Goal: Task Accomplishment & Management: Complete application form

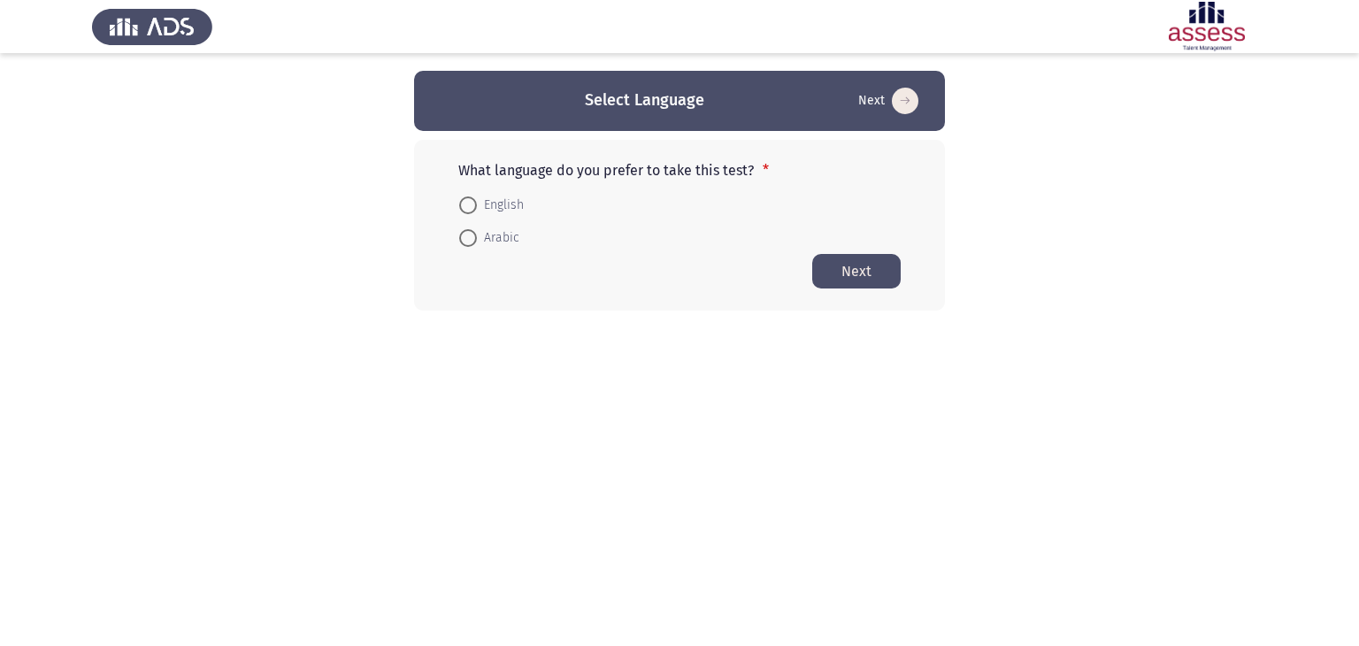
click at [685, 209] on form "English Arabic" at bounding box center [679, 221] width 442 height 66
click at [467, 235] on span at bounding box center [468, 238] width 18 height 18
click at [467, 235] on input "Arabic" at bounding box center [468, 238] width 18 height 18
radio input "true"
click at [846, 268] on button "Next" at bounding box center [856, 270] width 88 height 35
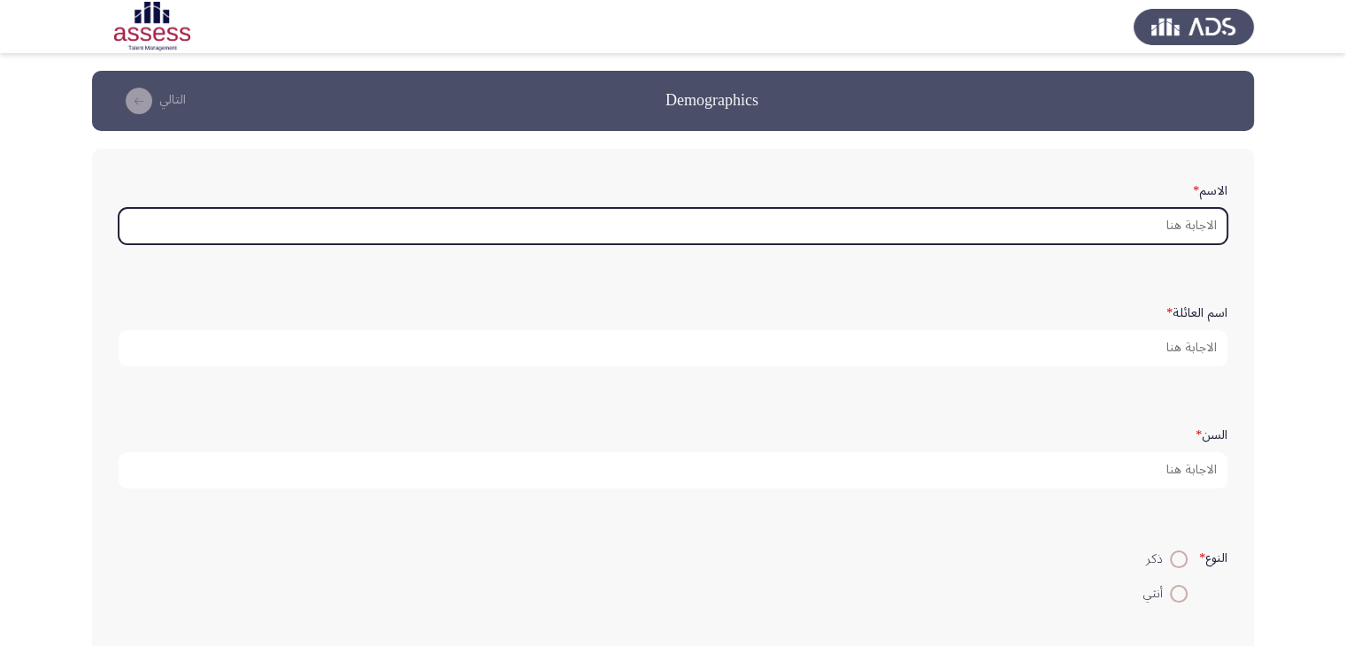
click at [1162, 220] on input "الاسم *" at bounding box center [673, 226] width 1109 height 36
type input "f"
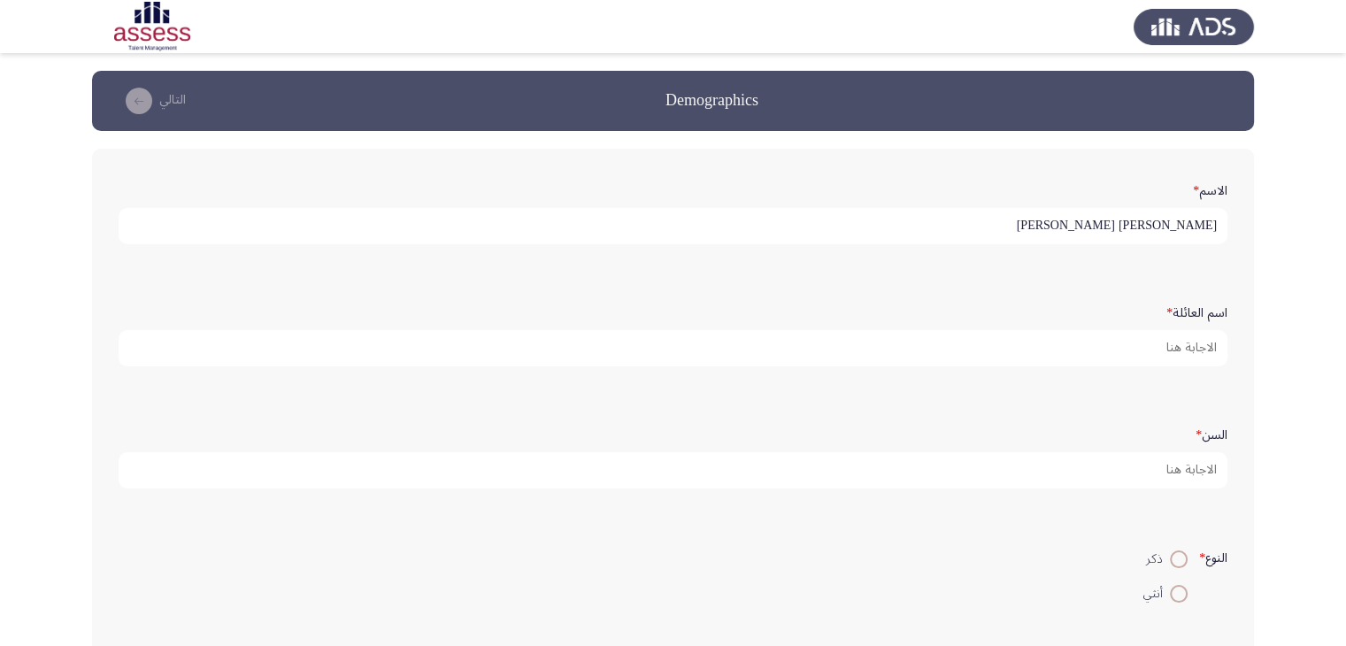
type input "[PERSON_NAME] [PERSON_NAME]"
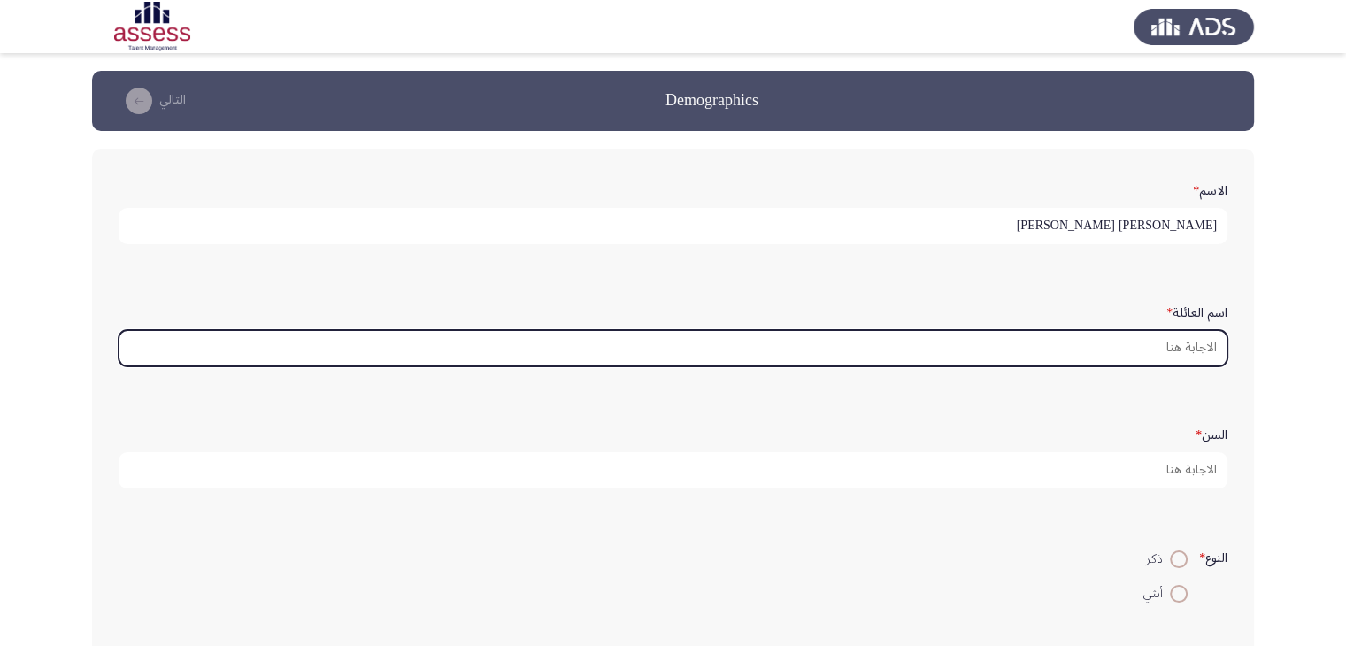
click at [1161, 344] on input "اسم العائلة *" at bounding box center [673, 348] width 1109 height 36
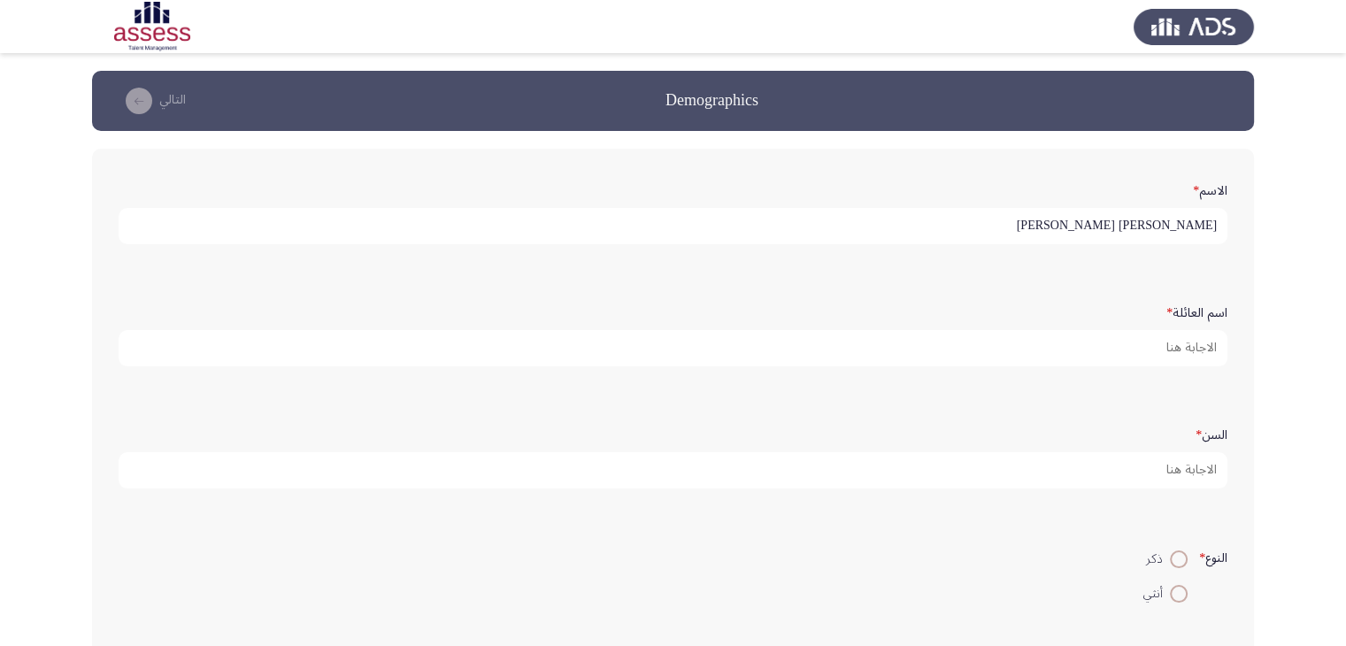
drag, startPoint x: 1180, startPoint y: 219, endPoint x: 1077, endPoint y: 221, distance: 103.6
click at [1077, 221] on input "[PERSON_NAME] [PERSON_NAME]" at bounding box center [673, 226] width 1109 height 36
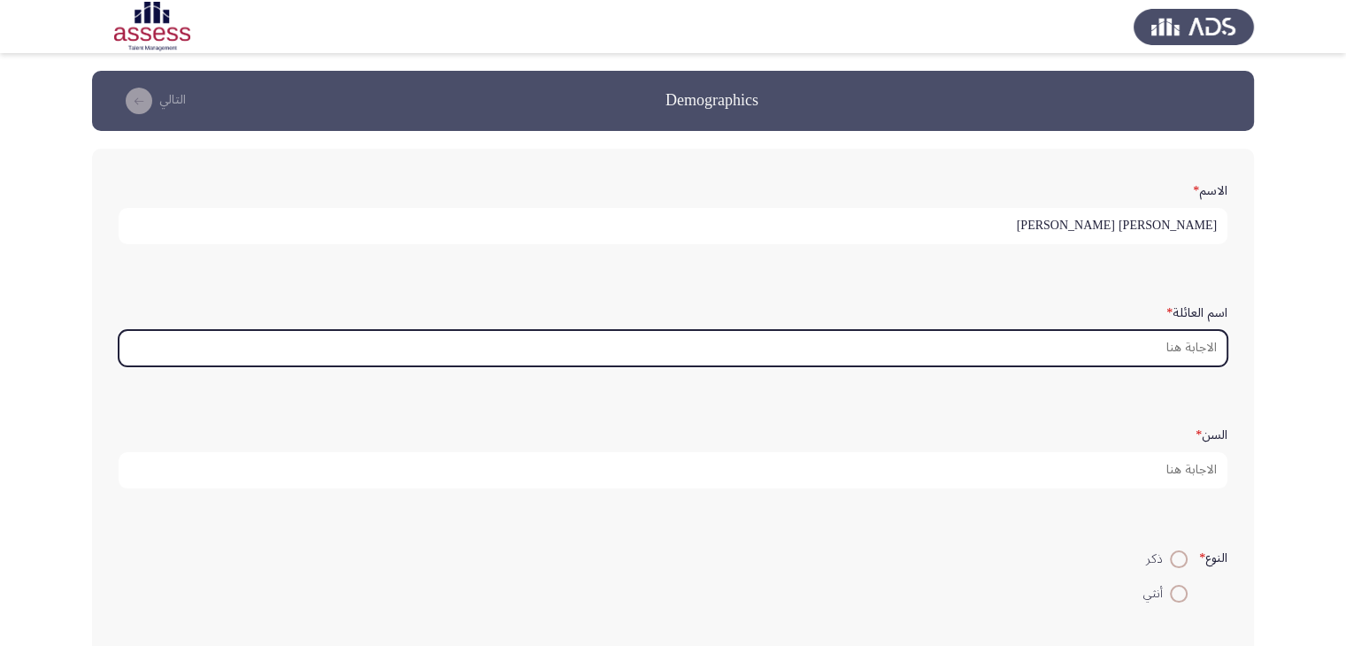
paste input "[PERSON_NAME]"
click at [1154, 351] on input "[PERSON_NAME]" at bounding box center [673, 348] width 1109 height 36
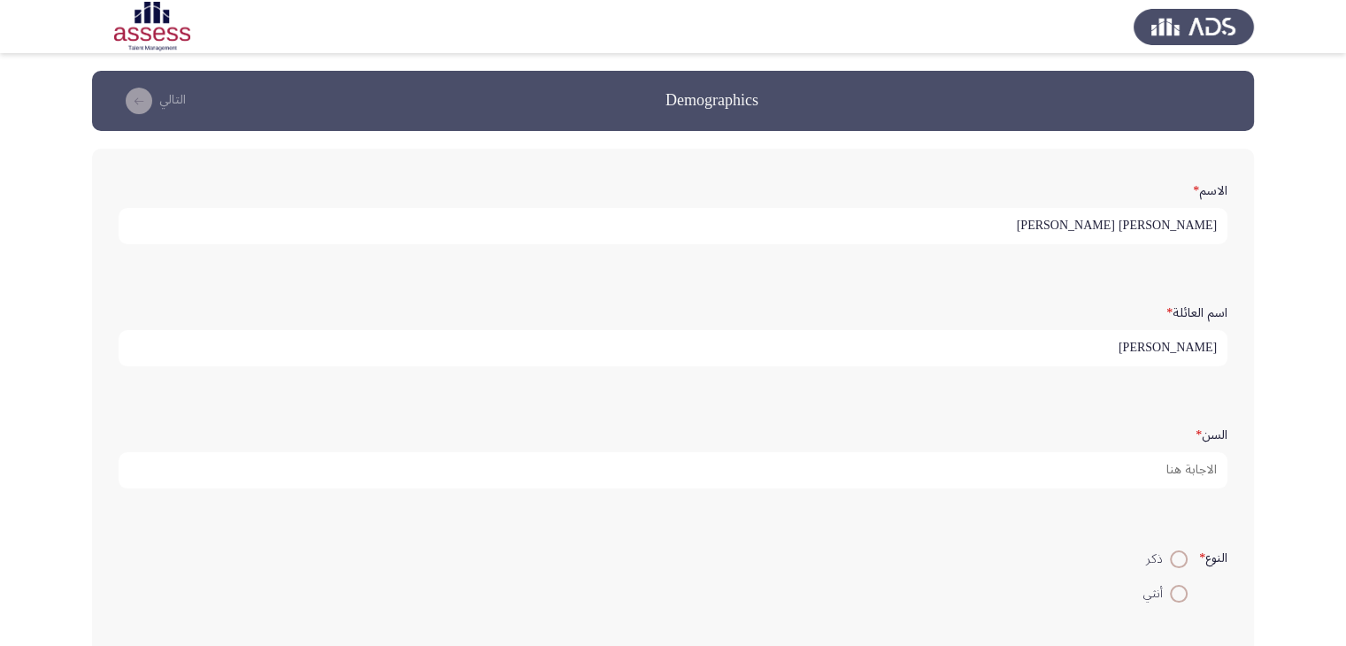
type input "[PERSON_NAME]"
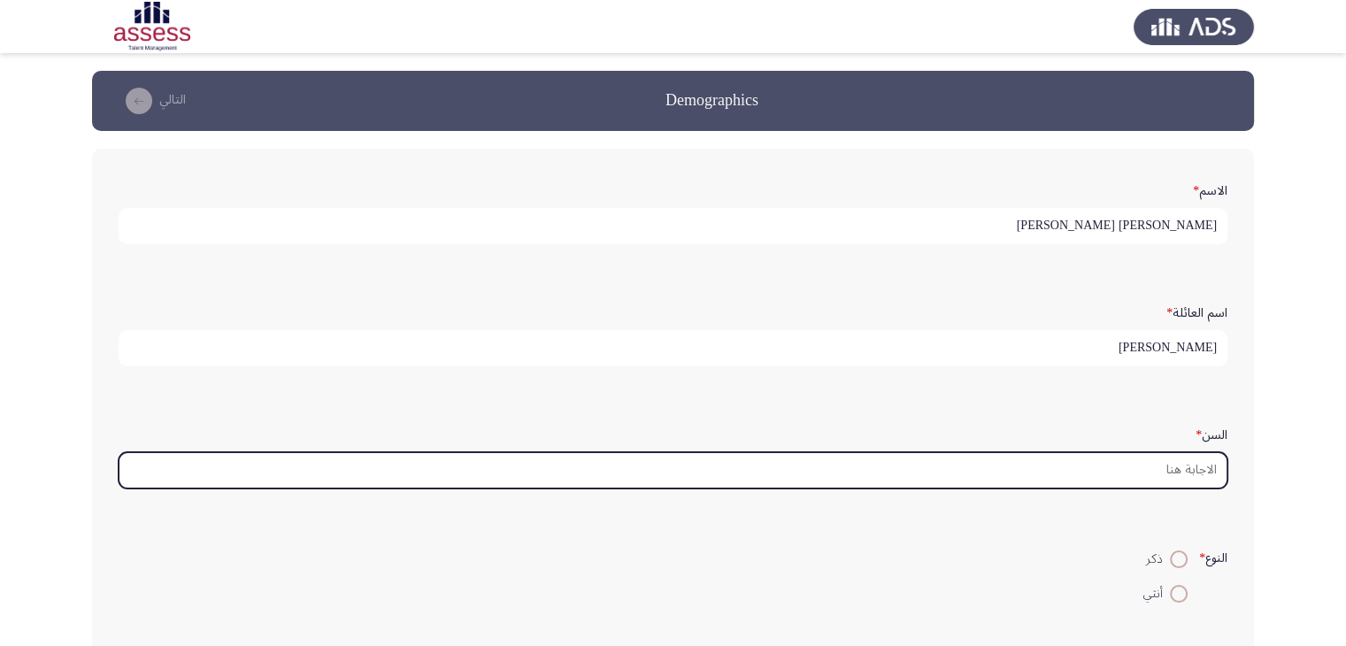
click at [1160, 458] on input "السن *" at bounding box center [673, 470] width 1109 height 36
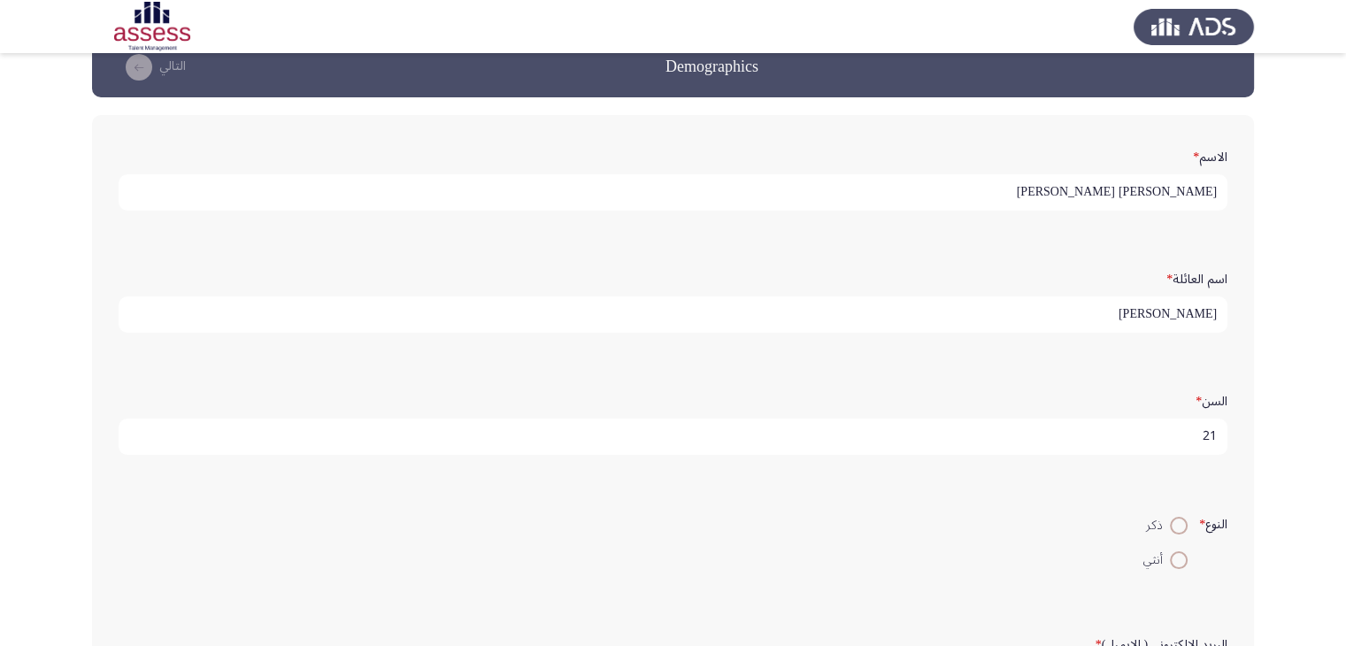
scroll to position [165, 0]
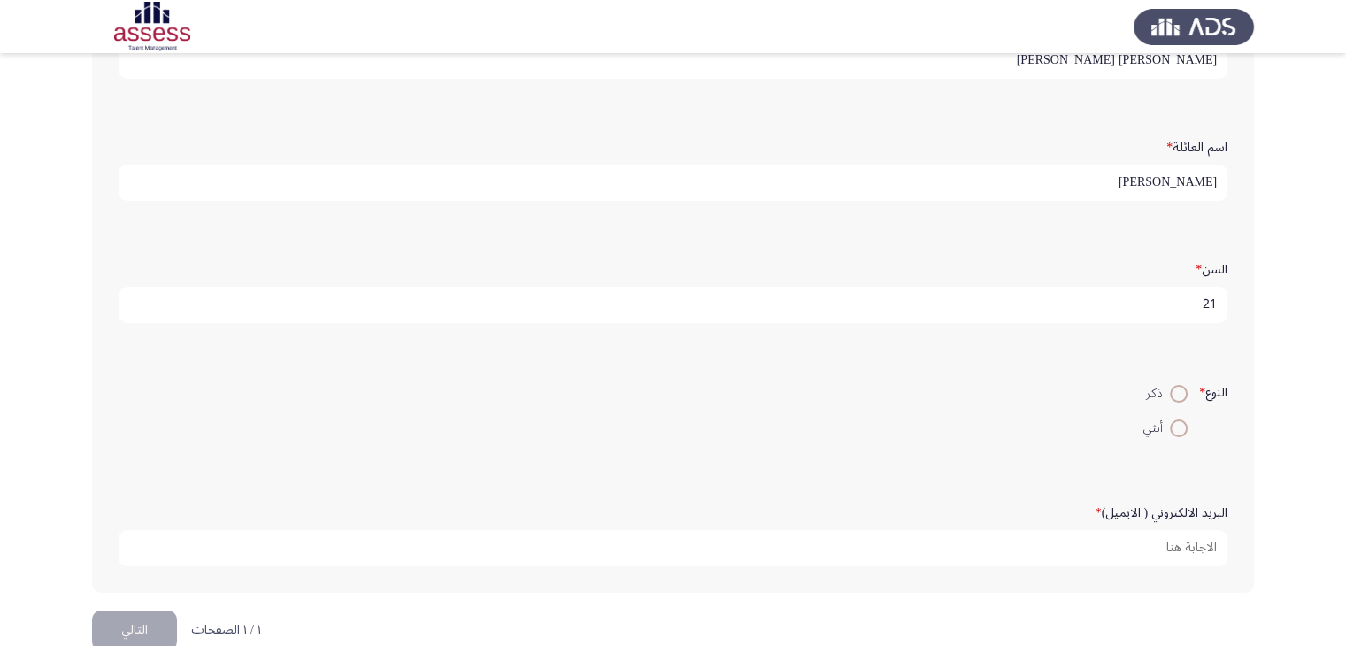
type input "21"
click at [1170, 395] on span at bounding box center [1179, 394] width 18 height 18
click at [1170, 395] on input "ذكر" at bounding box center [1179, 394] width 18 height 18
radio input "true"
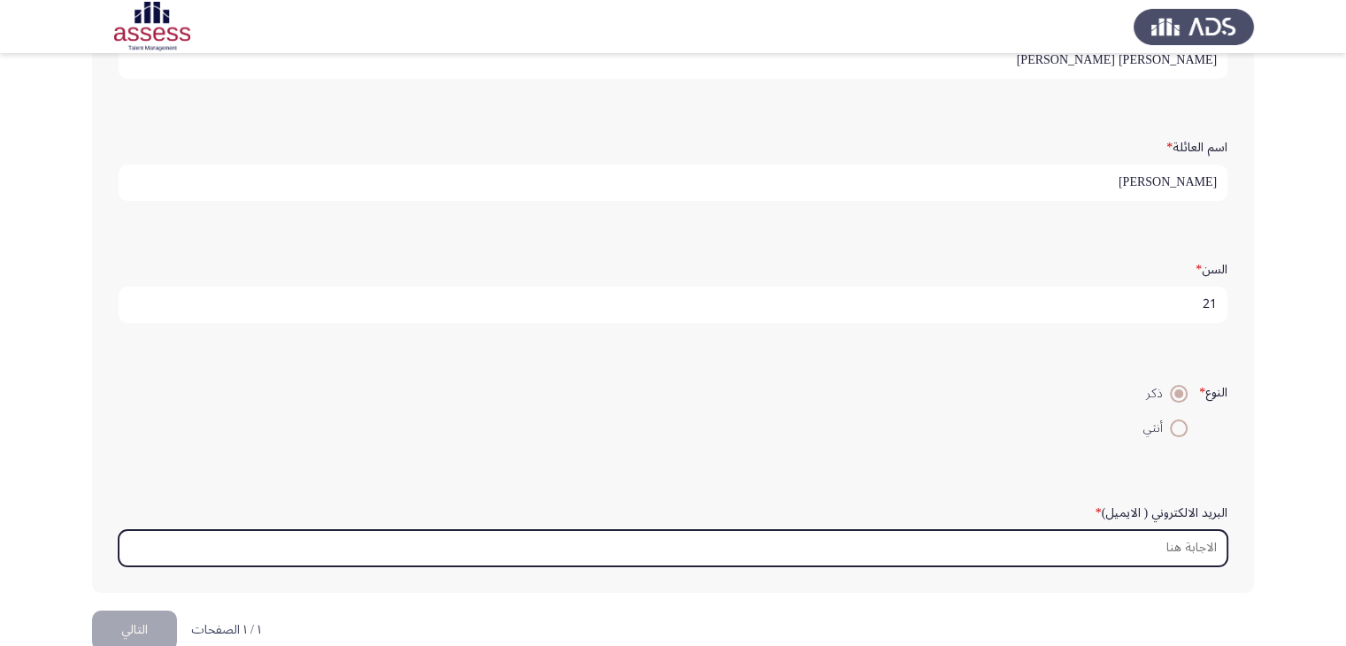
click at [1189, 542] on input "البريد الالكتروني ( الايميل) *" at bounding box center [673, 548] width 1109 height 36
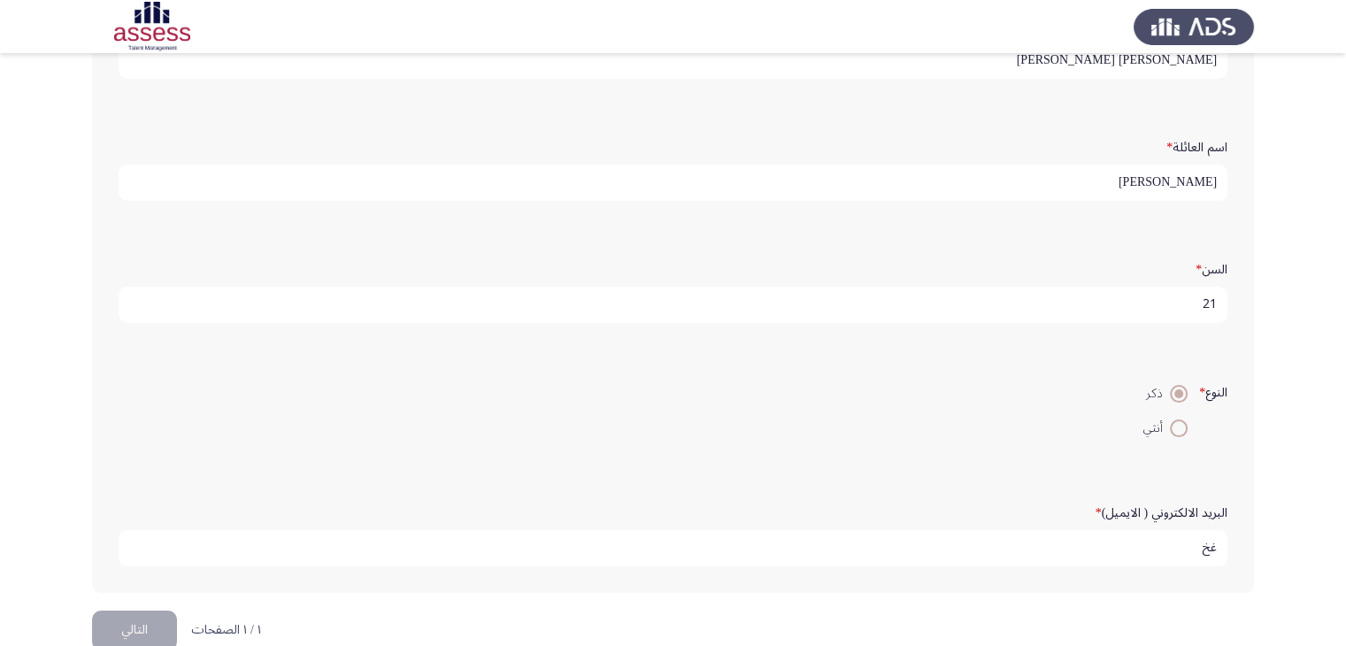
type input "غ"
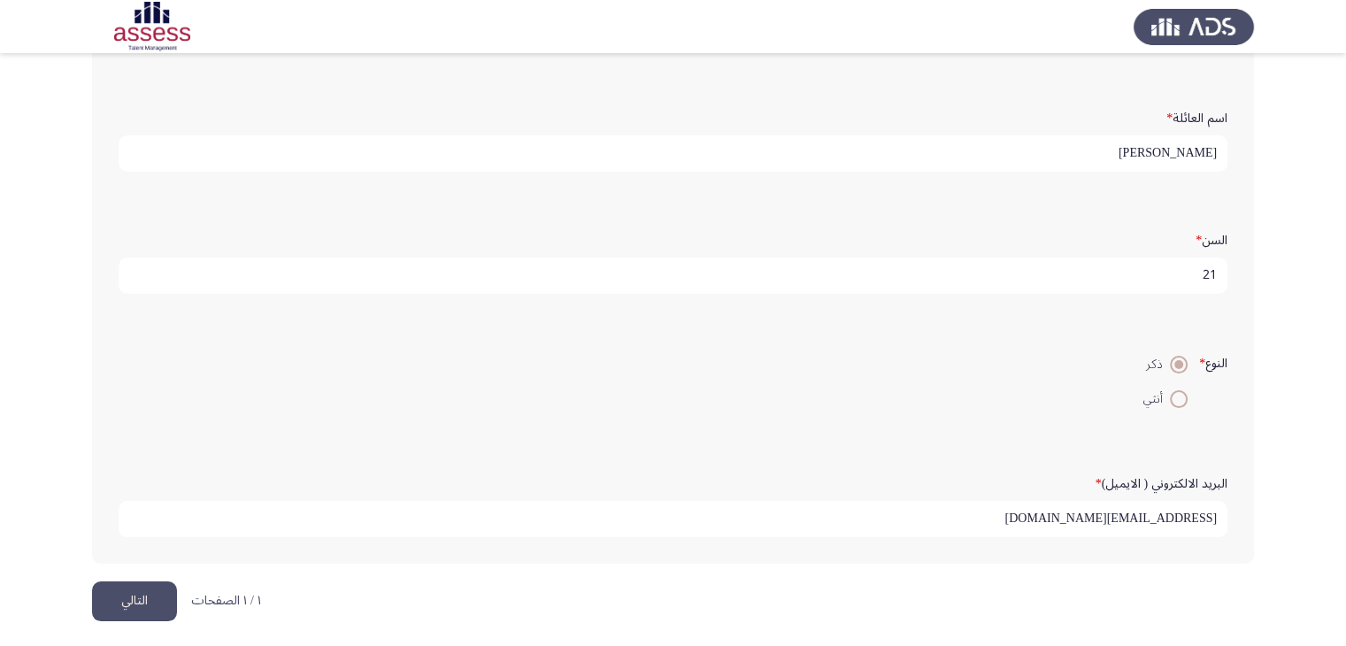
scroll to position [196, 0]
click at [1102, 511] on input "[EMAIL_ADDRESS][DOMAIN_NAME]" at bounding box center [673, 518] width 1109 height 36
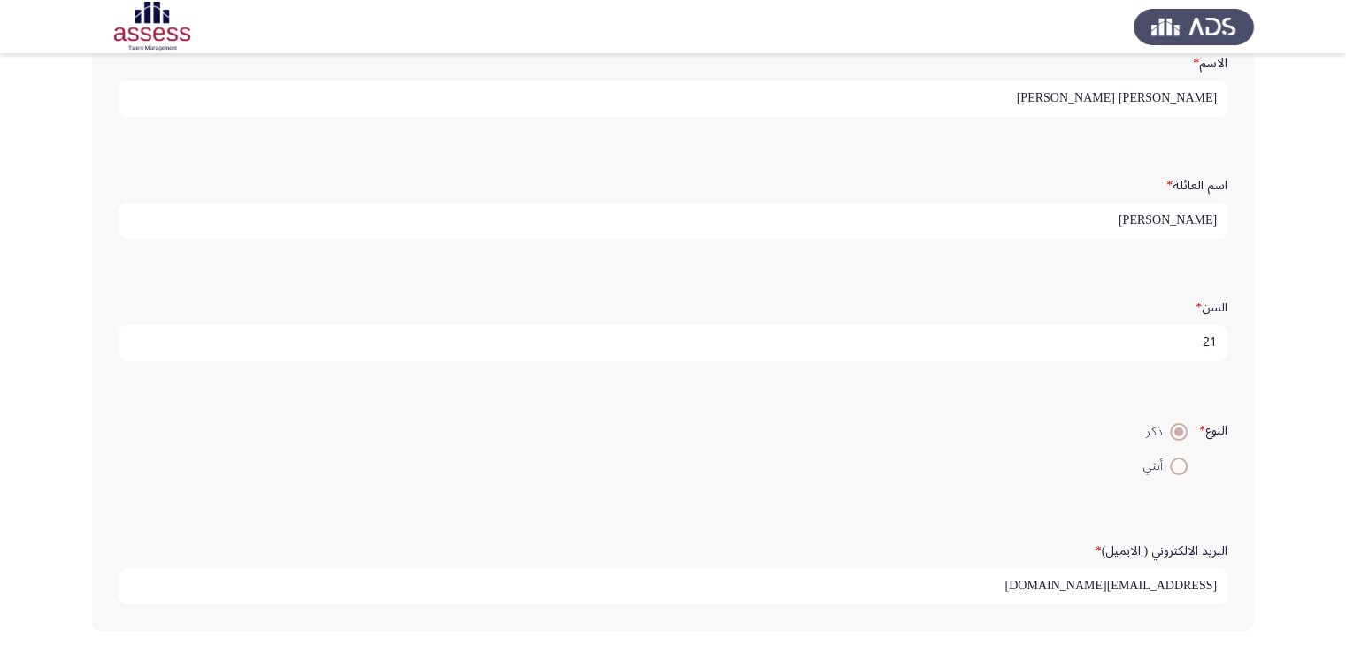
scroll to position [0, 0]
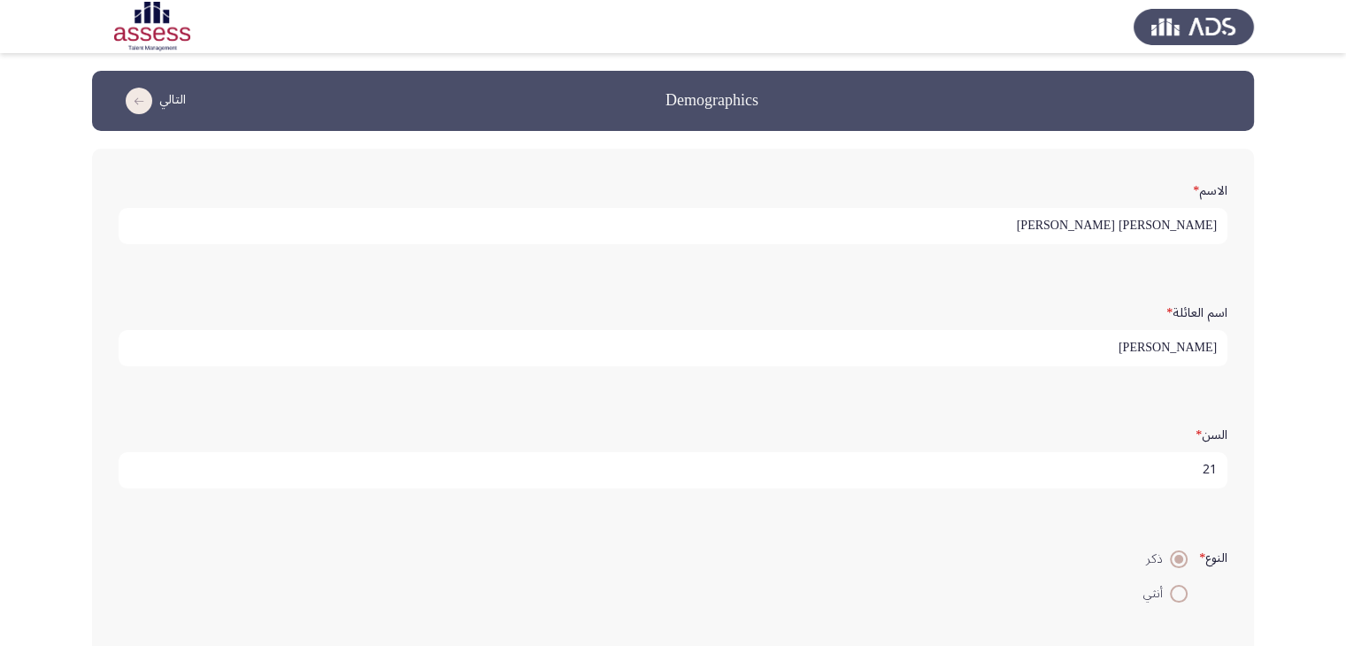
type input "[EMAIL_ADDRESS][DOMAIN_NAME]"
drag, startPoint x: 1185, startPoint y: 346, endPoint x: 1296, endPoint y: 338, distance: 111.8
click at [1296, 338] on app-assessment-container "Demographics التالي الاسم * [PERSON_NAME] [PERSON_NAME] اسم العائلة * [PERSON_N…" at bounding box center [673, 423] width 1346 height 705
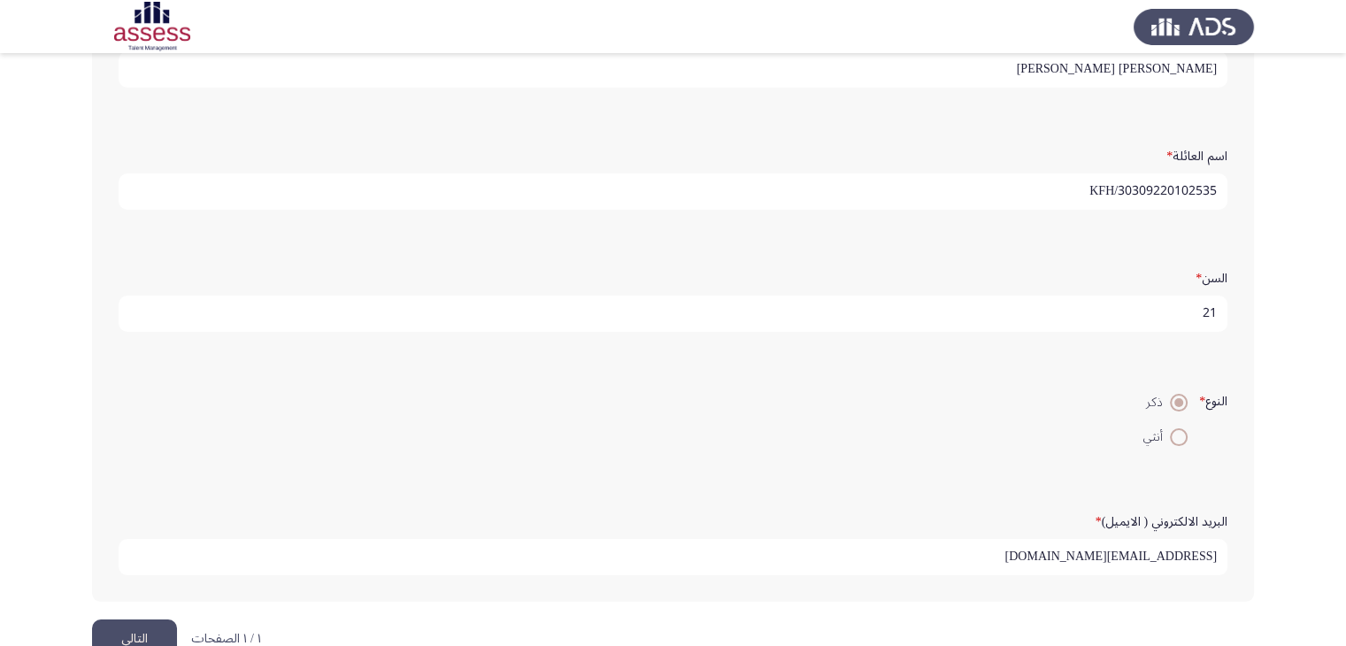
scroll to position [196, 0]
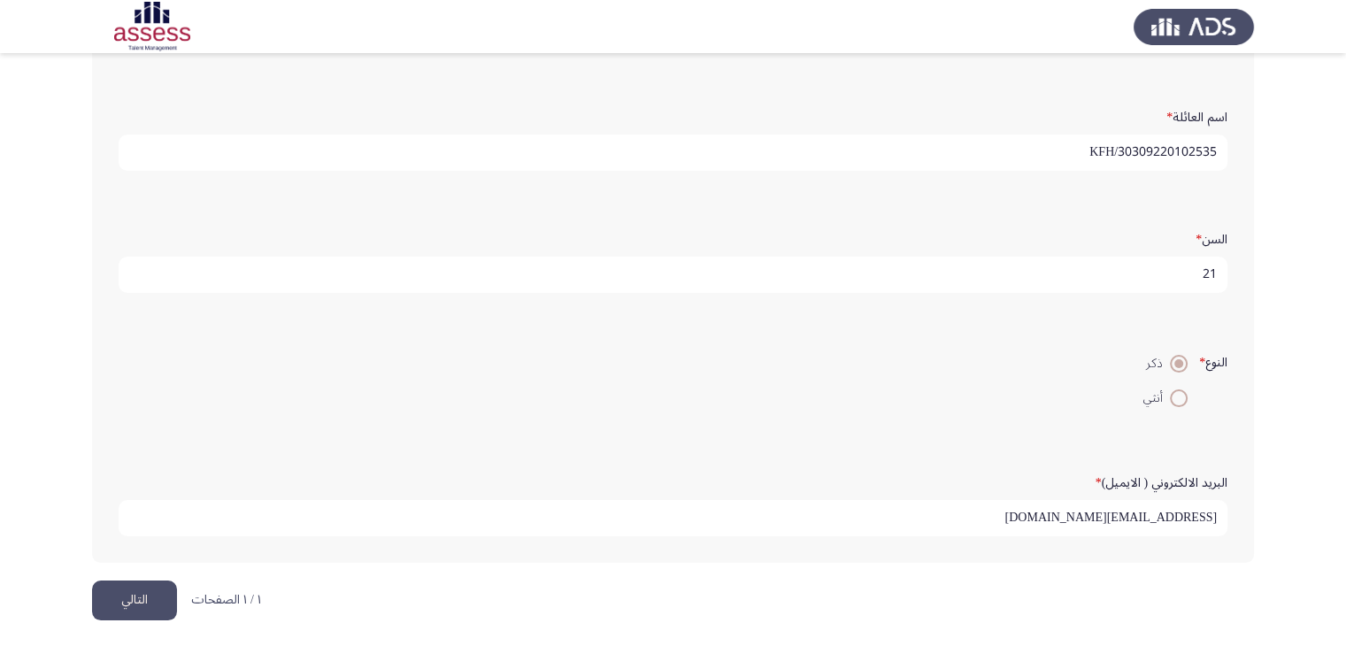
type input "30309220102535/KFH"
click at [139, 585] on button "التالي" at bounding box center [134, 600] width 85 height 40
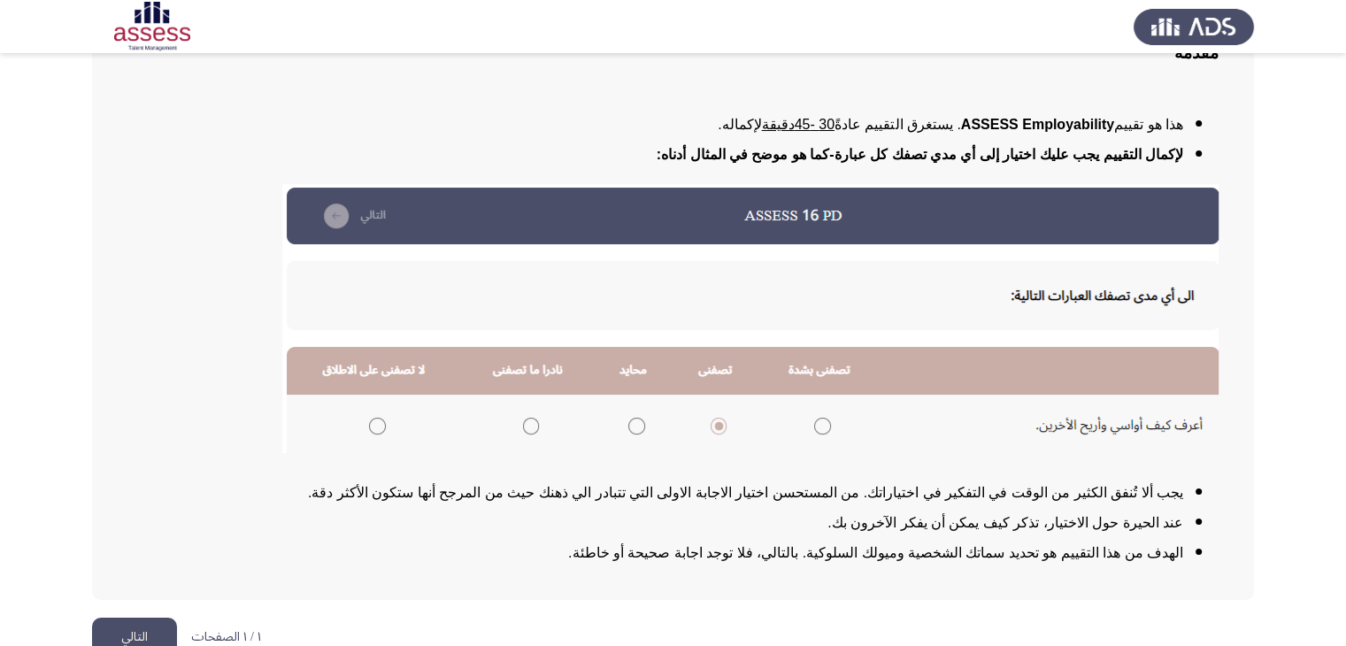
scroll to position [192, 0]
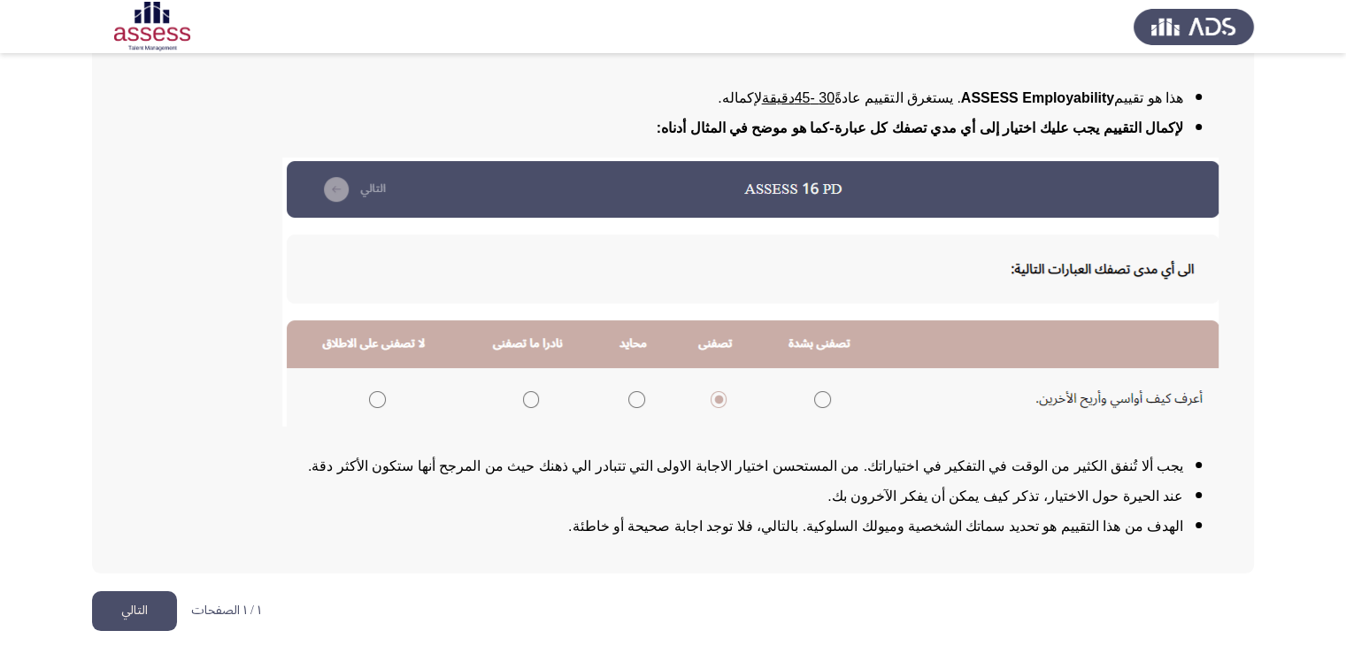
click at [137, 609] on button "التالي" at bounding box center [134, 611] width 85 height 40
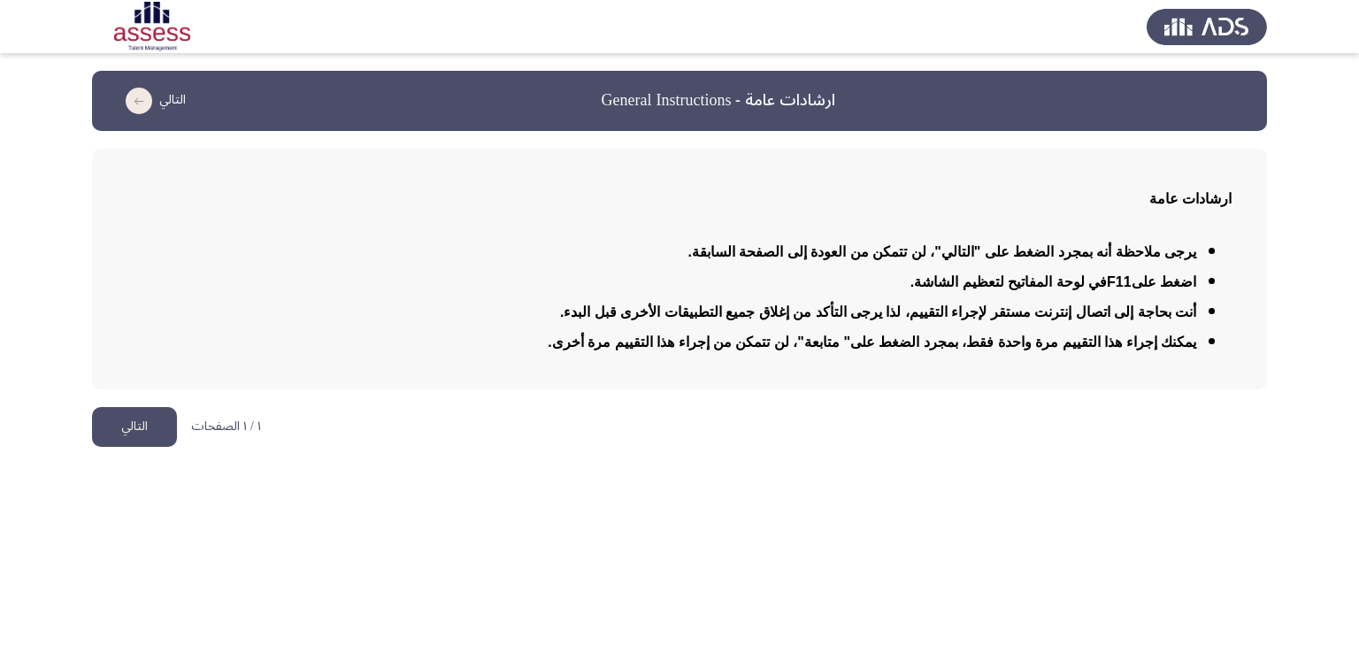
click at [159, 413] on button "التالي" at bounding box center [134, 427] width 85 height 40
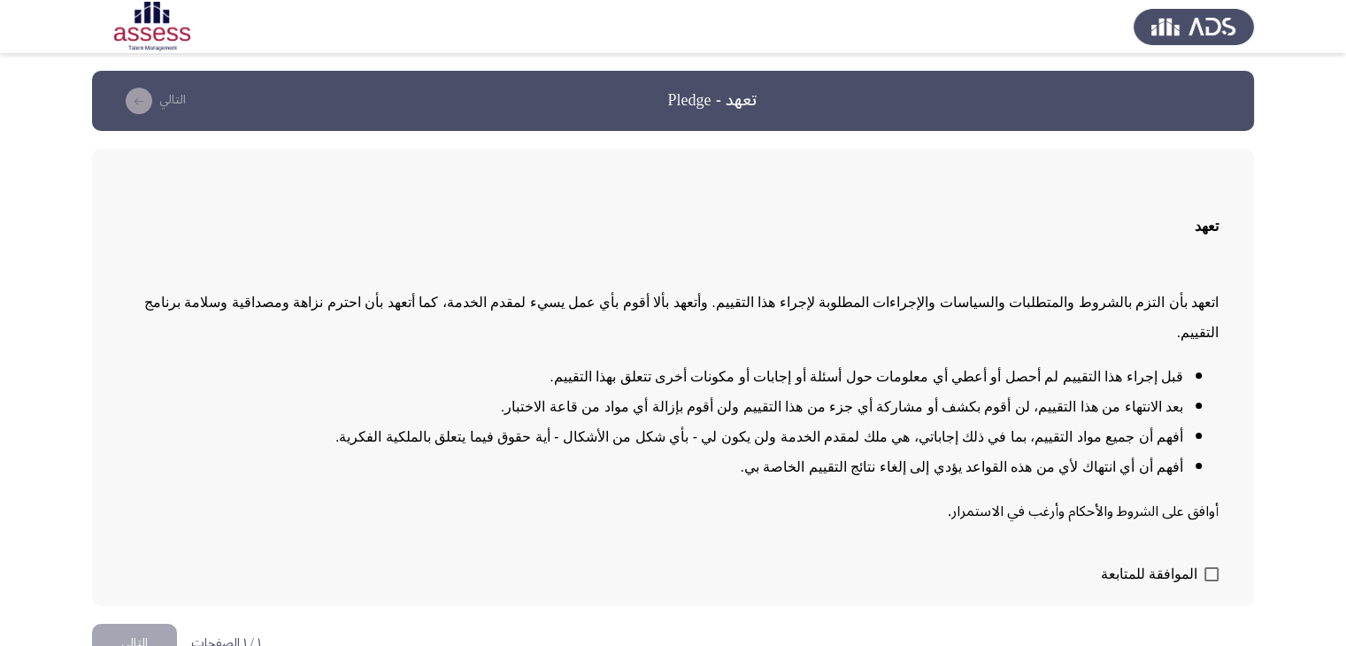
scroll to position [2, 0]
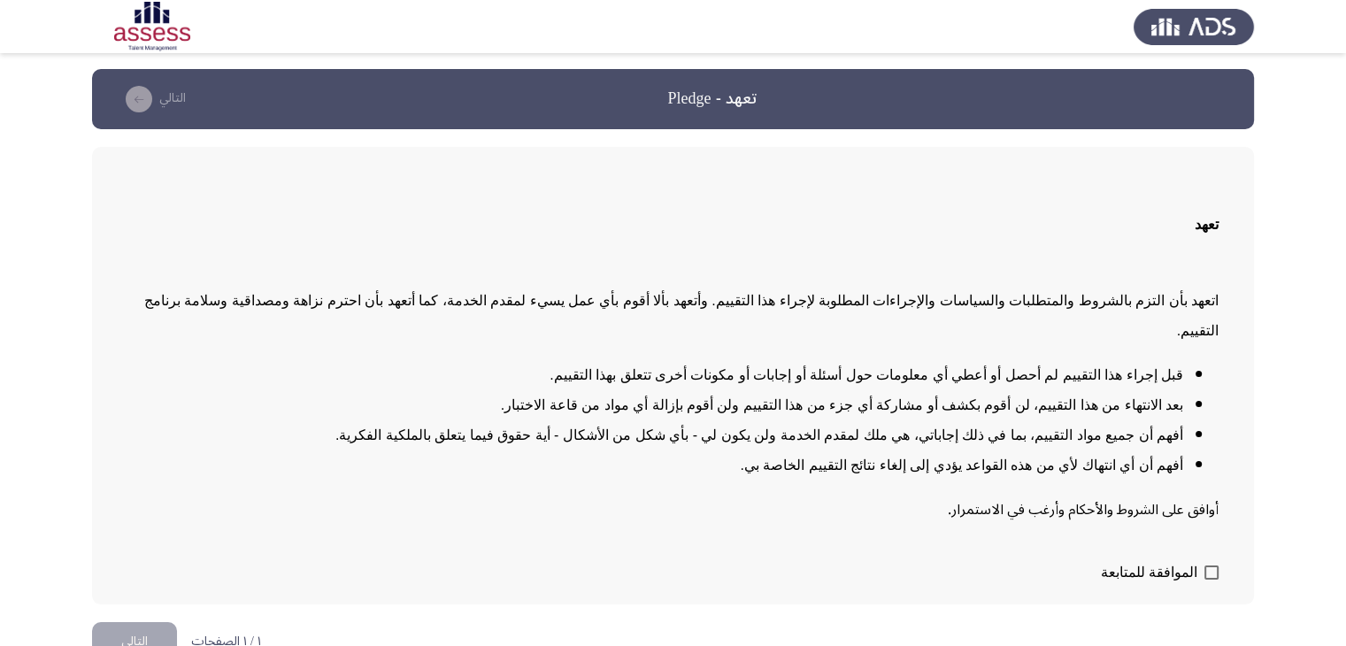
click at [1202, 562] on label "الموافقة للمتابعة" at bounding box center [1160, 572] width 118 height 21
click at [1210, 580] on input "الموافقة للمتابعة" at bounding box center [1210, 580] width 1 height 1
checkbox input "true"
click at [129, 622] on button "التالي" at bounding box center [134, 642] width 85 height 40
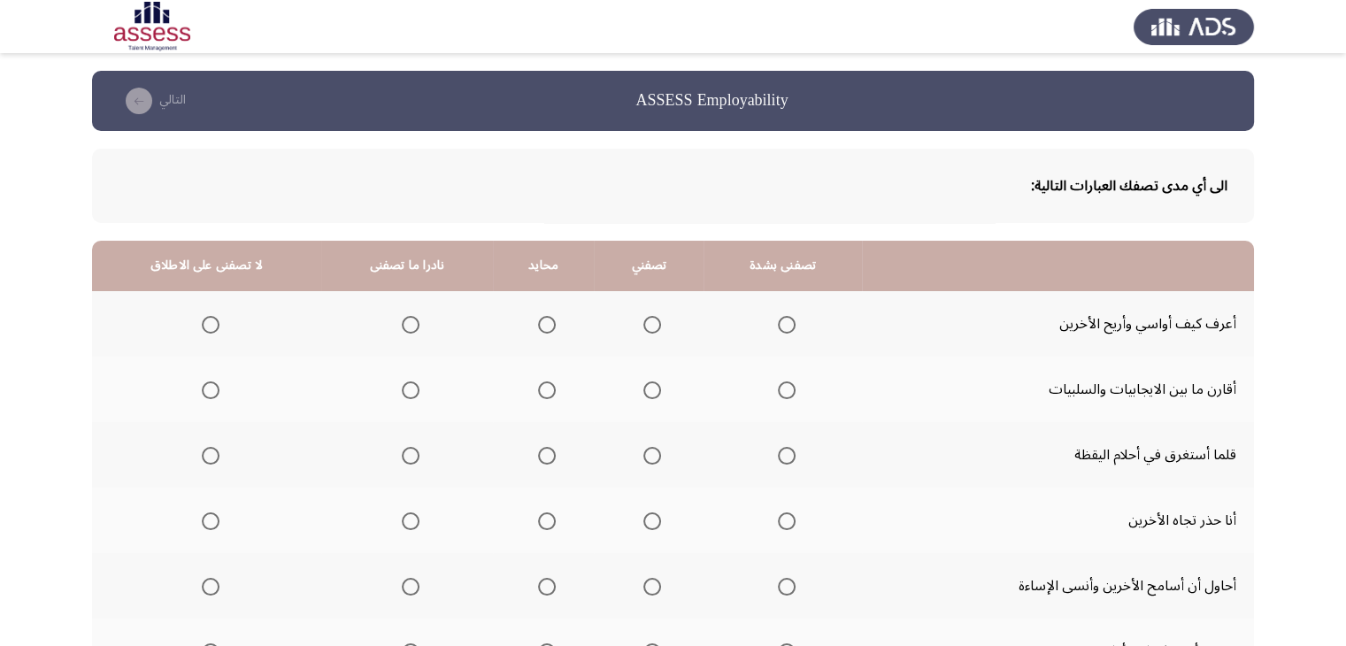
click at [790, 319] on span "Select an option" at bounding box center [787, 325] width 18 height 18
click at [790, 319] on input "Select an option" at bounding box center [787, 325] width 18 height 18
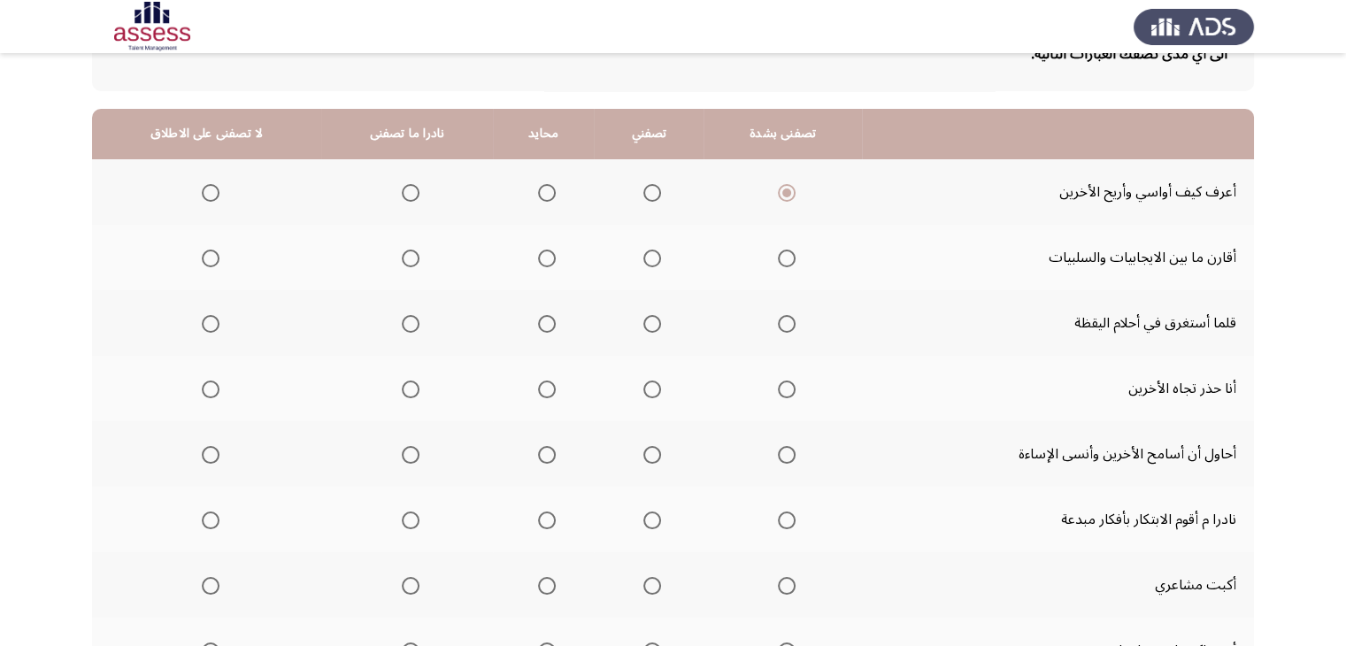
scroll to position [138, 0]
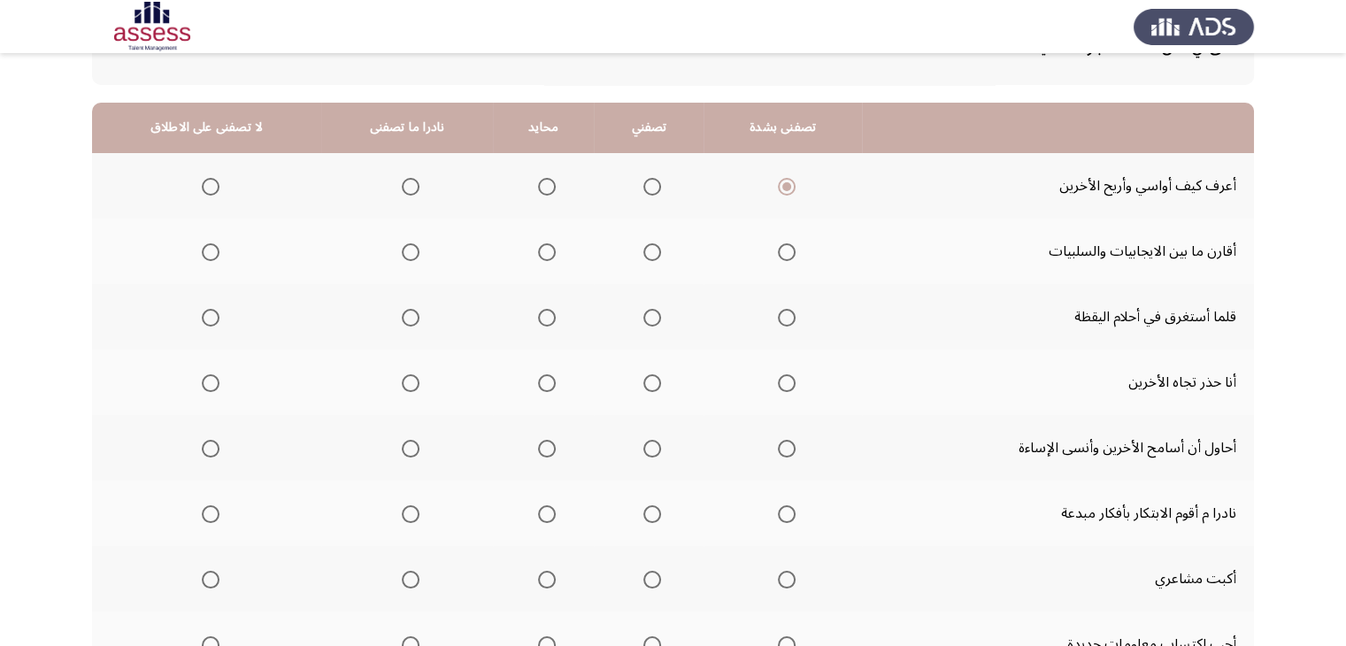
click at [772, 253] on label "Select an option" at bounding box center [783, 252] width 25 height 18
click at [778, 253] on input "Select an option" at bounding box center [787, 252] width 18 height 18
click at [549, 312] on span "Select an option" at bounding box center [547, 318] width 18 height 18
click at [549, 312] on input "Select an option" at bounding box center [547, 318] width 18 height 18
click at [649, 380] on span "Select an option" at bounding box center [652, 383] width 18 height 18
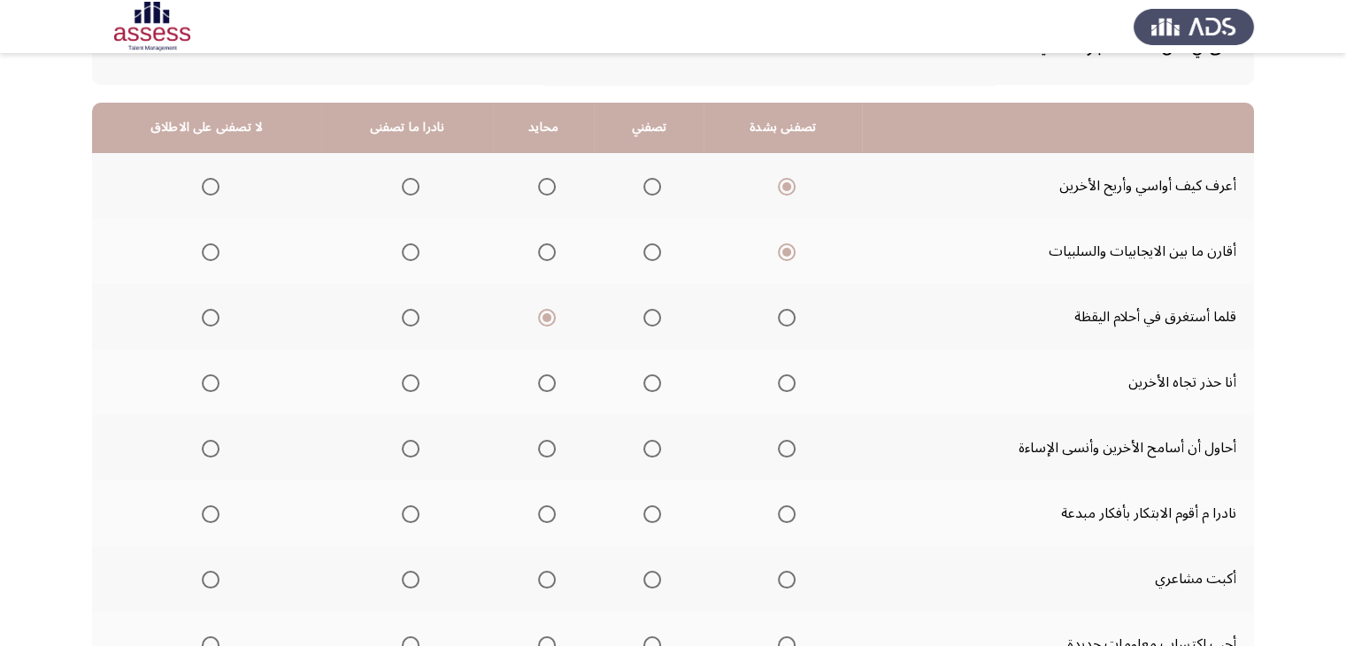
click at [649, 380] on input "Select an option" at bounding box center [652, 383] width 18 height 18
click at [771, 442] on label "Select an option" at bounding box center [783, 449] width 25 height 18
click at [778, 442] on input "Select an option" at bounding box center [787, 449] width 18 height 18
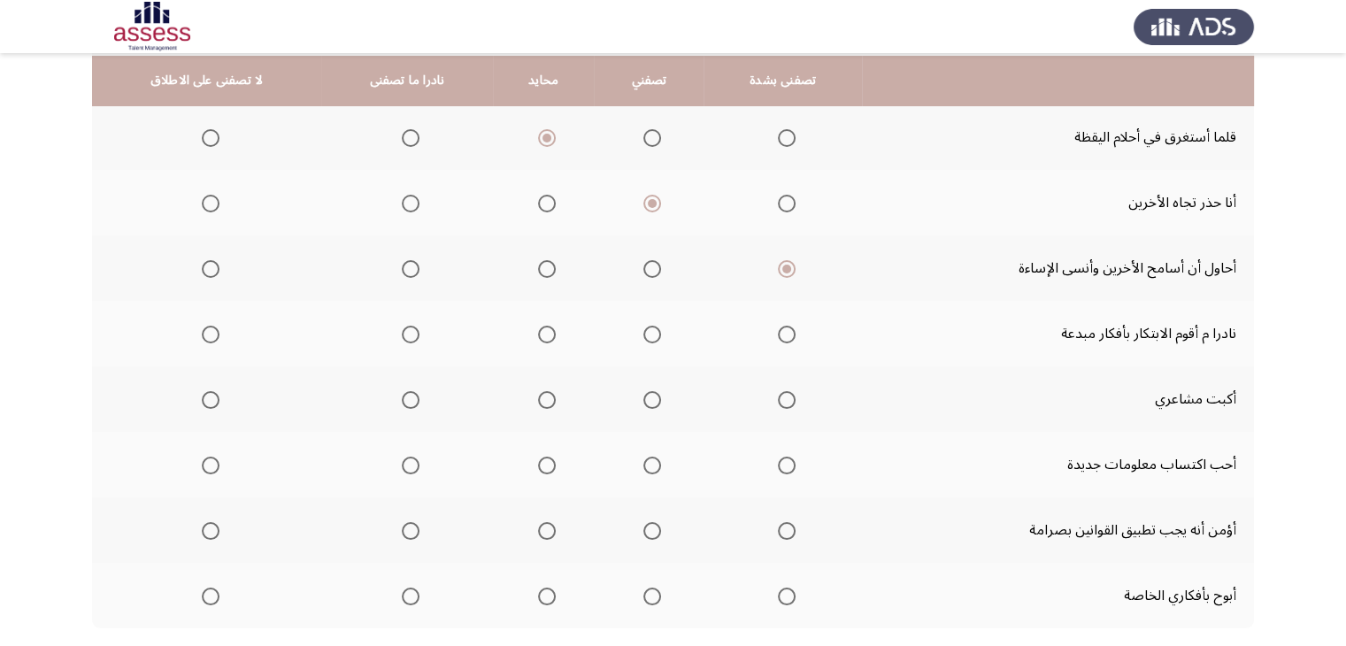
scroll to position [319, 0]
click at [219, 331] on th at bounding box center [206, 331] width 229 height 65
click at [211, 331] on span "Select an option" at bounding box center [211, 333] width 18 height 18
click at [211, 331] on input "Select an option" at bounding box center [211, 333] width 18 height 18
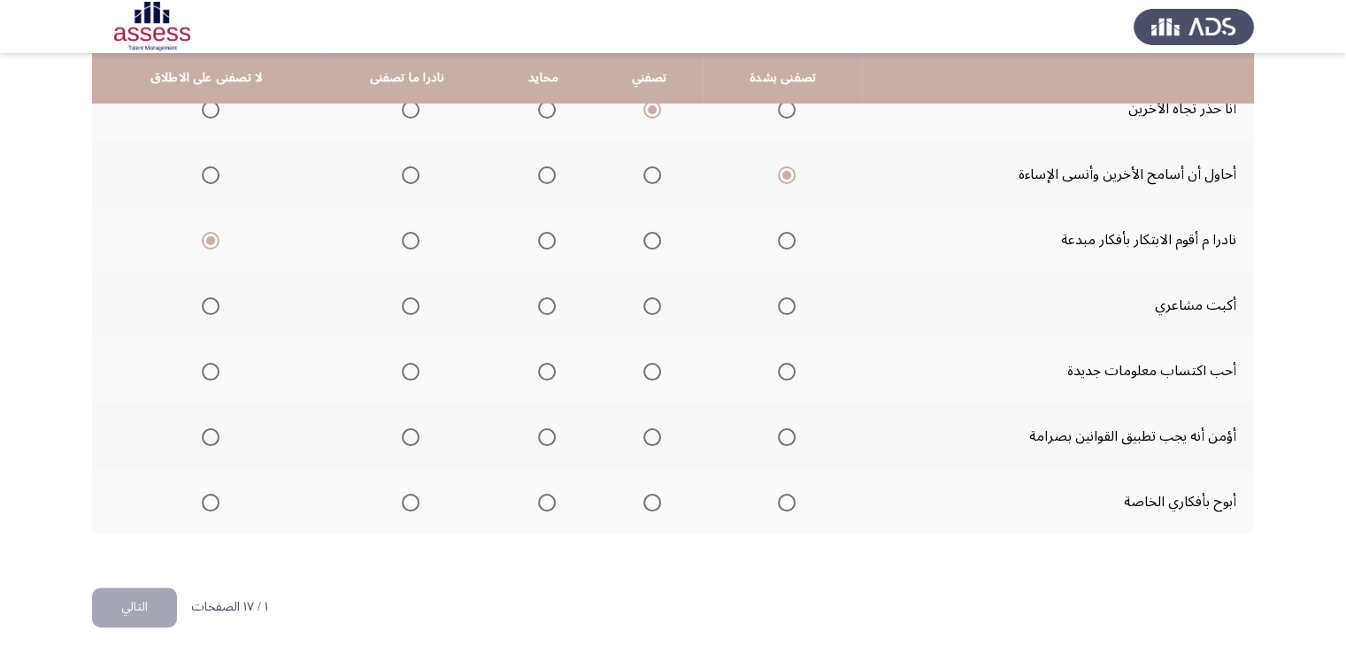
scroll to position [420, 0]
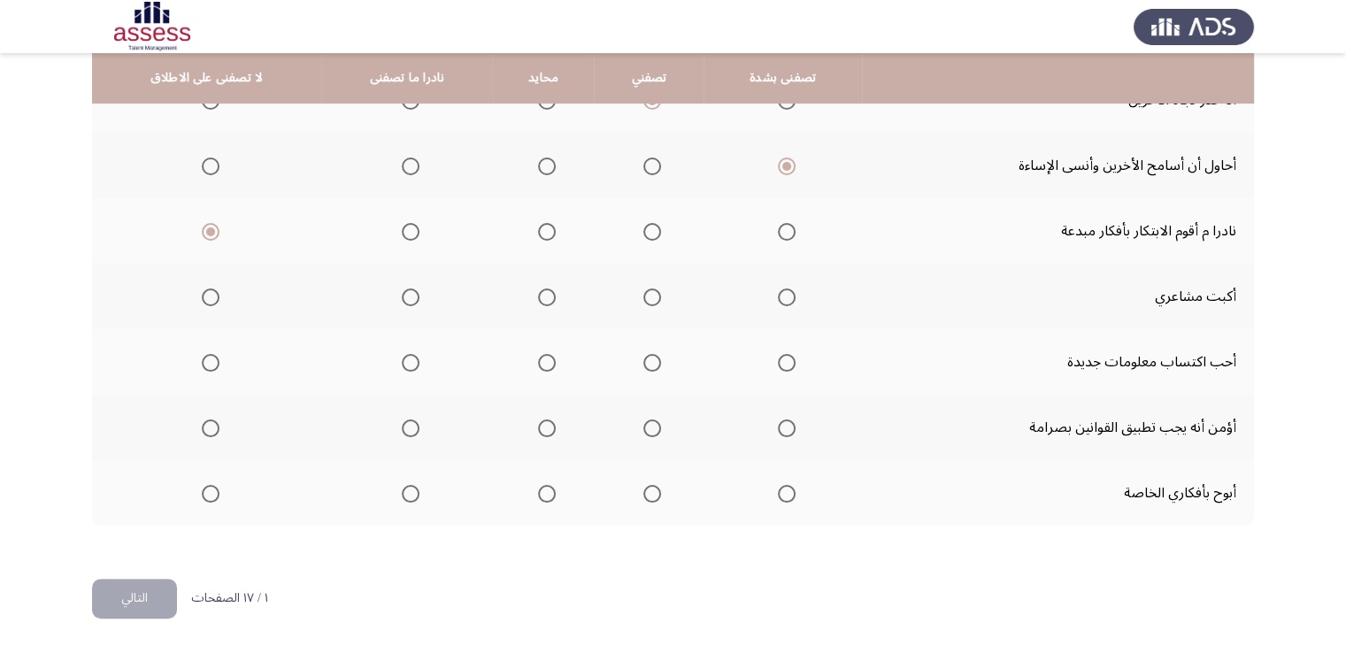
click at [396, 305] on mat-radio-group "Select an option" at bounding box center [407, 296] width 25 height 30
click at [407, 296] on span "Select an option" at bounding box center [411, 297] width 18 height 18
click at [407, 296] on input "Select an option" at bounding box center [411, 297] width 18 height 18
click at [821, 355] on th at bounding box center [781, 361] width 157 height 65
click at [791, 356] on span "Select an option" at bounding box center [787, 363] width 18 height 18
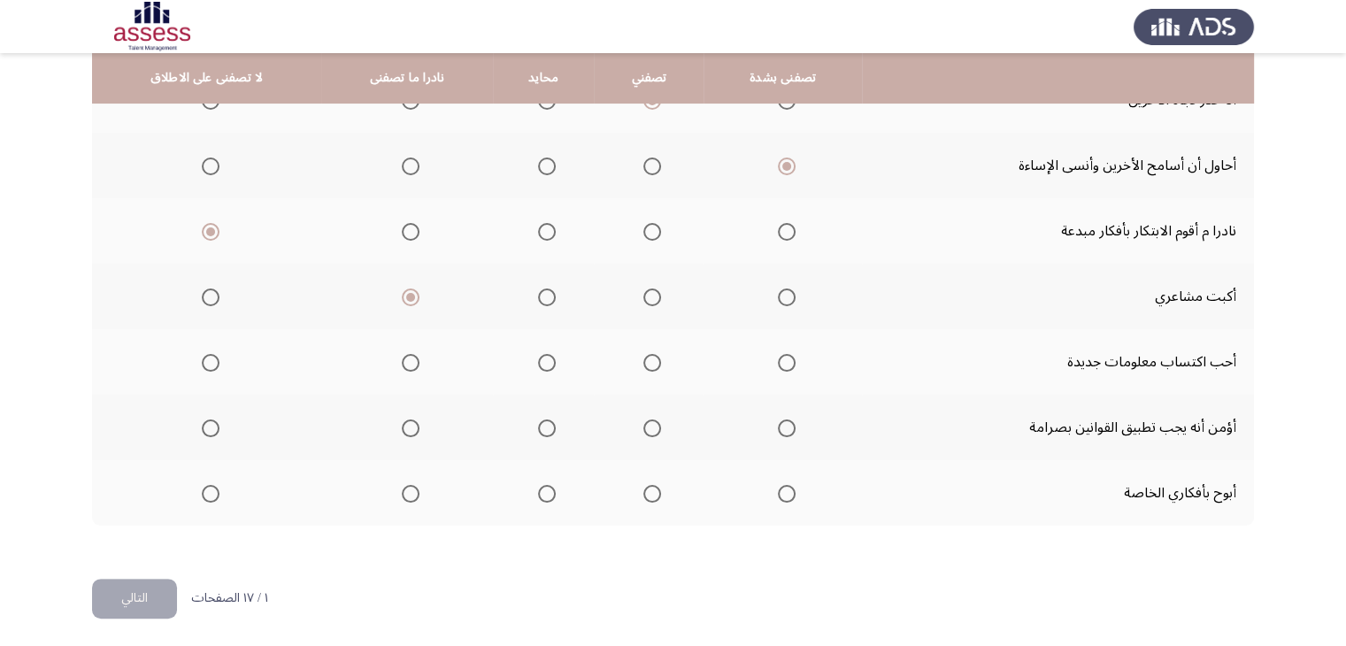
click at [791, 356] on input "Select an option" at bounding box center [787, 363] width 18 height 18
click at [778, 429] on span "Select an option" at bounding box center [787, 428] width 18 height 18
click at [778, 429] on input "Select an option" at bounding box center [787, 428] width 18 height 18
click at [543, 494] on span "Select an option" at bounding box center [547, 494] width 18 height 18
click at [543, 494] on input "Select an option" at bounding box center [547, 494] width 18 height 18
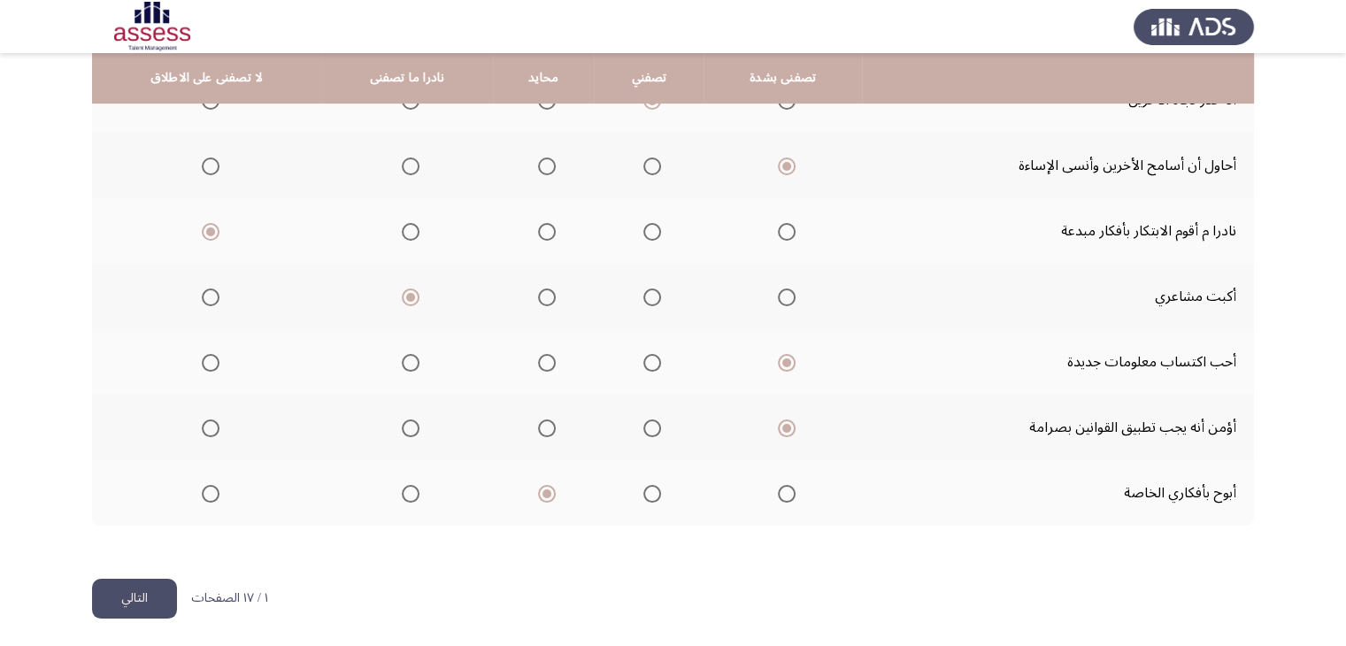
click at [145, 599] on button "التالي" at bounding box center [134, 599] width 85 height 40
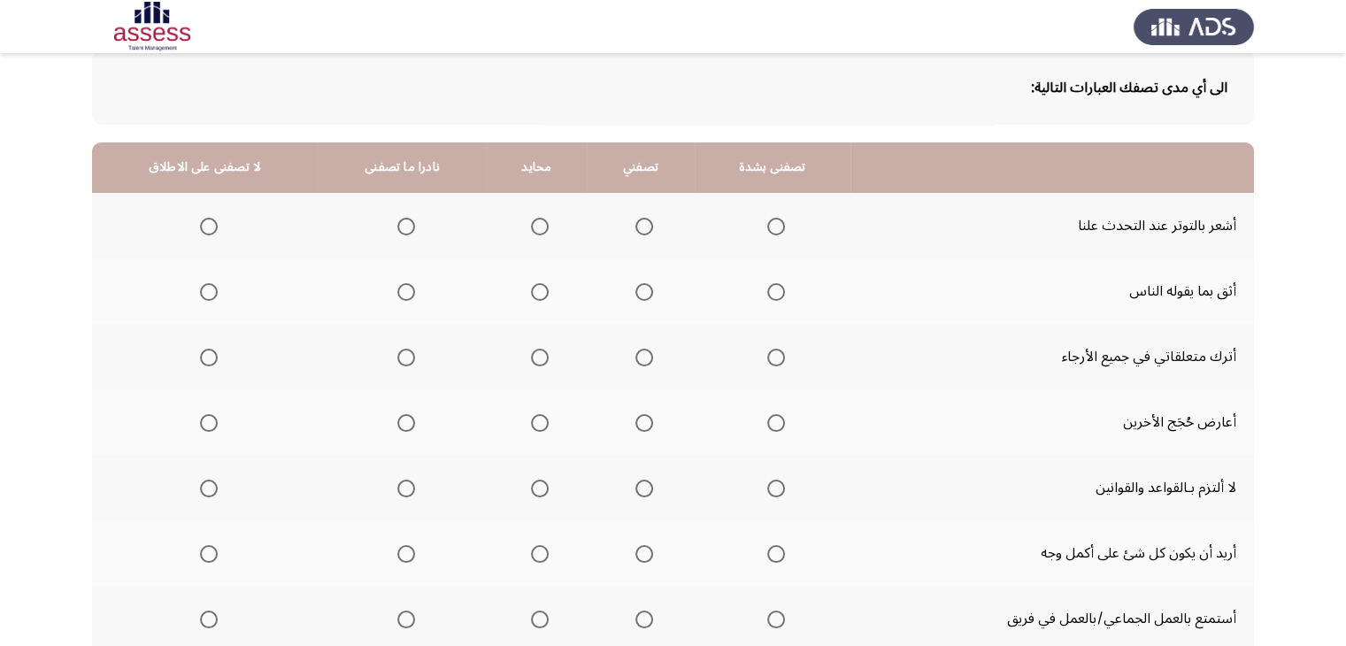
scroll to position [125, 0]
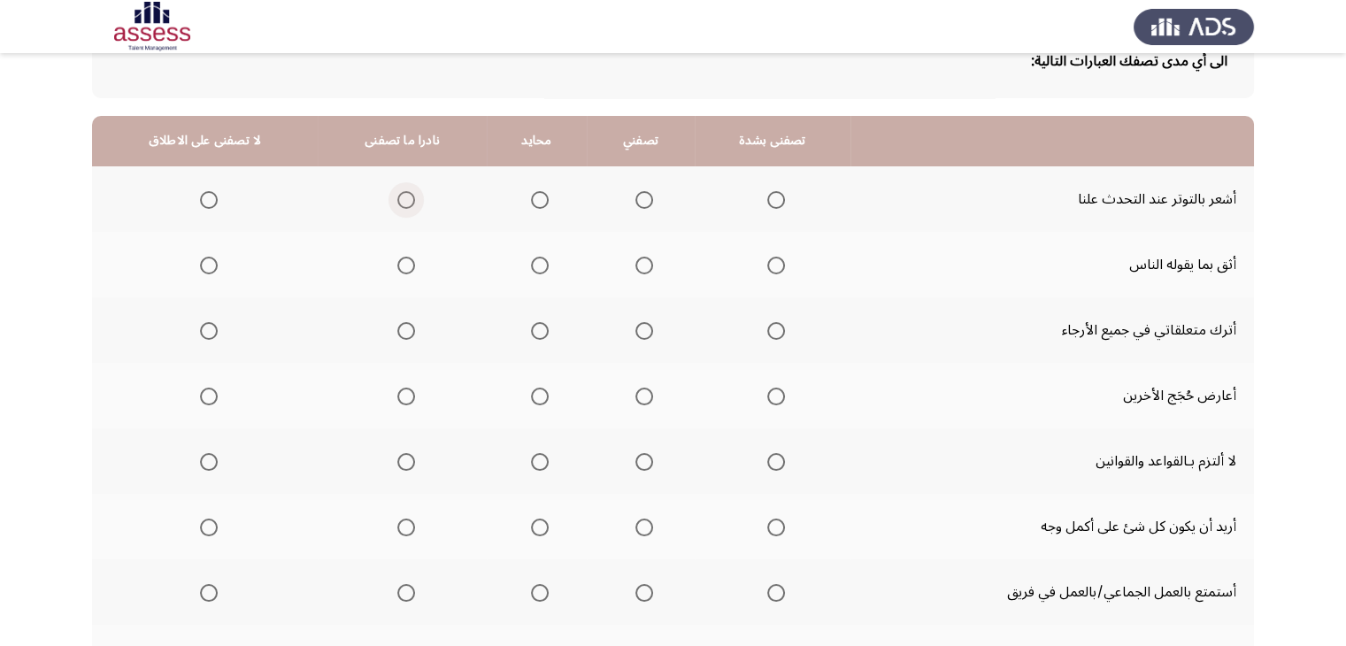
click at [397, 199] on span "Select an option" at bounding box center [406, 200] width 18 height 18
click at [397, 199] on input "Select an option" at bounding box center [406, 200] width 18 height 18
click at [532, 266] on span "Select an option" at bounding box center [540, 266] width 18 height 18
click at [532, 266] on input "Select an option" at bounding box center [540, 266] width 18 height 18
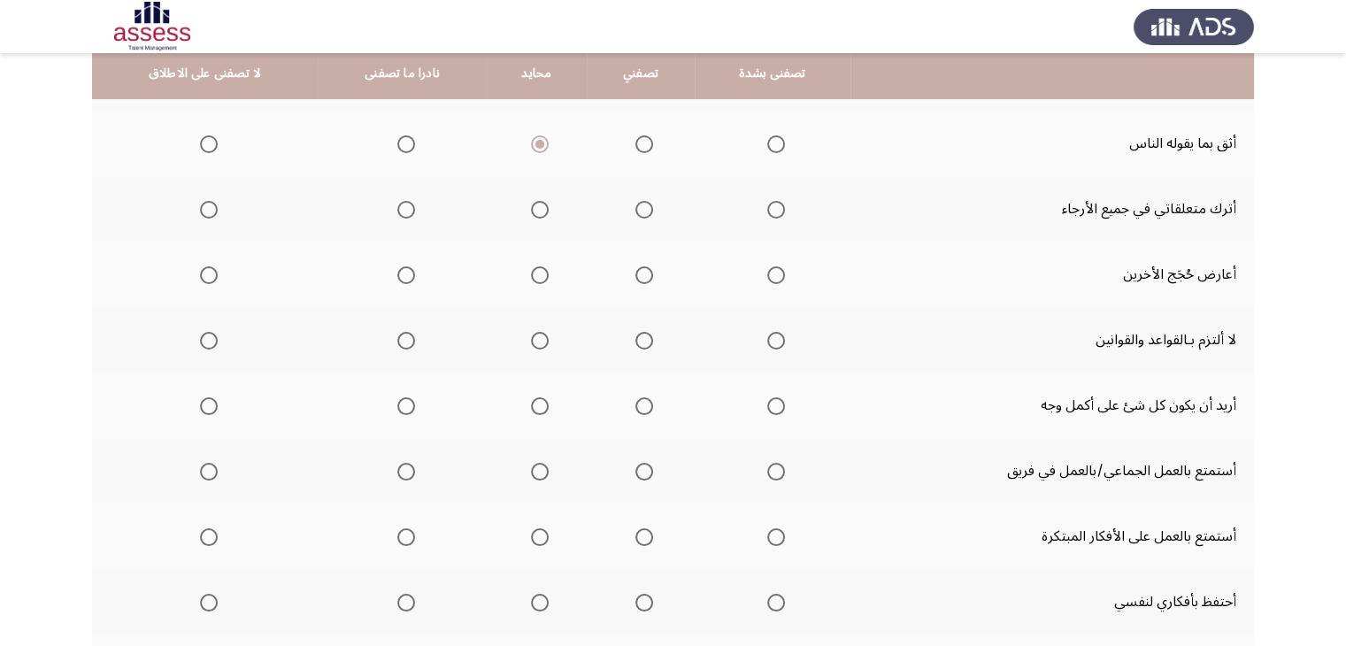
scroll to position [255, 0]
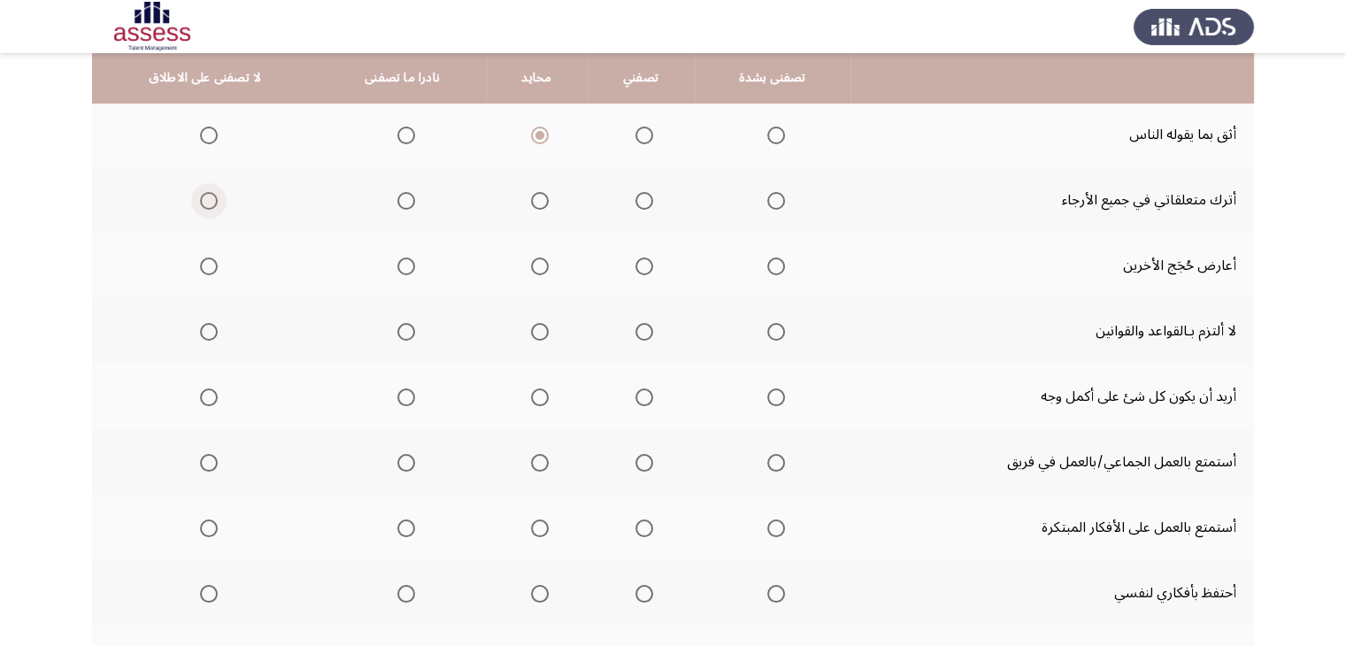
click at [205, 196] on span "Select an option" at bounding box center [209, 201] width 18 height 18
click at [205, 196] on input "Select an option" at bounding box center [209, 201] width 18 height 18
click at [397, 263] on span "Select an option" at bounding box center [406, 266] width 18 height 18
click at [397, 263] on input "Select an option" at bounding box center [406, 266] width 18 height 18
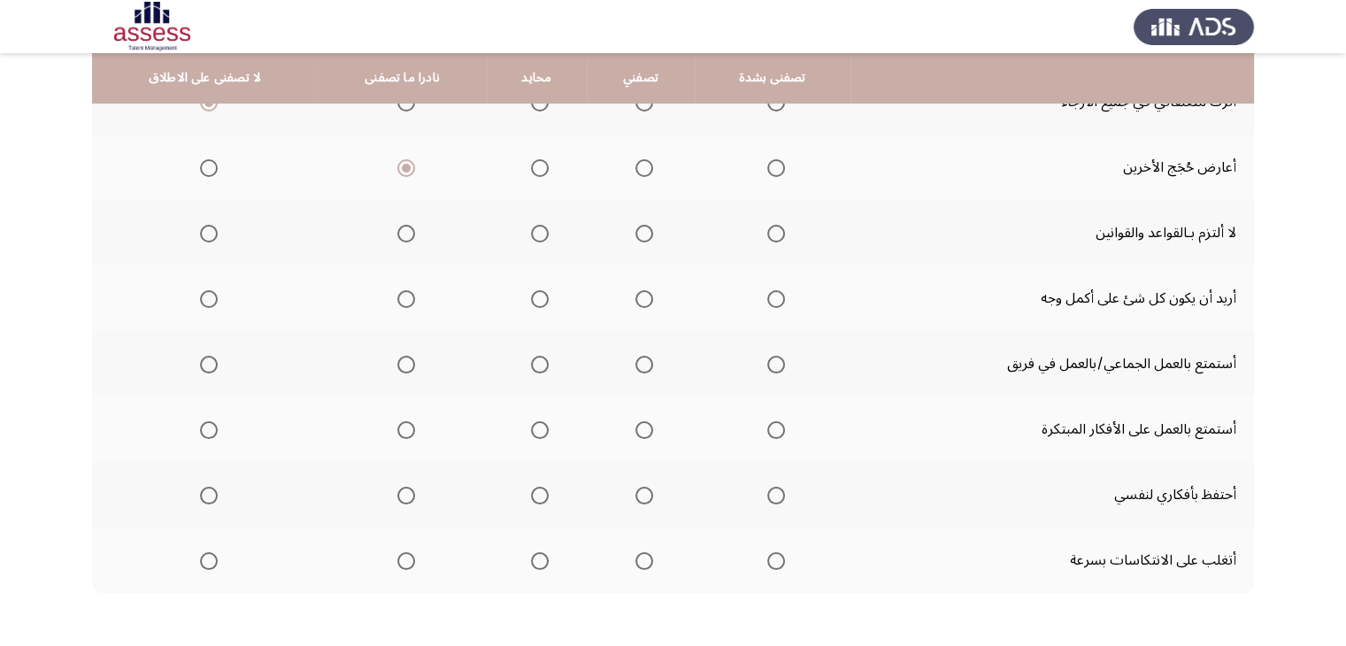
click at [196, 231] on label "Select an option" at bounding box center [205, 234] width 25 height 18
click at [200, 231] on input "Select an option" at bounding box center [209, 234] width 18 height 18
click at [782, 296] on th at bounding box center [773, 297] width 156 height 65
click at [767, 298] on span "Select an option" at bounding box center [776, 299] width 18 height 18
click at [767, 298] on input "Select an option" at bounding box center [776, 299] width 18 height 18
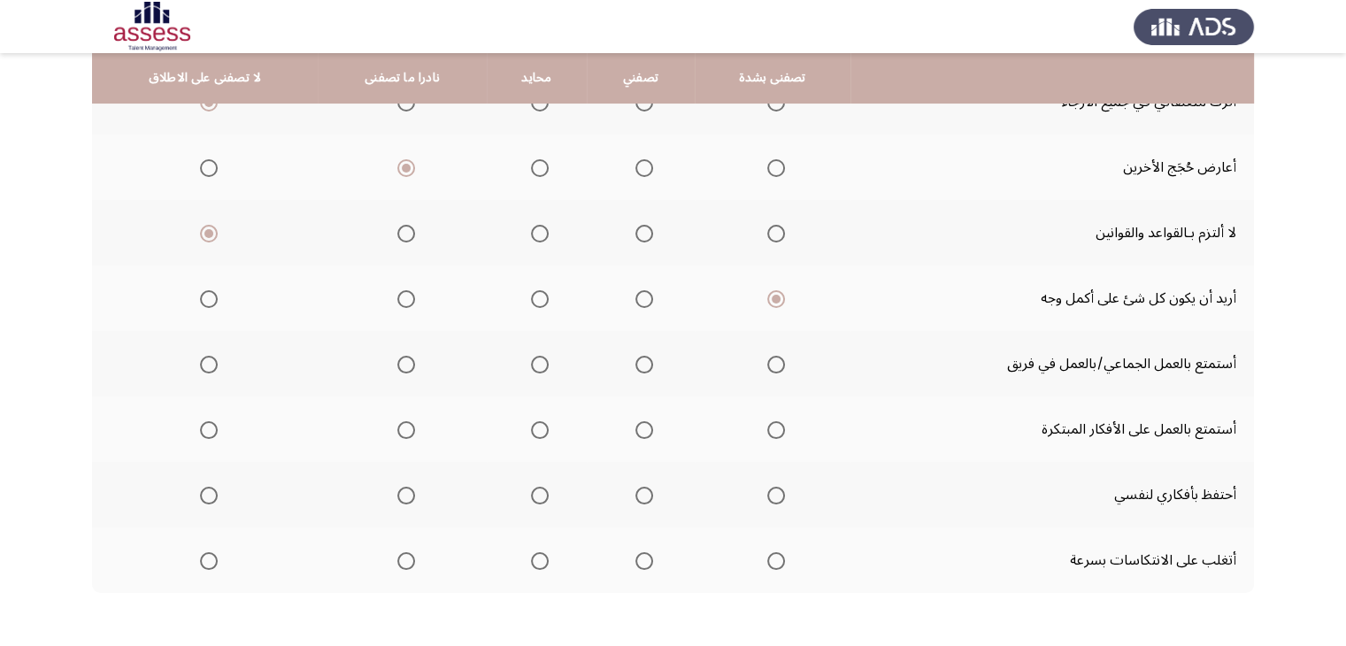
click at [768, 366] on span "Select an option" at bounding box center [776, 365] width 18 height 18
click at [768, 366] on input "Select an option" at bounding box center [776, 365] width 18 height 18
click at [768, 426] on span "Select an option" at bounding box center [776, 430] width 18 height 18
click at [768, 426] on input "Select an option" at bounding box center [776, 430] width 18 height 18
click at [216, 490] on th at bounding box center [205, 494] width 226 height 65
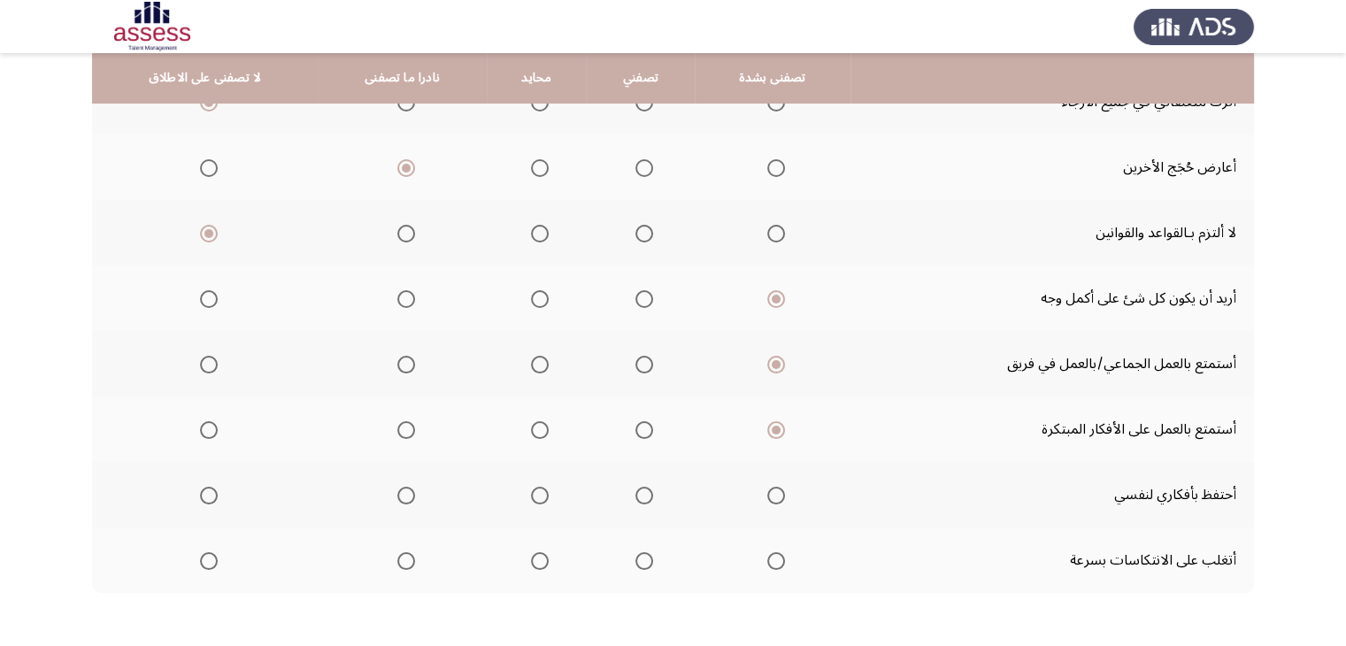
click at [209, 493] on span "Select an option" at bounding box center [209, 496] width 18 height 18
click at [209, 493] on input "Select an option" at bounding box center [209, 496] width 18 height 18
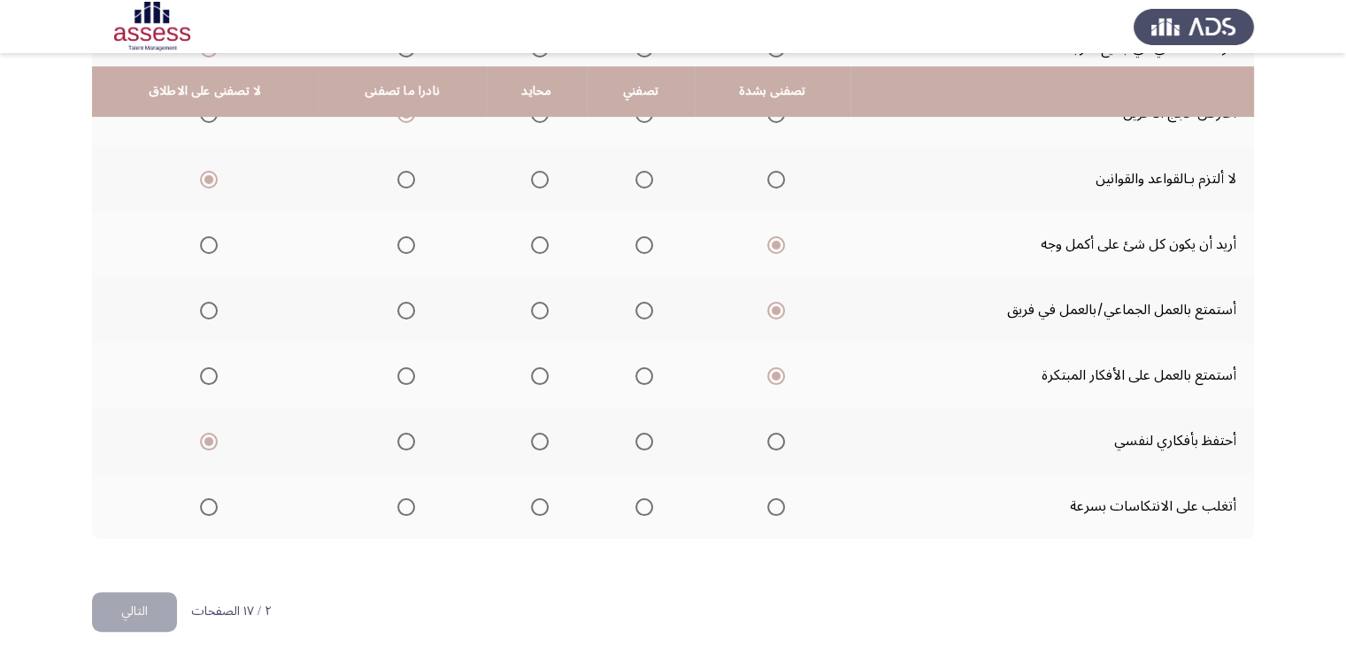
scroll to position [420, 0]
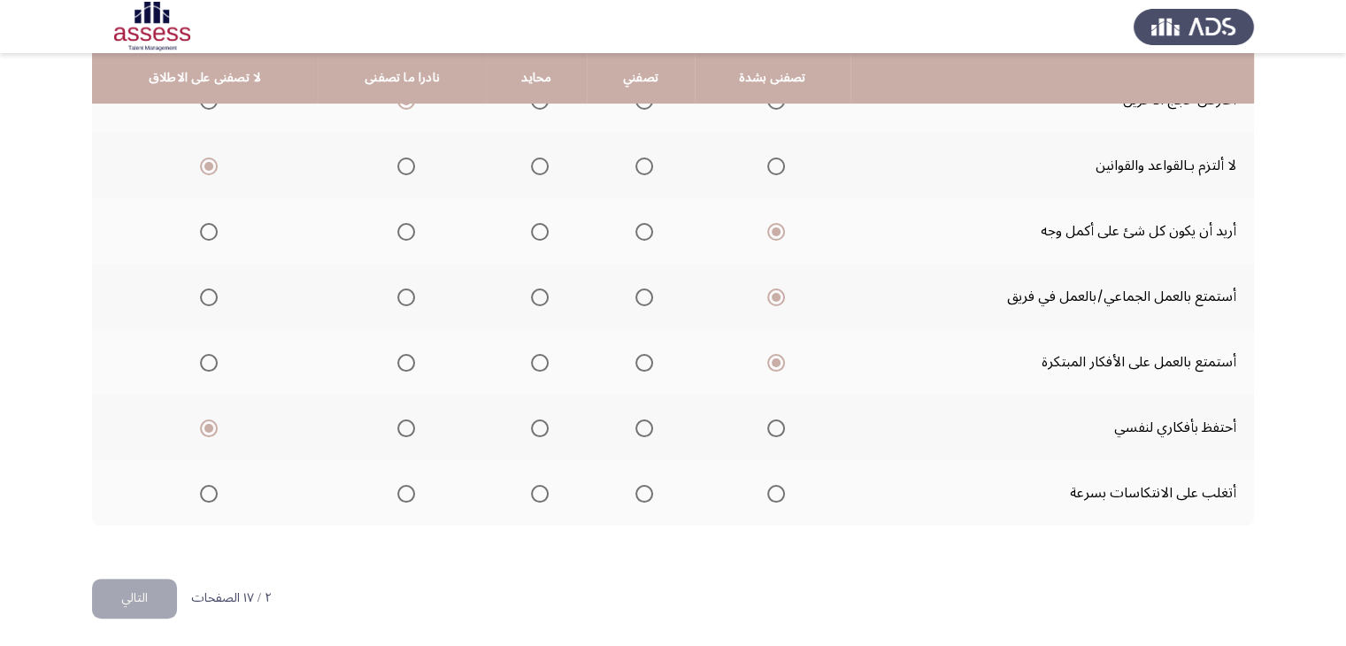
click at [643, 492] on span "Select an option" at bounding box center [644, 494] width 18 height 18
click at [643, 492] on input "Select an option" at bounding box center [644, 494] width 18 height 18
click at [143, 617] on html "ASSESS Employability التالي الى أي مدى تصفك العبارات التالية: تصفنى بشدة تصفني …" at bounding box center [673, 115] width 1346 height 1070
click at [135, 602] on button "التالي" at bounding box center [134, 599] width 85 height 40
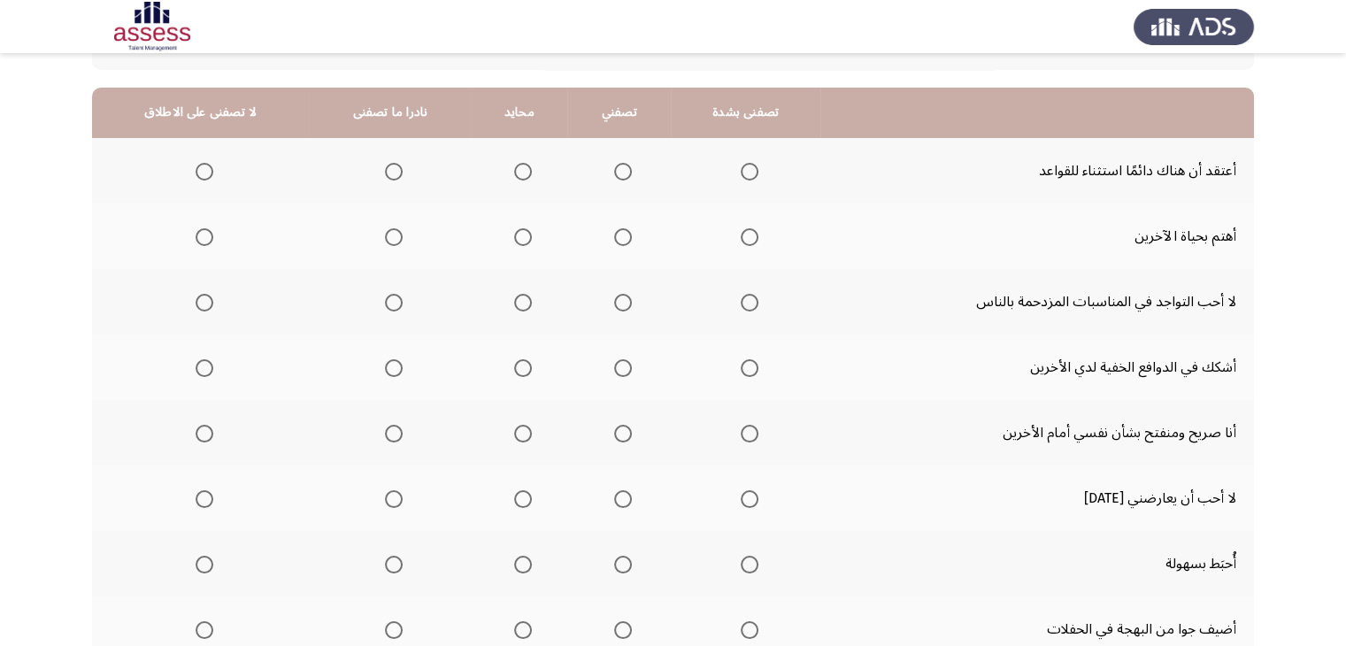
scroll to position [155, 0]
click at [514, 167] on span "Select an option" at bounding box center [523, 170] width 18 height 18
click at [514, 167] on input "Select an option" at bounding box center [523, 170] width 18 height 18
click at [385, 162] on span "Select an option" at bounding box center [394, 170] width 18 height 18
click at [385, 162] on input "Select an option" at bounding box center [394, 170] width 18 height 18
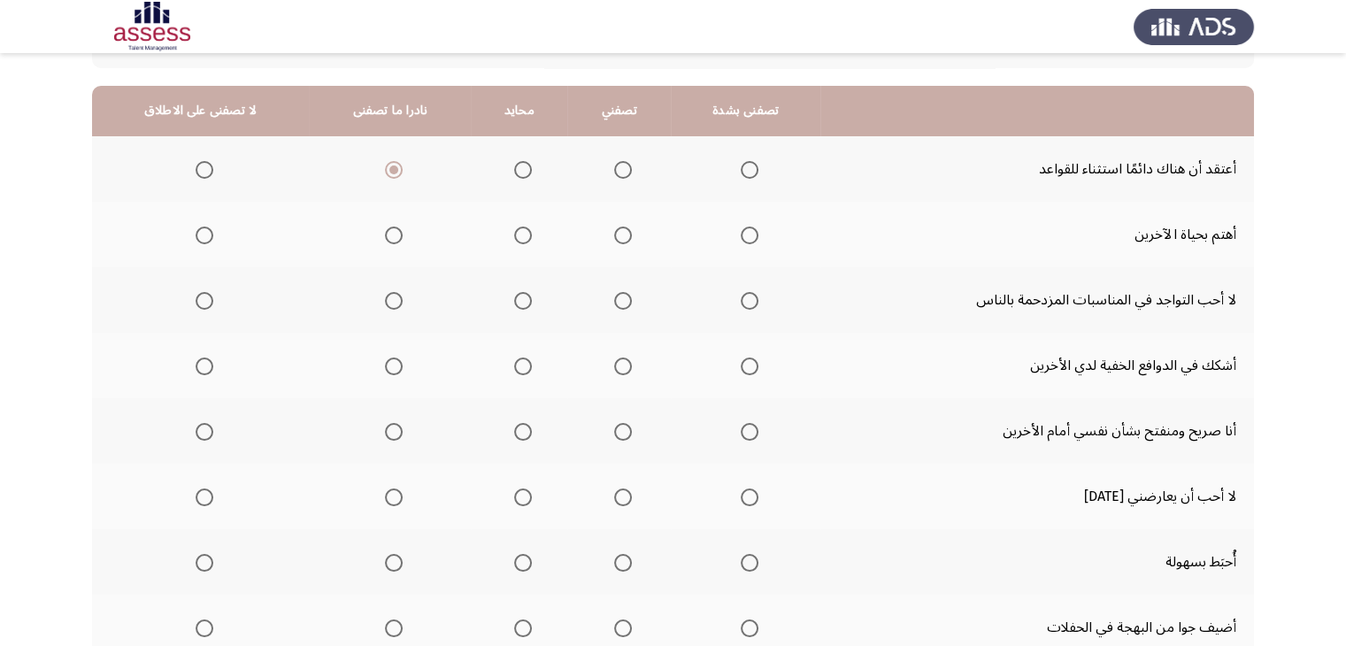
click at [733, 233] on label "Select an option" at bounding box center [745, 236] width 25 height 18
click at [741, 233] on input "Select an option" at bounding box center [750, 236] width 18 height 18
click at [494, 243] on th at bounding box center [519, 234] width 96 height 65
click at [526, 239] on th at bounding box center [519, 234] width 96 height 65
click at [517, 242] on span "Select an option" at bounding box center [523, 236] width 18 height 18
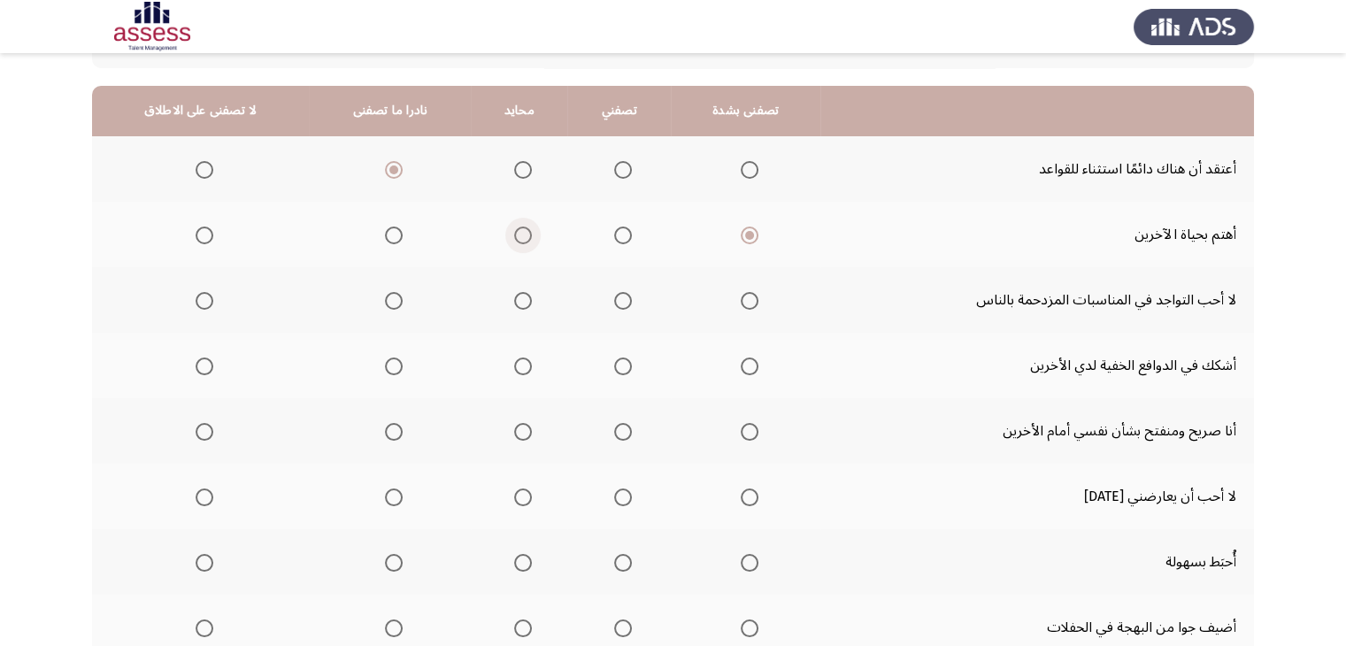
click at [517, 242] on input "Select an option" at bounding box center [523, 236] width 18 height 18
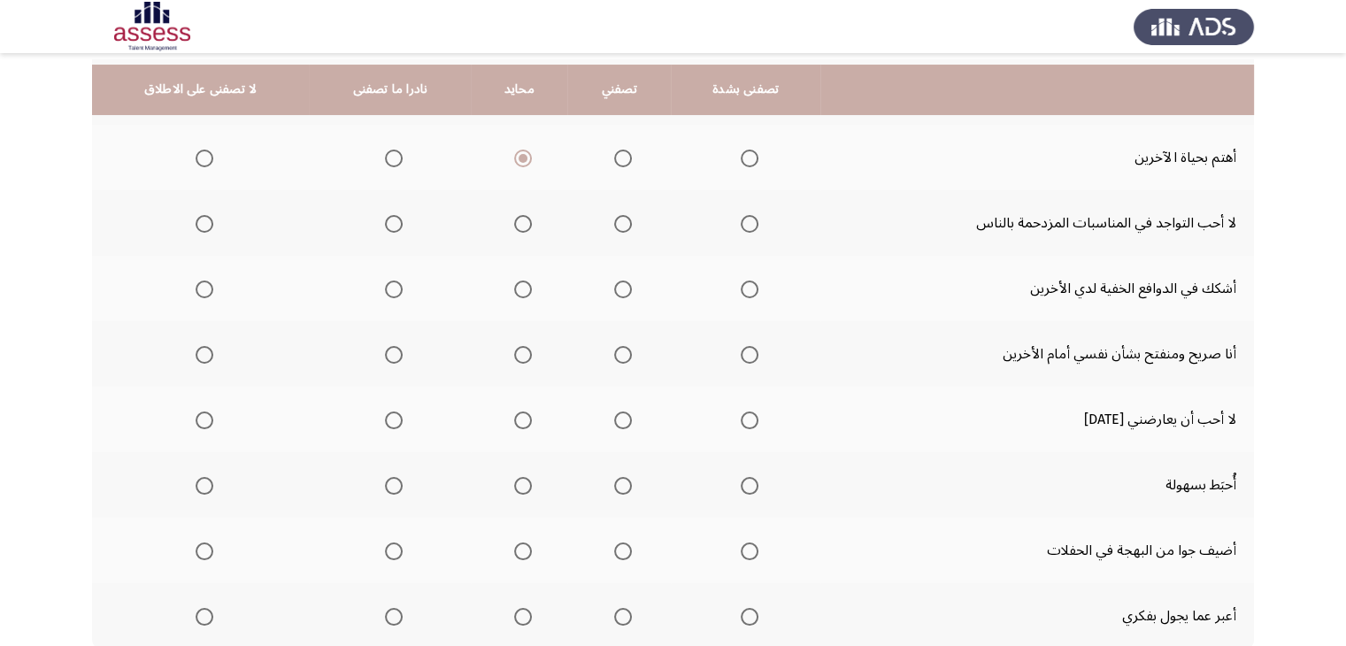
scroll to position [247, 0]
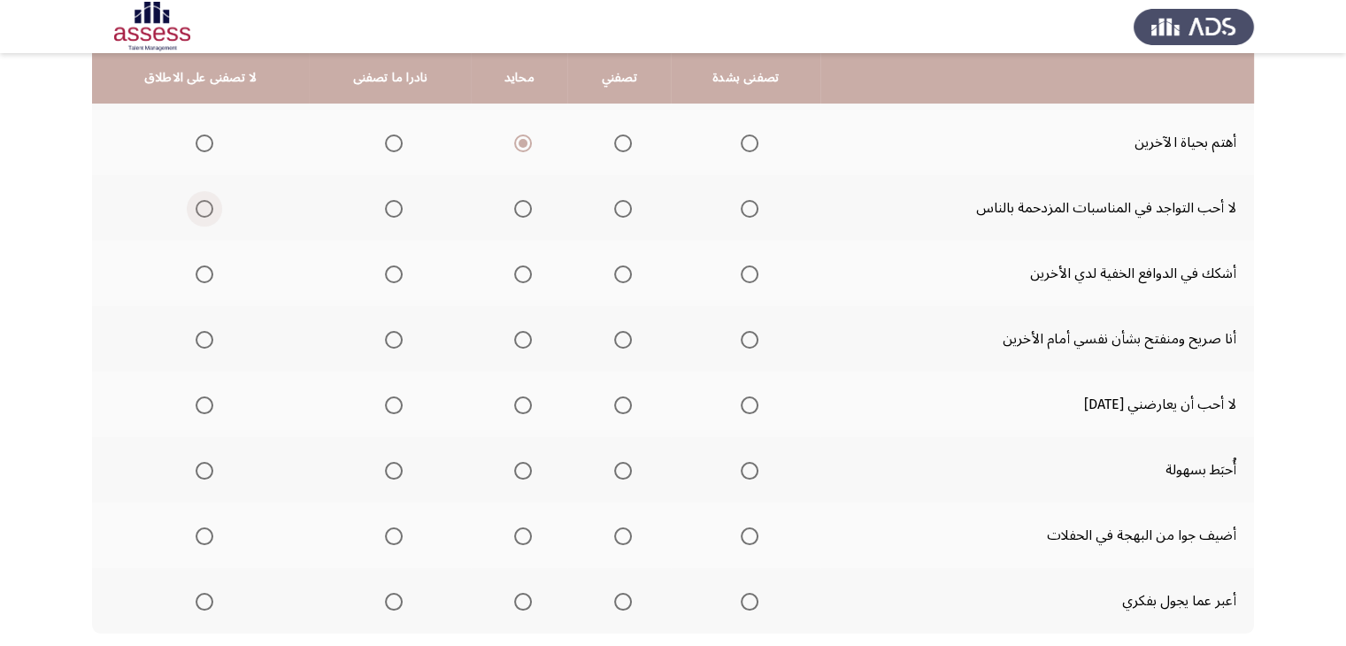
click at [206, 202] on span "Select an option" at bounding box center [205, 209] width 18 height 18
click at [206, 202] on input "Select an option" at bounding box center [205, 209] width 18 height 18
click at [197, 274] on span "Select an option" at bounding box center [205, 274] width 18 height 18
click at [197, 274] on input "Select an option" at bounding box center [205, 274] width 18 height 18
click at [389, 336] on span "Select an option" at bounding box center [394, 340] width 18 height 18
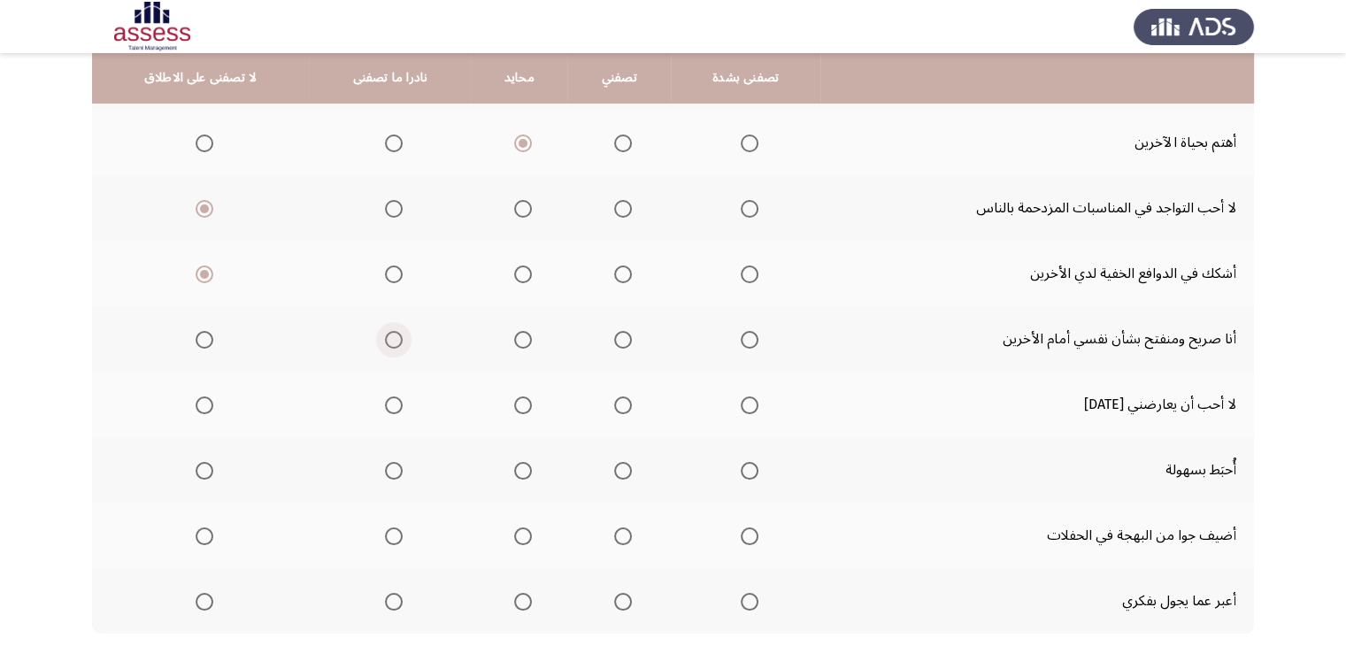
click at [389, 336] on input "Select an option" at bounding box center [394, 340] width 18 height 18
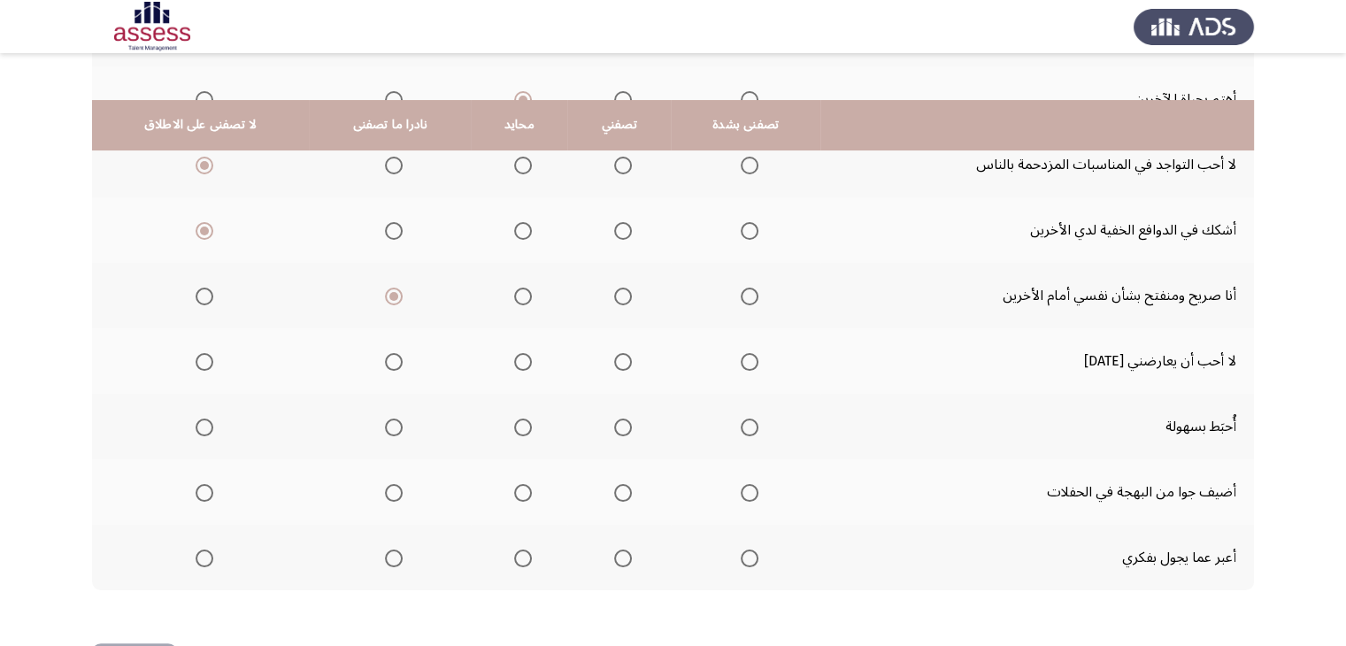
scroll to position [343, 0]
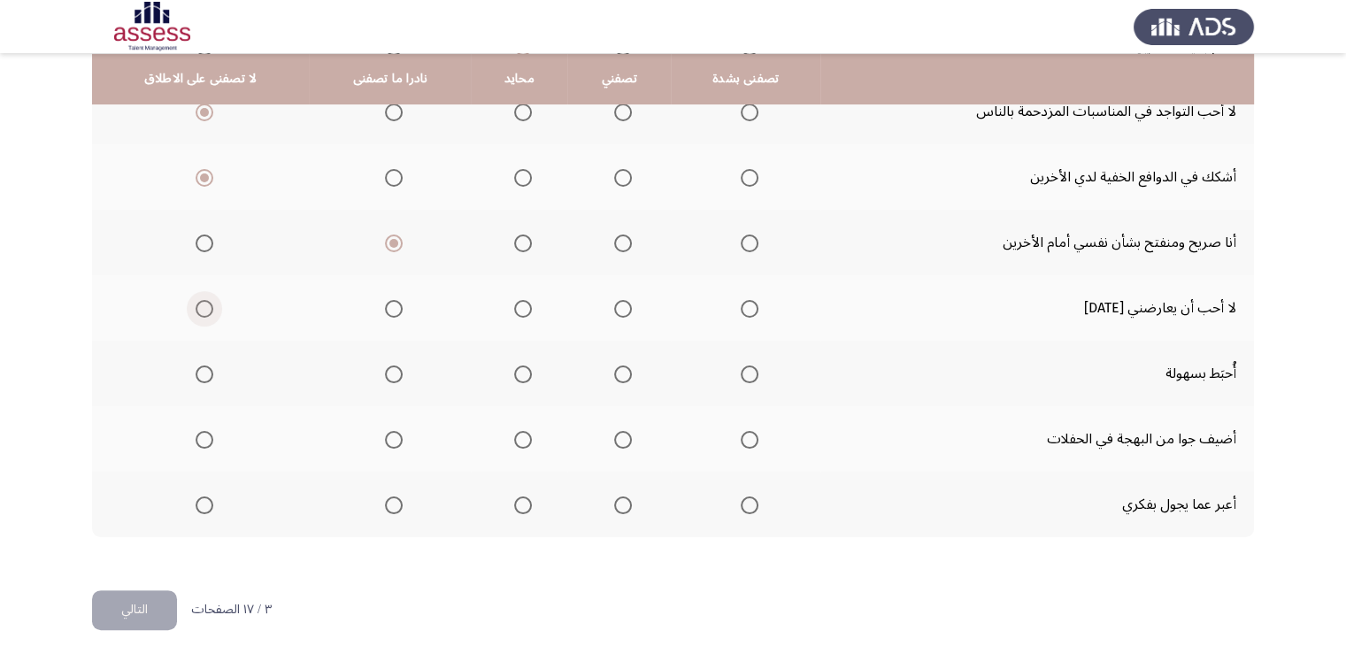
click at [188, 303] on label "Select an option" at bounding box center [200, 309] width 25 height 18
click at [196, 303] on input "Select an option" at bounding box center [205, 309] width 18 height 18
click at [208, 372] on span "Select an option" at bounding box center [205, 374] width 18 height 18
click at [208, 372] on input "Select an option" at bounding box center [205, 374] width 18 height 18
click at [741, 436] on span "Select an option" at bounding box center [750, 440] width 18 height 18
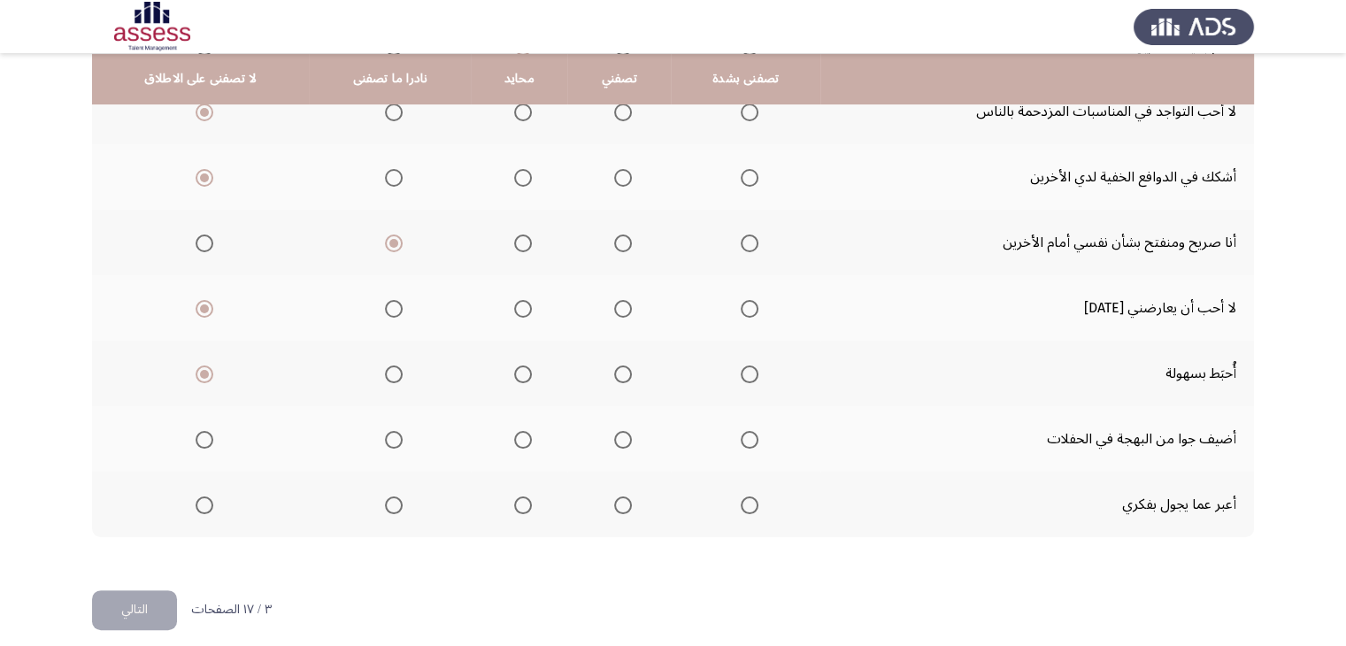
click at [741, 436] on input "Select an option" at bounding box center [750, 440] width 18 height 18
click at [741, 500] on span "Select an option" at bounding box center [750, 505] width 18 height 18
click at [741, 500] on input "Select an option" at bounding box center [750, 505] width 18 height 18
click at [616, 500] on span "Select an option" at bounding box center [623, 505] width 18 height 18
click at [616, 500] on input "Select an option" at bounding box center [623, 505] width 18 height 18
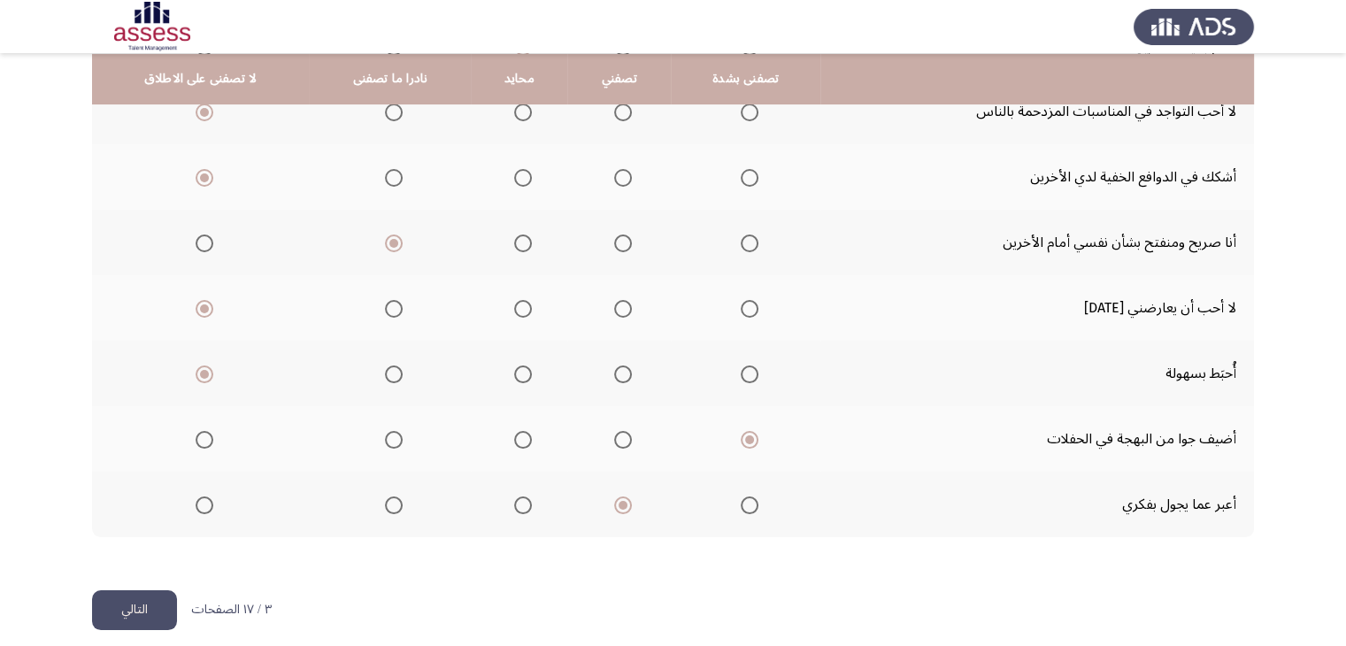
click at [134, 603] on button "التالي" at bounding box center [134, 610] width 85 height 40
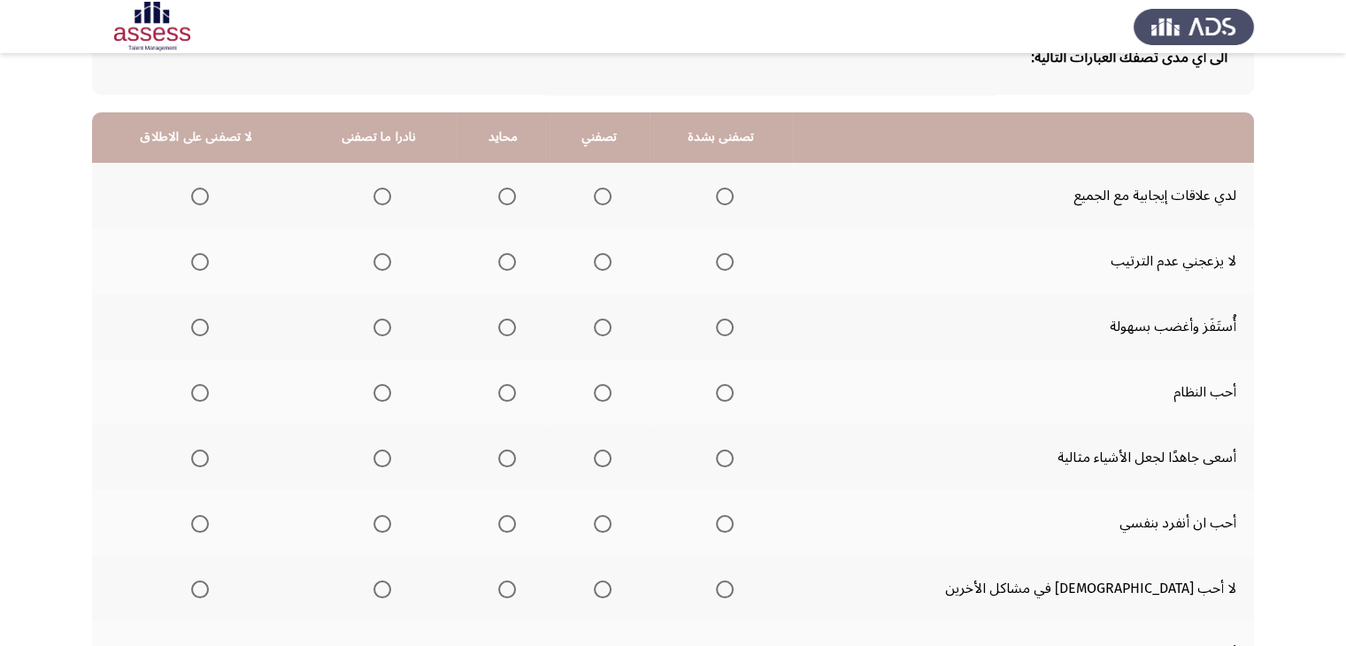
scroll to position [173, 0]
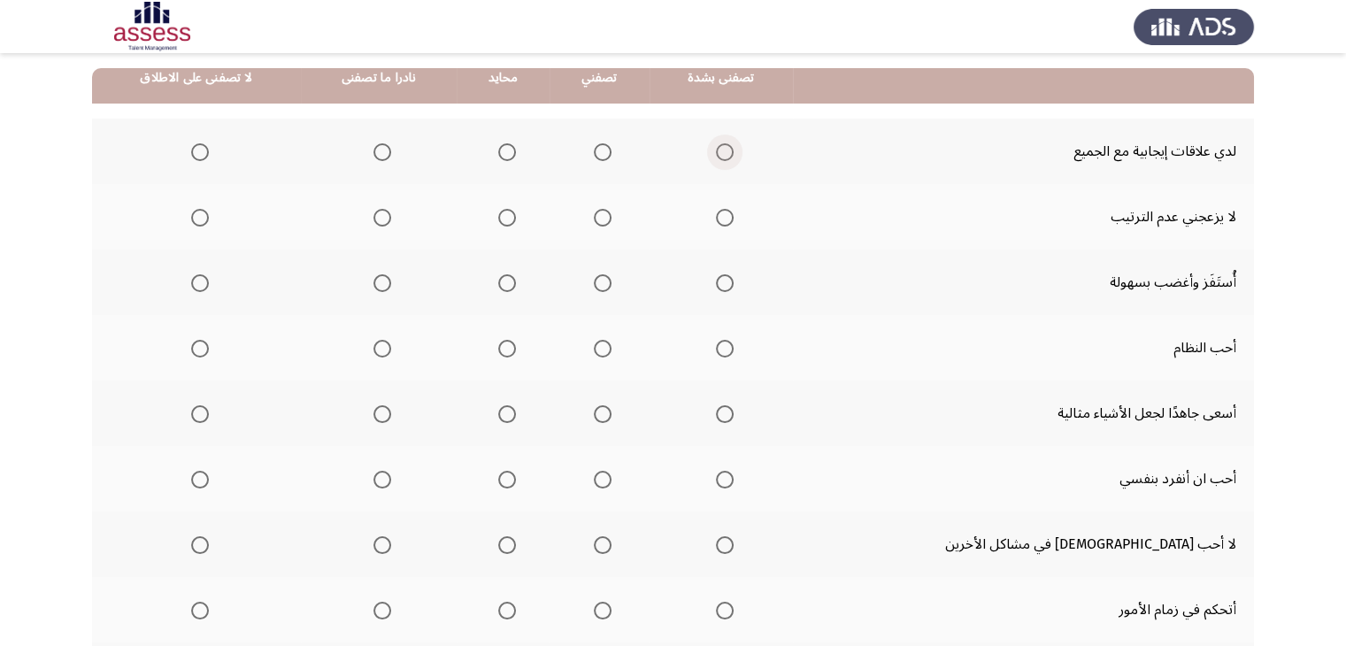
click at [733, 157] on span "Select an option" at bounding box center [725, 152] width 18 height 18
click at [733, 157] on input "Select an option" at bounding box center [725, 152] width 18 height 18
click at [216, 217] on th at bounding box center [196, 216] width 209 height 65
click at [209, 218] on span "Select an option" at bounding box center [200, 218] width 18 height 18
click at [209, 218] on input "Select an option" at bounding box center [200, 218] width 18 height 18
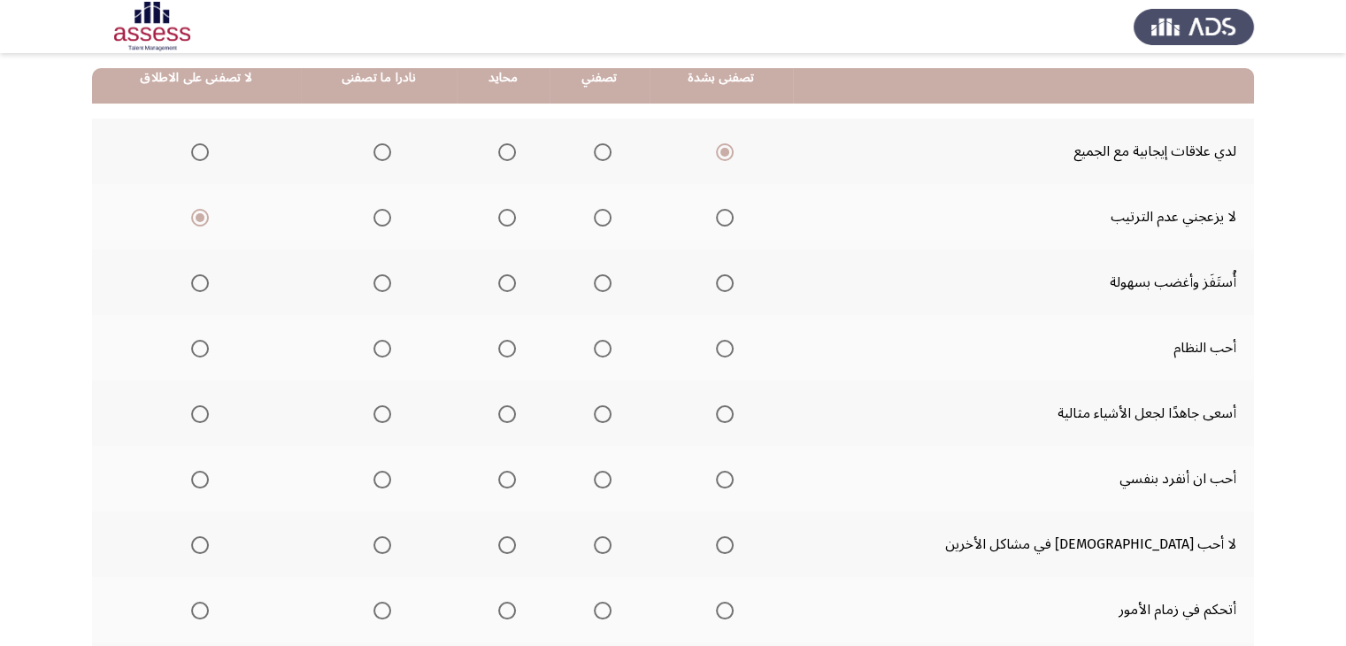
click at [391, 280] on span "Select an option" at bounding box center [382, 283] width 18 height 18
click at [391, 280] on input "Select an option" at bounding box center [382, 283] width 18 height 18
click at [733, 345] on span "Select an option" at bounding box center [725, 349] width 18 height 18
click at [733, 345] on input "Select an option" at bounding box center [725, 349] width 18 height 18
click at [733, 411] on span "Select an option" at bounding box center [725, 414] width 18 height 18
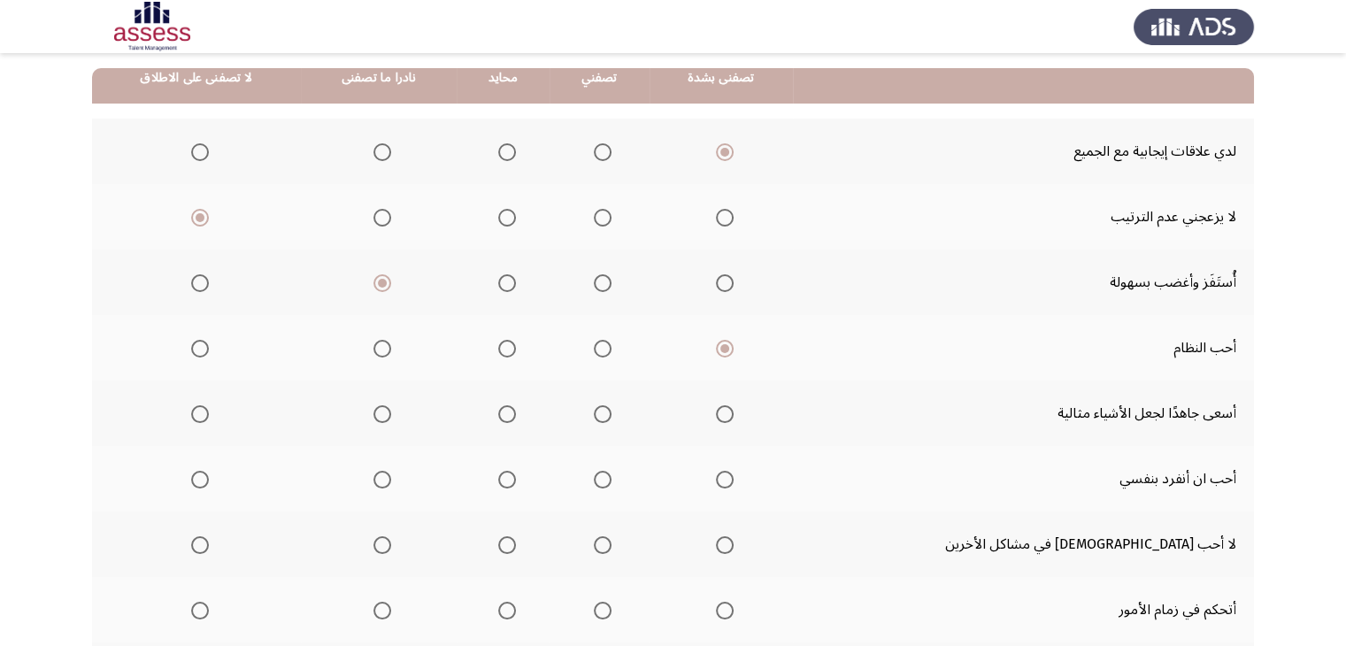
click at [733, 411] on input "Select an option" at bounding box center [725, 414] width 18 height 18
click at [202, 480] on span "Select an option" at bounding box center [200, 480] width 18 height 18
click at [202, 480] on input "Select an option" at bounding box center [200, 480] width 18 height 18
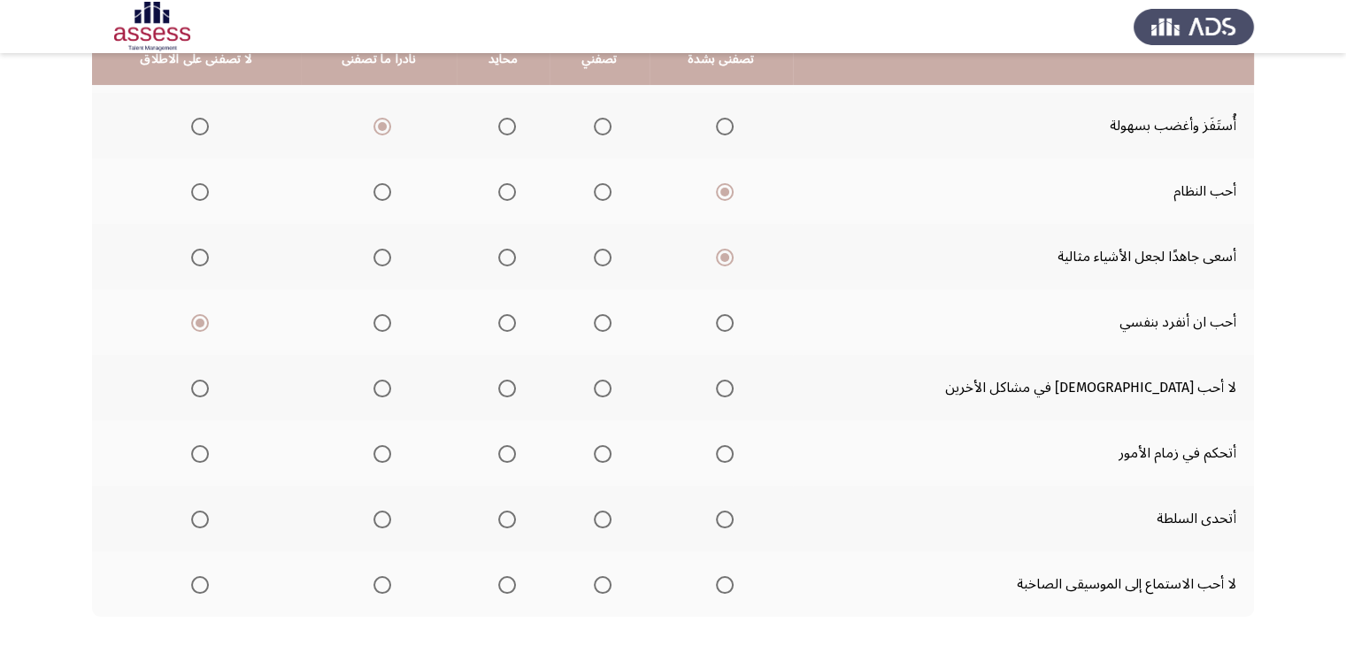
scroll to position [334, 0]
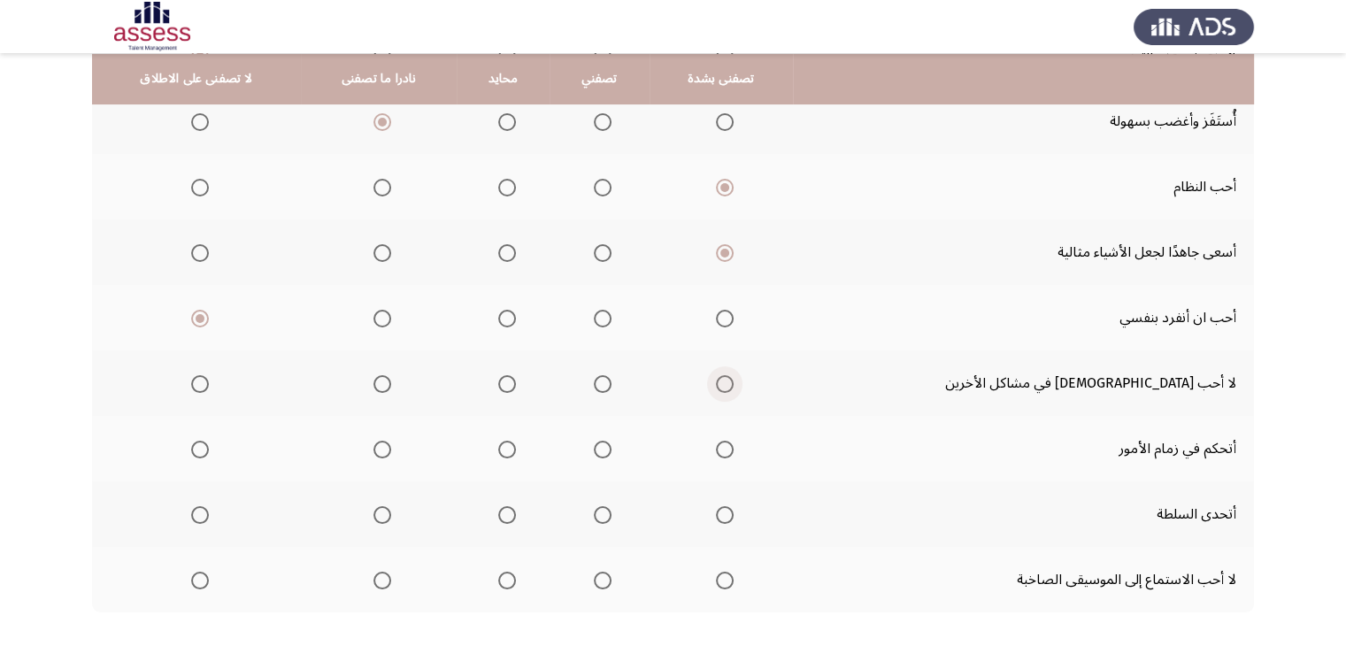
click at [733, 380] on span "Select an option" at bounding box center [725, 384] width 18 height 18
click at [733, 380] on input "Select an option" at bounding box center [725, 384] width 18 height 18
click at [733, 450] on span "Select an option" at bounding box center [725, 450] width 18 height 18
click at [733, 450] on input "Select an option" at bounding box center [725, 450] width 18 height 18
click at [182, 511] on th at bounding box center [196, 513] width 209 height 65
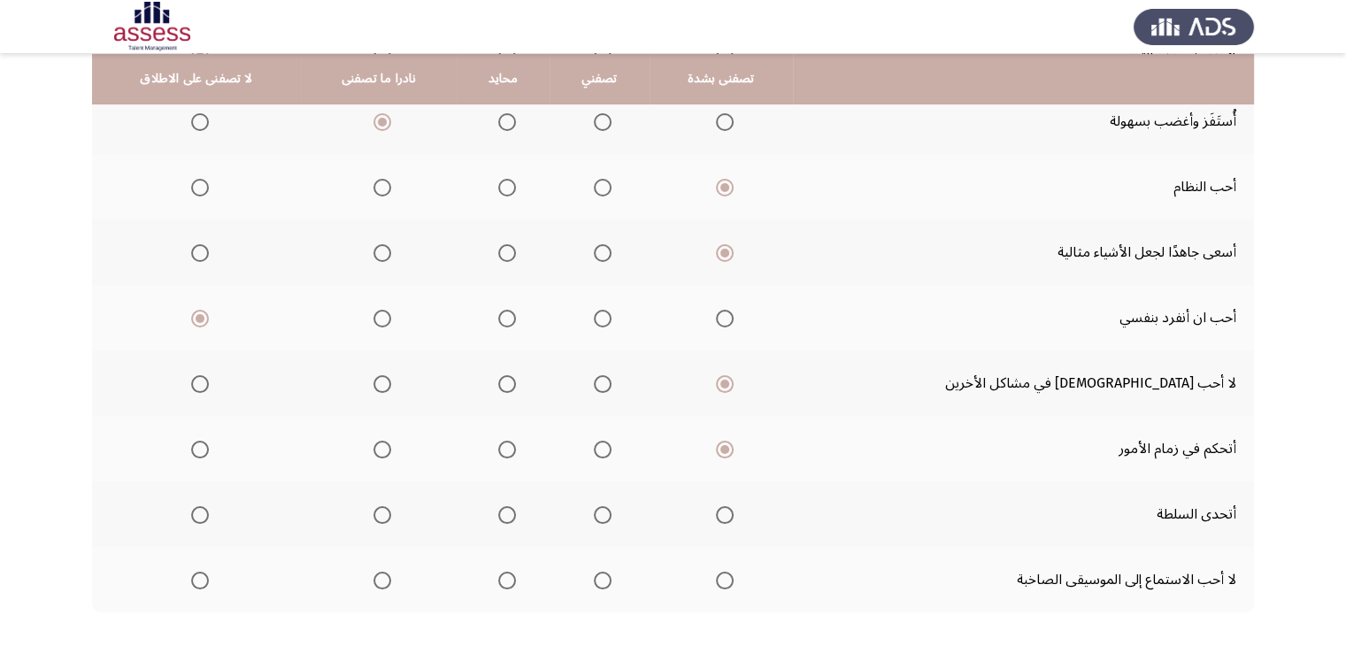
click at [209, 512] on span "Select an option" at bounding box center [200, 515] width 18 height 18
click at [209, 512] on input "Select an option" at bounding box center [200, 515] width 18 height 18
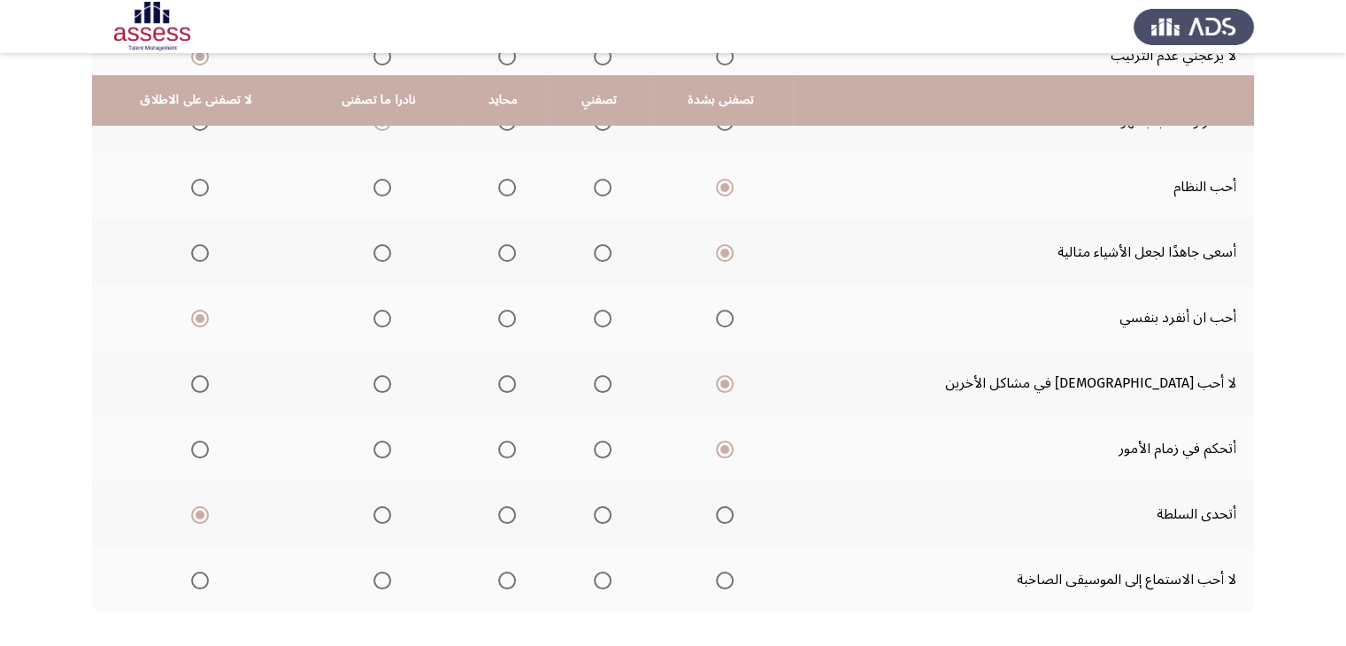
scroll to position [420, 0]
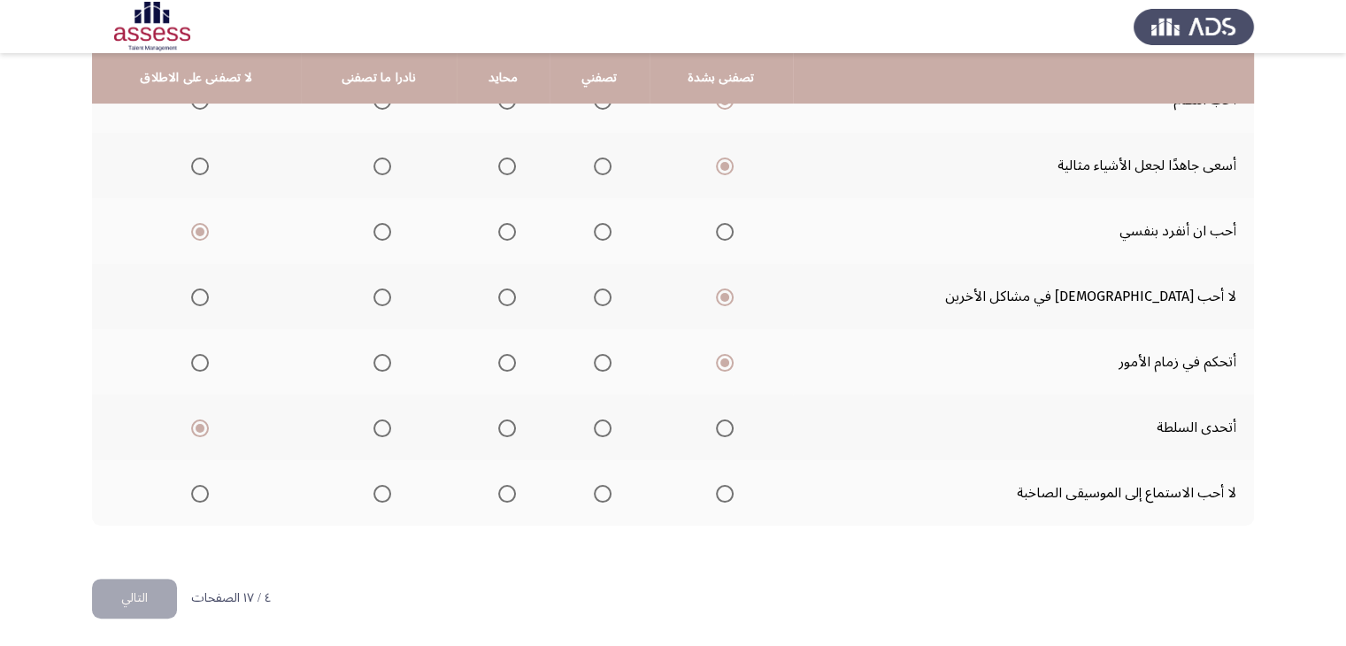
click at [516, 485] on span "Select an option" at bounding box center [507, 494] width 18 height 18
click at [516, 485] on input "Select an option" at bounding box center [507, 494] width 18 height 18
click at [135, 595] on button "التالي" at bounding box center [134, 599] width 85 height 40
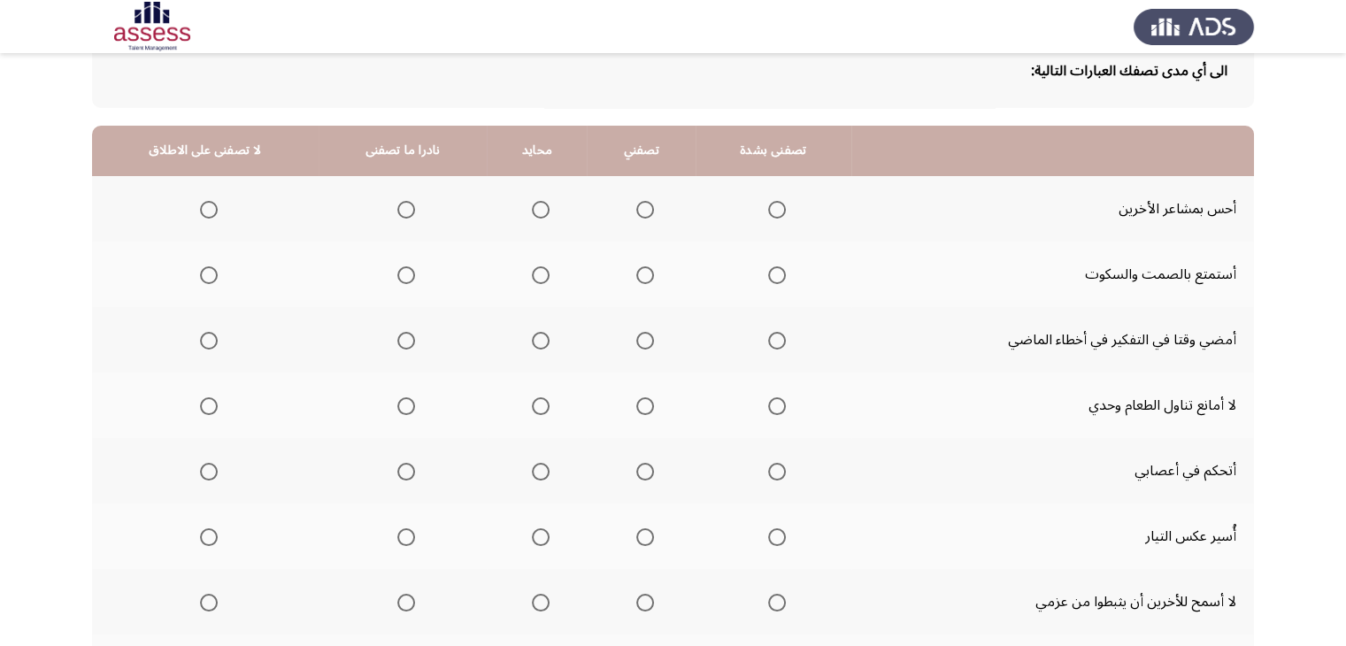
scroll to position [119, 0]
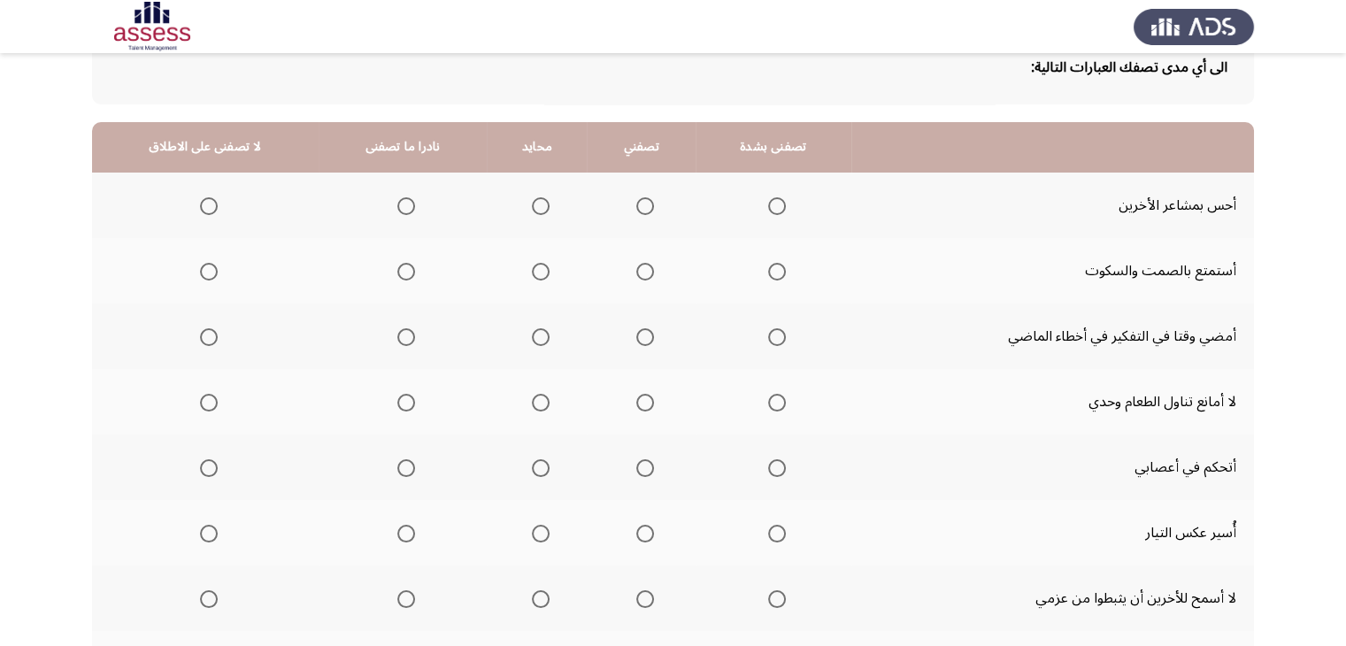
click at [619, 203] on th at bounding box center [641, 205] width 108 height 65
click at [655, 208] on th at bounding box center [641, 205] width 108 height 65
click at [641, 212] on span "Select an option" at bounding box center [645, 206] width 18 height 18
click at [641, 212] on input "Select an option" at bounding box center [645, 206] width 18 height 18
click at [403, 270] on span "Select an option" at bounding box center [406, 272] width 18 height 18
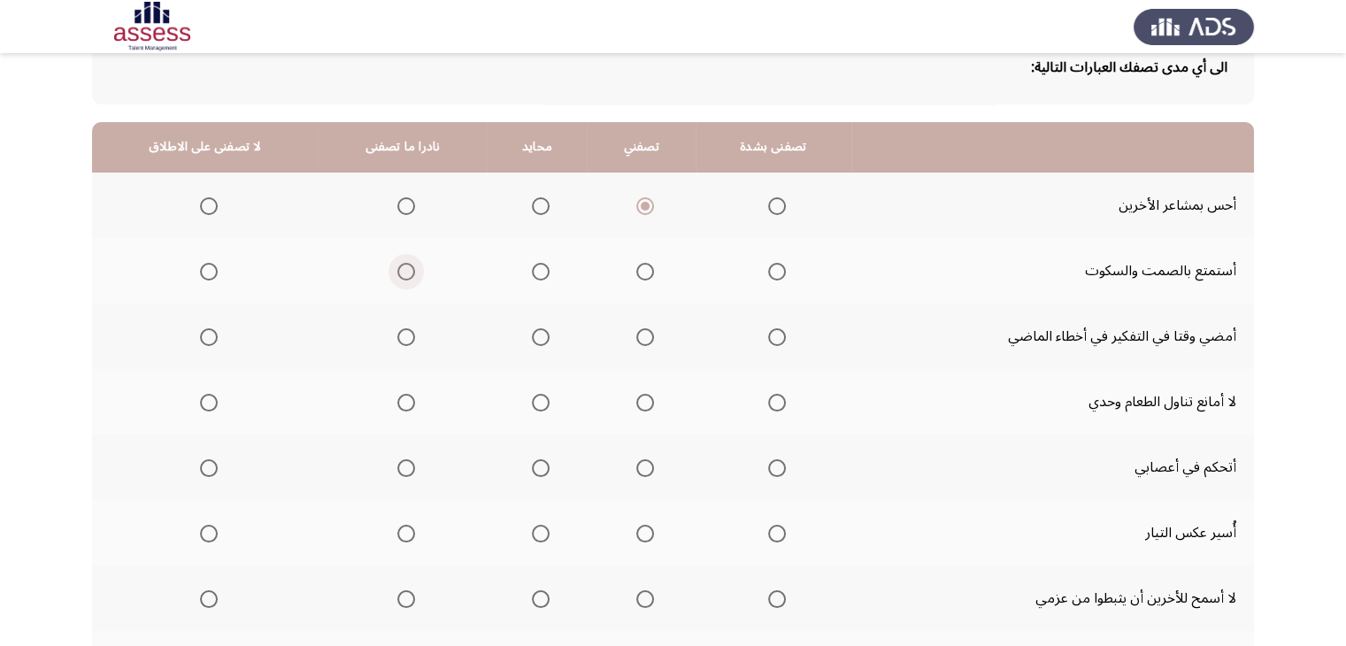
click at [403, 270] on input "Select an option" at bounding box center [406, 272] width 18 height 18
click at [410, 339] on span "Select an option" at bounding box center [406, 337] width 18 height 18
click at [410, 339] on input "Select an option" at bounding box center [406, 337] width 18 height 18
click at [534, 399] on span "Select an option" at bounding box center [541, 403] width 18 height 18
click at [534, 399] on input "Select an option" at bounding box center [541, 403] width 18 height 18
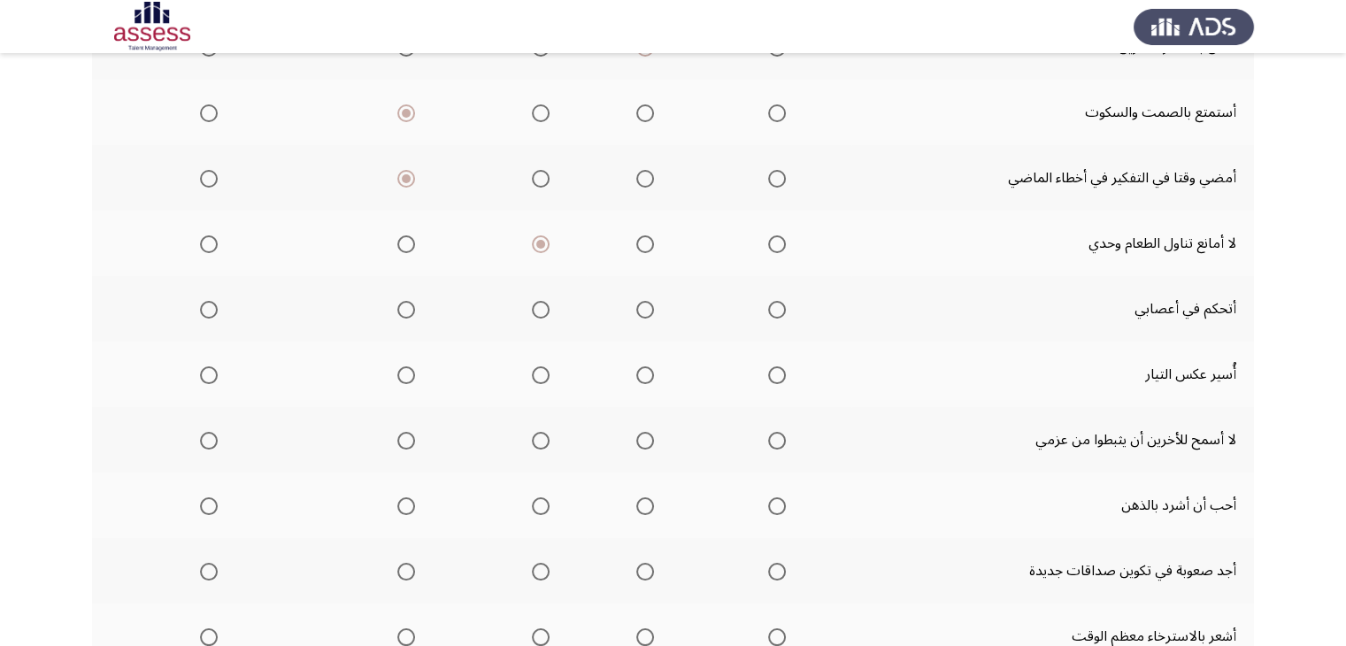
scroll to position [319, 0]
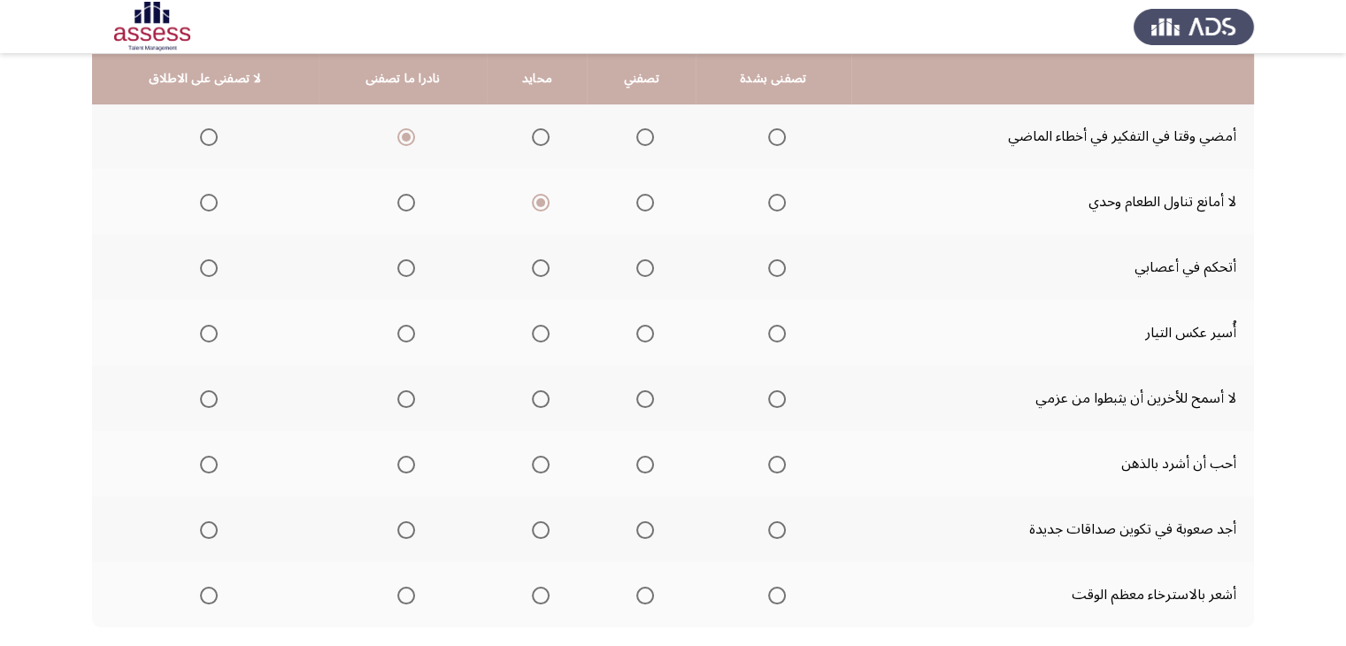
click at [636, 265] on span "Select an option" at bounding box center [645, 268] width 18 height 18
click at [636, 265] on input "Select an option" at bounding box center [645, 268] width 18 height 18
click at [211, 330] on span "Select an option" at bounding box center [209, 334] width 18 height 18
click at [211, 330] on input "Select an option" at bounding box center [209, 334] width 18 height 18
click at [744, 395] on th at bounding box center [773, 397] width 156 height 65
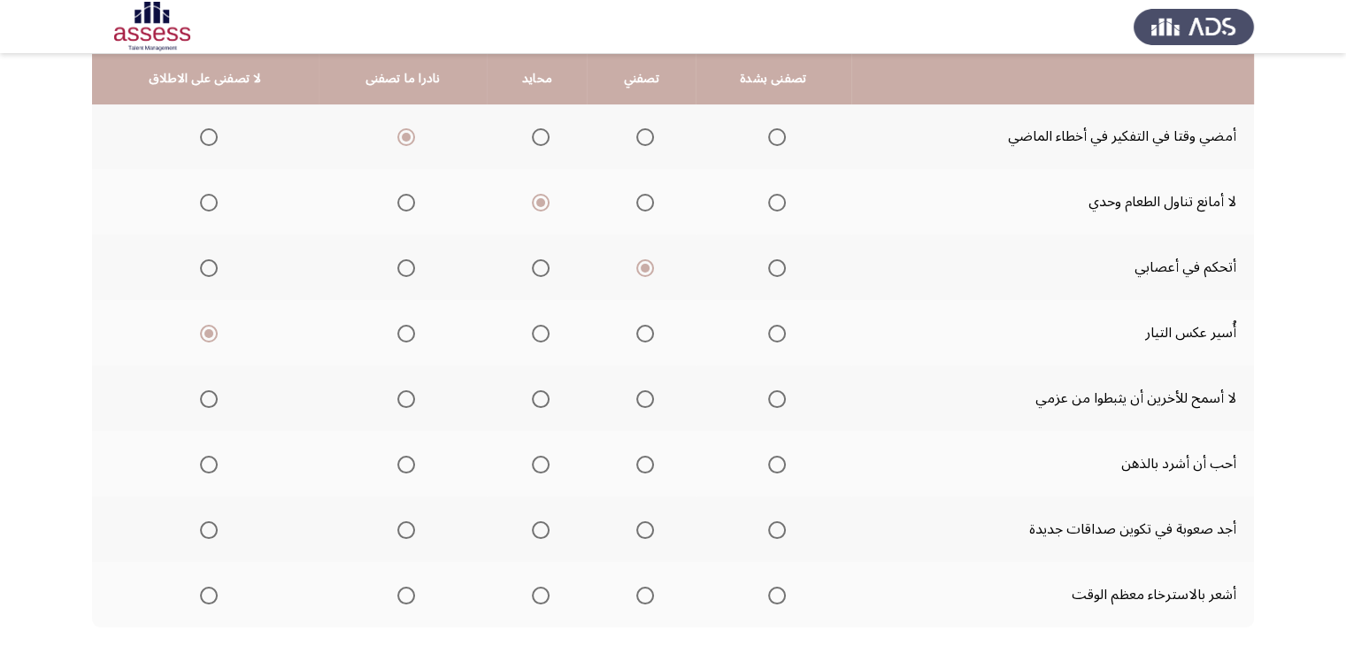
click at [768, 397] on span "Select an option" at bounding box center [777, 399] width 18 height 18
click at [768, 397] on input "Select an option" at bounding box center [777, 399] width 18 height 18
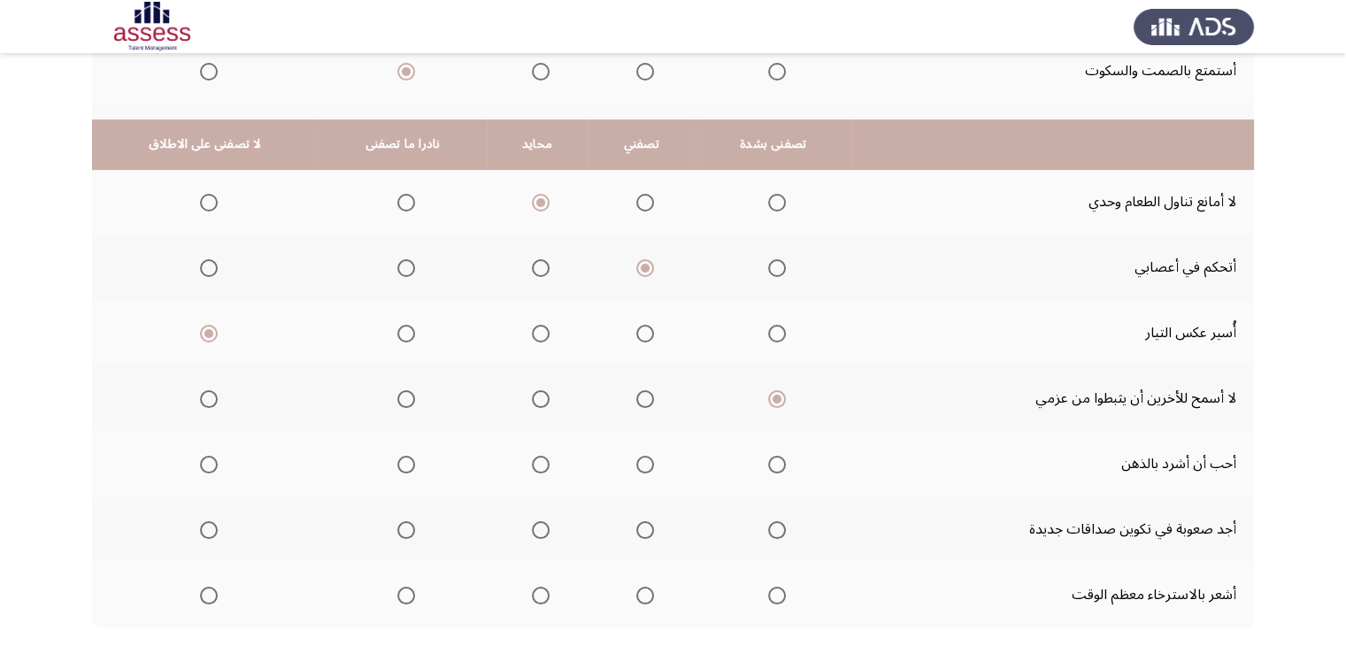
scroll to position [420, 0]
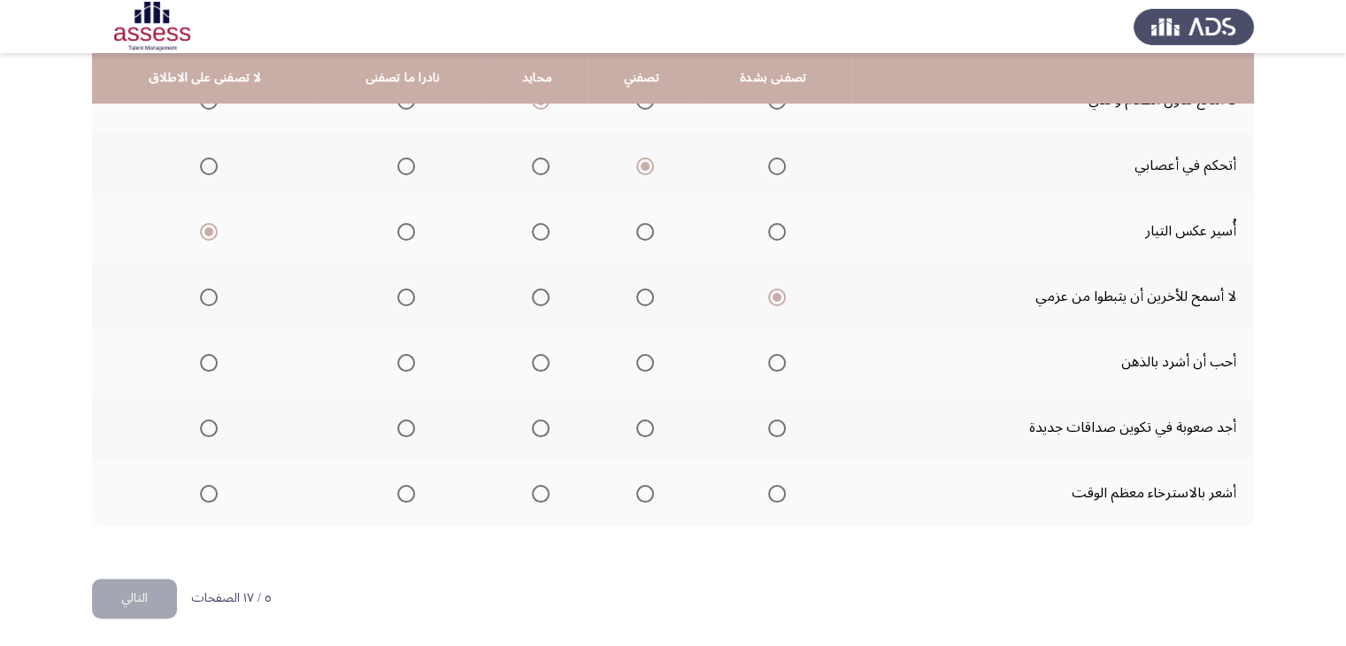
click at [205, 364] on span "Select an option" at bounding box center [209, 363] width 18 height 18
click at [205, 364] on input "Select an option" at bounding box center [209, 363] width 18 height 18
click at [407, 365] on span "Select an option" at bounding box center [406, 363] width 18 height 18
click at [407, 365] on input "Select an option" at bounding box center [406, 363] width 18 height 18
click at [207, 425] on span "Select an option" at bounding box center [209, 428] width 18 height 18
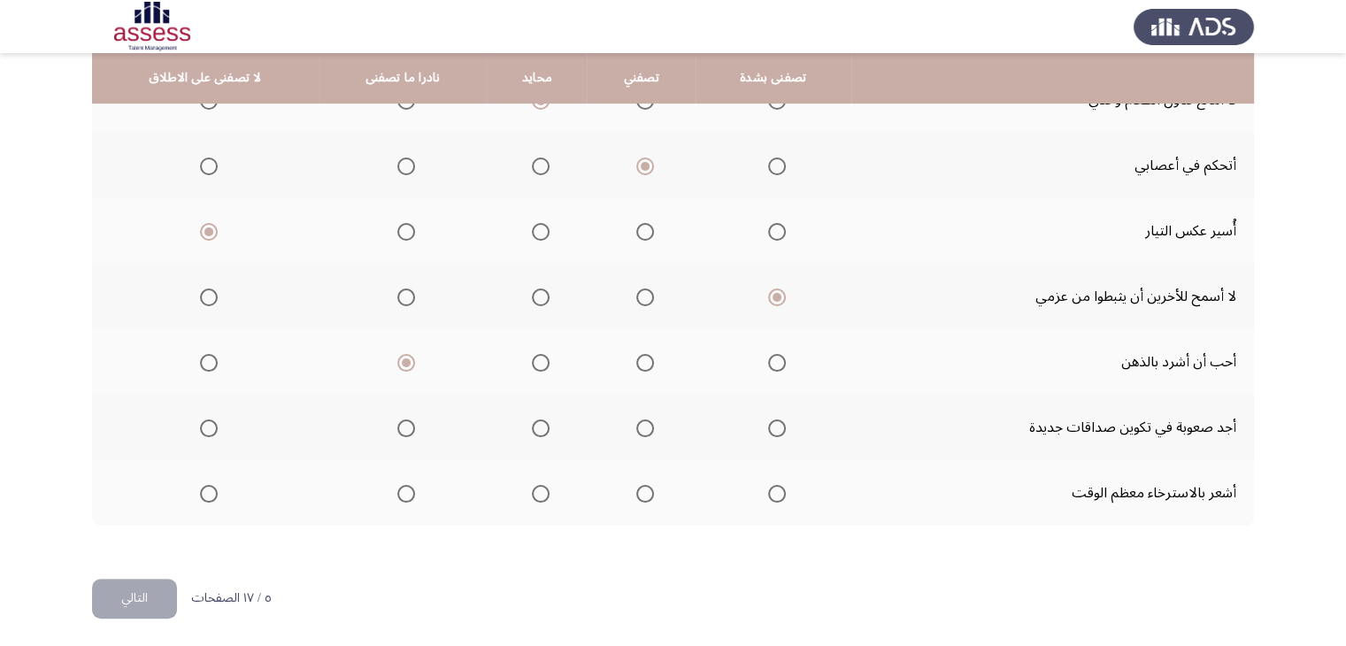
click at [207, 425] on input "Select an option" at bounding box center [209, 428] width 18 height 18
click at [397, 493] on span "Select an option" at bounding box center [406, 494] width 18 height 18
click at [397, 493] on input "Select an option" at bounding box center [406, 494] width 18 height 18
click at [525, 495] on label "Select an option" at bounding box center [537, 494] width 25 height 18
click at [532, 495] on input "Select an option" at bounding box center [541, 494] width 18 height 18
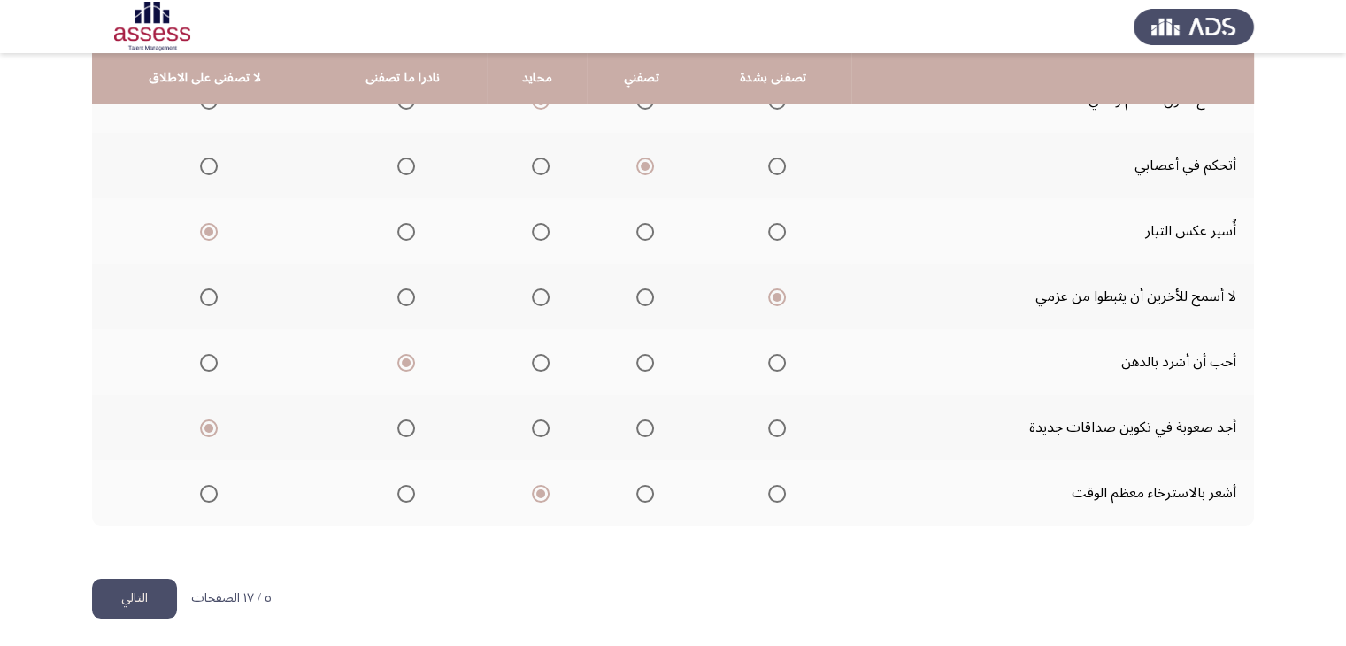
click at [395, 489] on label "Select an option" at bounding box center [402, 494] width 25 height 18
click at [397, 489] on input "Select an option" at bounding box center [406, 494] width 18 height 18
click at [120, 595] on button "التالي" at bounding box center [134, 599] width 85 height 40
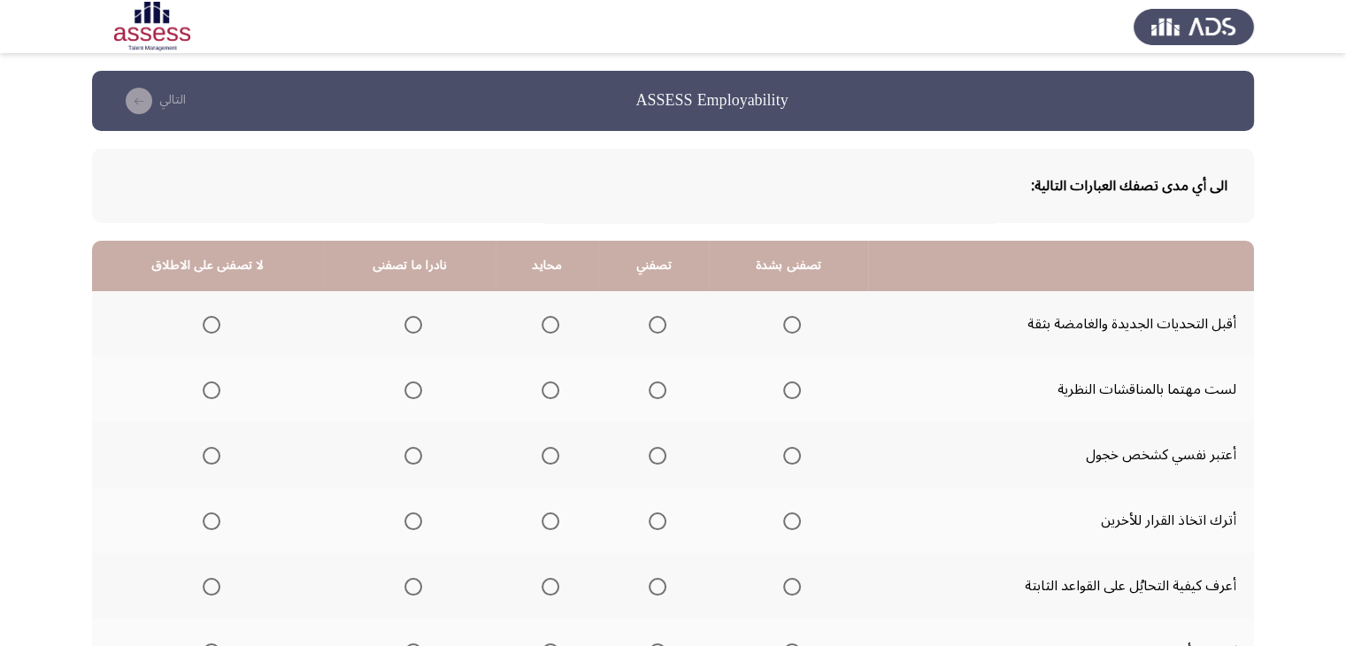
drag, startPoint x: 1345, startPoint y: 299, endPoint x: 1355, endPoint y: 342, distance: 43.6
click at [1346, 386] on html "ASSESS Employability التالي الى أي مدى تصفك العبارات التالية: تصفنى بشدة تصفني …" at bounding box center [673, 535] width 1346 height 1070
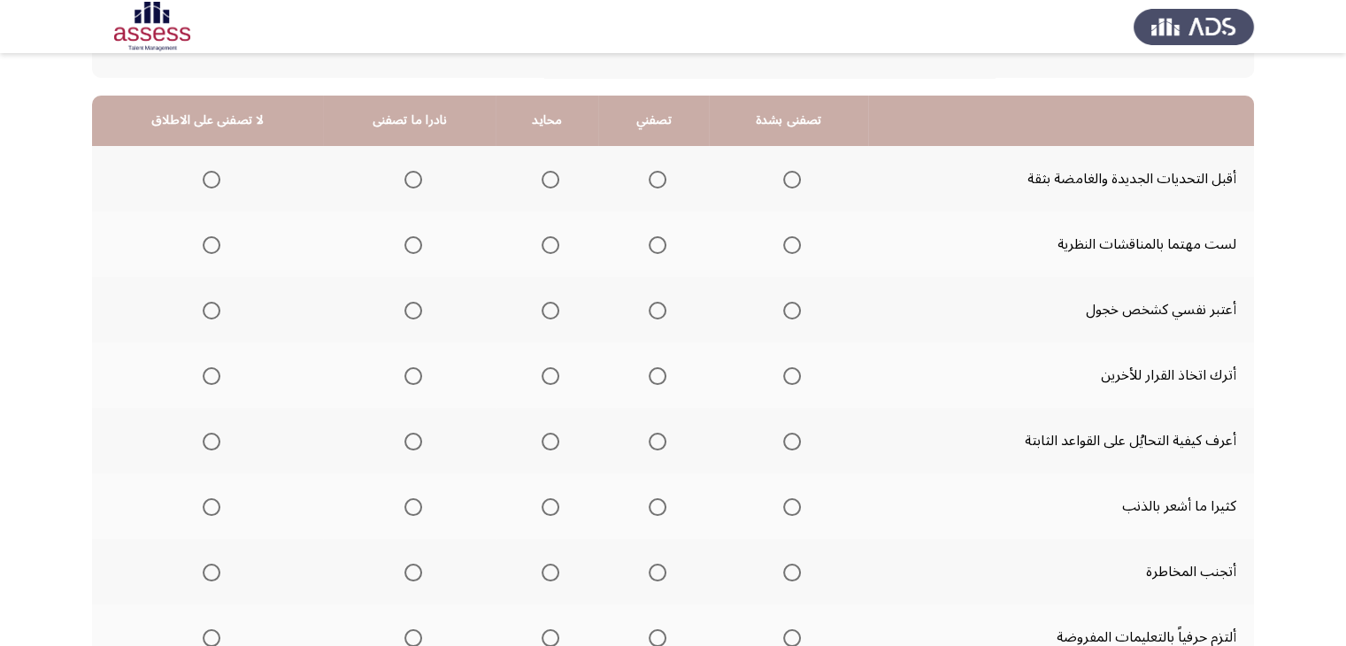
scroll to position [152, 0]
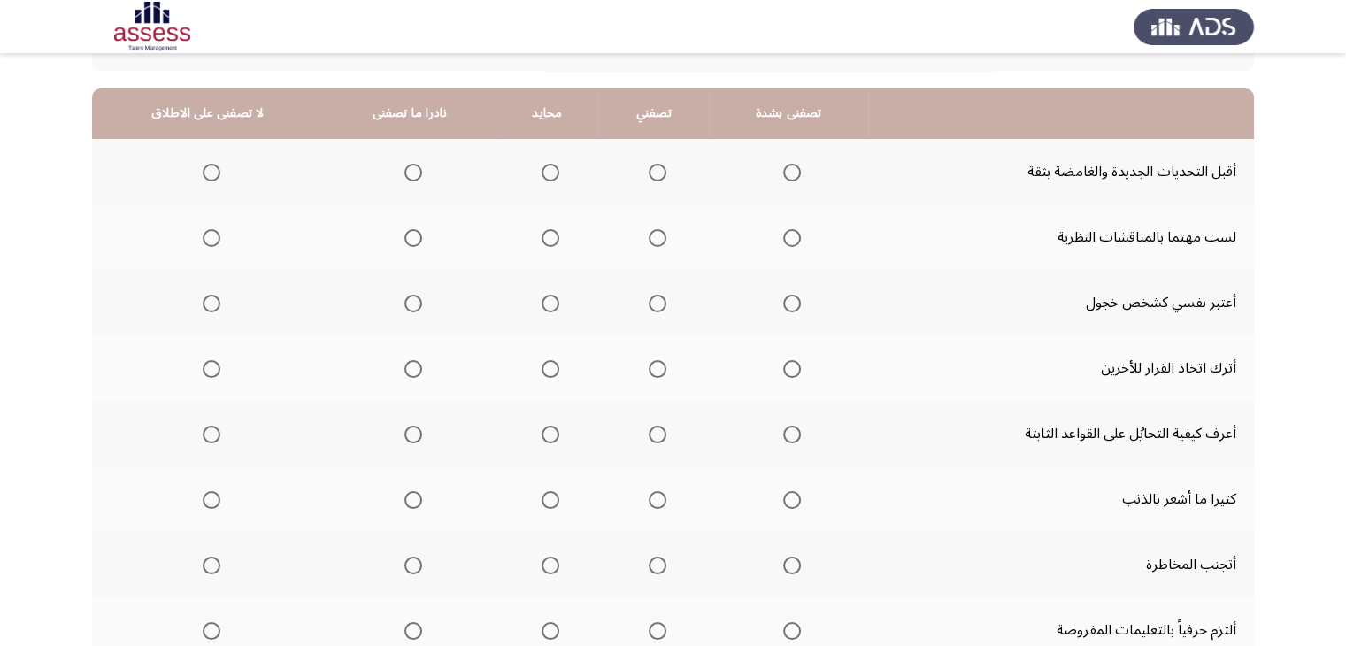
click at [776, 173] on label "Select an option" at bounding box center [788, 173] width 25 height 18
click at [783, 173] on input "Select an option" at bounding box center [792, 173] width 18 height 18
click at [206, 236] on span "Select an option" at bounding box center [212, 238] width 18 height 18
click at [206, 236] on input "Select an option" at bounding box center [212, 238] width 18 height 18
click at [212, 303] on span "Select an option" at bounding box center [212, 304] width 18 height 18
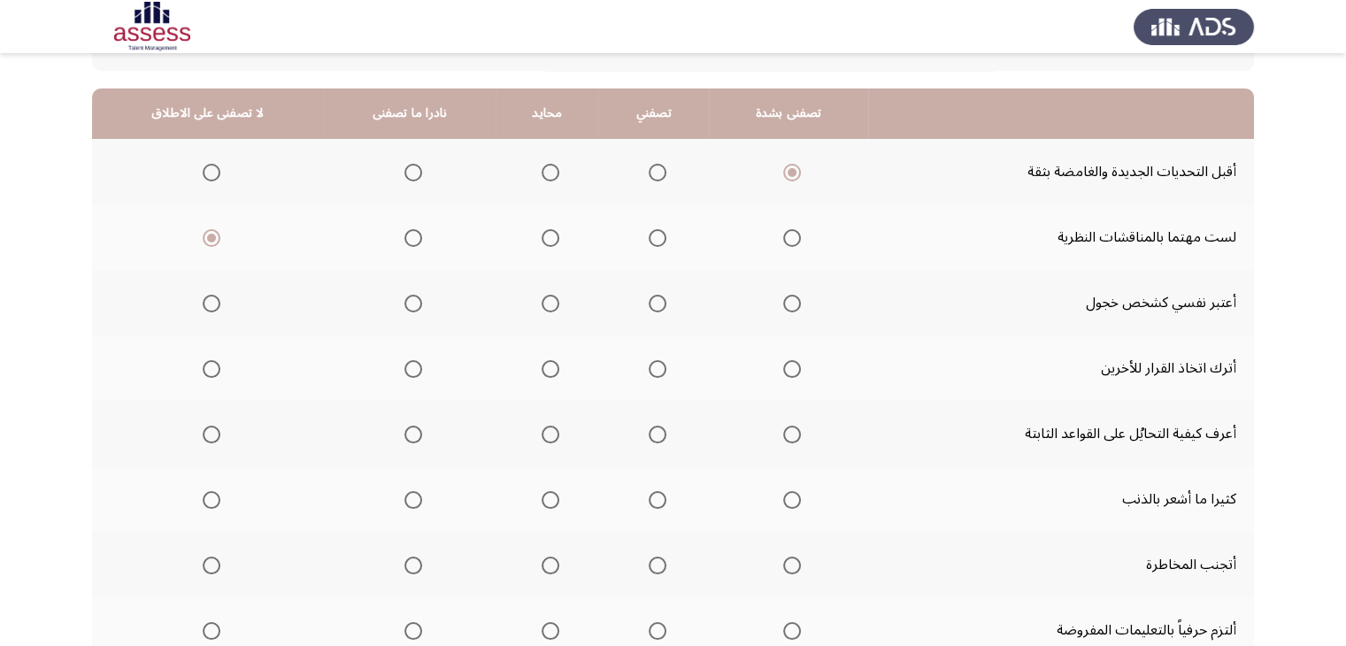
click at [212, 303] on input "Select an option" at bounding box center [212, 304] width 18 height 18
click at [203, 366] on span "Select an option" at bounding box center [212, 369] width 18 height 18
click at [203, 366] on input "Select an option" at bounding box center [212, 369] width 18 height 18
click at [211, 427] on span "Select an option" at bounding box center [212, 435] width 18 height 18
click at [211, 427] on input "Select an option" at bounding box center [212, 435] width 18 height 18
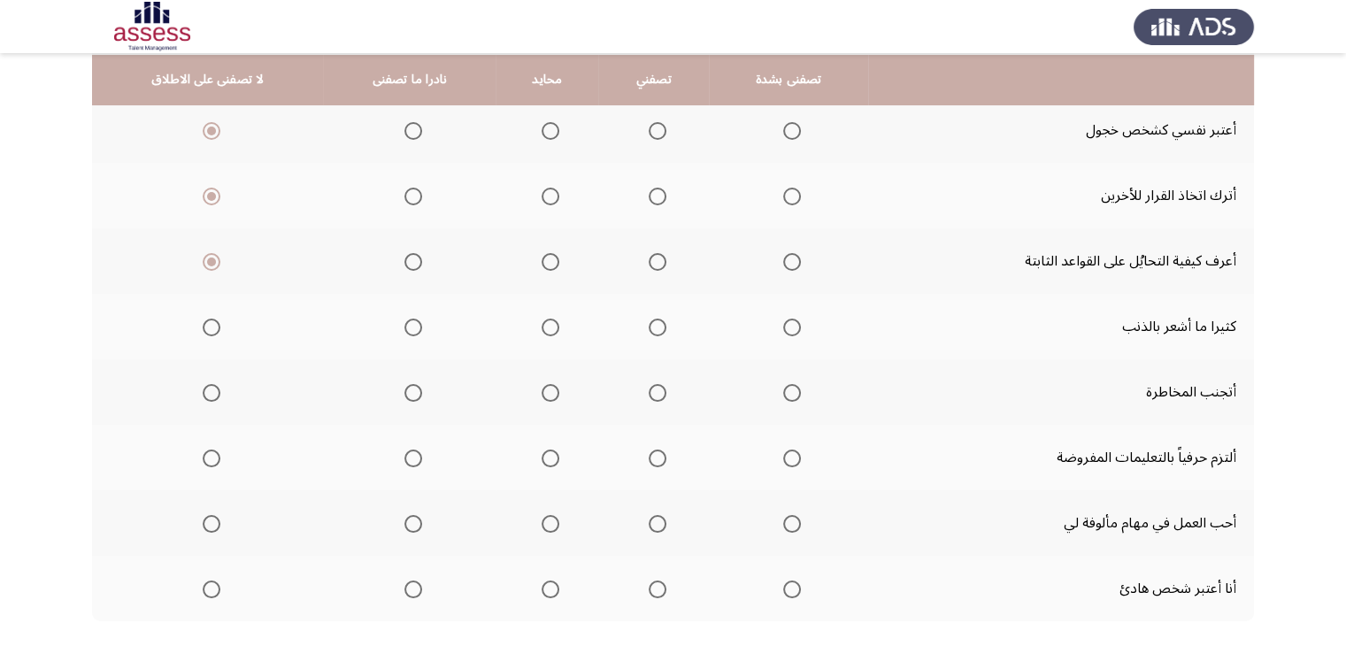
scroll to position [326, 0]
click at [406, 324] on span "Select an option" at bounding box center [413, 327] width 18 height 18
click at [406, 324] on input "Select an option" at bounding box center [413, 327] width 18 height 18
click at [543, 384] on span "Select an option" at bounding box center [550, 392] width 18 height 18
click at [543, 384] on input "Select an option" at bounding box center [550, 392] width 18 height 18
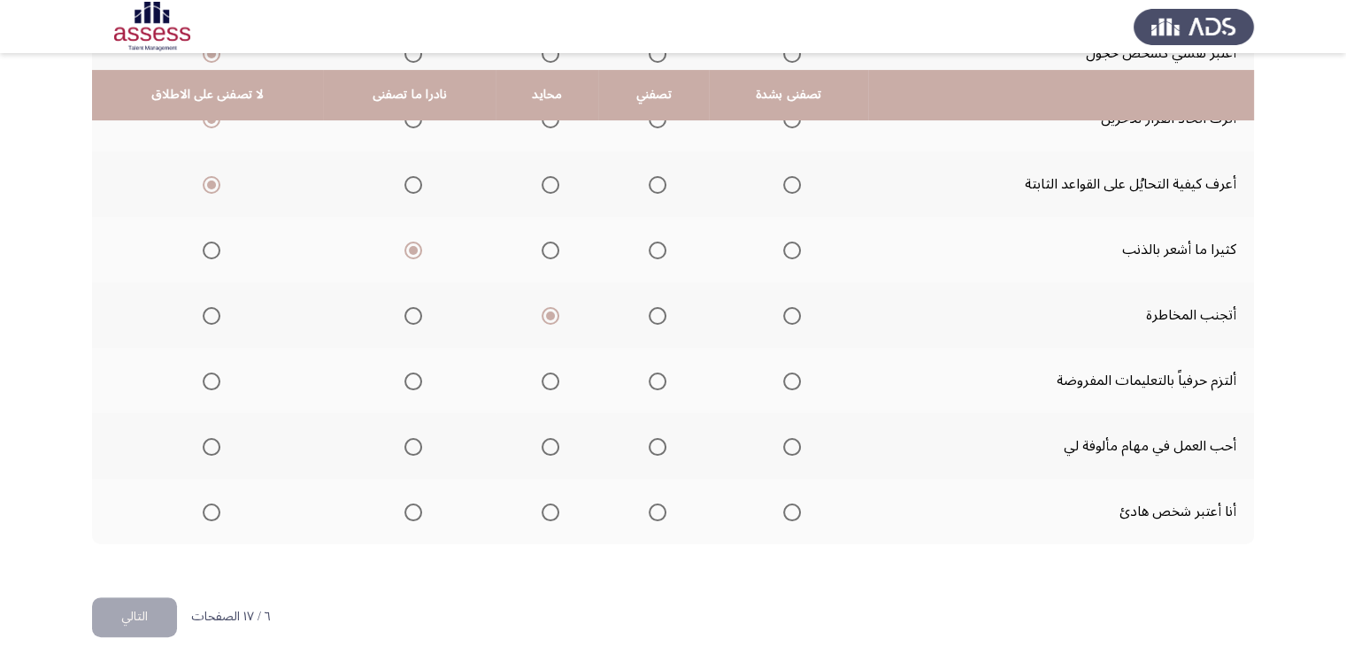
scroll to position [419, 0]
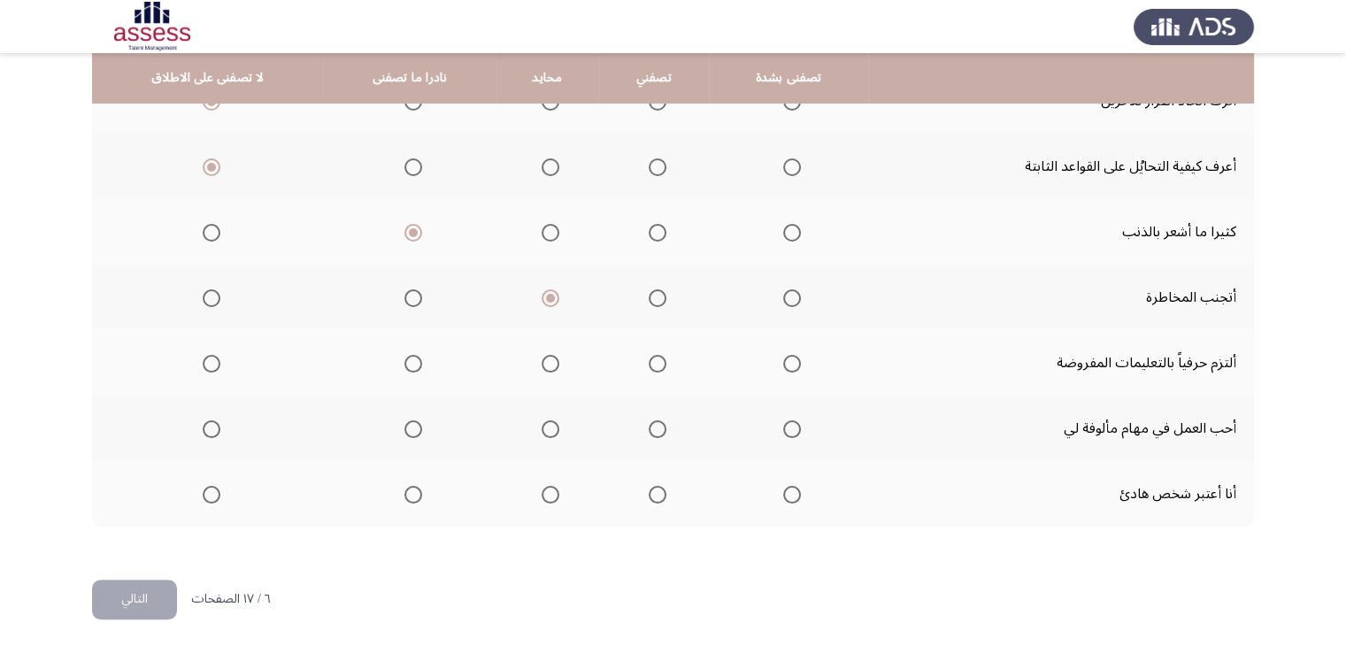
drag, startPoint x: 619, startPoint y: 358, endPoint x: 644, endPoint y: 358, distance: 24.8
click at [621, 358] on th at bounding box center [653, 362] width 111 height 65
click at [653, 361] on span "Select an option" at bounding box center [658, 364] width 18 height 18
click at [653, 361] on input "Select an option" at bounding box center [658, 364] width 18 height 18
click at [649, 420] on span "Select an option" at bounding box center [658, 429] width 18 height 18
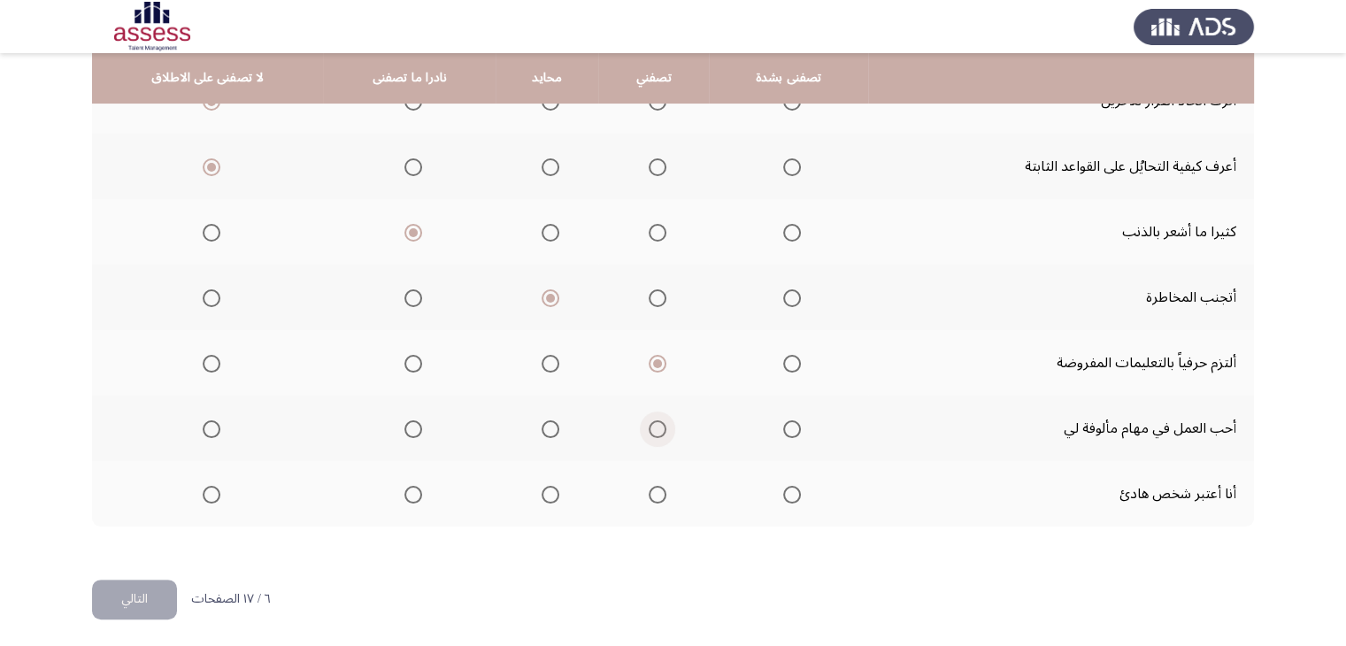
click at [649, 420] on input "Select an option" at bounding box center [658, 429] width 18 height 18
click at [545, 493] on span "Select an option" at bounding box center [550, 495] width 18 height 18
click at [545, 493] on input "Select an option" at bounding box center [550, 495] width 18 height 18
click at [134, 585] on button "التالي" at bounding box center [134, 600] width 85 height 40
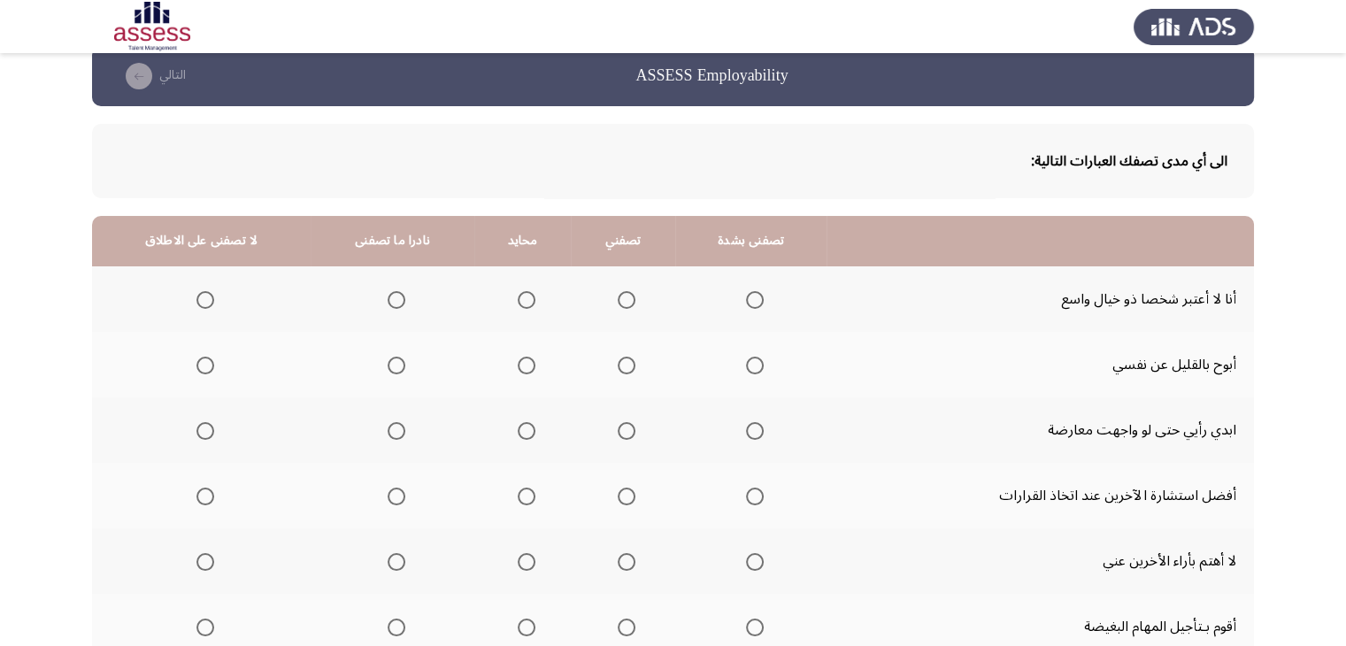
scroll to position [36, 0]
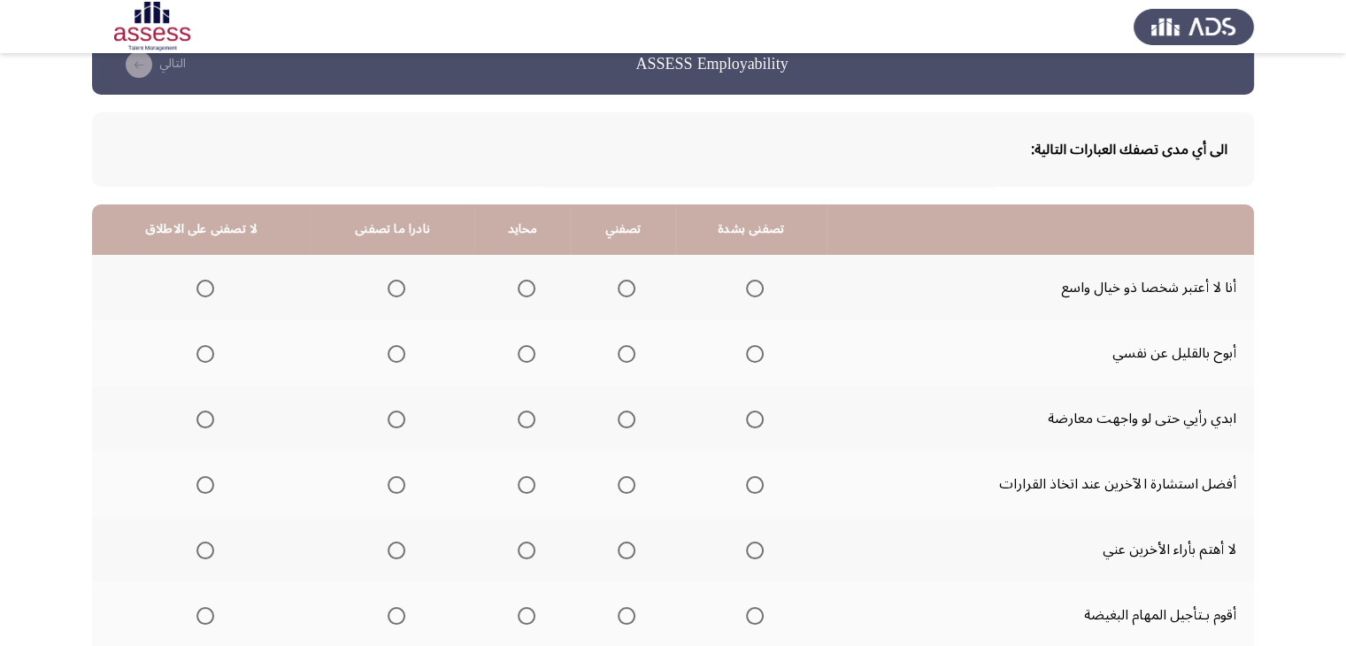
click at [392, 286] on span "Select an option" at bounding box center [397, 289] width 18 height 18
click at [392, 286] on input "Select an option" at bounding box center [397, 289] width 18 height 18
click at [518, 349] on span "Select an option" at bounding box center [527, 354] width 18 height 18
click at [518, 349] on input "Select an option" at bounding box center [527, 354] width 18 height 18
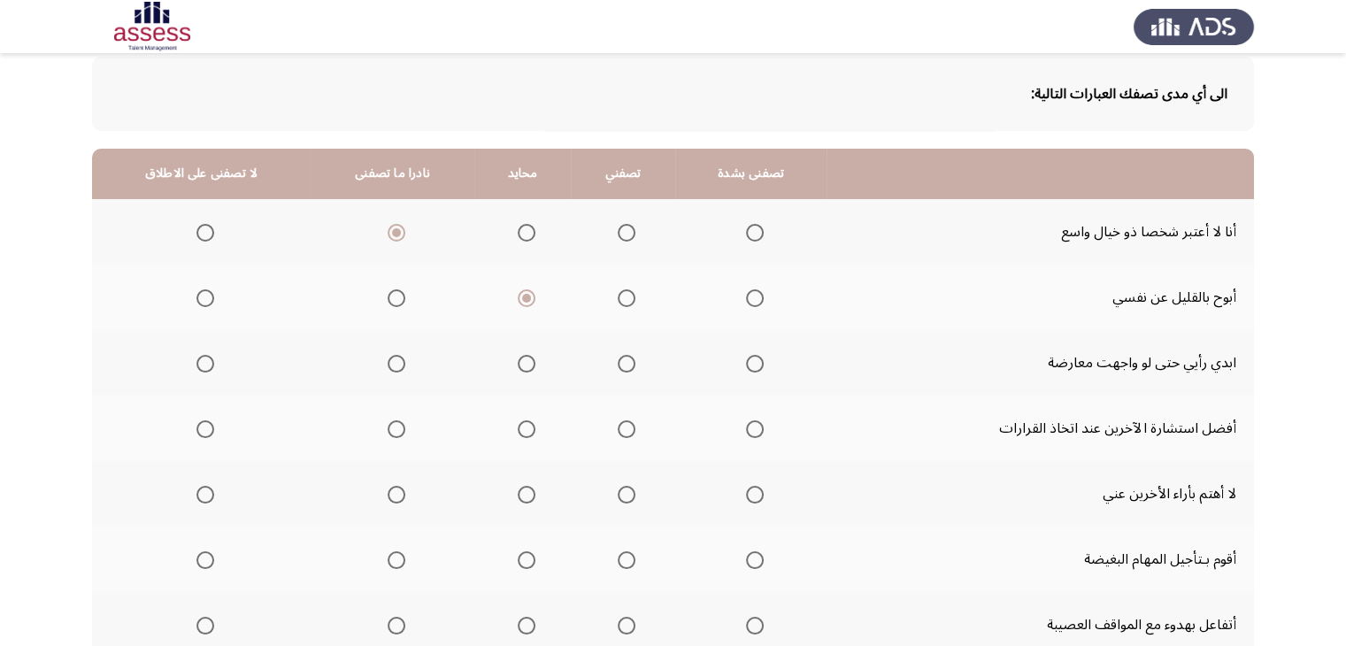
scroll to position [179, 0]
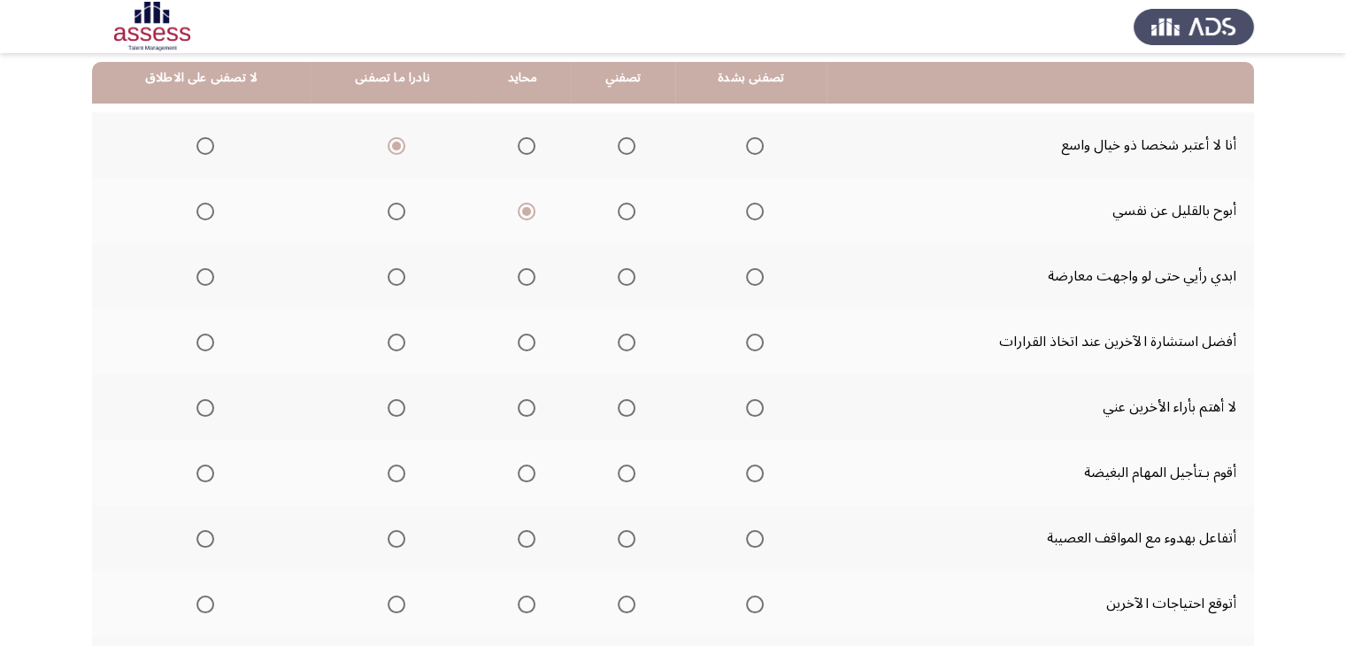
click at [518, 278] on span "Select an option" at bounding box center [527, 277] width 18 height 18
click at [518, 278] on input "Select an option" at bounding box center [527, 277] width 18 height 18
click at [746, 339] on span "Select an option" at bounding box center [755, 343] width 18 height 18
click at [746, 339] on input "Select an option" at bounding box center [755, 343] width 18 height 18
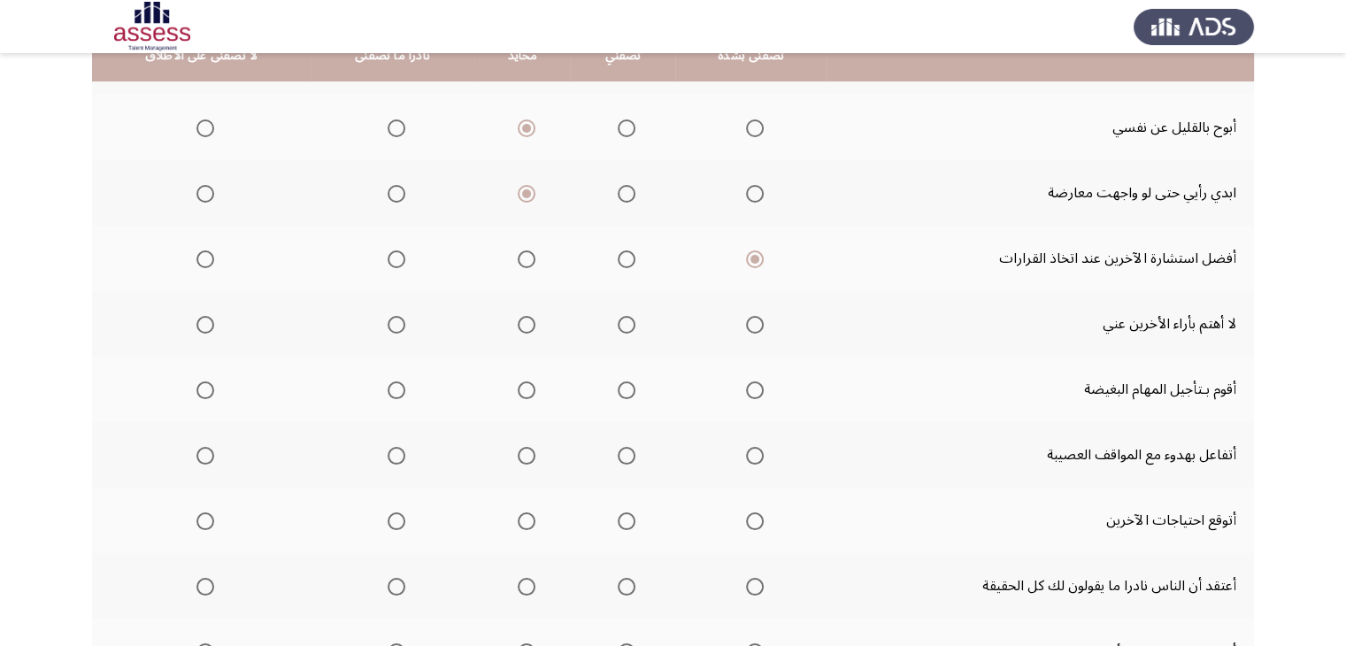
scroll to position [265, 0]
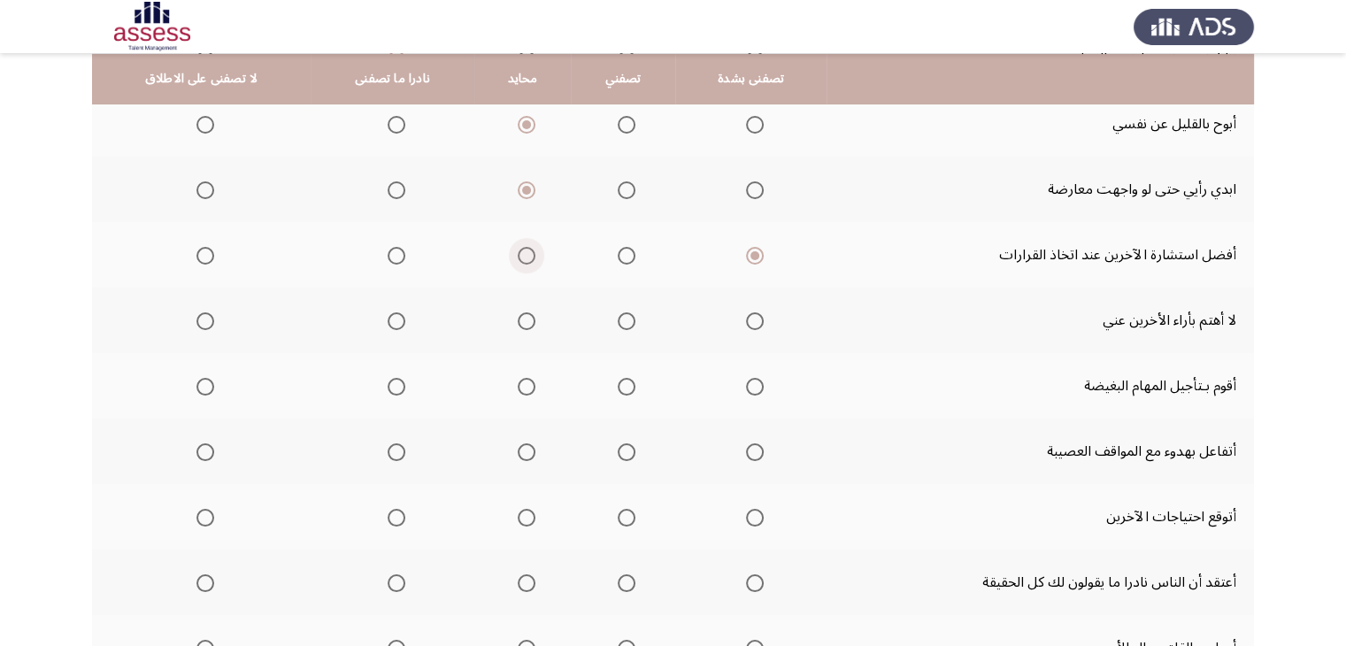
click at [526, 256] on span "Select an option" at bounding box center [527, 256] width 18 height 18
click at [526, 256] on input "Select an option" at bounding box center [527, 256] width 18 height 18
click at [388, 315] on span "Select an option" at bounding box center [397, 321] width 18 height 18
click at [388, 315] on input "Select an option" at bounding box center [397, 321] width 18 height 18
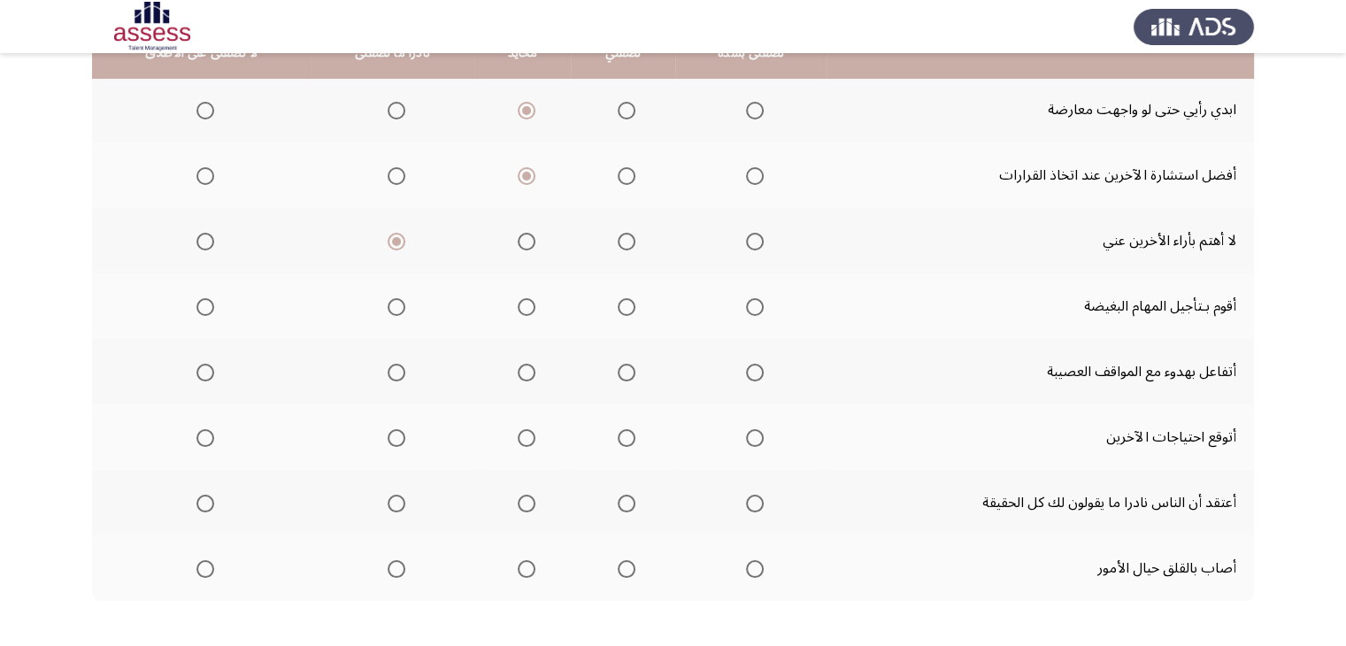
scroll to position [357, 0]
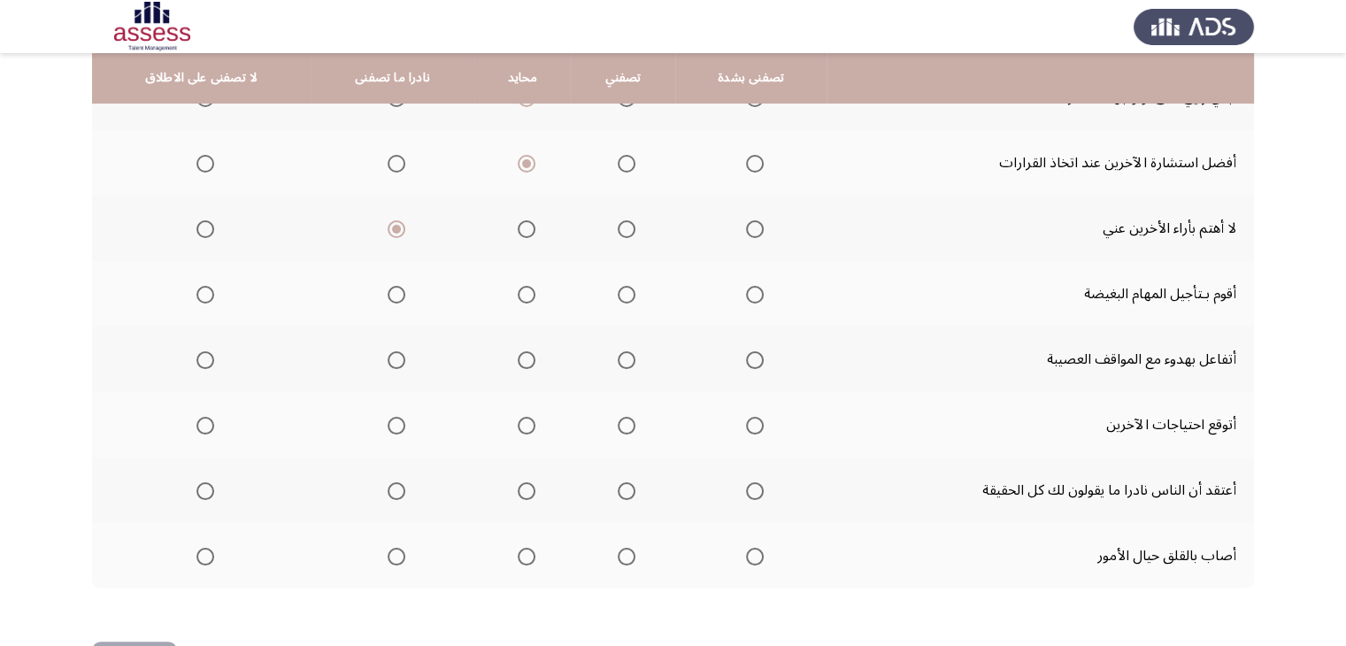
click at [388, 288] on span "Select an option" at bounding box center [397, 295] width 18 height 18
click at [388, 288] on input "Select an option" at bounding box center [397, 295] width 18 height 18
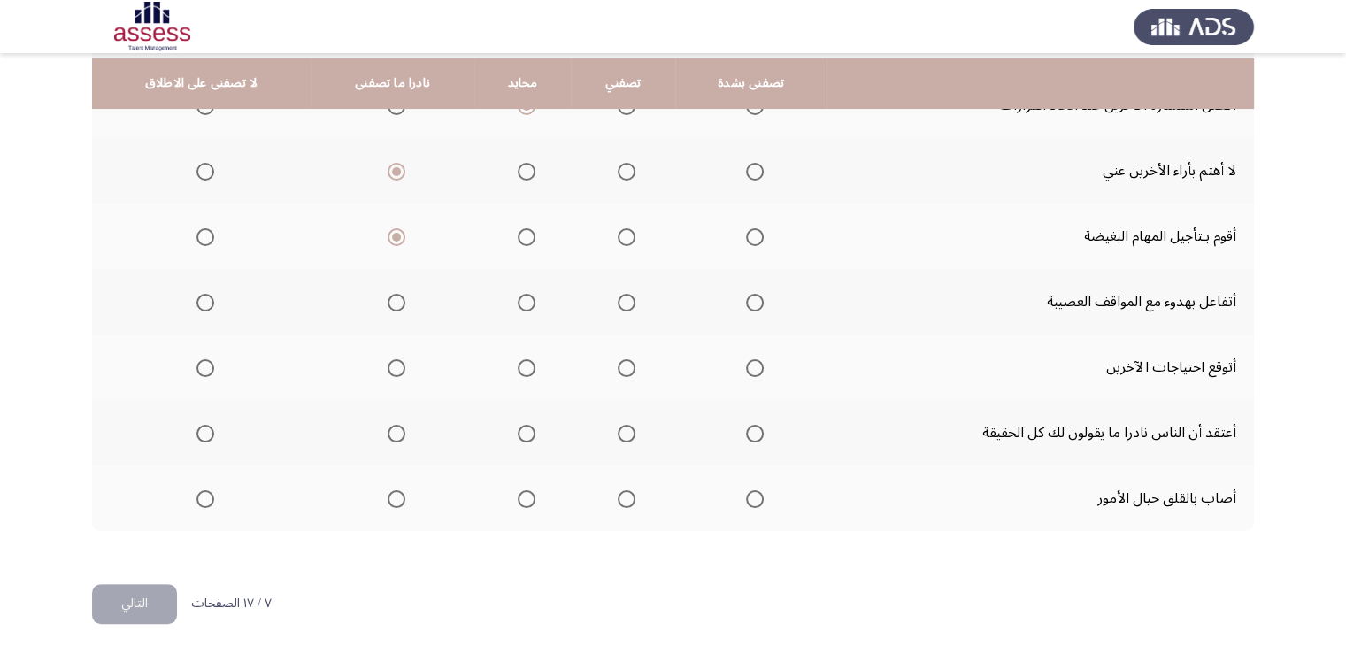
scroll to position [420, 0]
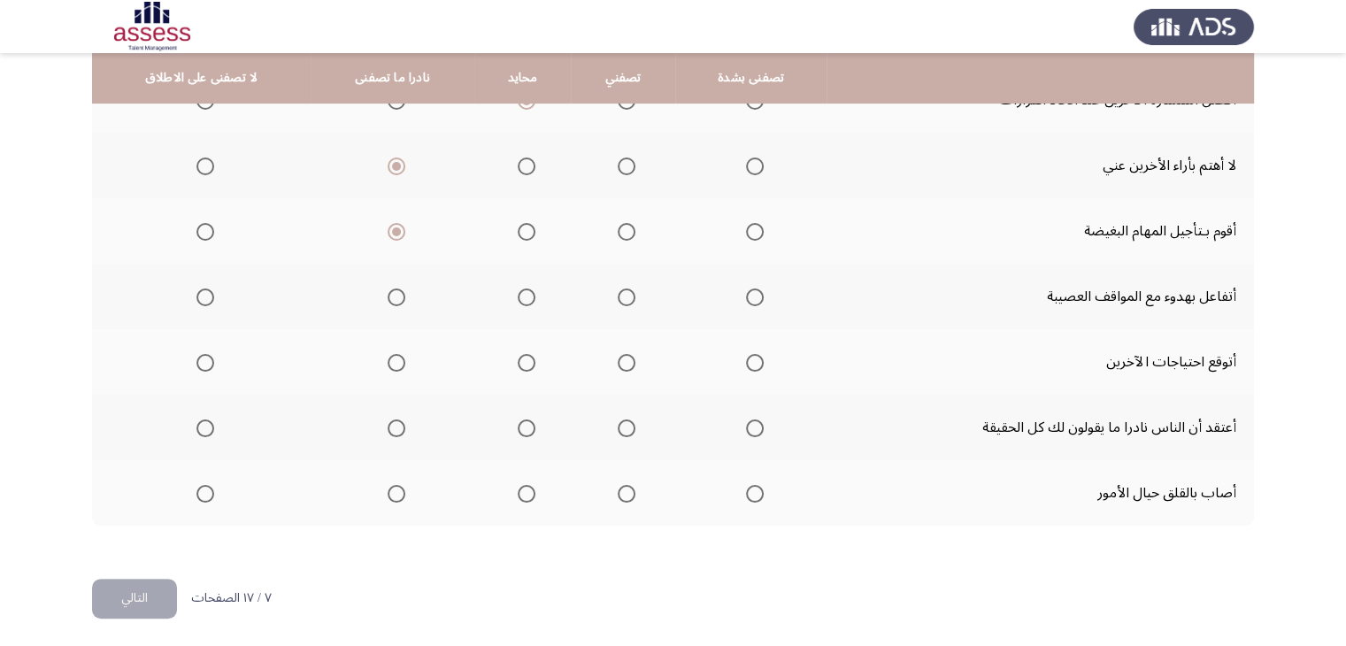
click at [618, 290] on span "Select an option" at bounding box center [627, 297] width 18 height 18
click at [618, 290] on input "Select an option" at bounding box center [627, 297] width 18 height 18
click at [624, 354] on span "Select an option" at bounding box center [627, 363] width 18 height 18
click at [624, 354] on input "Select an option" at bounding box center [627, 363] width 18 height 18
click at [618, 419] on span "Select an option" at bounding box center [627, 428] width 18 height 18
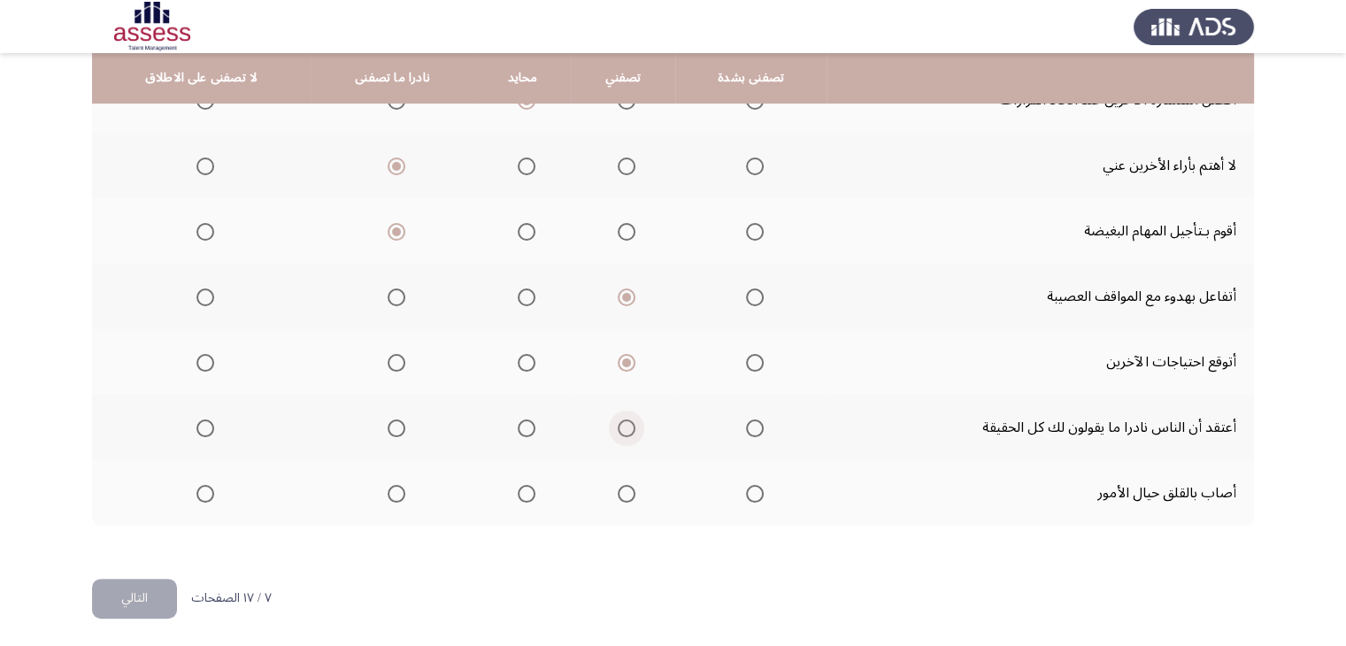
click at [618, 419] on input "Select an option" at bounding box center [627, 428] width 18 height 18
click at [529, 483] on th at bounding box center [522, 492] width 96 height 65
click at [518, 490] on span "Select an option" at bounding box center [527, 494] width 18 height 18
click at [518, 490] on input "Select an option" at bounding box center [527, 494] width 18 height 18
click at [133, 596] on button "التالي" at bounding box center [134, 599] width 85 height 40
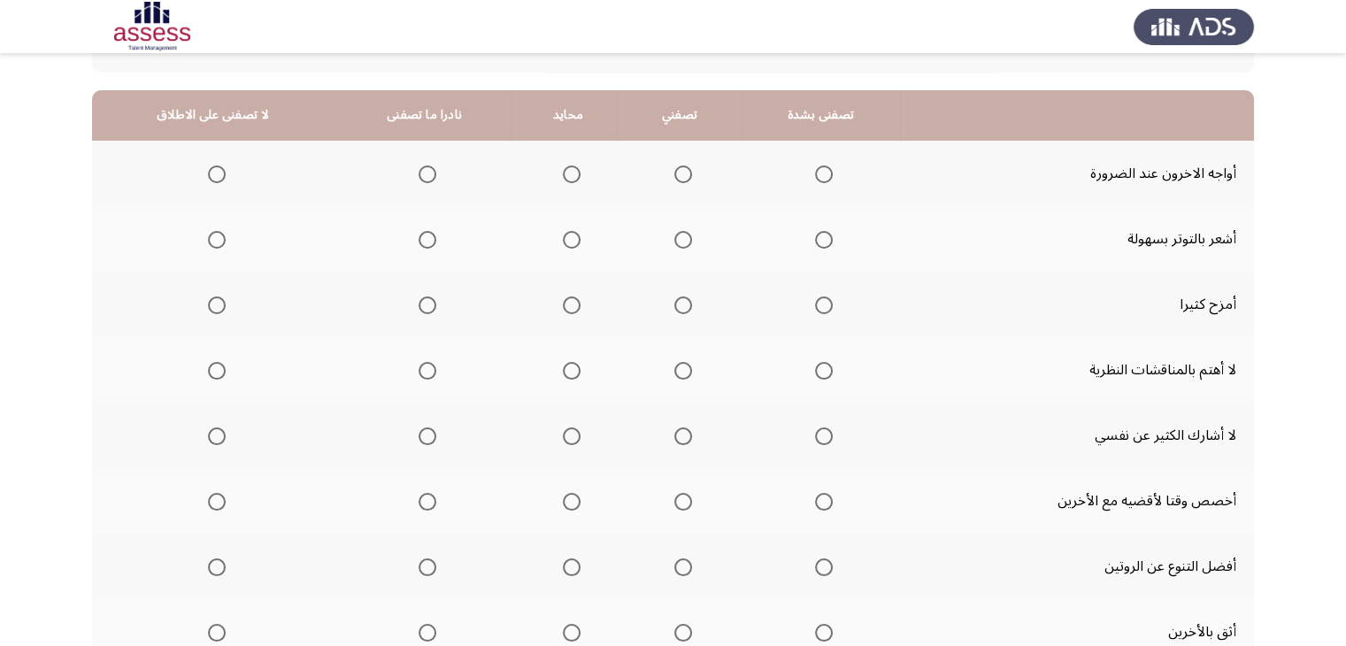
scroll to position [113, 0]
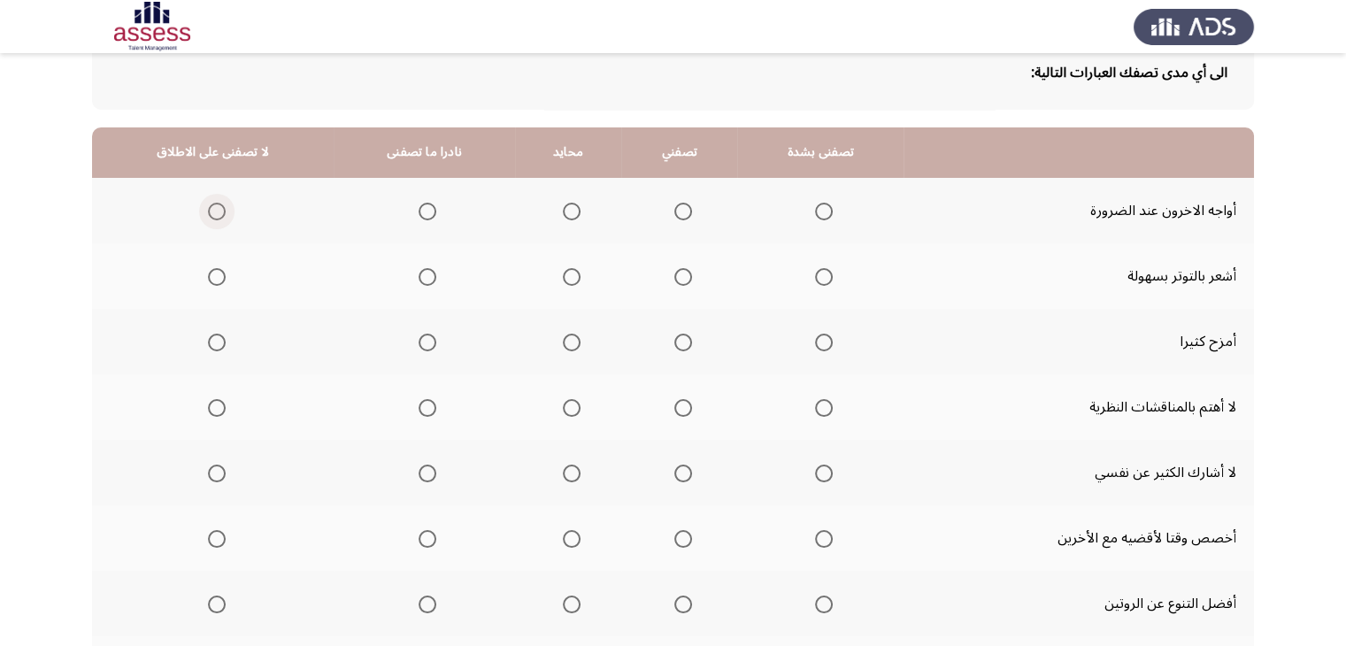
click at [202, 217] on label "Select an option" at bounding box center [213, 212] width 25 height 18
click at [208, 217] on input "Select an option" at bounding box center [217, 212] width 18 height 18
click at [418, 273] on span "Select an option" at bounding box center [427, 277] width 18 height 18
click at [418, 273] on input "Select an option" at bounding box center [427, 277] width 18 height 18
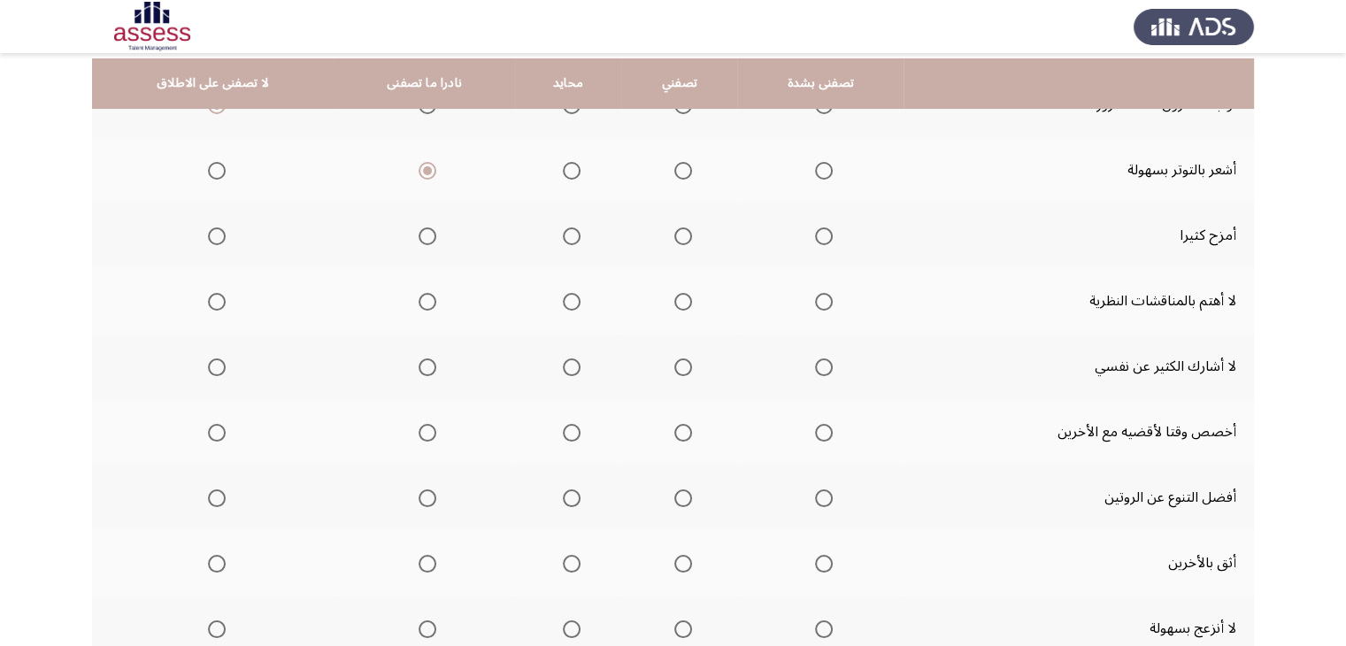
scroll to position [224, 0]
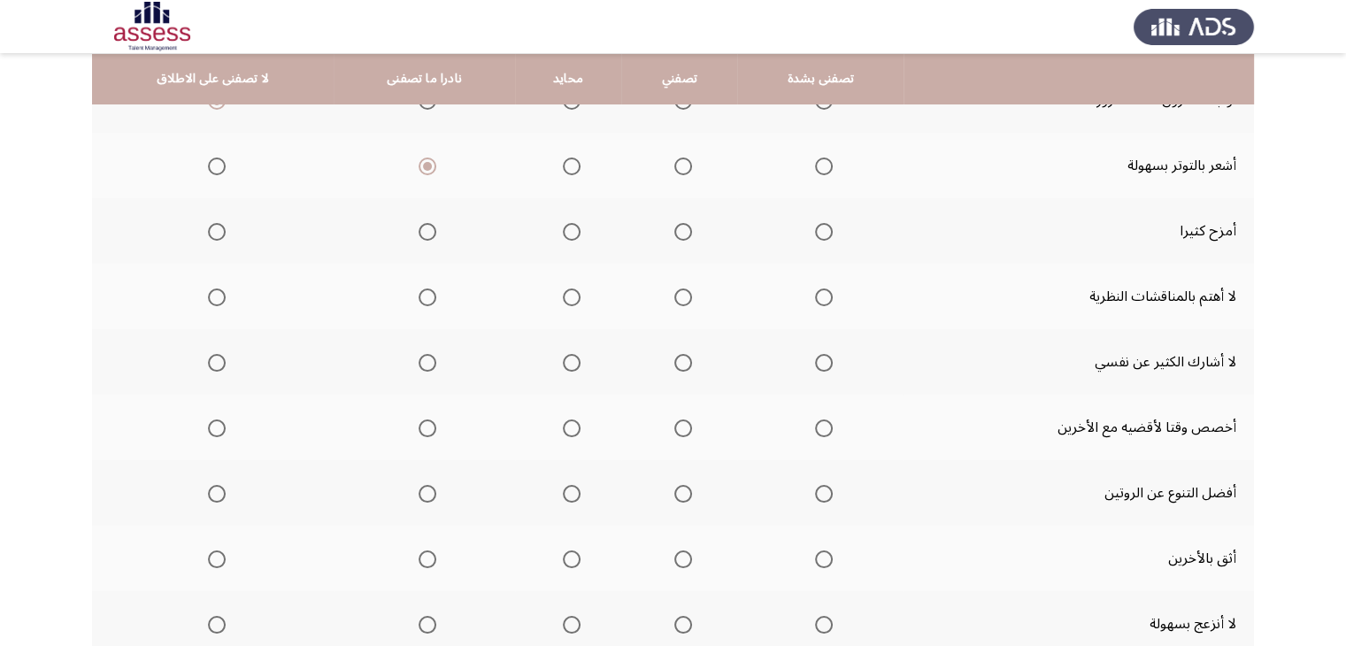
click at [570, 228] on span "Select an option" at bounding box center [572, 232] width 18 height 18
click at [570, 228] on input "Select an option" at bounding box center [572, 232] width 18 height 18
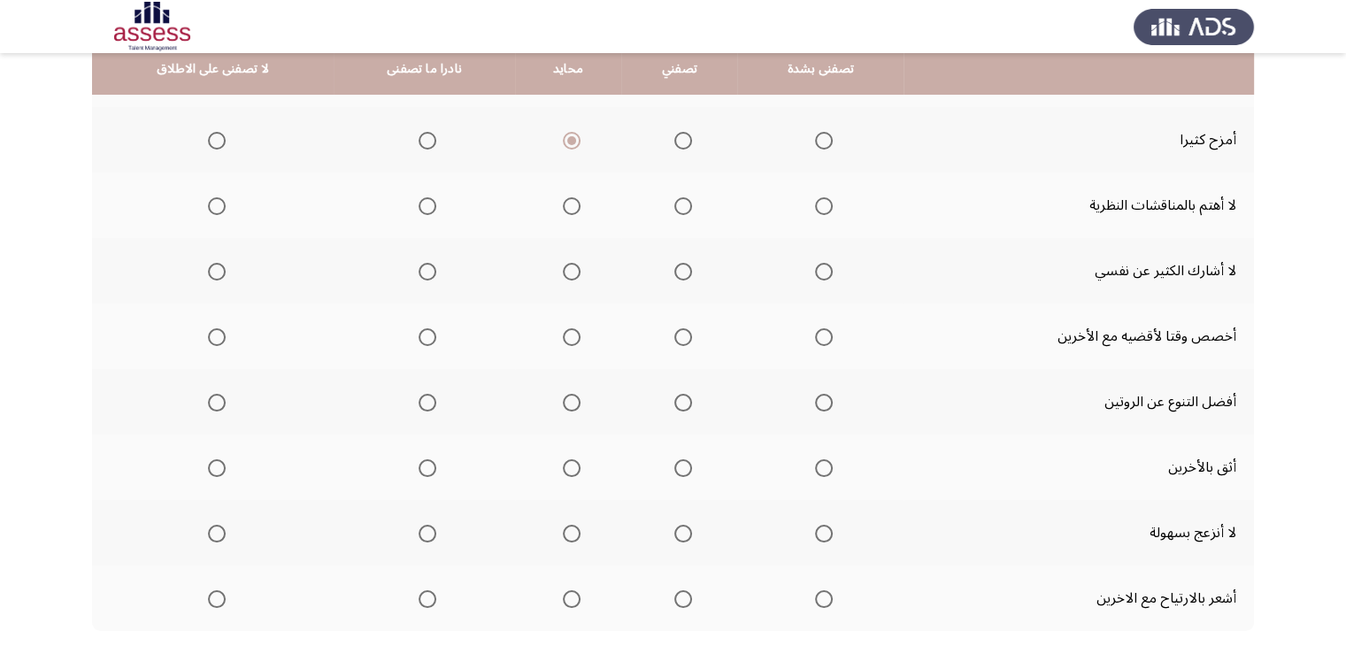
scroll to position [317, 0]
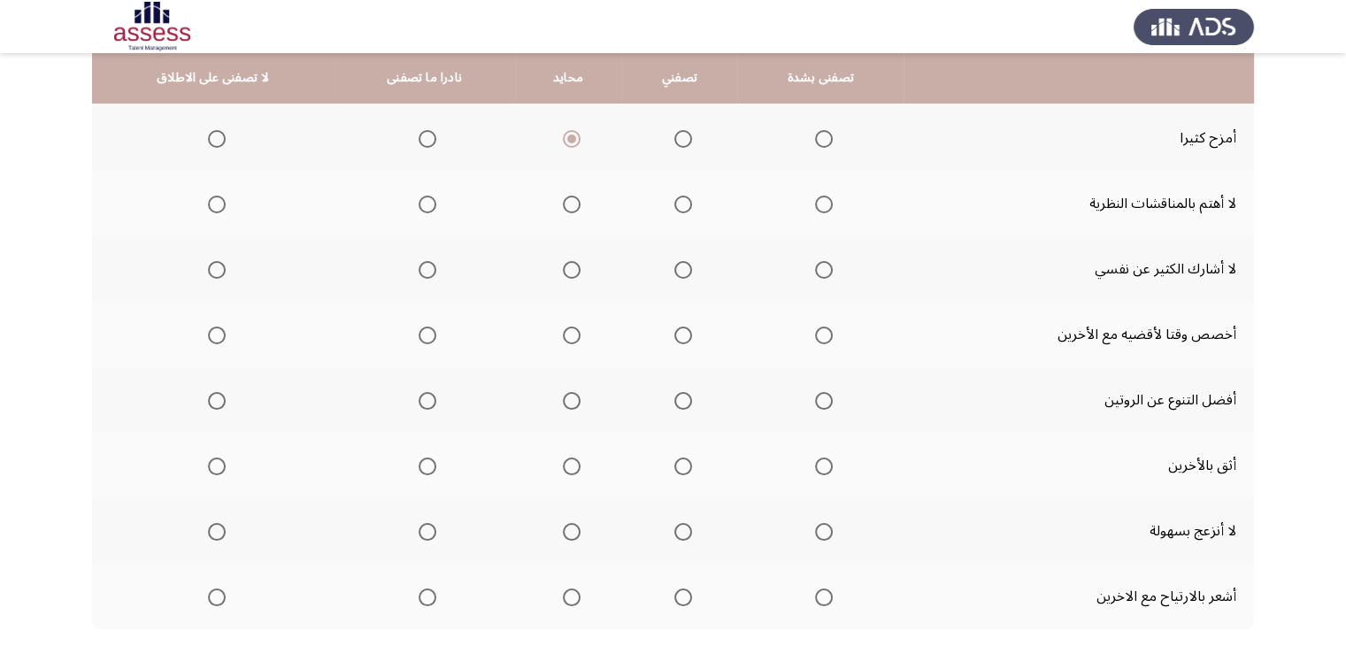
click at [432, 201] on th at bounding box center [424, 203] width 180 height 65
click at [411, 265] on label "Select an option" at bounding box center [423, 270] width 25 height 18
click at [418, 265] on input "Select an option" at bounding box center [427, 270] width 18 height 18
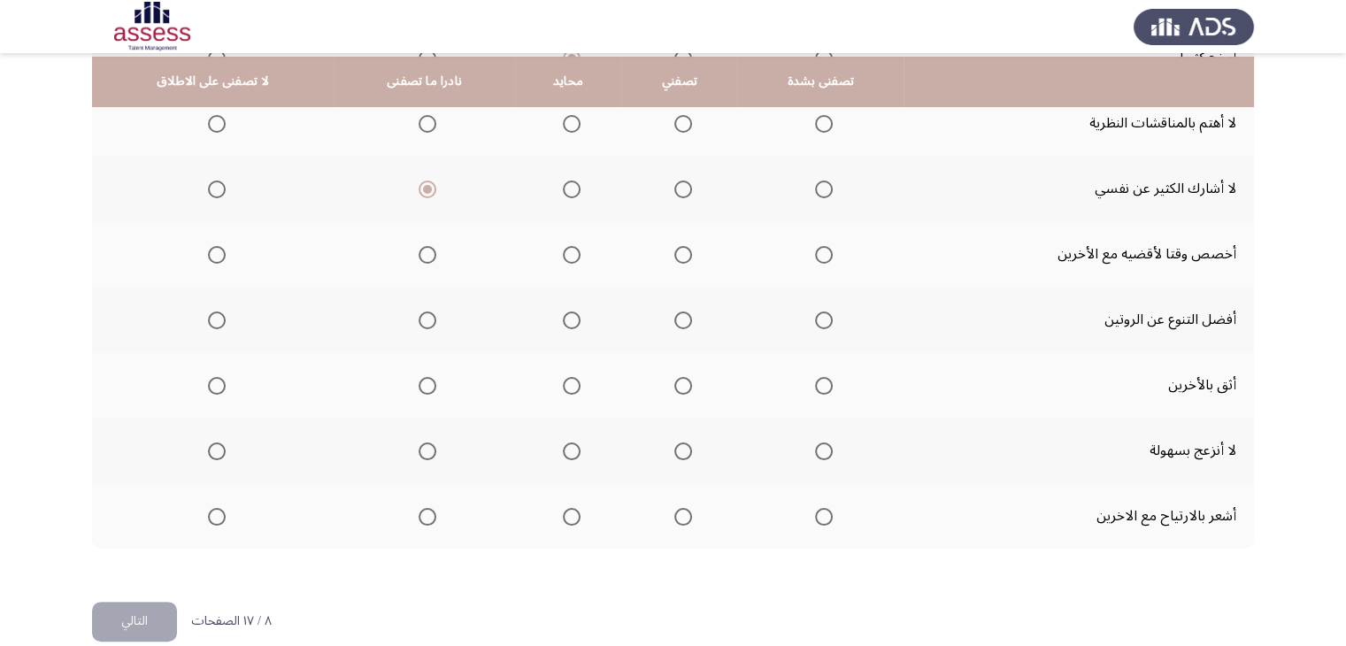
scroll to position [403, 0]
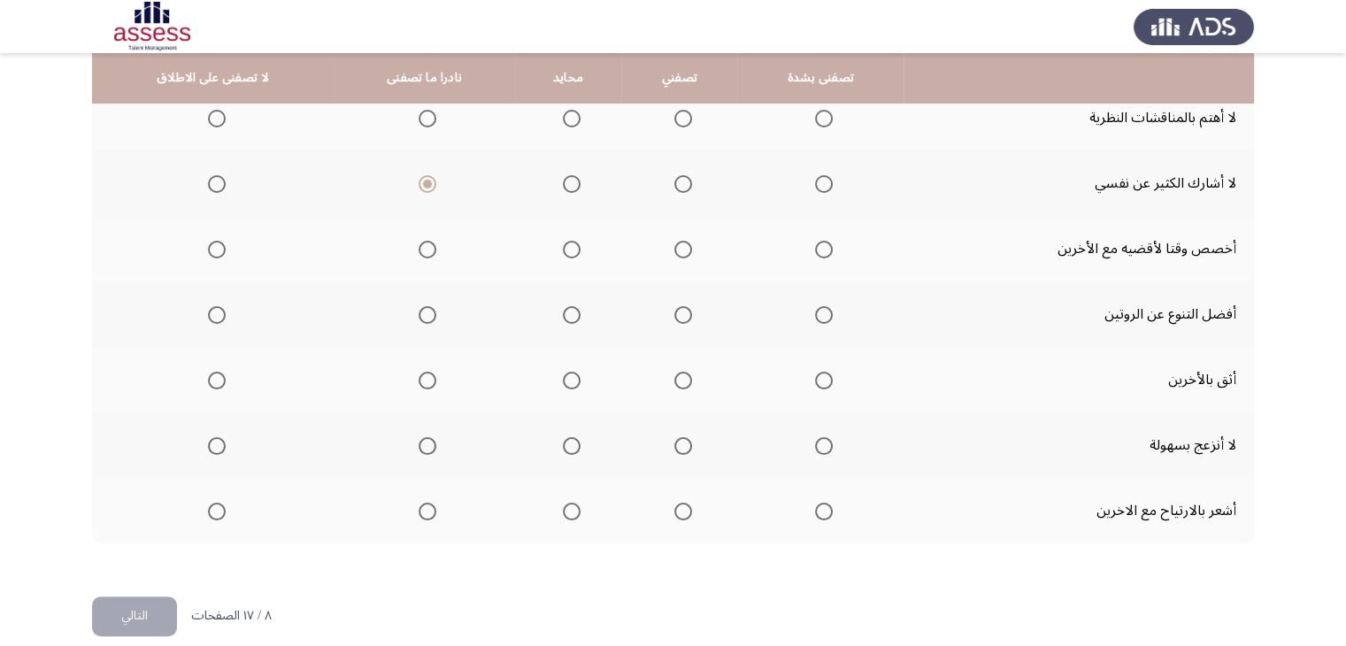
click at [674, 248] on span "Select an option" at bounding box center [683, 250] width 18 height 18
click at [674, 248] on input "Select an option" at bounding box center [683, 250] width 18 height 18
click at [815, 244] on span "Select an option" at bounding box center [824, 250] width 18 height 18
click at [815, 244] on input "Select an option" at bounding box center [824, 250] width 18 height 18
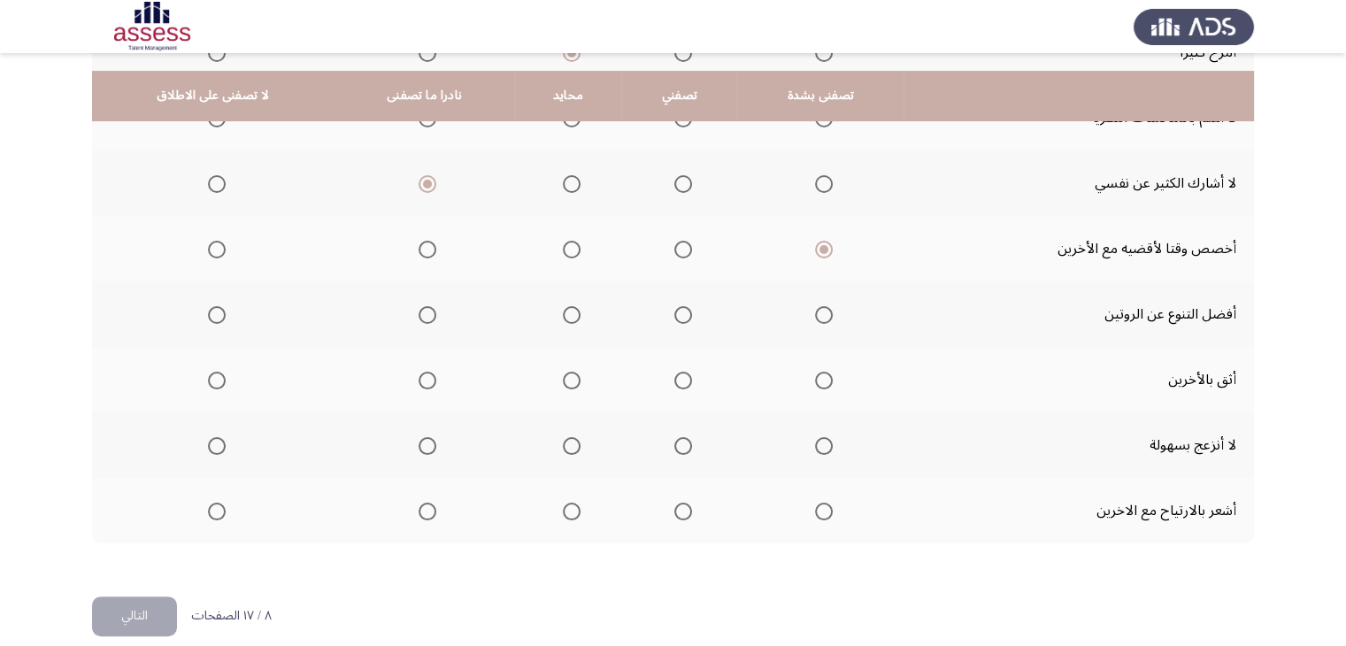
scroll to position [420, 0]
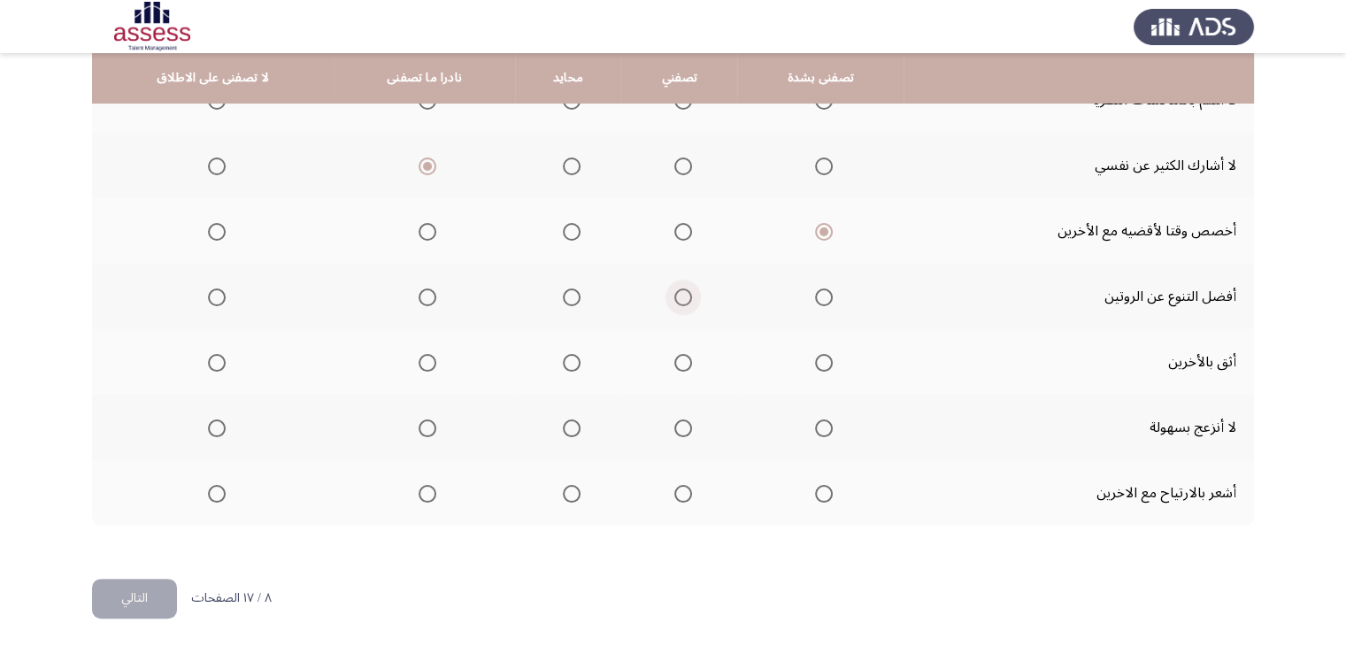
click at [679, 290] on span "Select an option" at bounding box center [683, 297] width 18 height 18
click at [679, 290] on input "Select an option" at bounding box center [683, 297] width 18 height 18
click at [564, 354] on span "Select an option" at bounding box center [572, 363] width 18 height 18
click at [564, 354] on input "Select an option" at bounding box center [572, 363] width 18 height 18
click at [668, 428] on label "Select an option" at bounding box center [679, 428] width 25 height 18
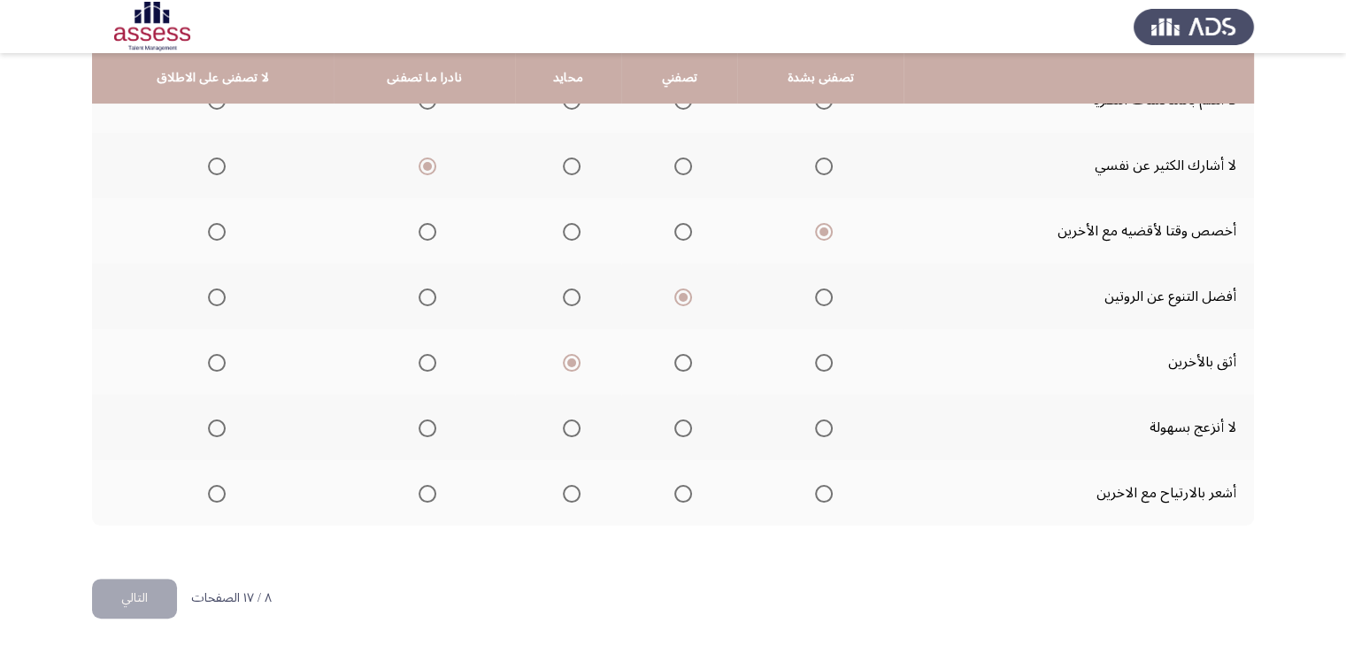
click at [674, 428] on input "Select an option" at bounding box center [683, 428] width 18 height 18
click at [568, 495] on span "Select an option" at bounding box center [572, 494] width 18 height 18
click at [568, 495] on input "Select an option" at bounding box center [572, 494] width 18 height 18
click at [140, 592] on button "التالي" at bounding box center [134, 599] width 85 height 40
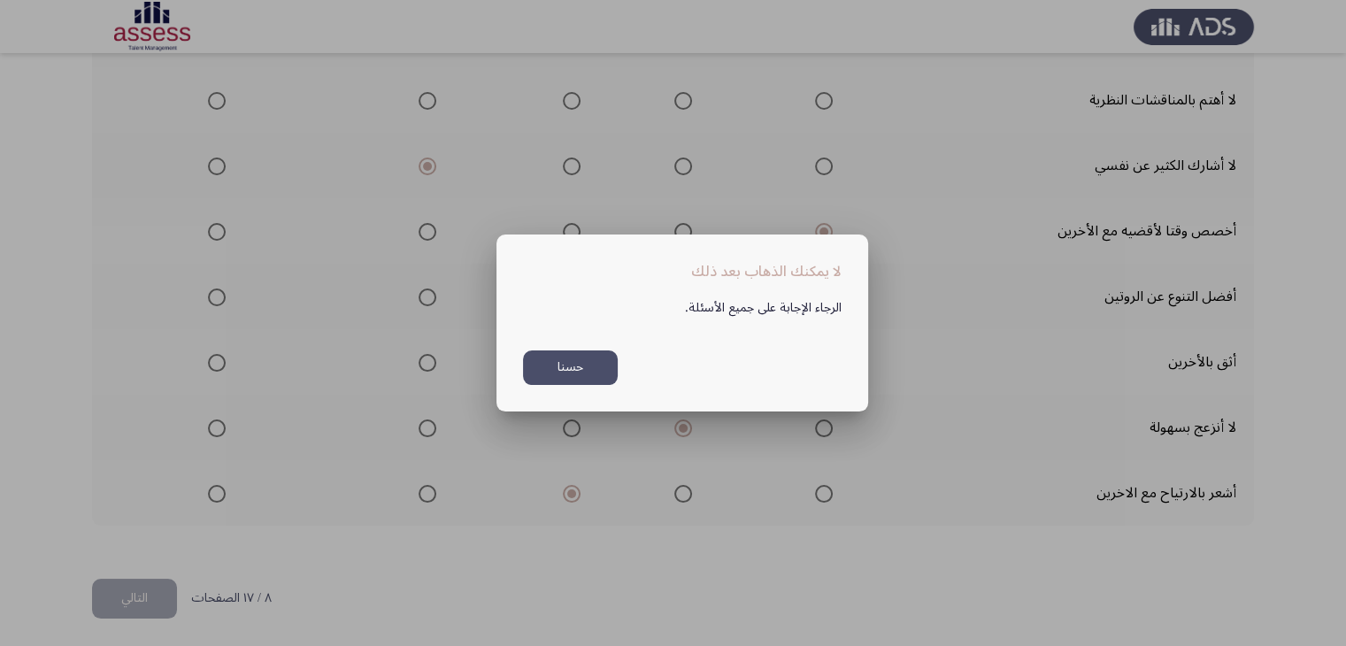
scroll to position [0, 0]
click at [574, 380] on button "حسنا" at bounding box center [570, 367] width 95 height 35
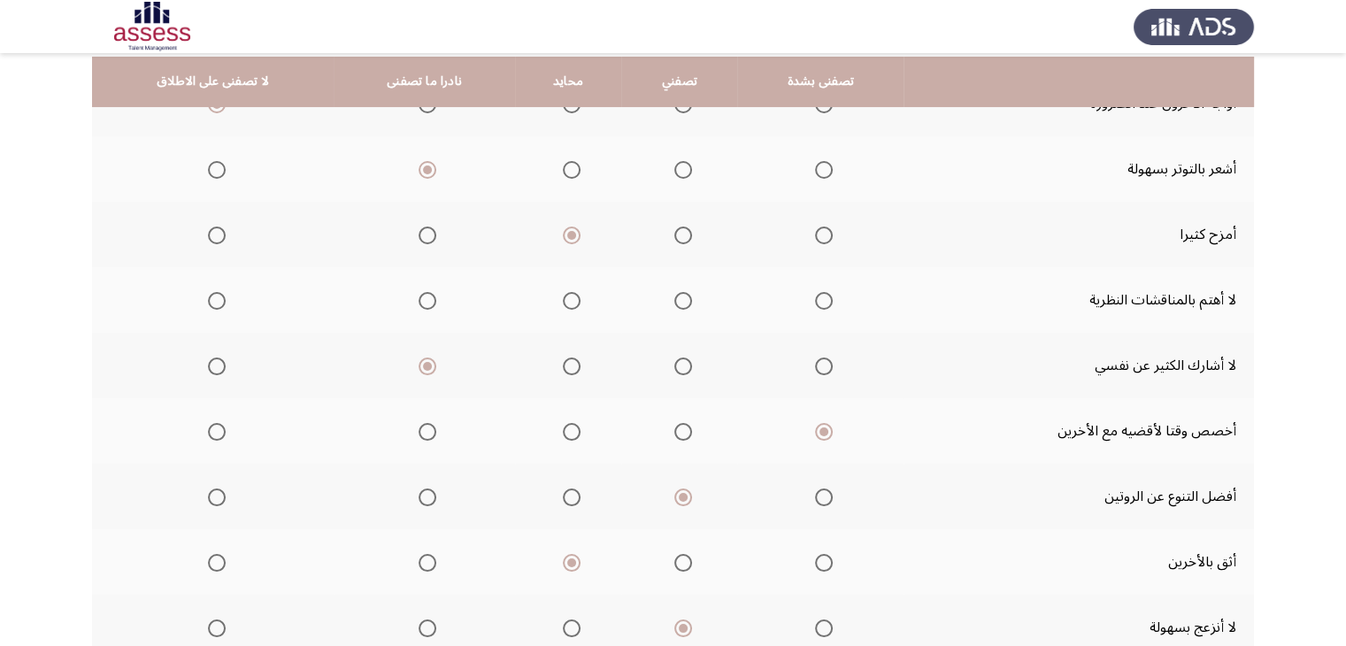
scroll to position [219, 0]
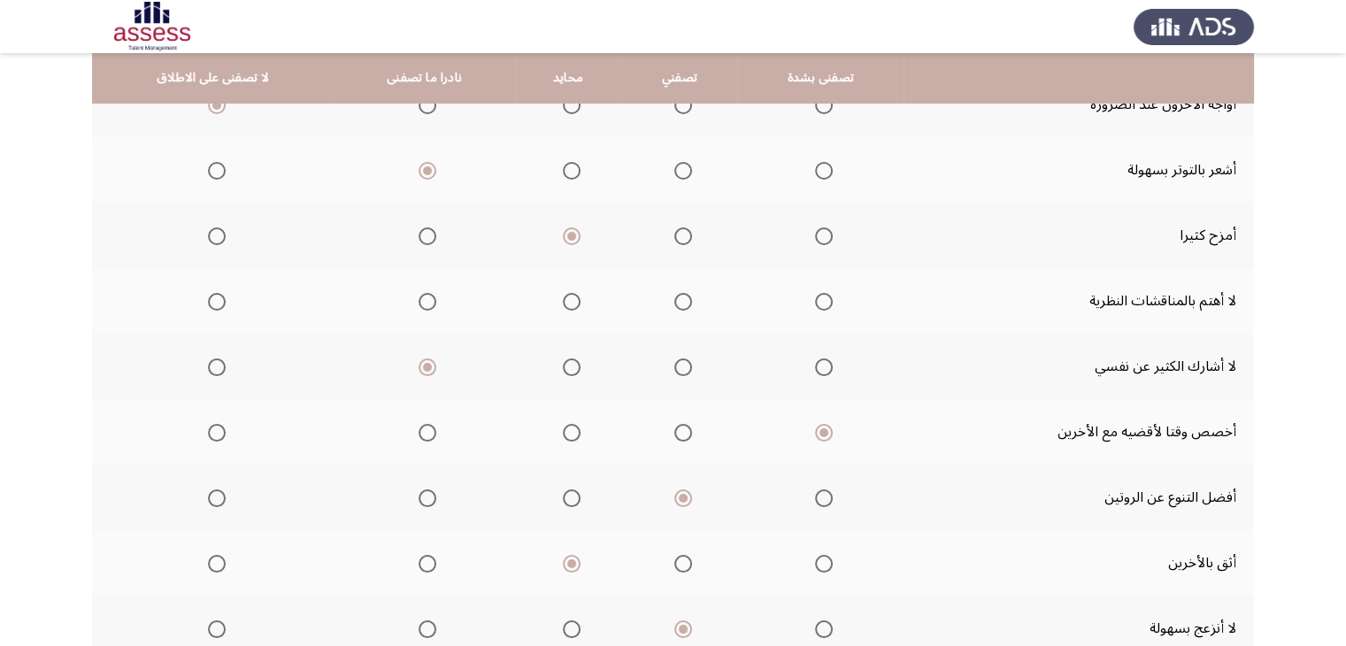
click at [421, 298] on span "Select an option" at bounding box center [427, 302] width 18 height 18
click at [421, 298] on input "Select an option" at bounding box center [427, 302] width 18 height 18
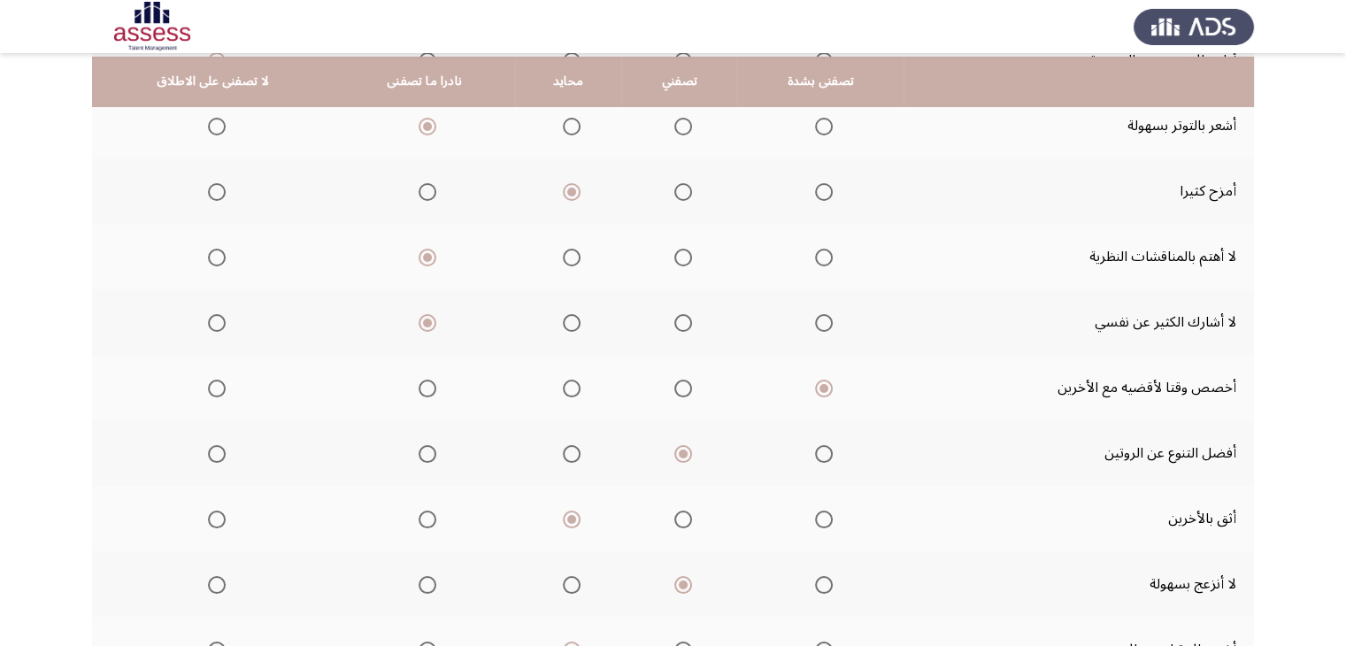
scroll to position [267, 0]
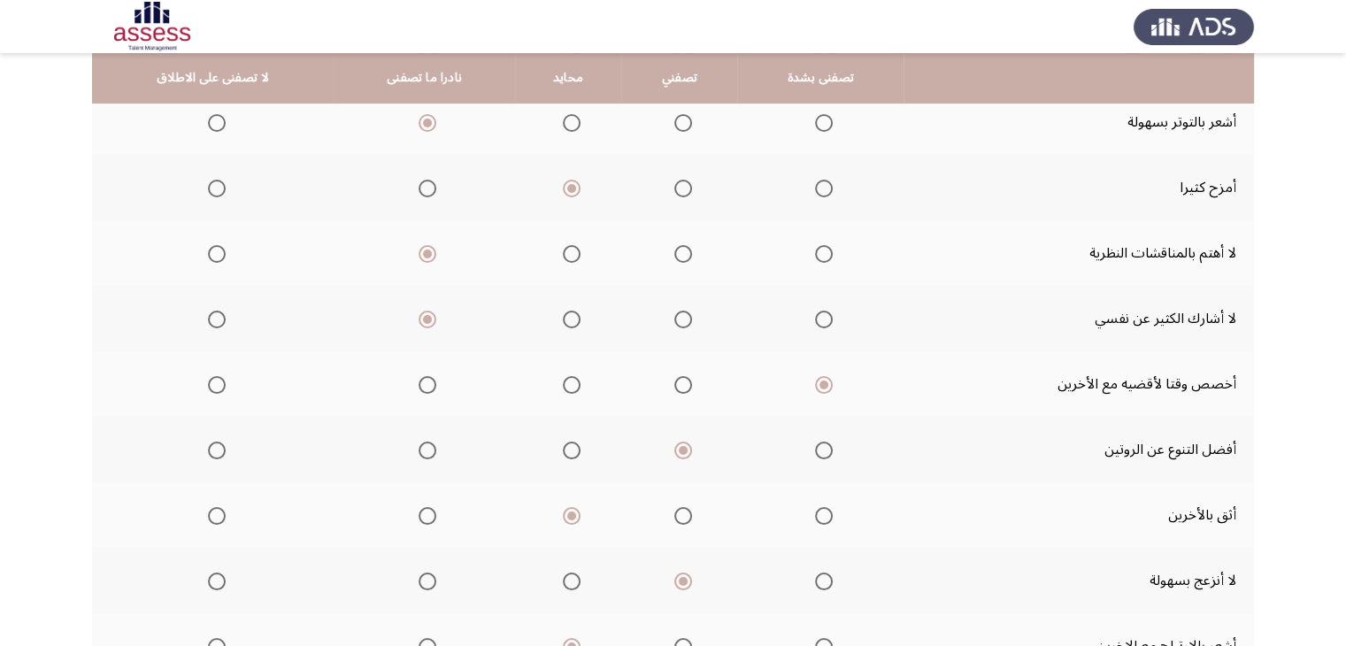
click at [556, 250] on label "Select an option" at bounding box center [568, 254] width 25 height 18
click at [563, 250] on input "Select an option" at bounding box center [572, 254] width 18 height 18
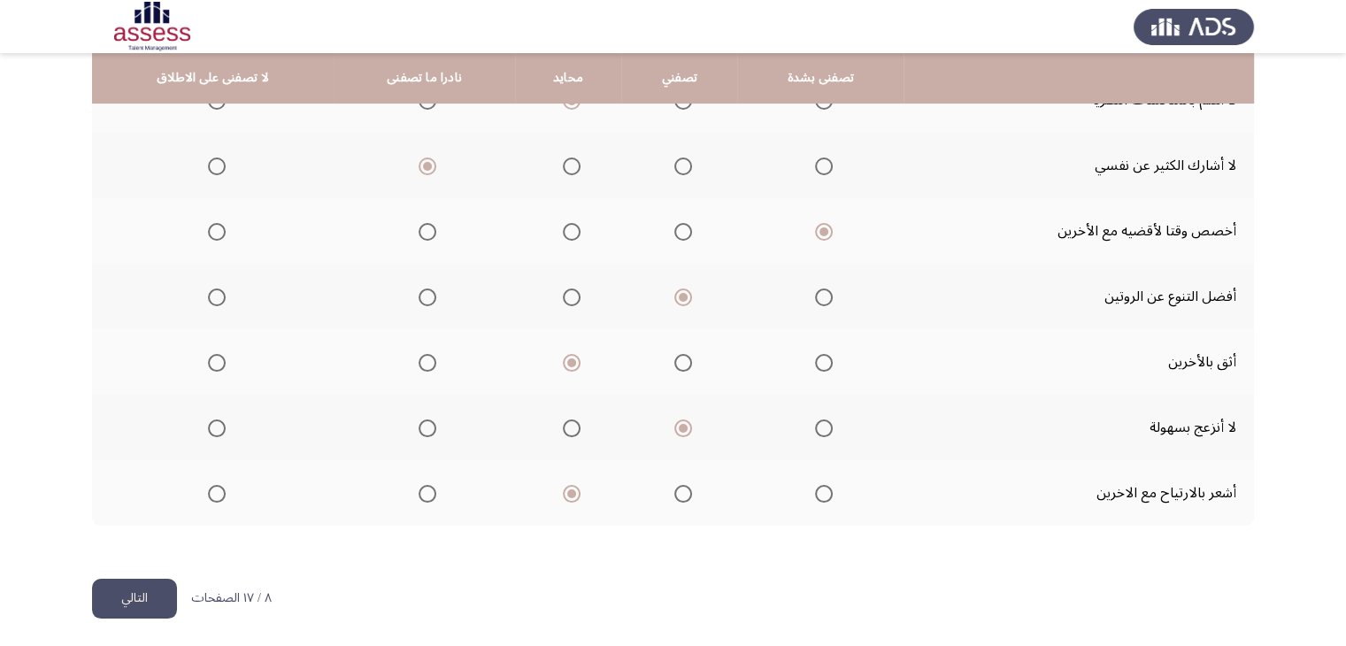
click at [155, 583] on button "التالي" at bounding box center [134, 599] width 85 height 40
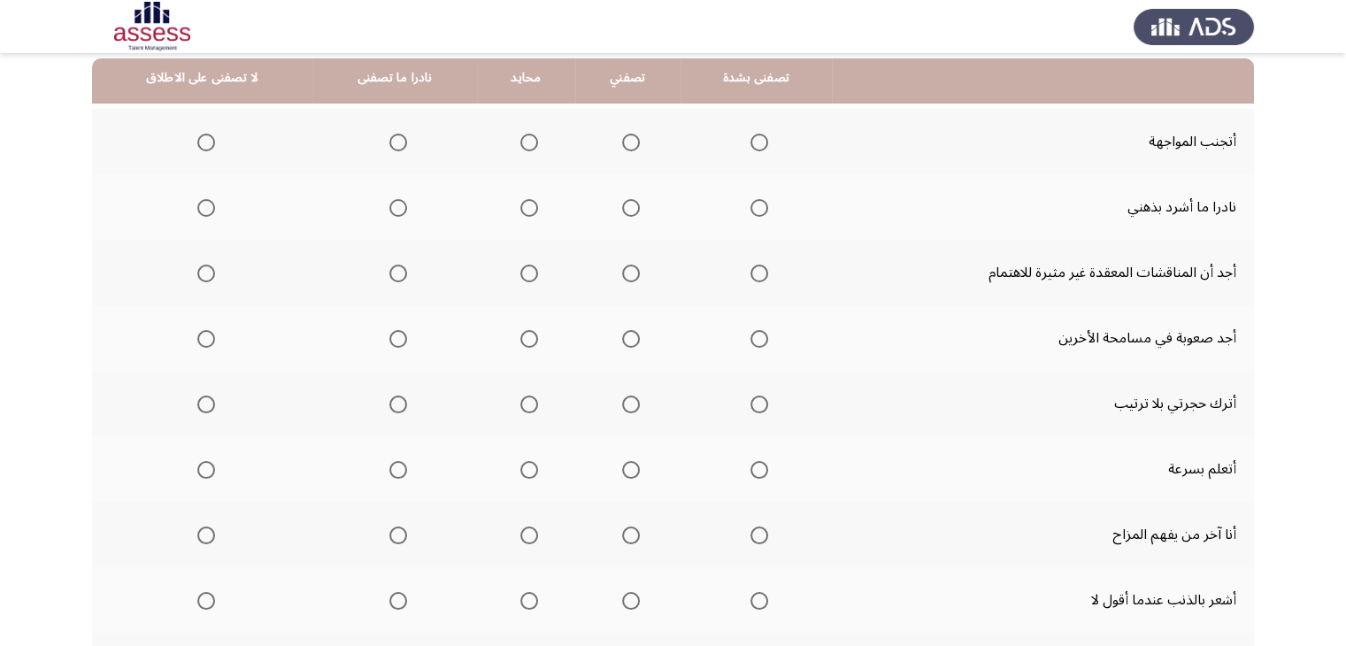
scroll to position [173, 0]
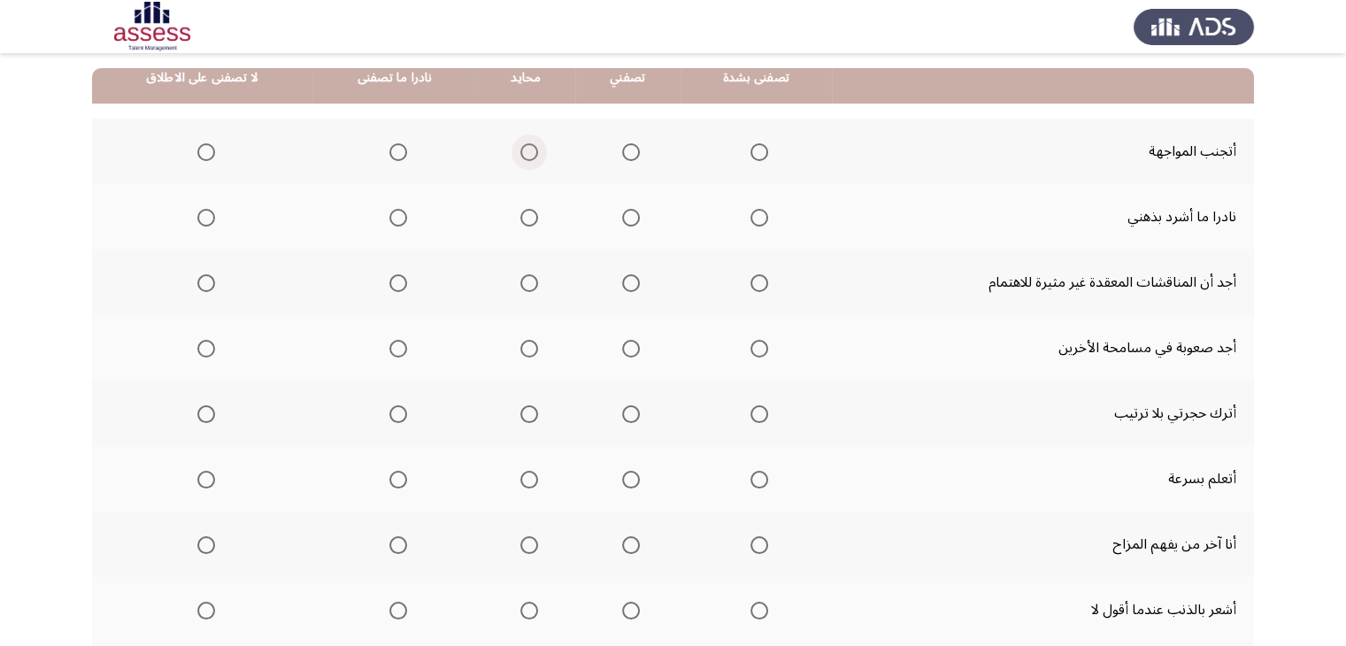
click at [521, 153] on span "Select an option" at bounding box center [529, 152] width 18 height 18
click at [521, 153] on input "Select an option" at bounding box center [529, 152] width 18 height 18
click at [205, 350] on span "Select an option" at bounding box center [206, 349] width 18 height 18
click at [205, 350] on input "Select an option" at bounding box center [206, 349] width 18 height 18
click at [205, 406] on span "Select an option" at bounding box center [206, 414] width 18 height 18
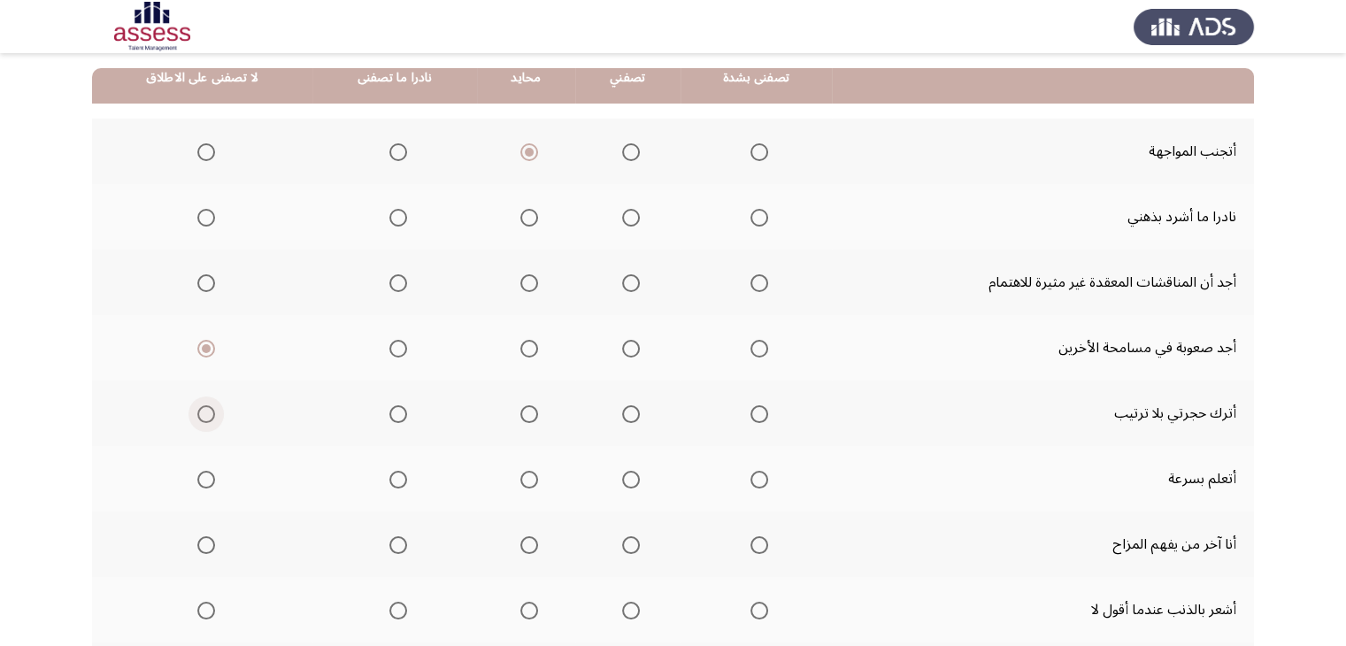
click at [205, 406] on input "Select an option" at bounding box center [206, 414] width 18 height 18
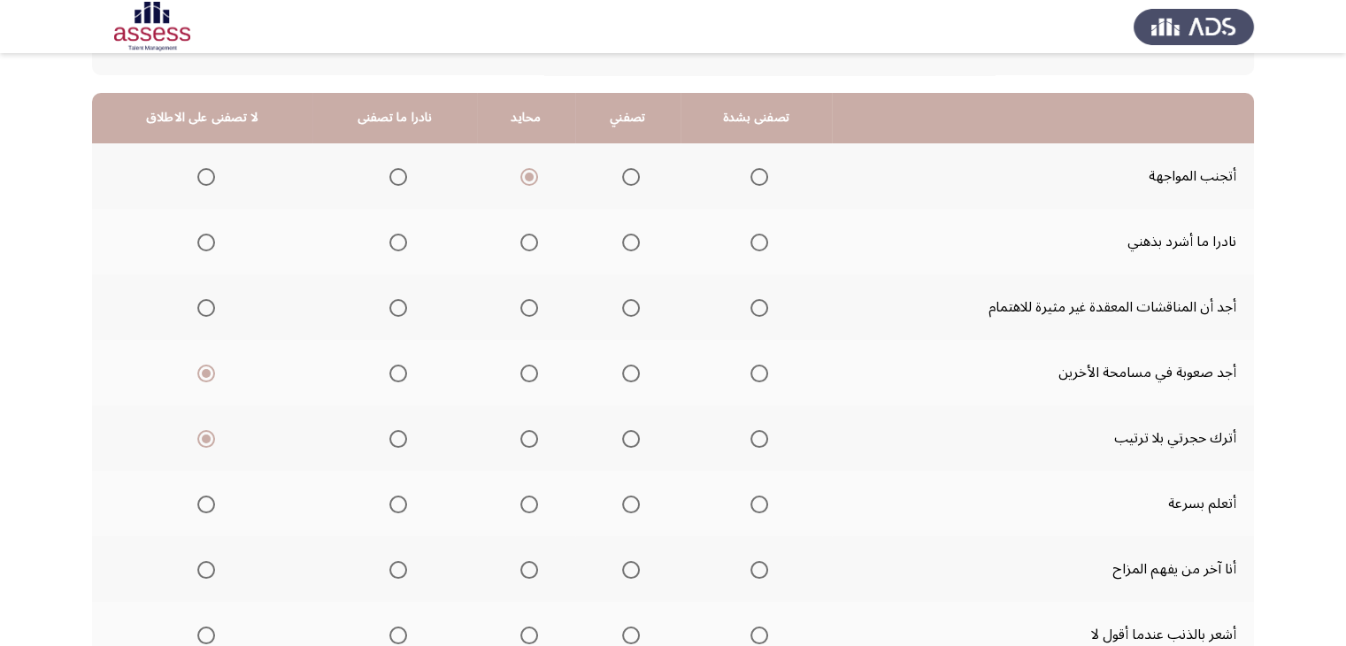
scroll to position [142, 0]
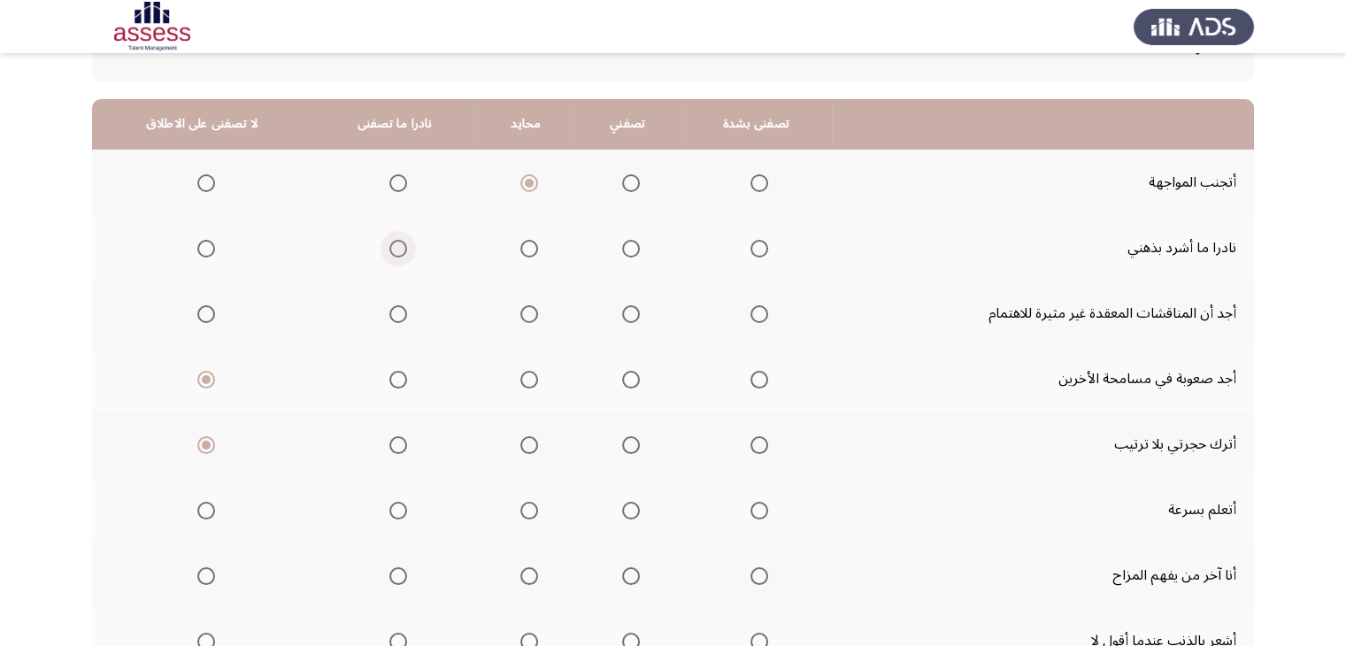
click at [389, 254] on span "Select an option" at bounding box center [398, 249] width 18 height 18
click at [389, 254] on input "Select an option" at bounding box center [398, 249] width 18 height 18
click at [513, 317] on label "Select an option" at bounding box center [525, 314] width 25 height 18
click at [520, 317] on input "Select an option" at bounding box center [529, 314] width 18 height 18
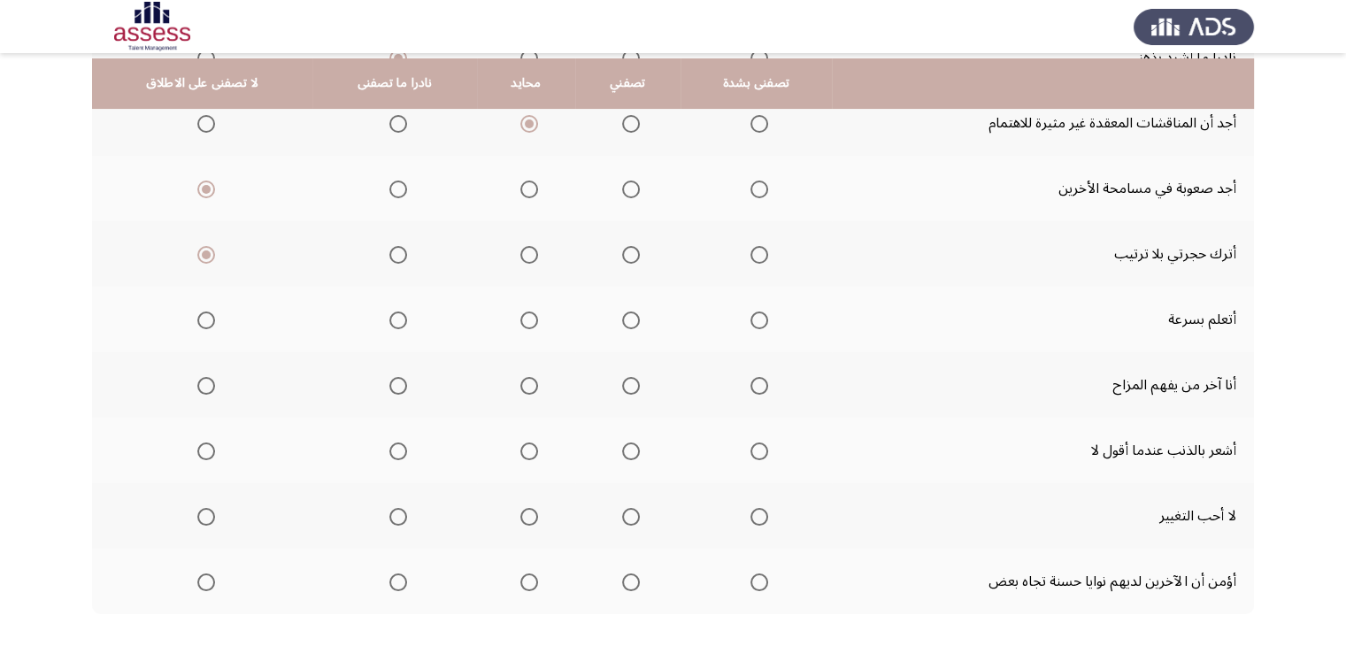
scroll to position [340, 0]
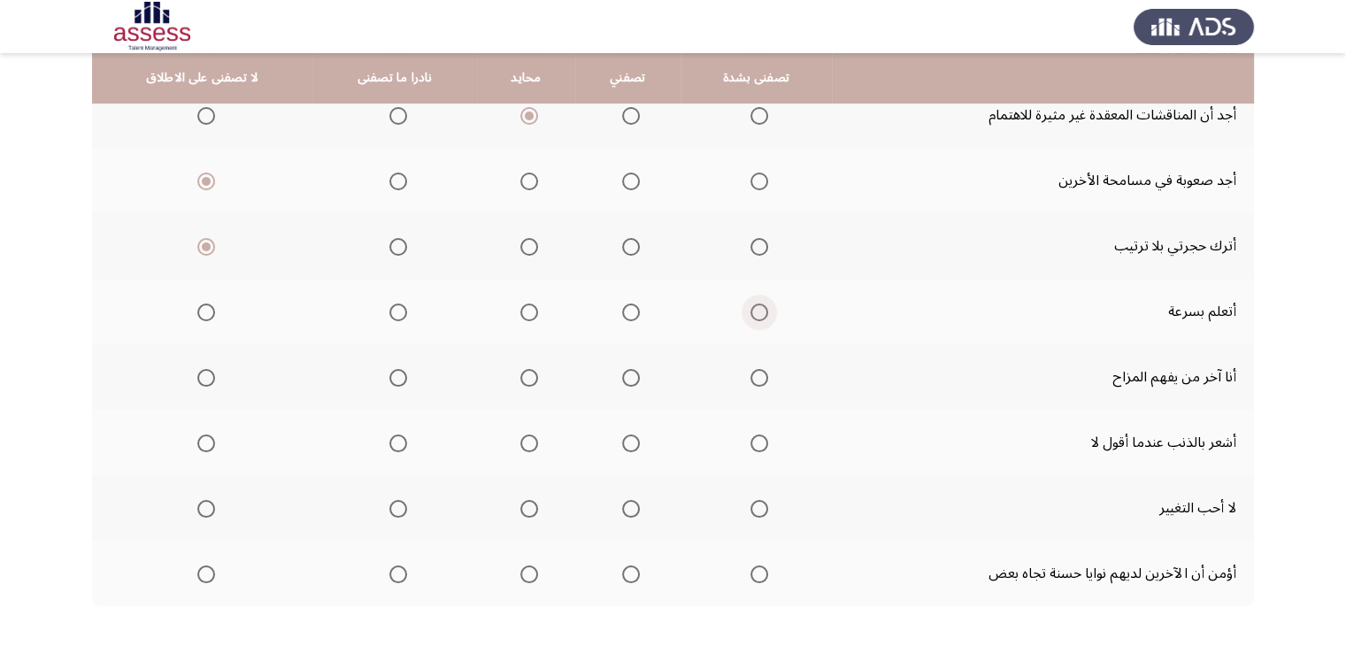
click at [750, 312] on span "Select an option" at bounding box center [759, 312] width 18 height 18
click at [750, 312] on input "Select an option" at bounding box center [759, 312] width 18 height 18
drag, startPoint x: 1341, startPoint y: 334, endPoint x: 1346, endPoint y: 355, distance: 21.7
click at [1346, 355] on html "ASSESS Employability التالي الى أي مدى تصفك العبارات التالية: تصفنى بشدة تصفني …" at bounding box center [673, 195] width 1346 height 1070
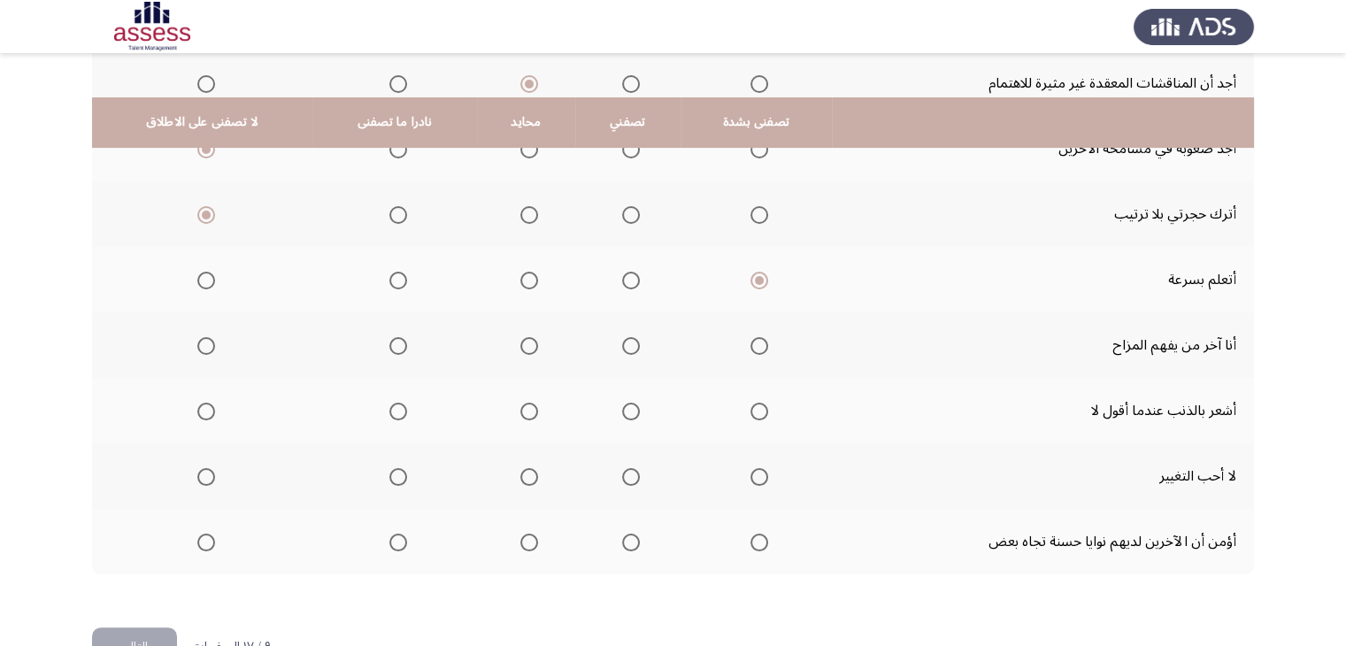
scroll to position [420, 0]
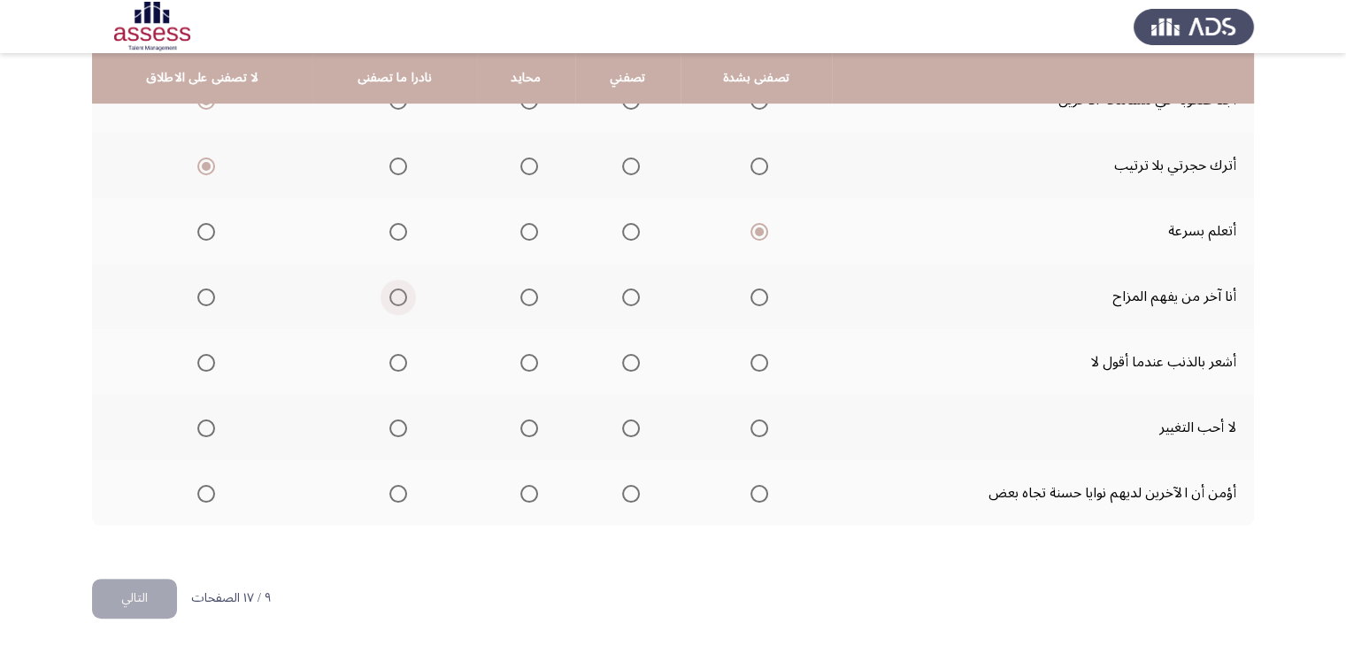
click at [382, 292] on label "Select an option" at bounding box center [394, 297] width 25 height 18
click at [389, 292] on input "Select an option" at bounding box center [398, 297] width 18 height 18
click at [389, 359] on span "Select an option" at bounding box center [398, 363] width 18 height 18
click at [389, 359] on input "Select an option" at bounding box center [398, 363] width 18 height 18
click at [205, 427] on span "Select an option" at bounding box center [206, 428] width 18 height 18
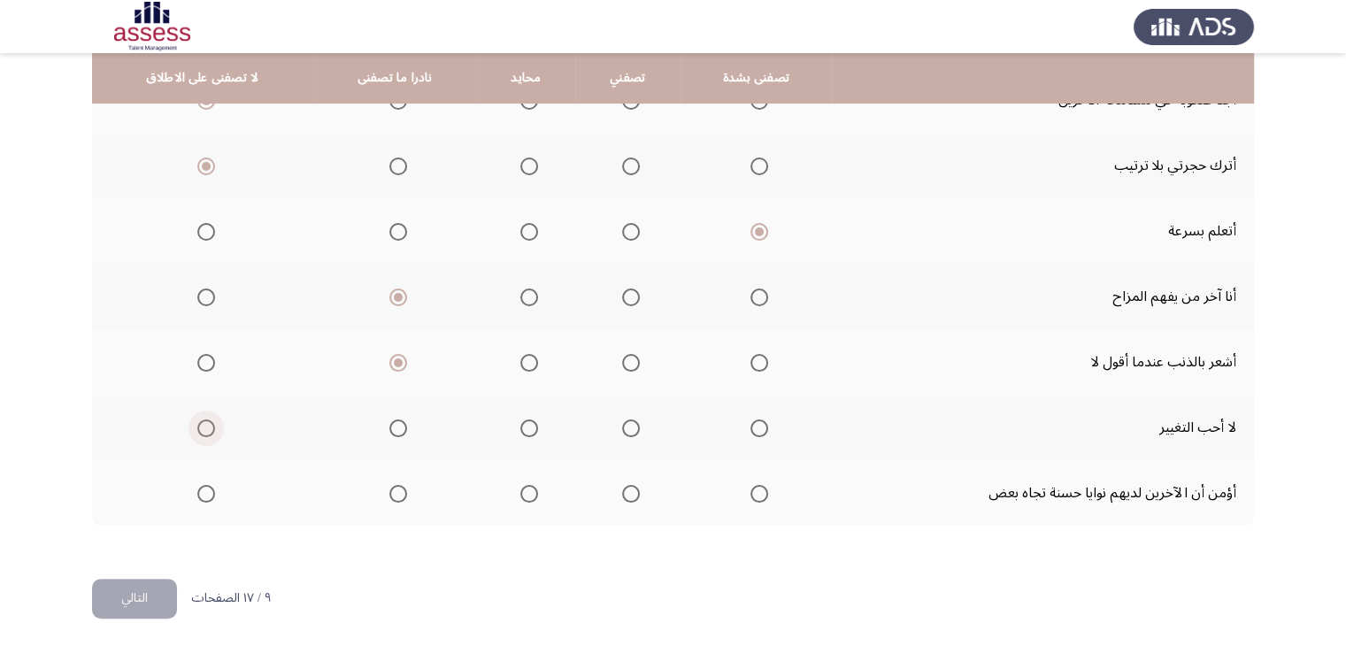
click at [205, 427] on input "Select an option" at bounding box center [206, 428] width 18 height 18
click at [750, 491] on span "Select an option" at bounding box center [759, 494] width 18 height 18
click at [750, 491] on input "Select an option" at bounding box center [759, 494] width 18 height 18
click at [146, 592] on button "التالي" at bounding box center [134, 599] width 85 height 40
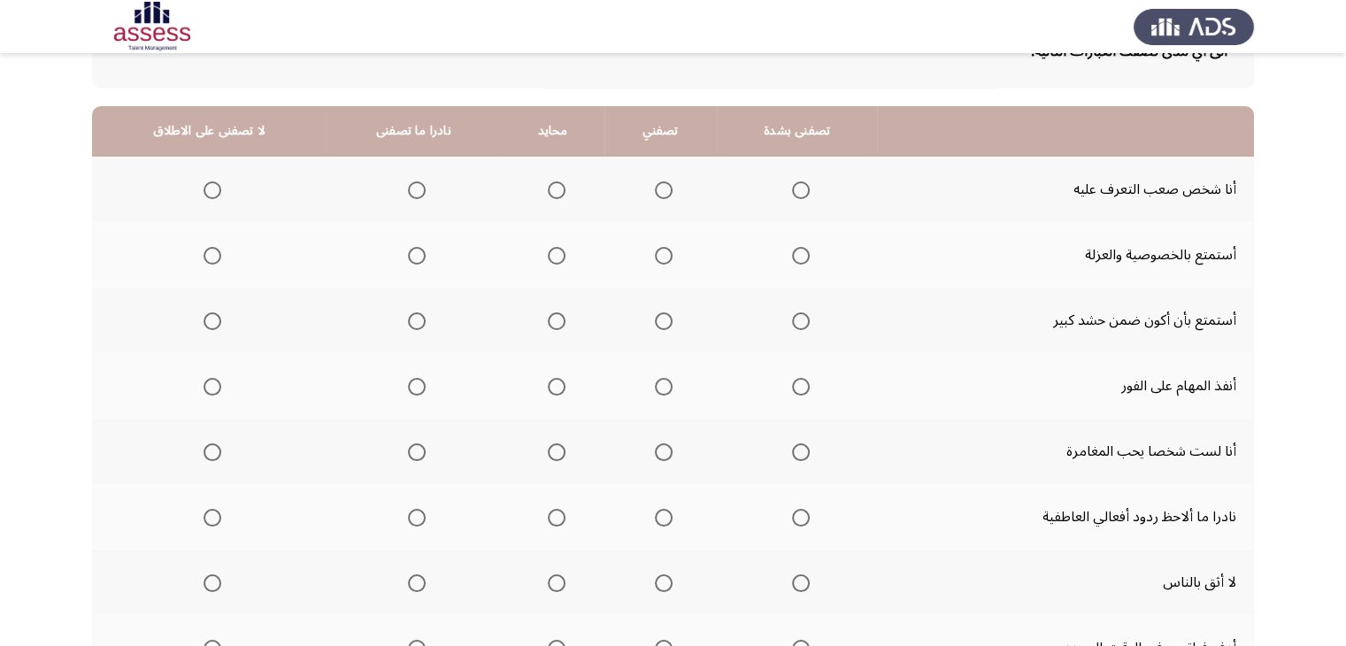
scroll to position [141, 0]
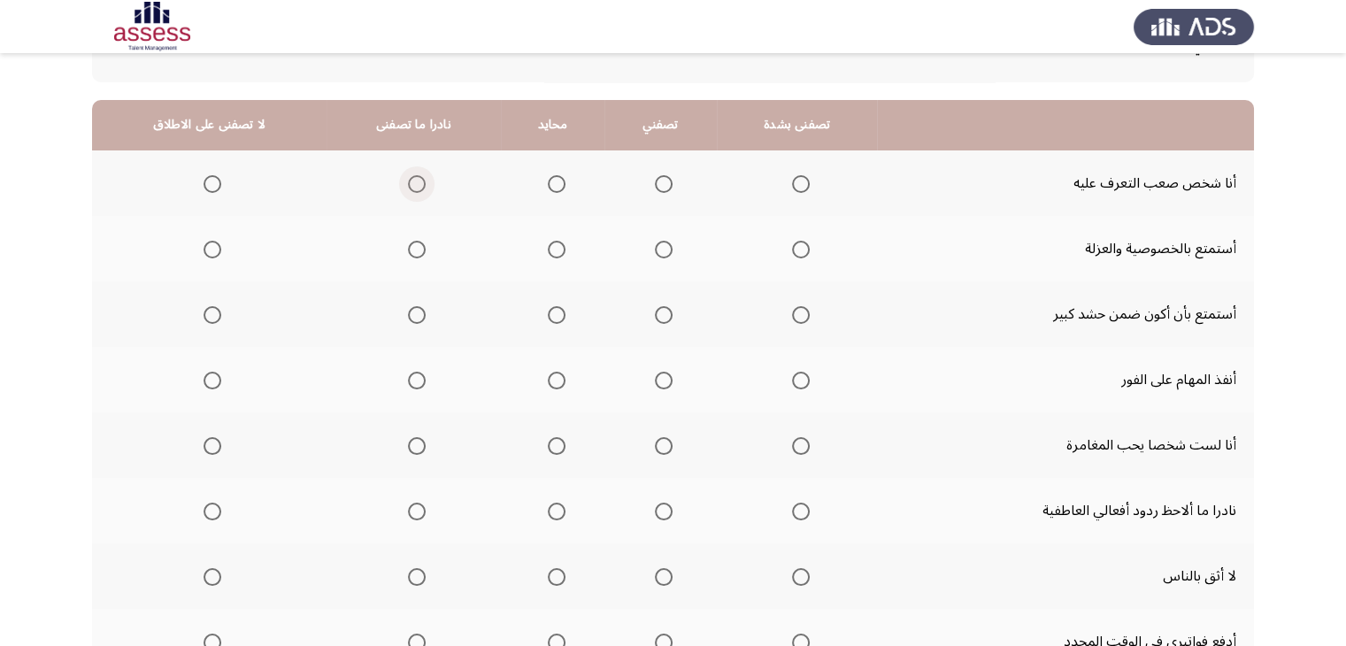
click at [415, 190] on span "Select an option" at bounding box center [417, 184] width 18 height 18
click at [415, 190] on input "Select an option" at bounding box center [417, 184] width 18 height 18
click at [548, 252] on span "Select an option" at bounding box center [557, 250] width 18 height 18
click at [548, 252] on input "Select an option" at bounding box center [557, 250] width 18 height 18
click at [402, 319] on label "Select an option" at bounding box center [413, 315] width 25 height 18
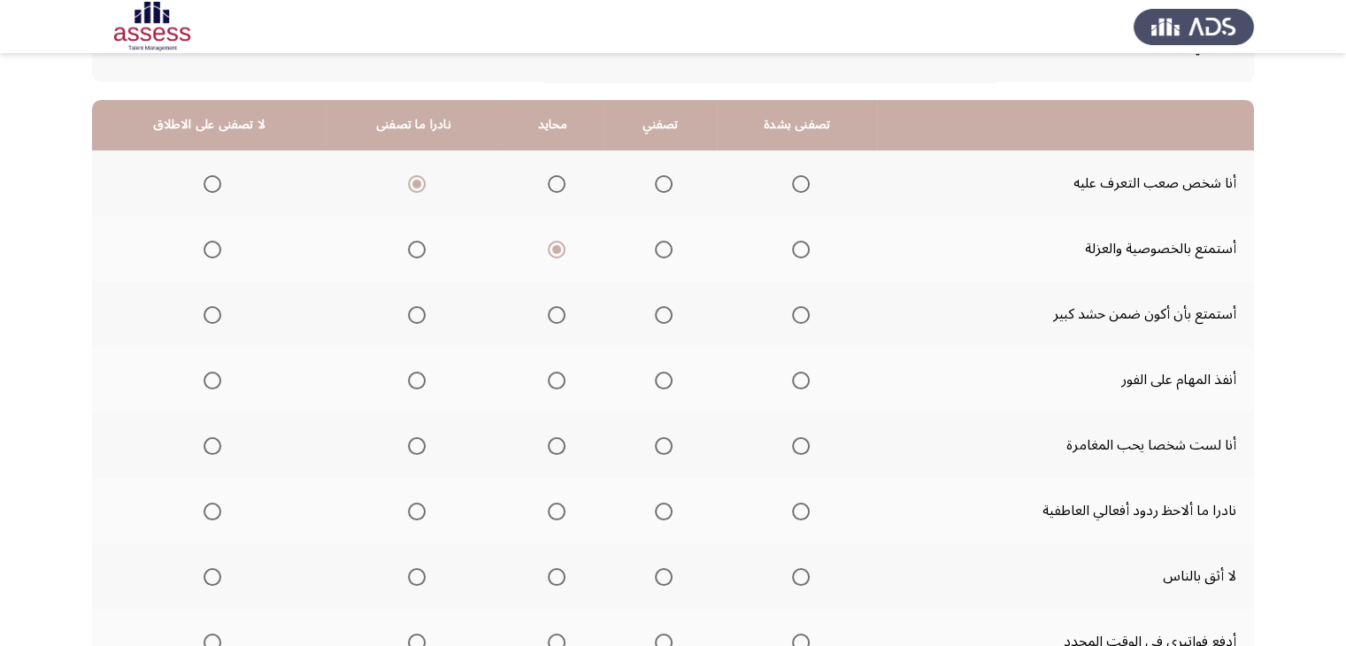
click at [408, 319] on input "Select an option" at bounding box center [417, 315] width 18 height 18
click at [800, 372] on span "Select an option" at bounding box center [801, 381] width 18 height 18
click at [800, 372] on input "Select an option" at bounding box center [801, 381] width 18 height 18
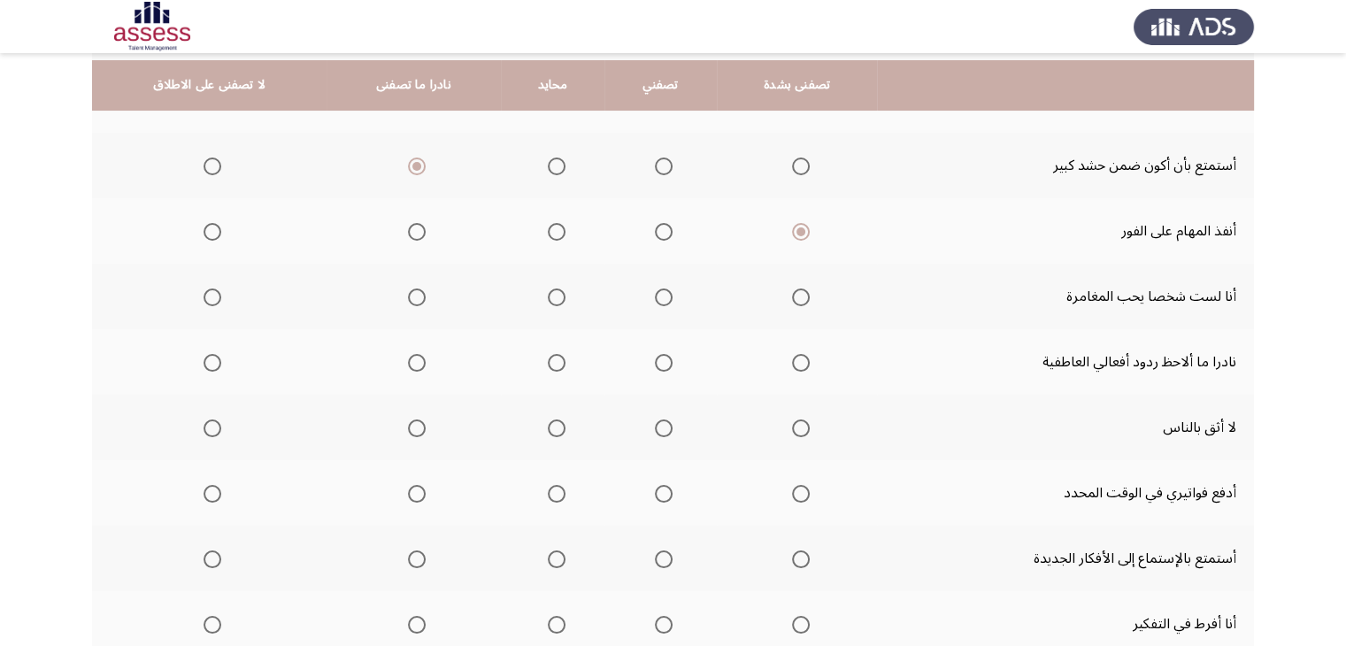
scroll to position [296, 0]
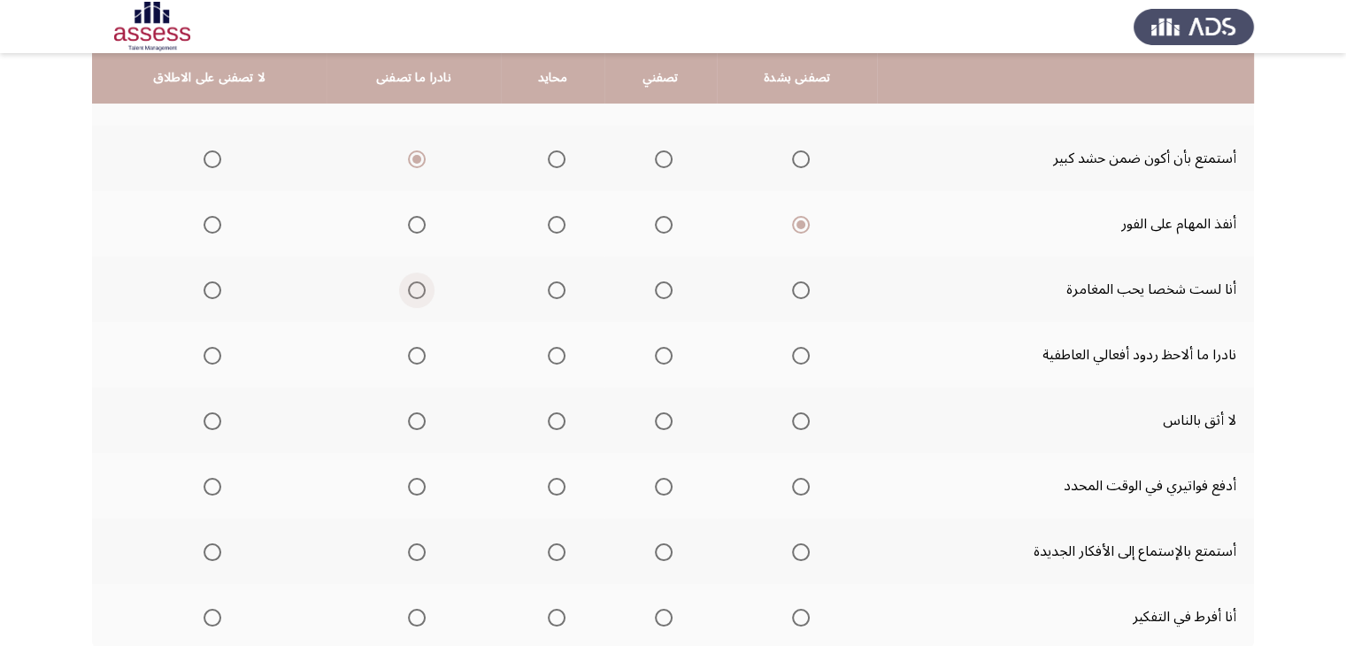
click at [408, 281] on span "Select an option" at bounding box center [417, 290] width 18 height 18
click at [408, 281] on input "Select an option" at bounding box center [417, 290] width 18 height 18
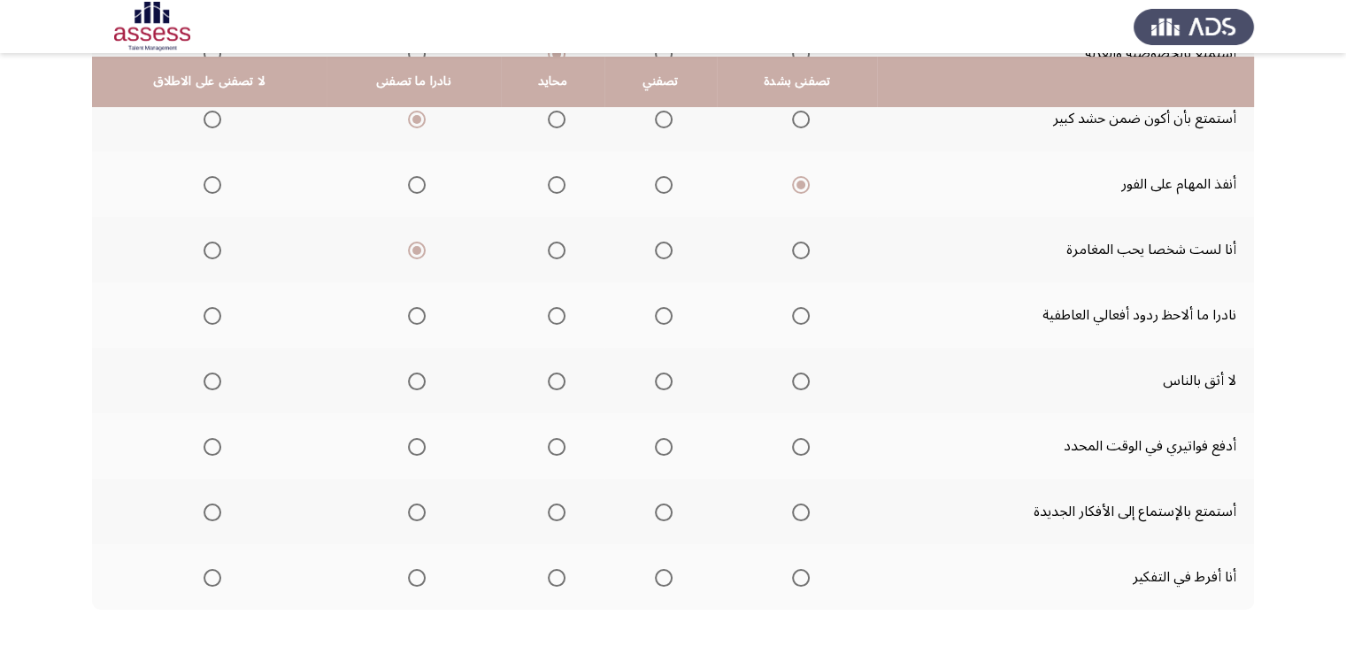
scroll to position [345, 0]
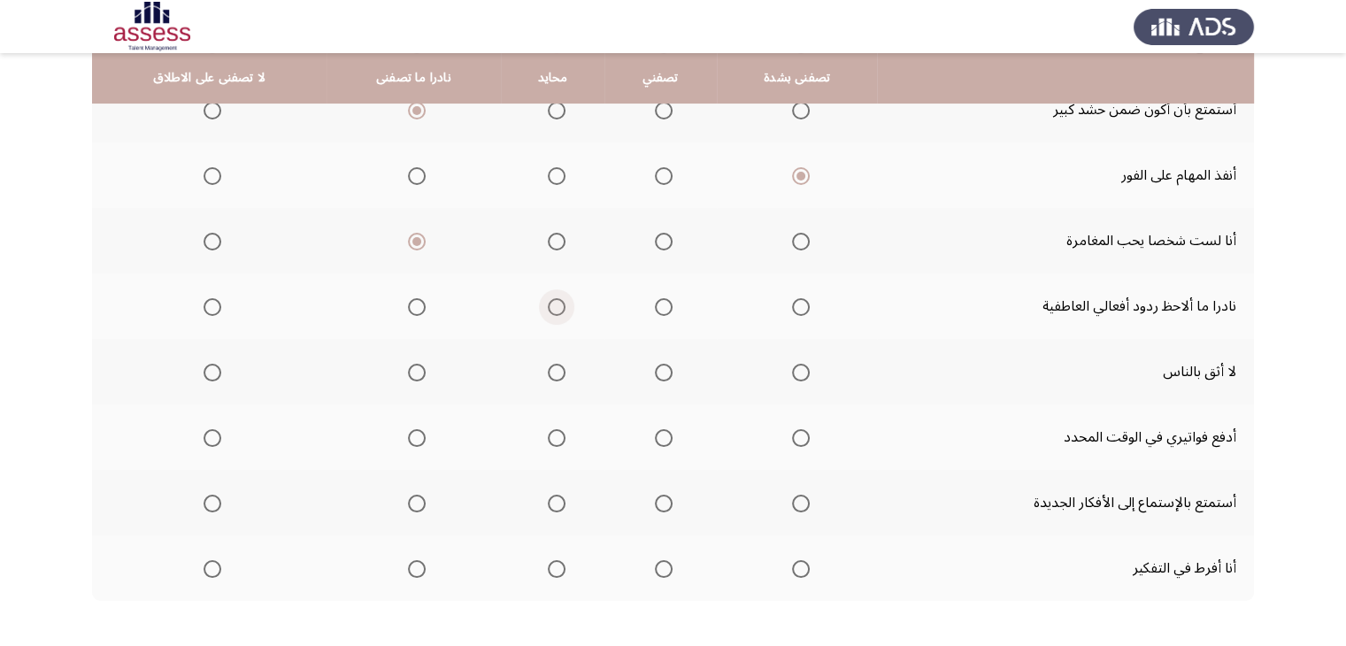
click at [548, 304] on span "Select an option" at bounding box center [557, 307] width 18 height 18
click at [548, 304] on input "Select an option" at bounding box center [557, 307] width 18 height 18
click at [548, 372] on span "Select an option" at bounding box center [557, 373] width 18 height 18
click at [548, 372] on input "Select an option" at bounding box center [557, 373] width 18 height 18
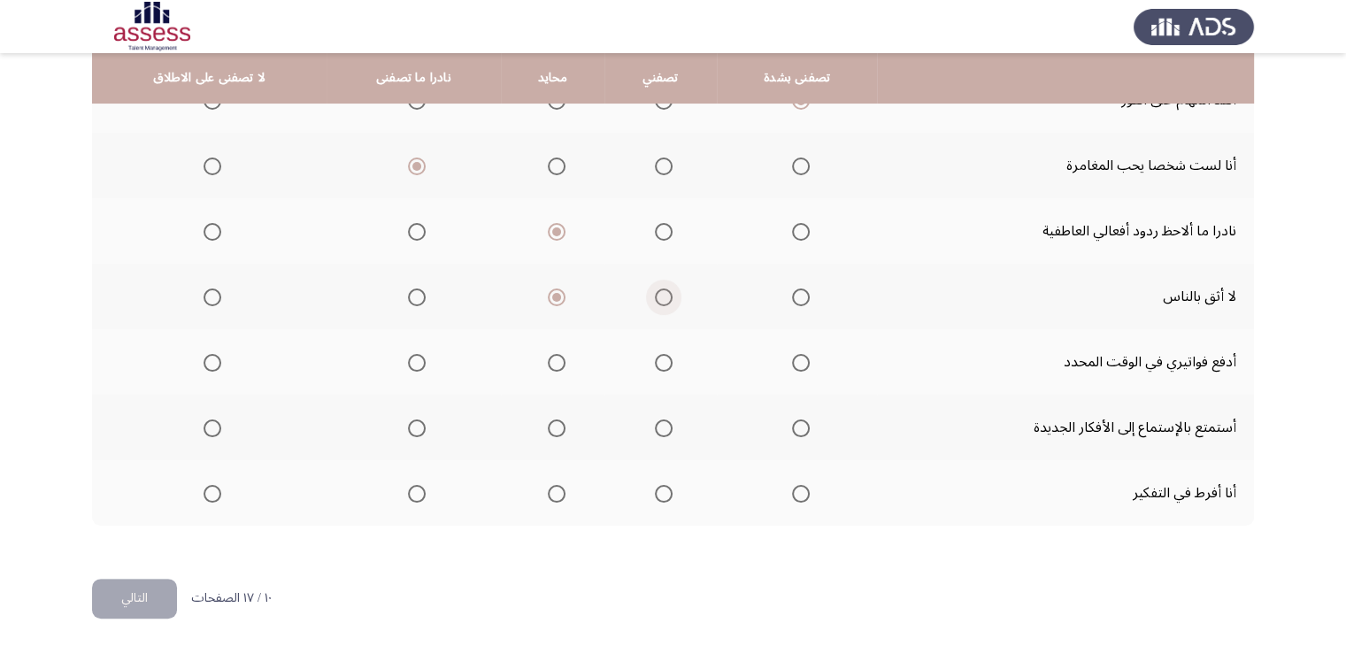
click at [656, 298] on span "Select an option" at bounding box center [664, 297] width 18 height 18
click at [656, 298] on input "Select an option" at bounding box center [664, 297] width 18 height 18
click at [803, 361] on span "Select an option" at bounding box center [801, 363] width 18 height 18
click at [803, 361] on input "Select an option" at bounding box center [801, 363] width 18 height 18
click at [792, 425] on span "Select an option" at bounding box center [801, 428] width 18 height 18
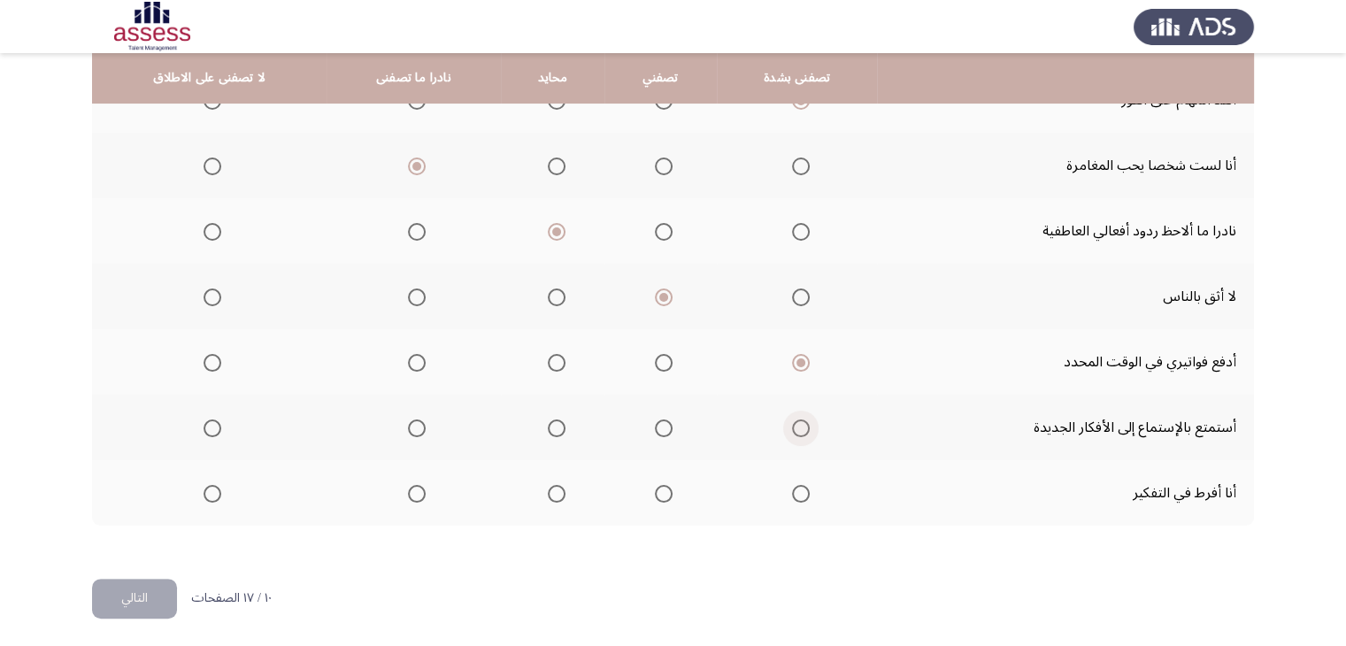
click at [792, 425] on input "Select an option" at bounding box center [801, 428] width 18 height 18
click at [408, 488] on span "Select an option" at bounding box center [417, 494] width 18 height 18
click at [408, 488] on input "Select an option" at bounding box center [417, 494] width 18 height 18
click at [156, 579] on button "التالي" at bounding box center [134, 599] width 85 height 40
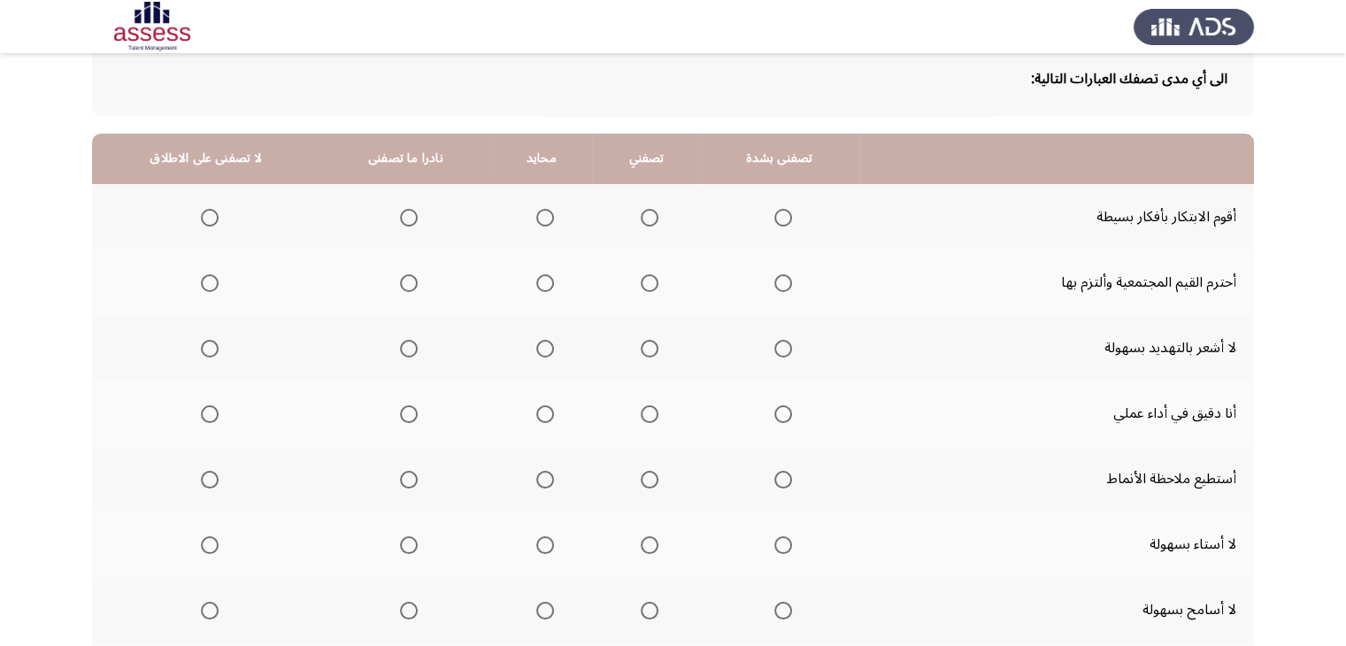
scroll to position [119, 0]
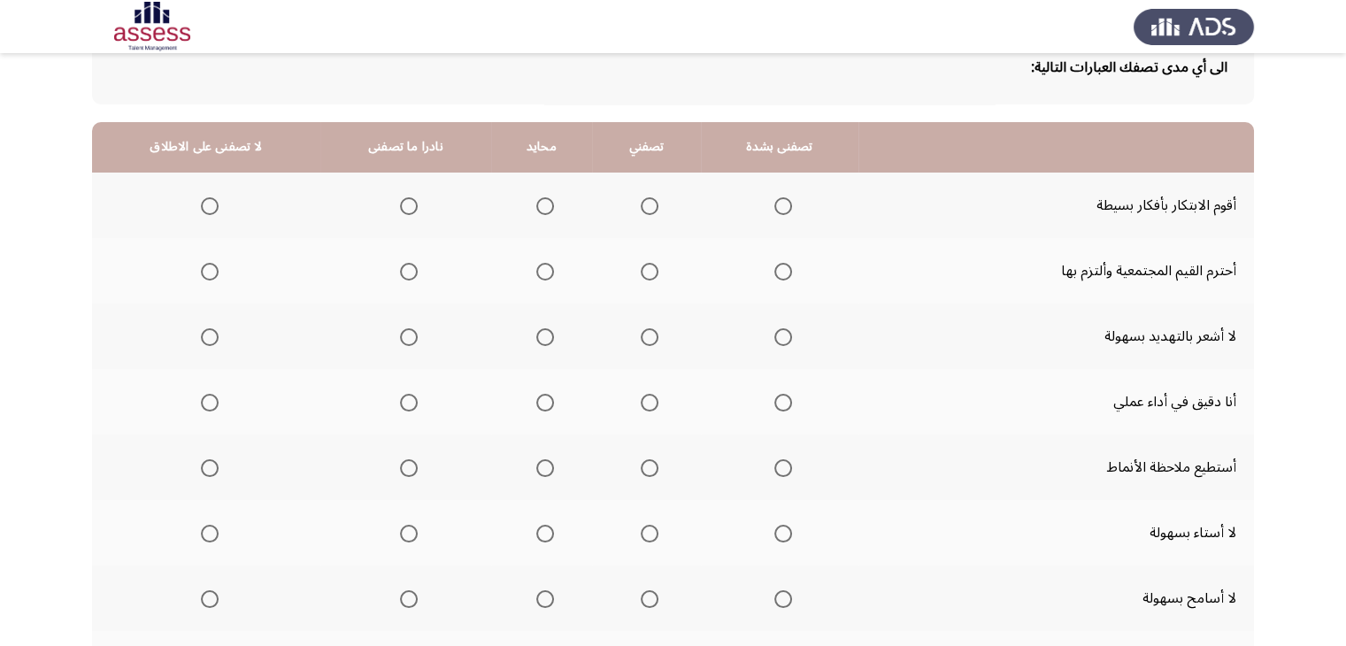
click at [641, 197] on span "Select an option" at bounding box center [650, 206] width 18 height 18
click at [641, 197] on input "Select an option" at bounding box center [650, 206] width 18 height 18
click at [774, 273] on span "Select an option" at bounding box center [783, 272] width 18 height 18
click at [774, 273] on input "Select an option" at bounding box center [783, 272] width 18 height 18
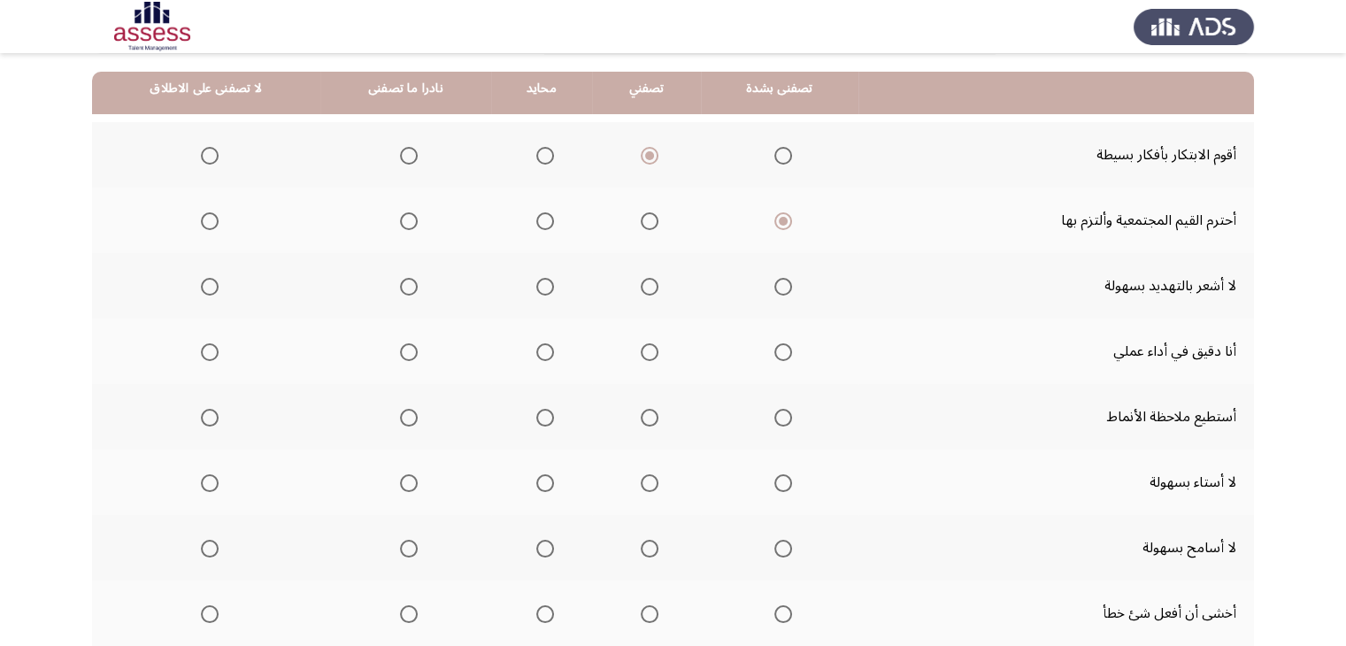
scroll to position [180, 0]
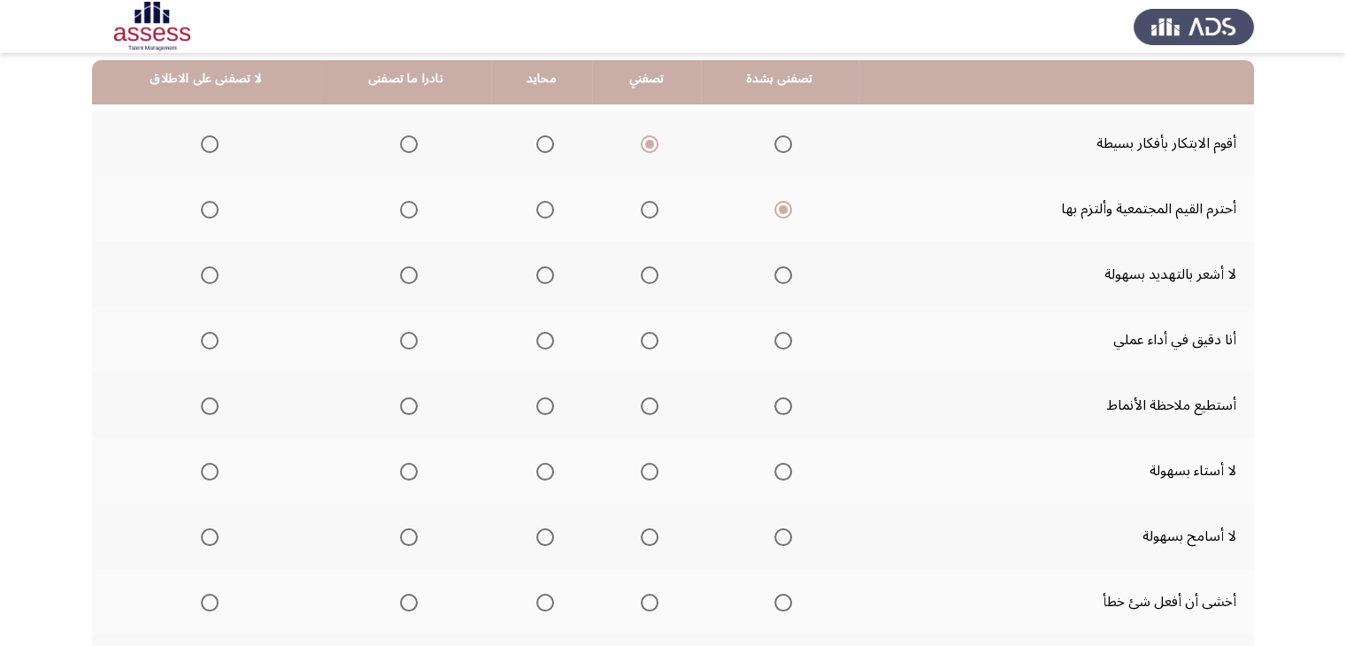
click at [536, 278] on span "Select an option" at bounding box center [545, 275] width 18 height 18
click at [536, 278] on input "Select an option" at bounding box center [545, 275] width 18 height 18
click at [793, 332] on th at bounding box center [779, 339] width 157 height 65
click at [779, 335] on span "Select an option" at bounding box center [783, 341] width 18 height 18
click at [779, 335] on input "Select an option" at bounding box center [783, 341] width 18 height 18
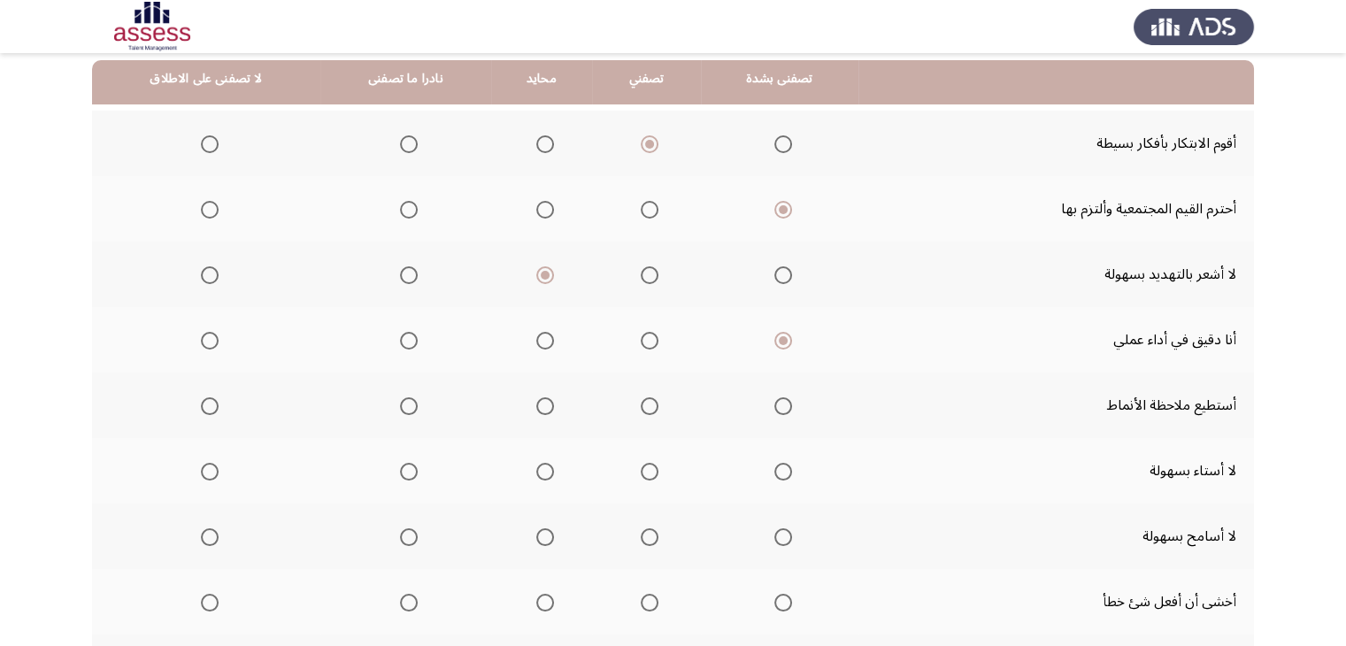
drag, startPoint x: 1340, startPoint y: 372, endPoint x: 1338, endPoint y: 415, distance: 43.4
click at [1338, 415] on app-assessment-container "ASSESS Employability التالي الى أي مدى تصفك العبارات التالية: تصفنى بشدة تصفني …" at bounding box center [673, 354] width 1346 height 928
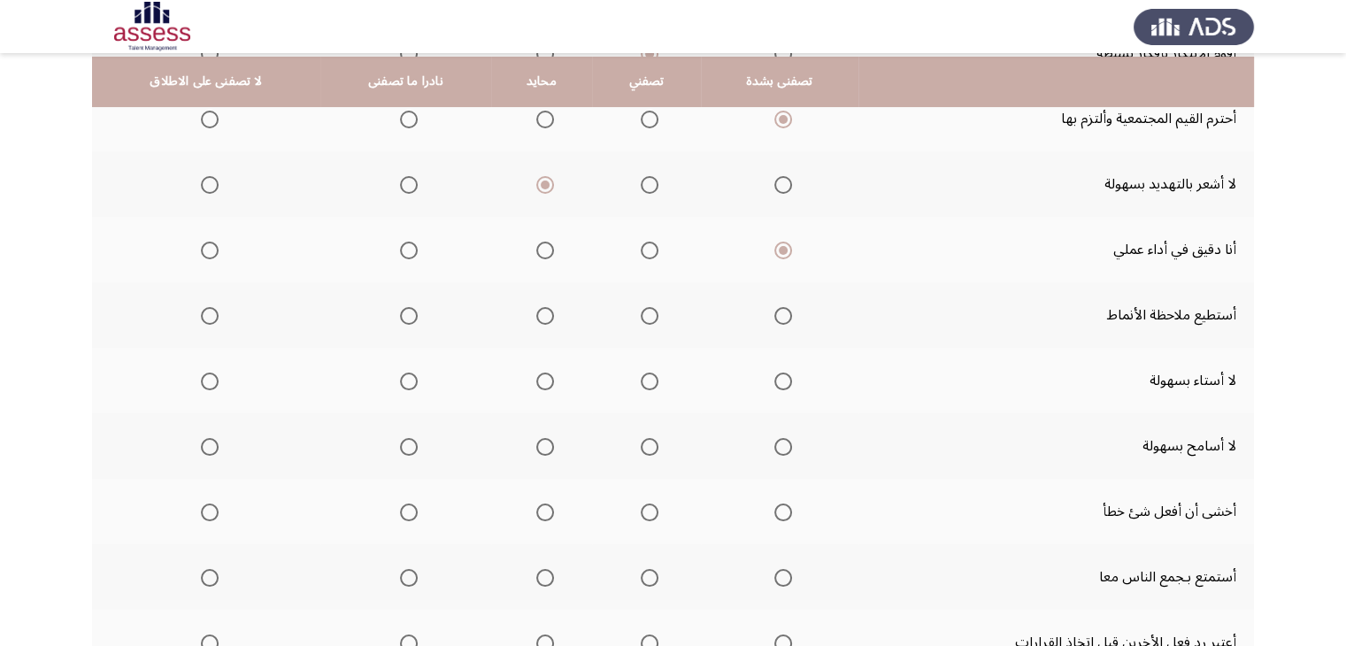
scroll to position [278, 0]
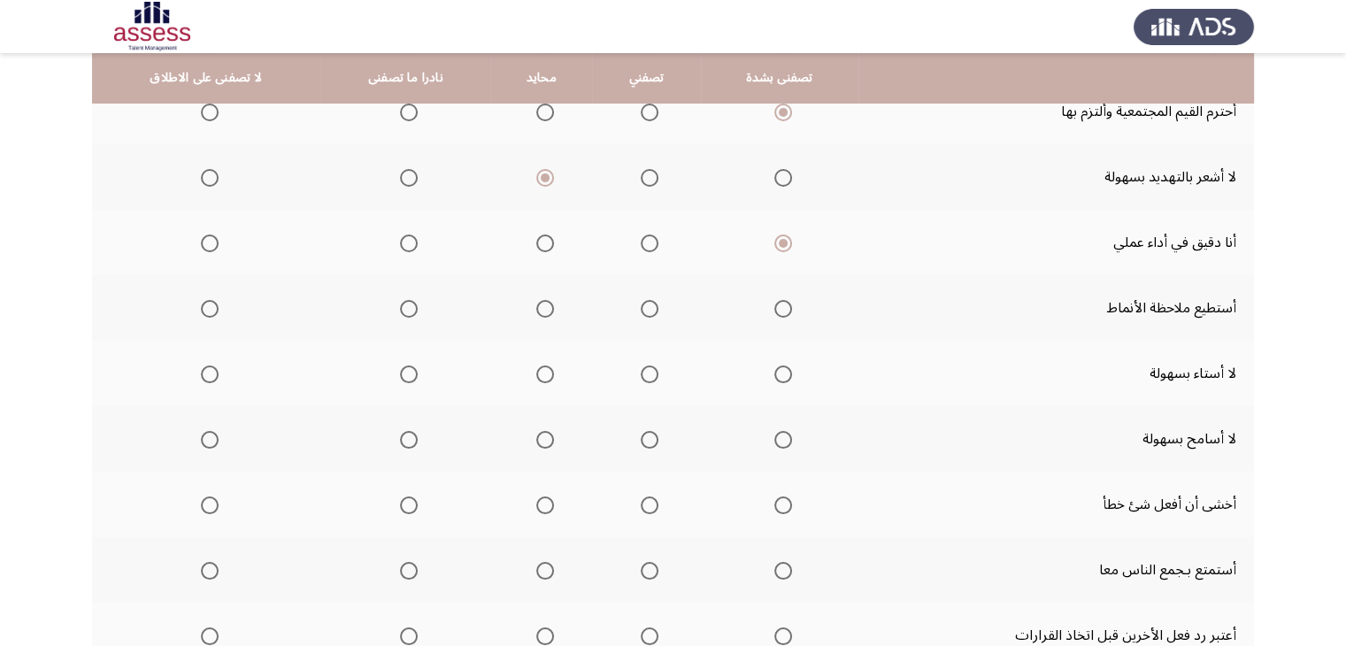
click at [649, 311] on span "Select an option" at bounding box center [650, 309] width 18 height 18
click at [649, 311] on input "Select an option" at bounding box center [650, 309] width 18 height 18
click at [203, 436] on span "Select an option" at bounding box center [210, 440] width 18 height 18
click at [203, 436] on input "Select an option" at bounding box center [210, 440] width 18 height 18
click at [415, 372] on th at bounding box center [405, 373] width 171 height 65
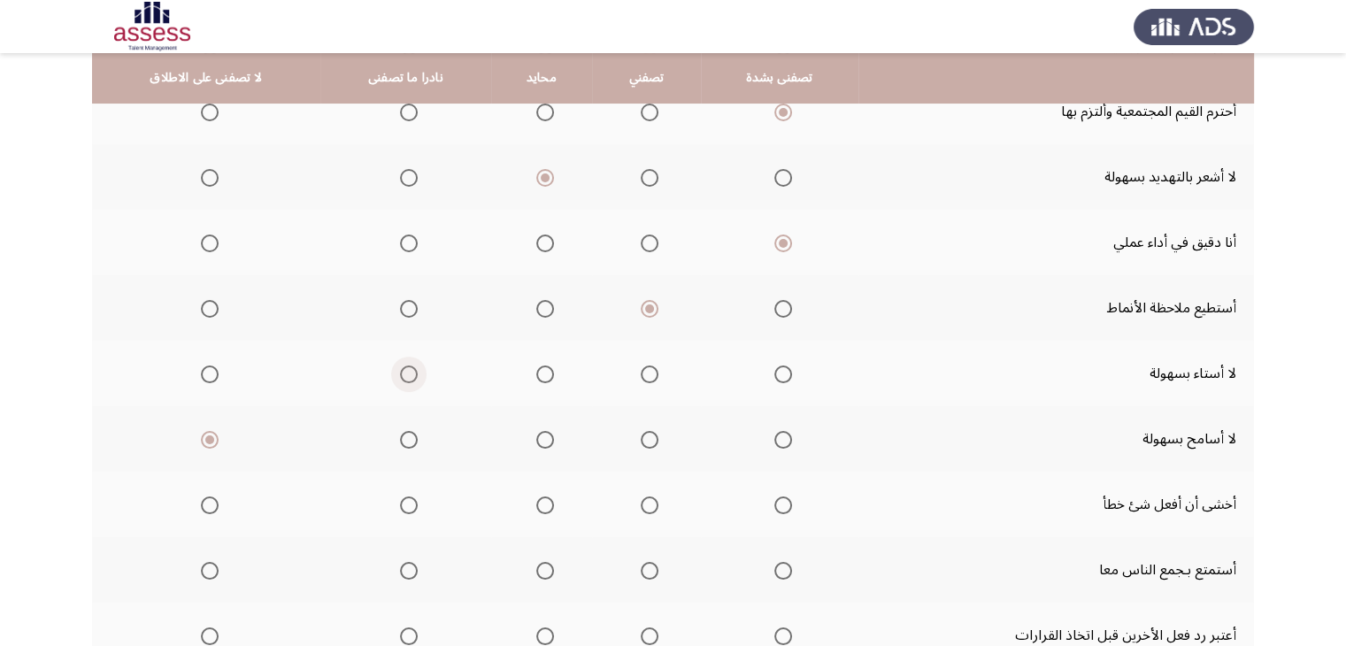
click at [403, 372] on span "Select an option" at bounding box center [409, 374] width 18 height 18
click at [403, 372] on input "Select an option" at bounding box center [409, 374] width 18 height 18
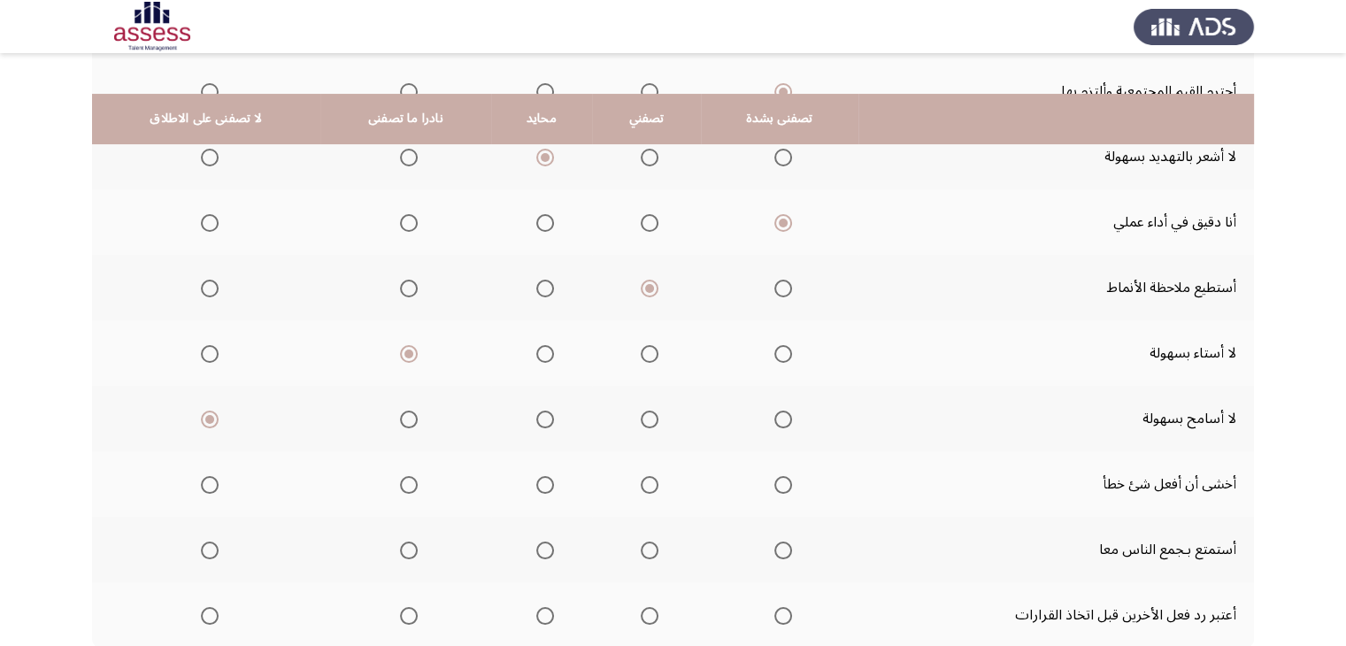
scroll to position [343, 0]
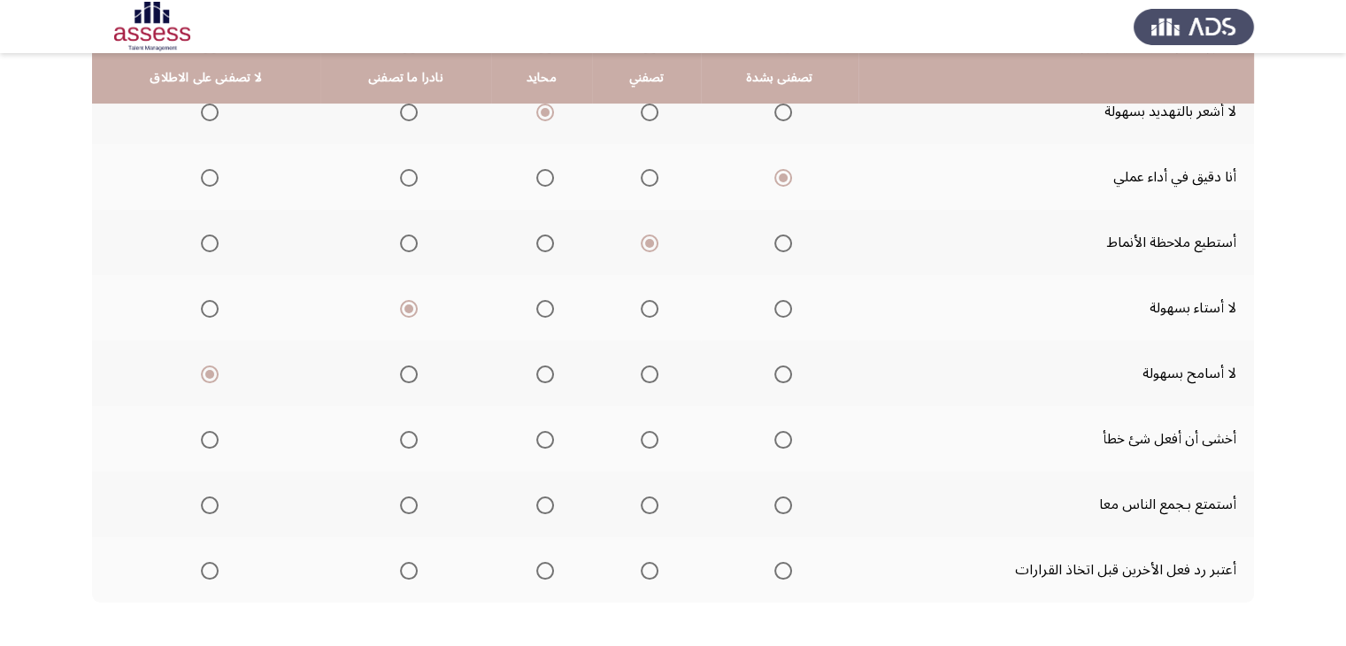
click at [646, 440] on span "Select an option" at bounding box center [650, 440] width 18 height 18
click at [646, 440] on input "Select an option" at bounding box center [650, 440] width 18 height 18
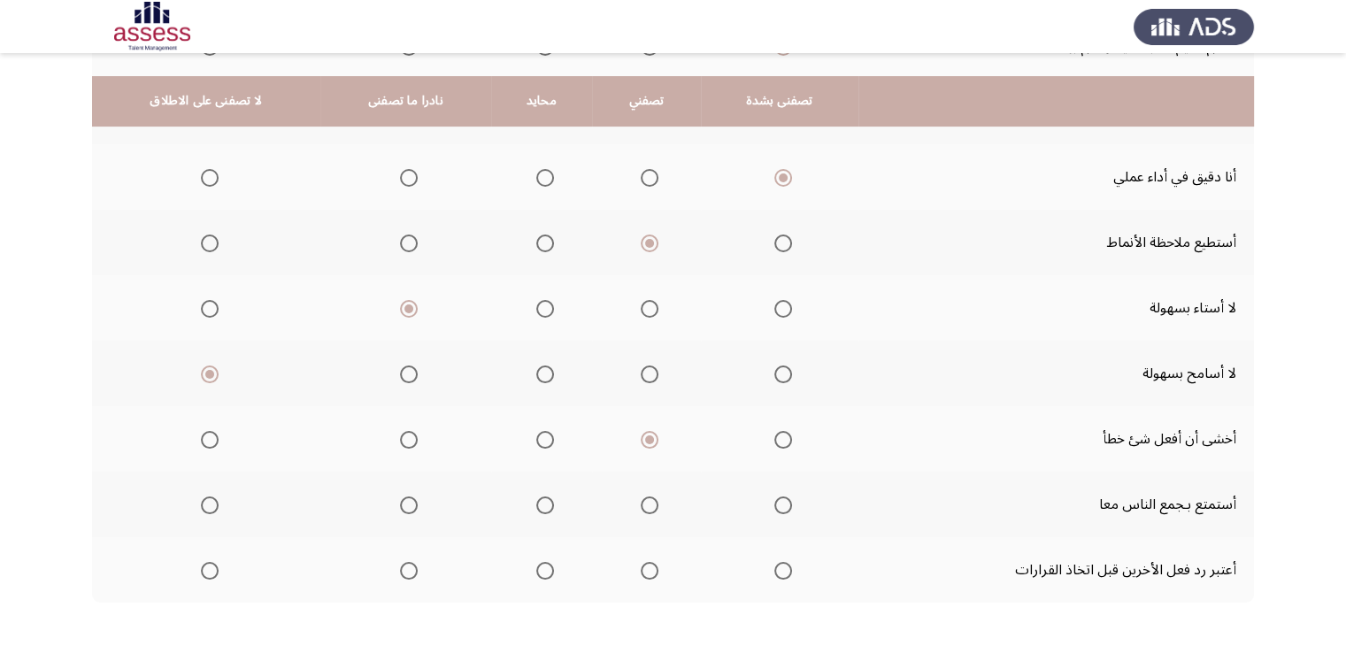
scroll to position [420, 0]
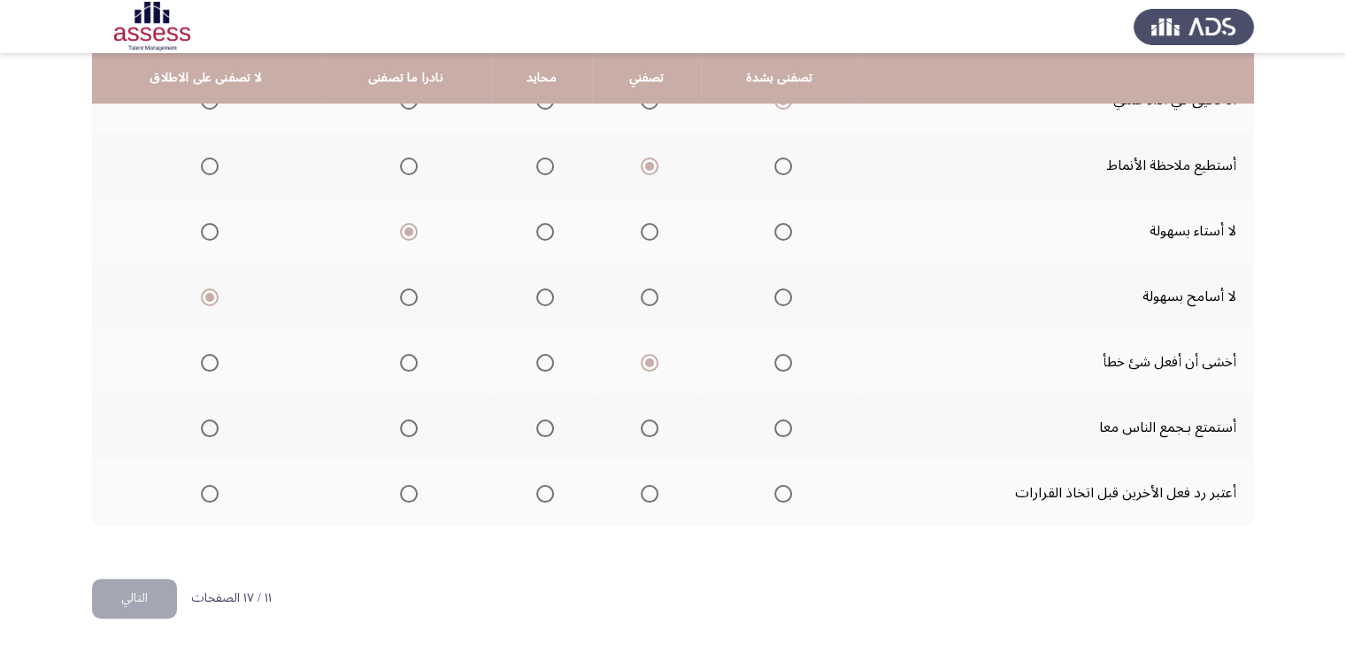
click at [767, 419] on label "Select an option" at bounding box center [779, 428] width 25 height 18
click at [774, 419] on input "Select an option" at bounding box center [783, 428] width 18 height 18
click at [643, 495] on span "Select an option" at bounding box center [650, 494] width 18 height 18
click at [643, 495] on input "Select an option" at bounding box center [650, 494] width 18 height 18
click at [536, 490] on span "Select an option" at bounding box center [545, 494] width 18 height 18
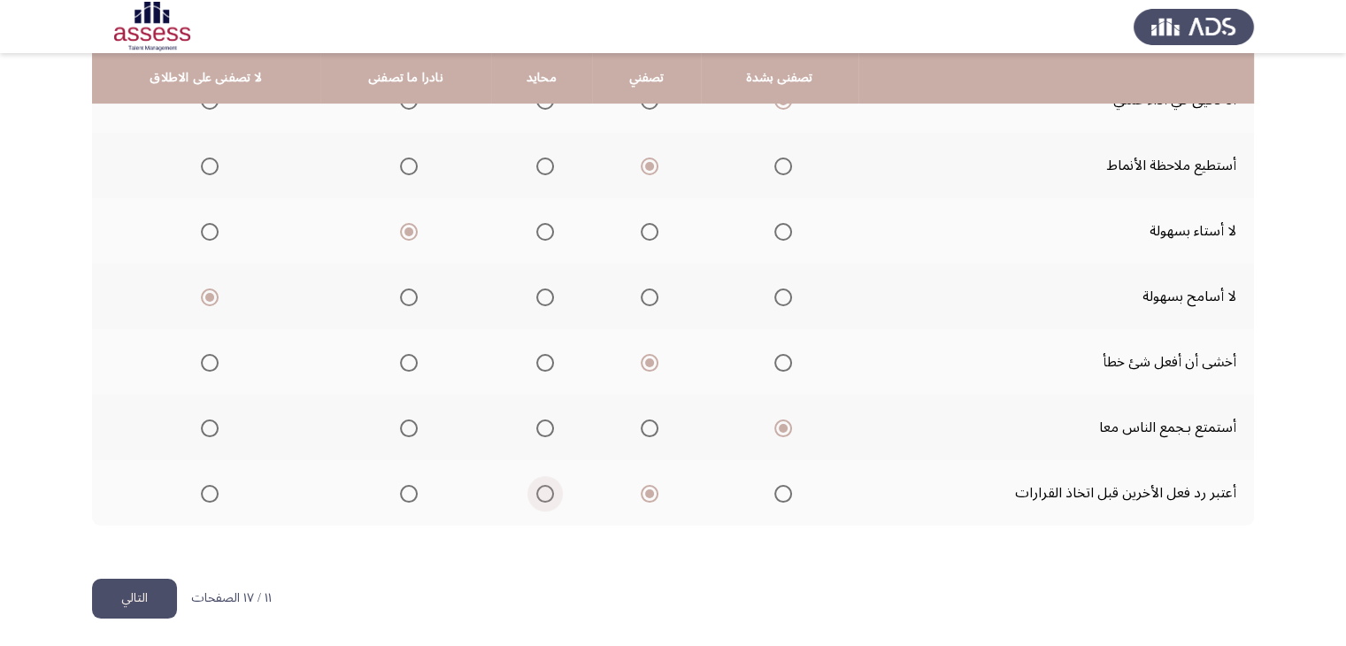
click at [536, 490] on input "Select an option" at bounding box center [545, 494] width 18 height 18
click at [120, 585] on button "التالي" at bounding box center [134, 599] width 85 height 40
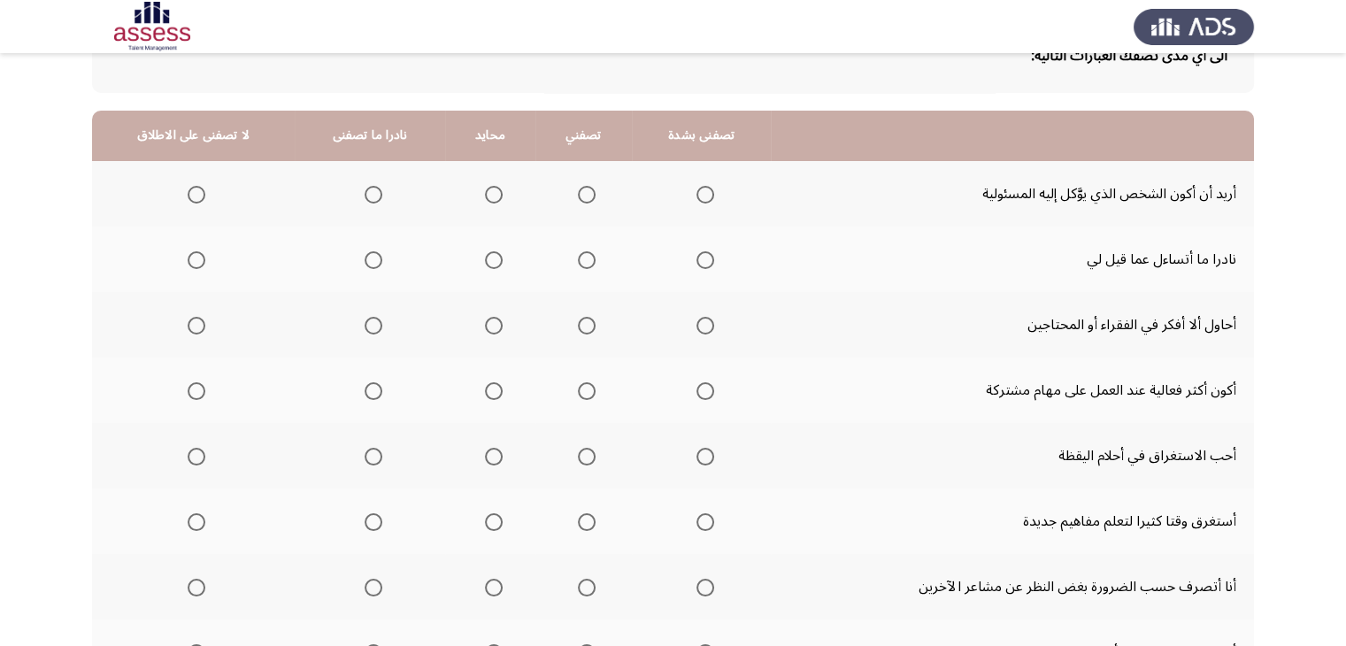
scroll to position [131, 0]
click at [706, 194] on span "Select an option" at bounding box center [705, 194] width 18 height 18
click at [706, 194] on input "Select an option" at bounding box center [705, 194] width 18 height 18
click at [580, 185] on span "Select an option" at bounding box center [587, 194] width 18 height 18
click at [580, 185] on input "Select an option" at bounding box center [587, 194] width 18 height 18
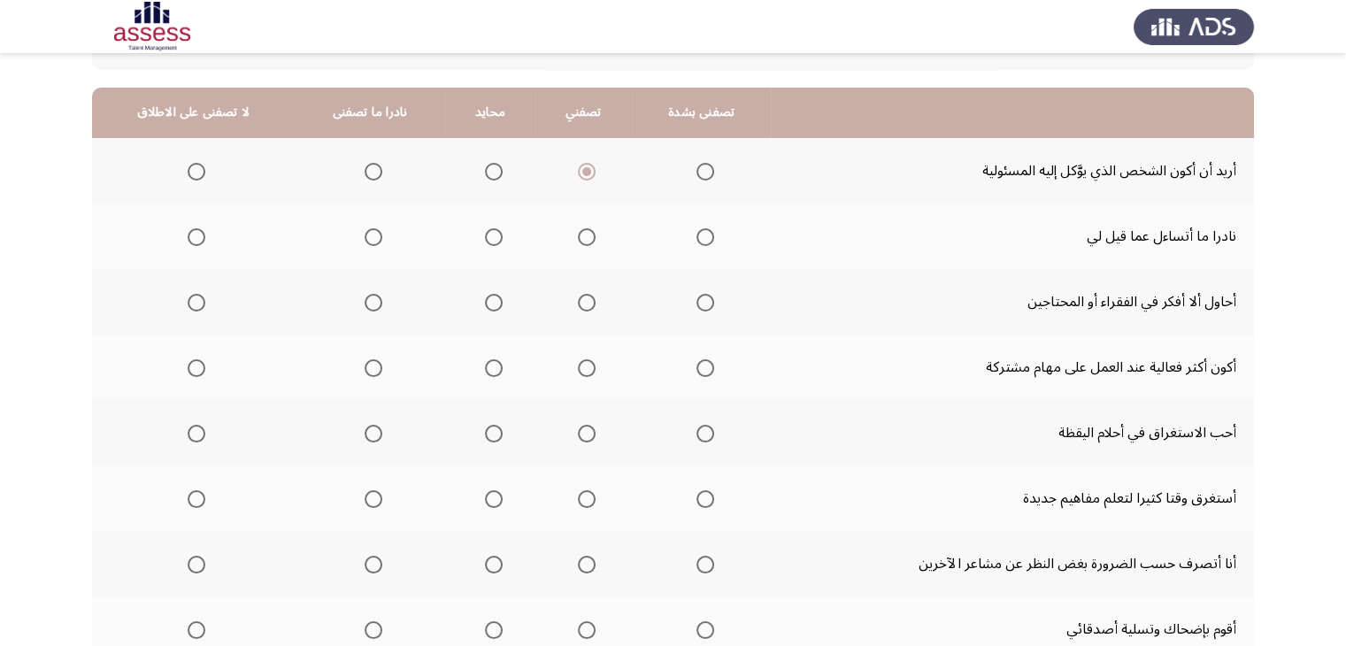
scroll to position [177, 0]
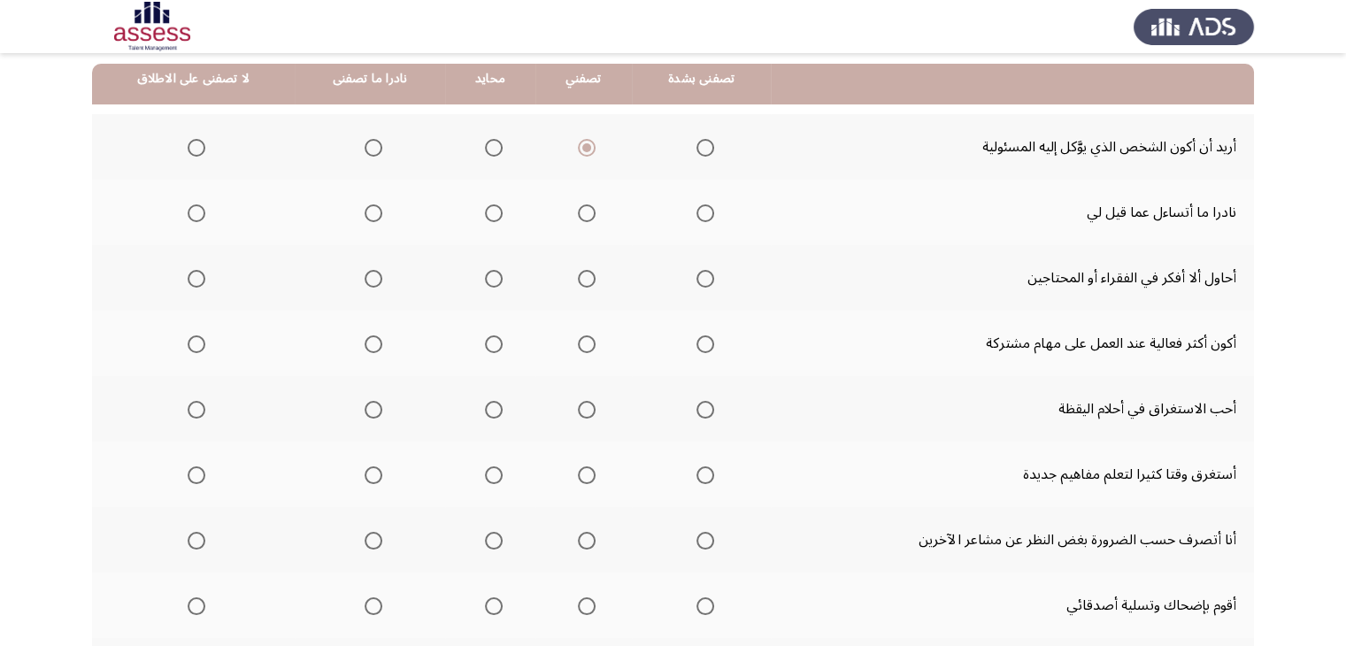
click at [368, 213] on span "Select an option" at bounding box center [374, 213] width 18 height 18
click at [368, 213] on input "Select an option" at bounding box center [374, 213] width 18 height 18
click at [689, 281] on label "Select an option" at bounding box center [701, 279] width 25 height 18
click at [696, 281] on input "Select an option" at bounding box center [705, 279] width 18 height 18
click at [195, 284] on span "Select an option" at bounding box center [197, 279] width 18 height 18
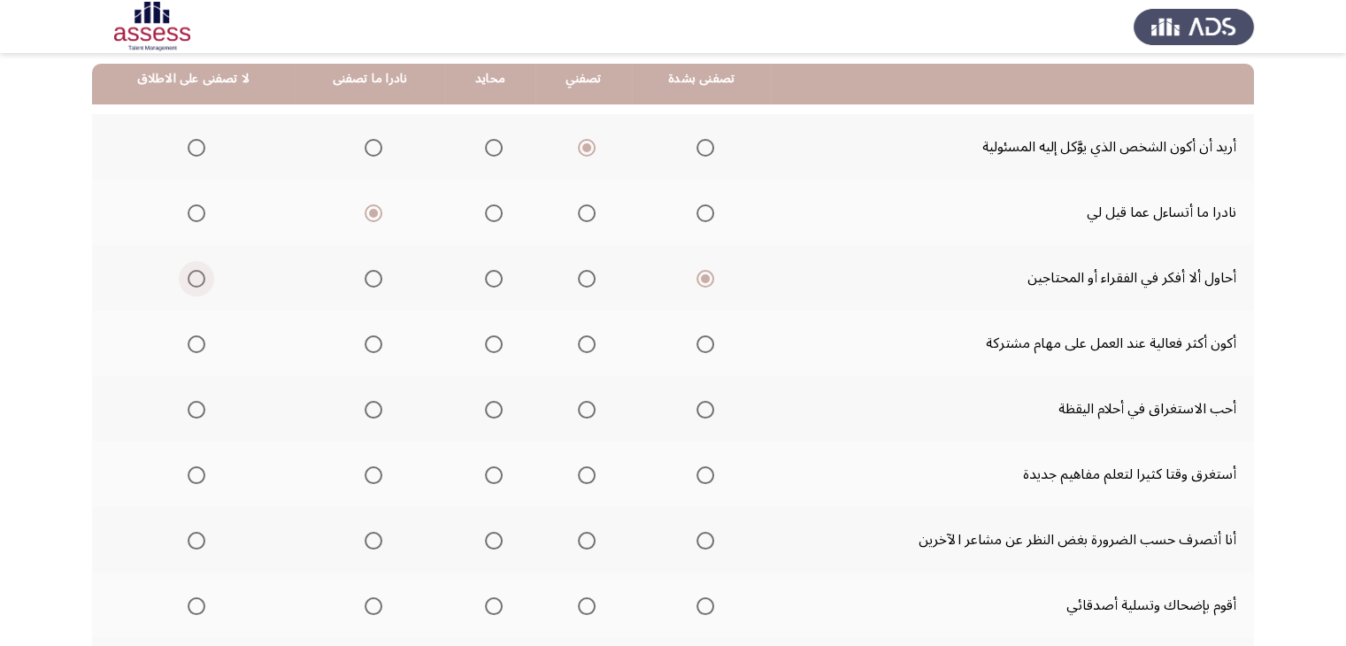
click at [195, 284] on input "Select an option" at bounding box center [197, 279] width 18 height 18
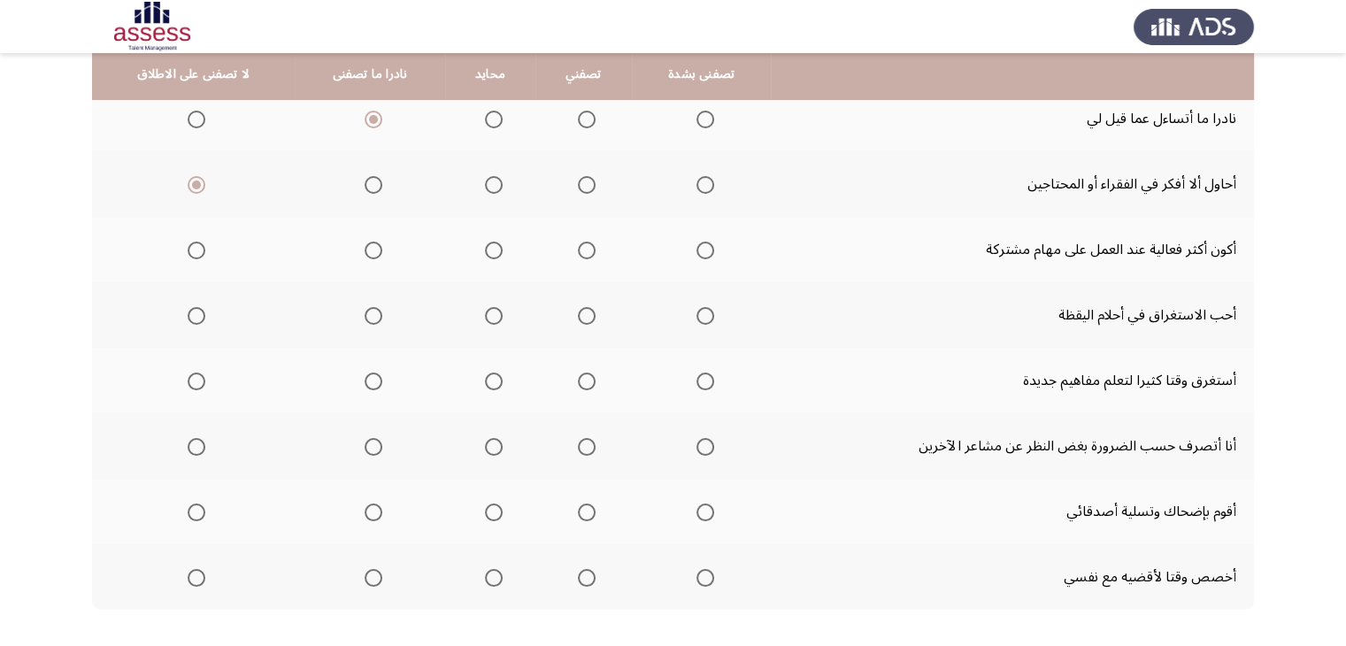
scroll to position [273, 0]
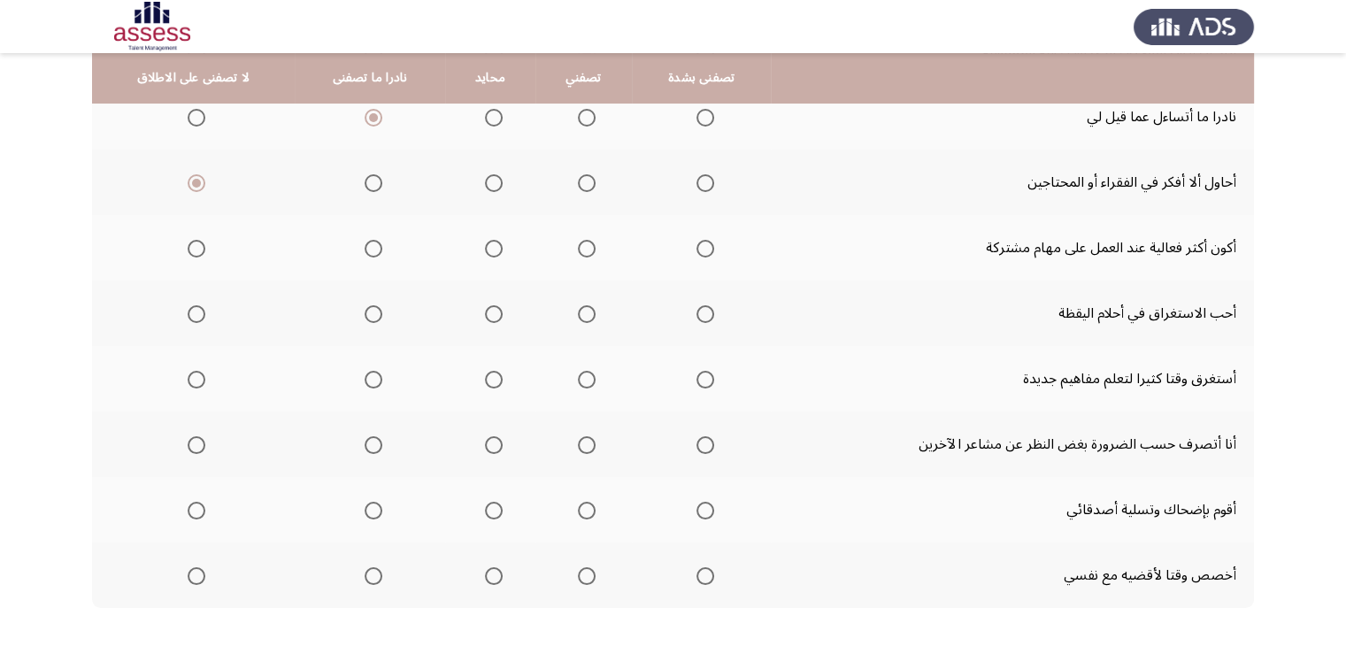
click at [704, 255] on span "Select an option" at bounding box center [705, 249] width 18 height 18
click at [704, 255] on input "Select an option" at bounding box center [705, 249] width 18 height 18
click at [188, 306] on span "Select an option" at bounding box center [197, 314] width 18 height 18
click at [188, 306] on input "Select an option" at bounding box center [197, 314] width 18 height 18
drag, startPoint x: 1345, startPoint y: 334, endPoint x: 1346, endPoint y: 372, distance: 38.1
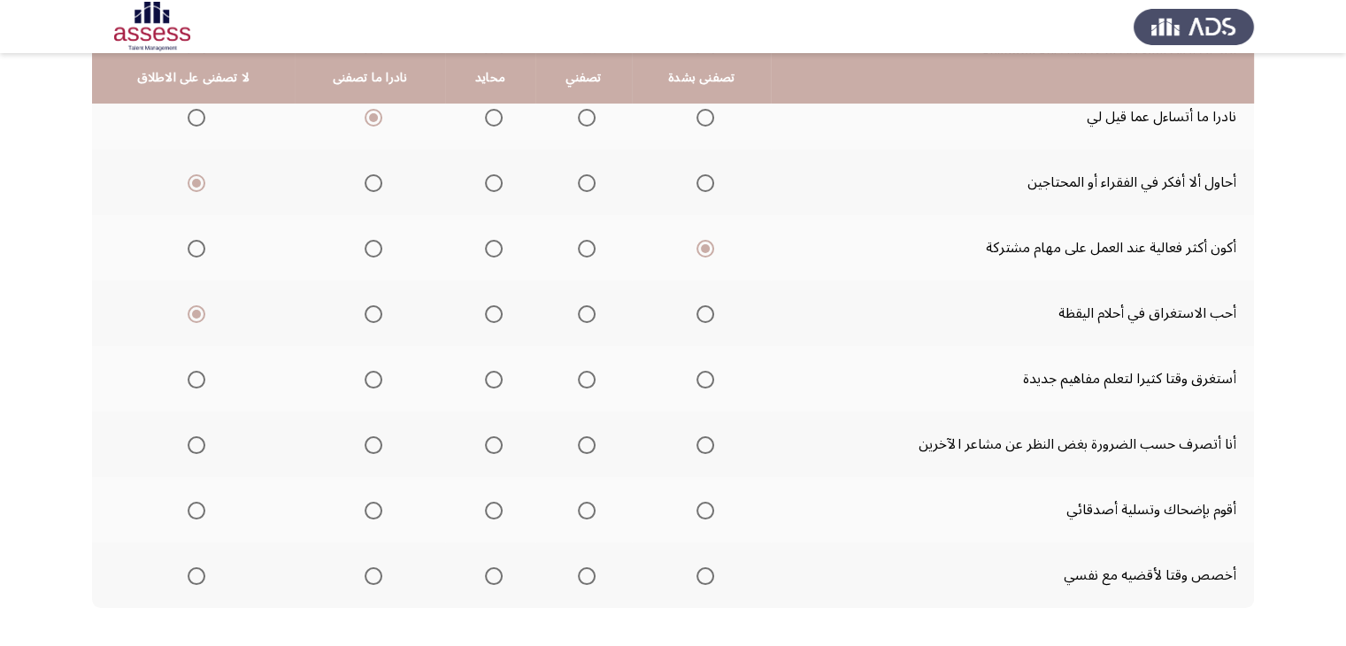
click at [1346, 372] on html "ASSESS Employability التالي الى أي مدى تصفك العبارات التالية: تصفنى بشدة تصفني …" at bounding box center [673, 229] width 1346 height 1004
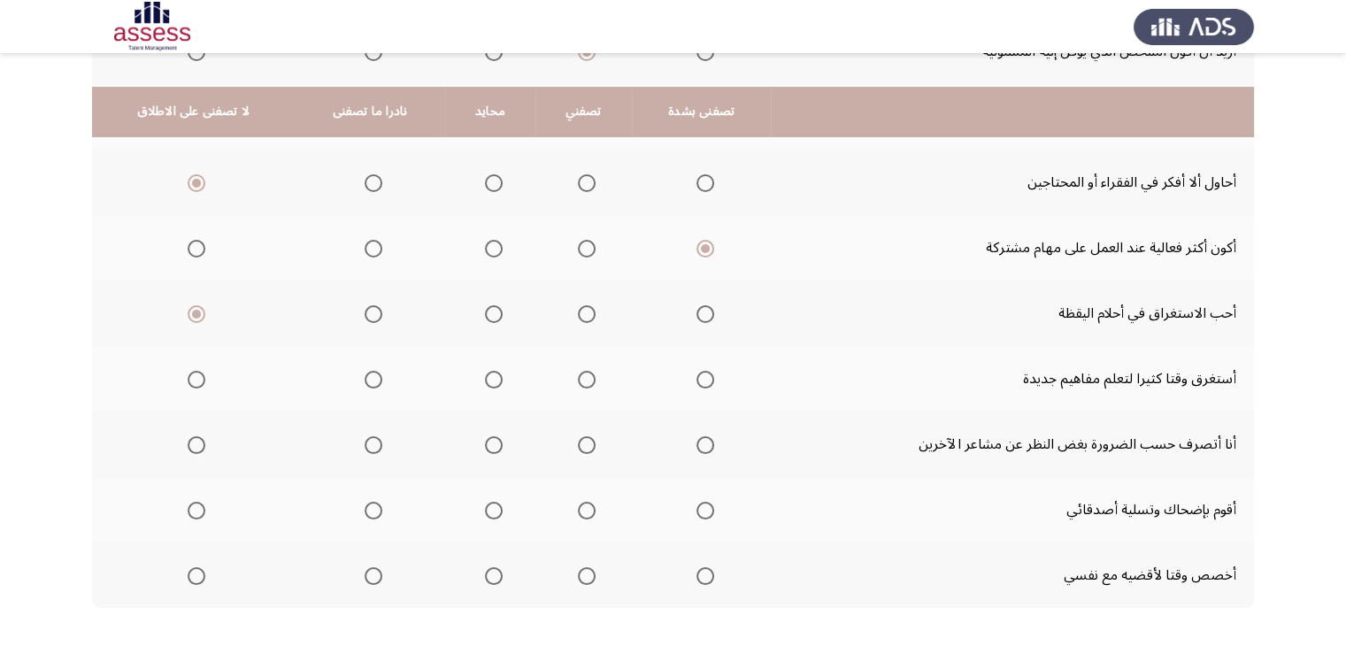
scroll to position [355, 0]
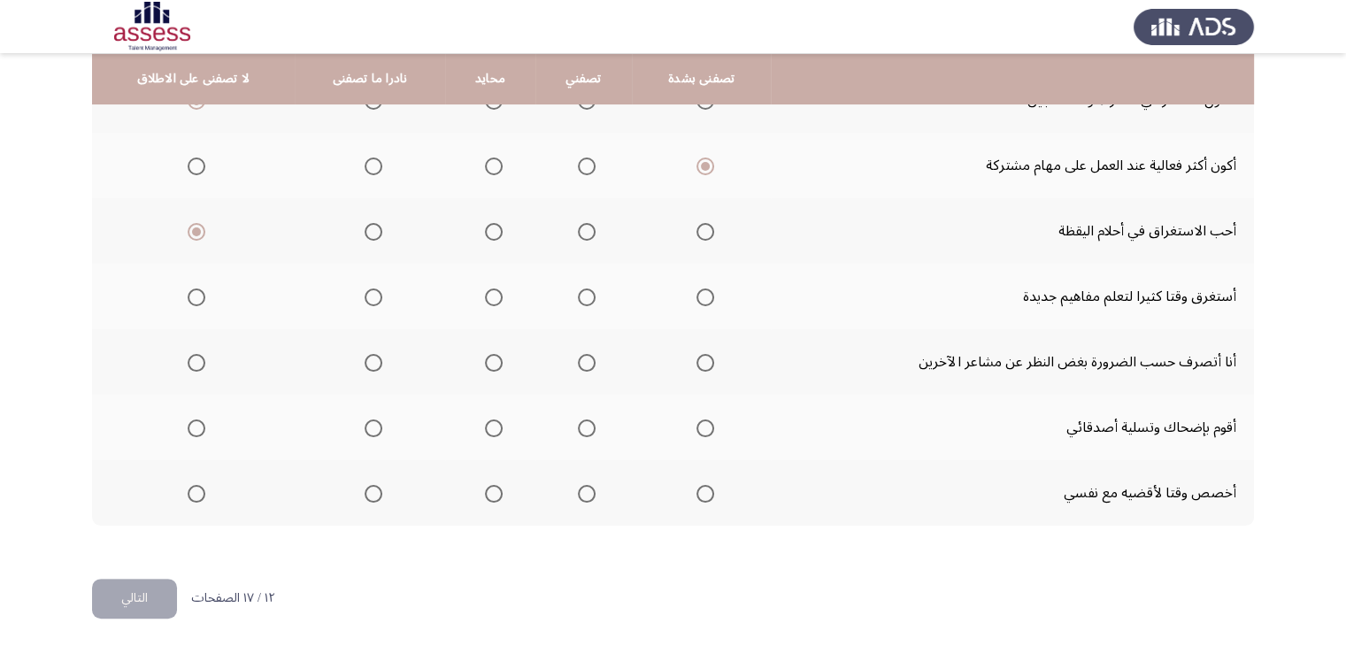
click at [189, 302] on span "Select an option" at bounding box center [197, 297] width 18 height 18
click at [189, 302] on input "Select an option" at bounding box center [197, 297] width 18 height 18
click at [485, 355] on span "Select an option" at bounding box center [494, 363] width 18 height 18
click at [485, 355] on input "Select an option" at bounding box center [494, 363] width 18 height 18
click at [495, 422] on span "Select an option" at bounding box center [494, 428] width 18 height 18
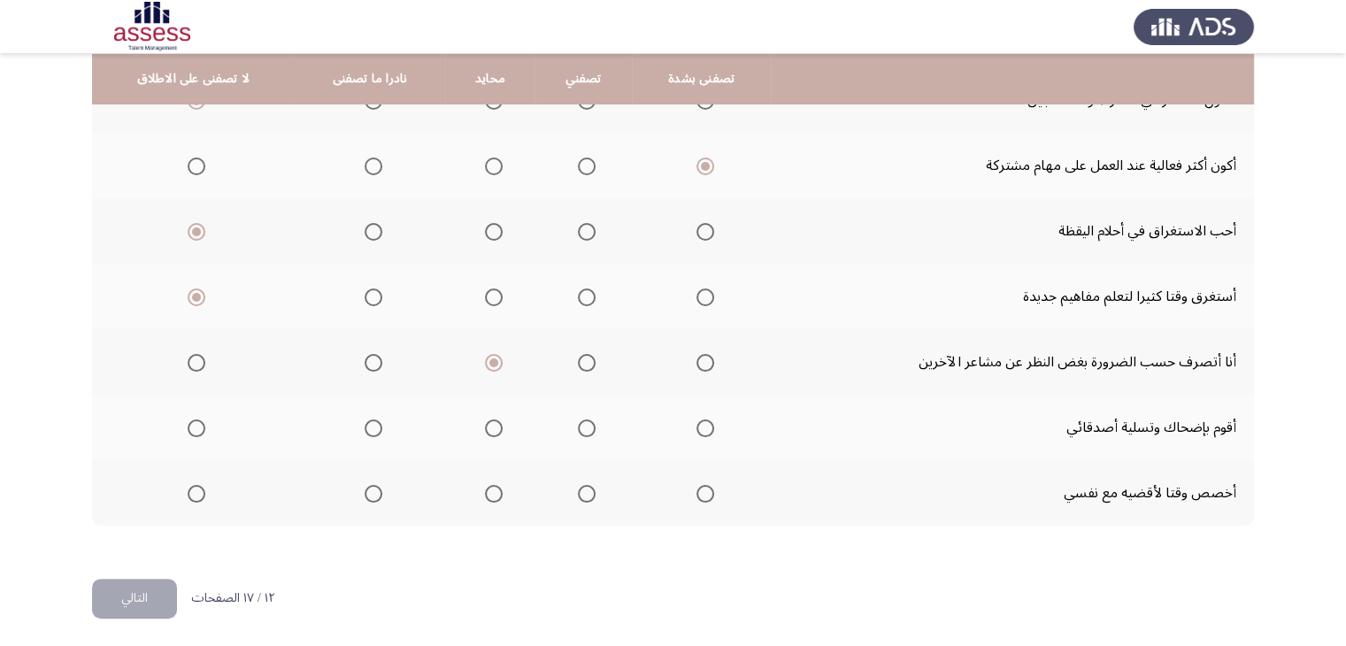
click at [495, 422] on input "Select an option" at bounding box center [494, 428] width 18 height 18
click at [487, 486] on span "Select an option" at bounding box center [494, 494] width 18 height 18
click at [487, 486] on input "Select an option" at bounding box center [494, 494] width 18 height 18
click at [131, 586] on button "التالي" at bounding box center [134, 599] width 85 height 40
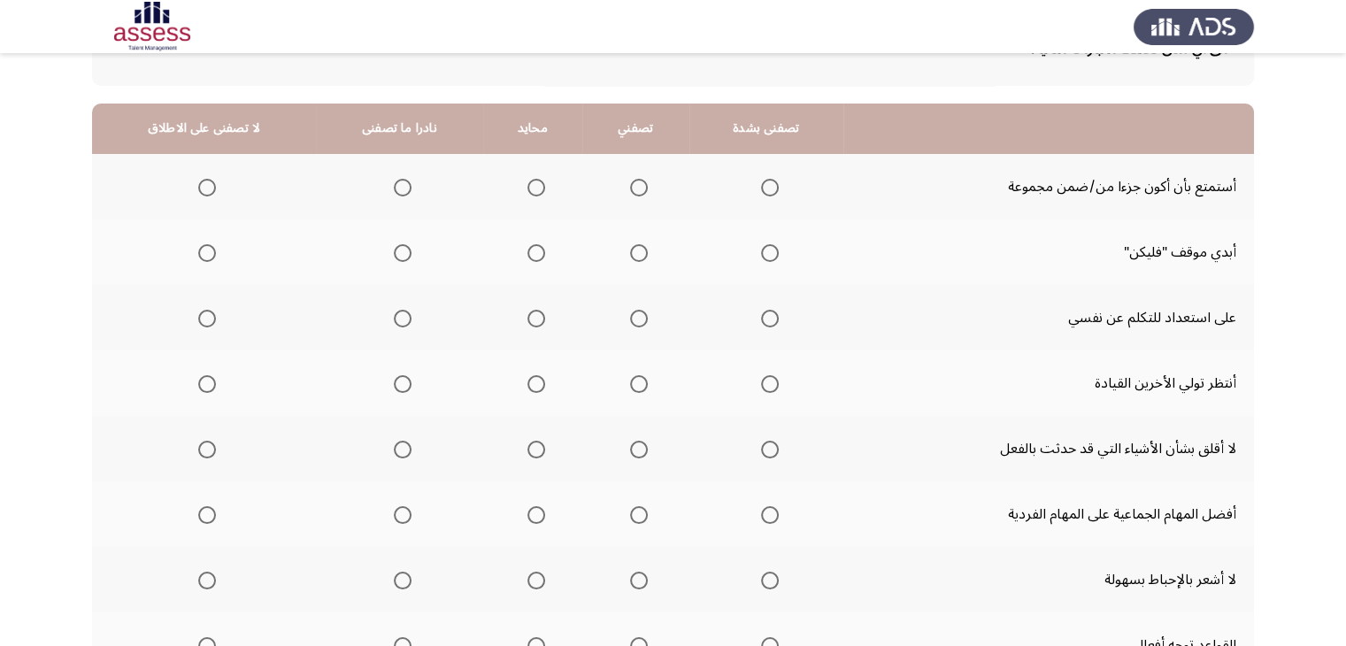
scroll to position [159, 0]
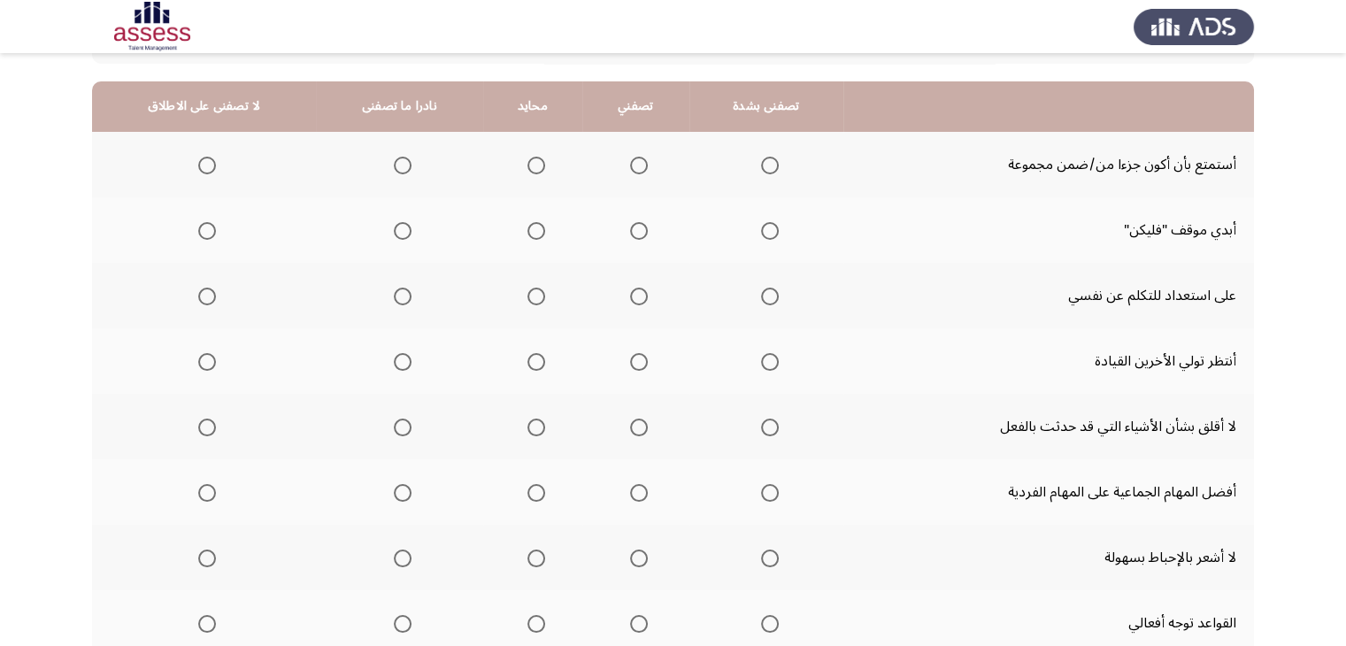
click at [527, 167] on span "Select an option" at bounding box center [536, 166] width 18 height 18
click at [527, 167] on input "Select an option" at bounding box center [536, 166] width 18 height 18
click at [527, 231] on span "Select an option" at bounding box center [536, 231] width 18 height 18
click at [527, 231] on input "Select an option" at bounding box center [536, 231] width 18 height 18
click at [394, 298] on span "Select an option" at bounding box center [403, 297] width 18 height 18
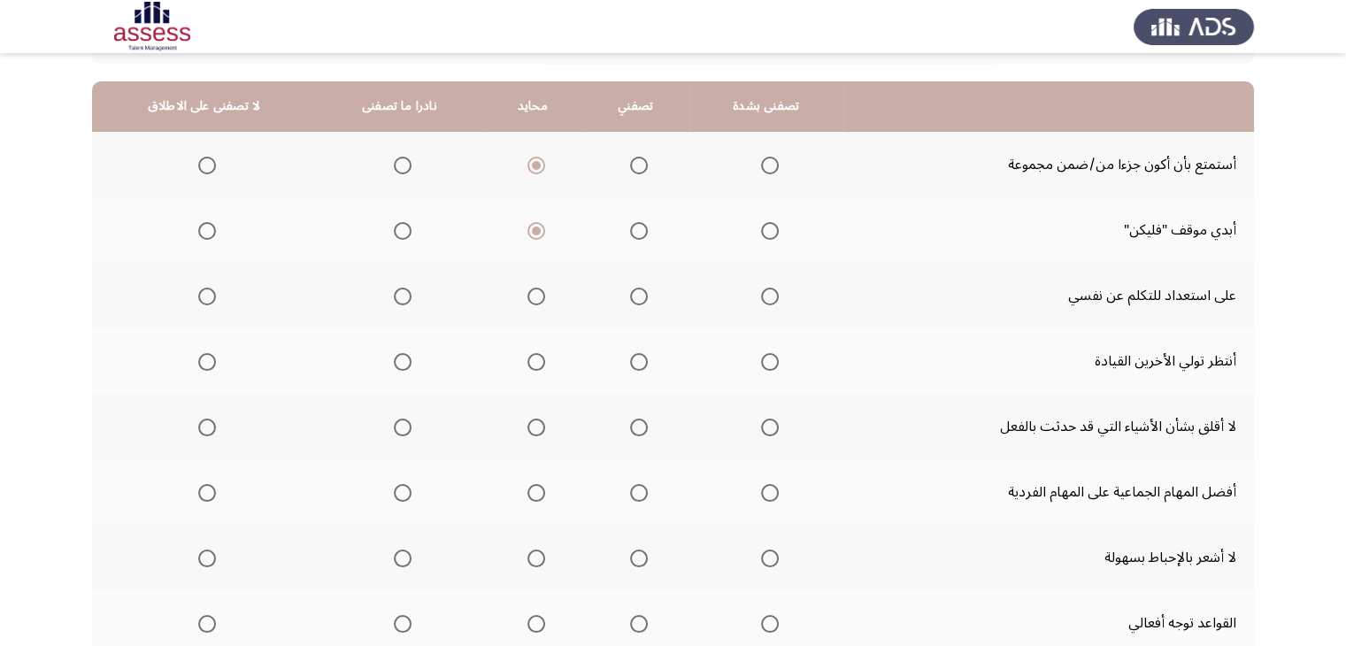
click at [394, 298] on input "Select an option" at bounding box center [403, 297] width 18 height 18
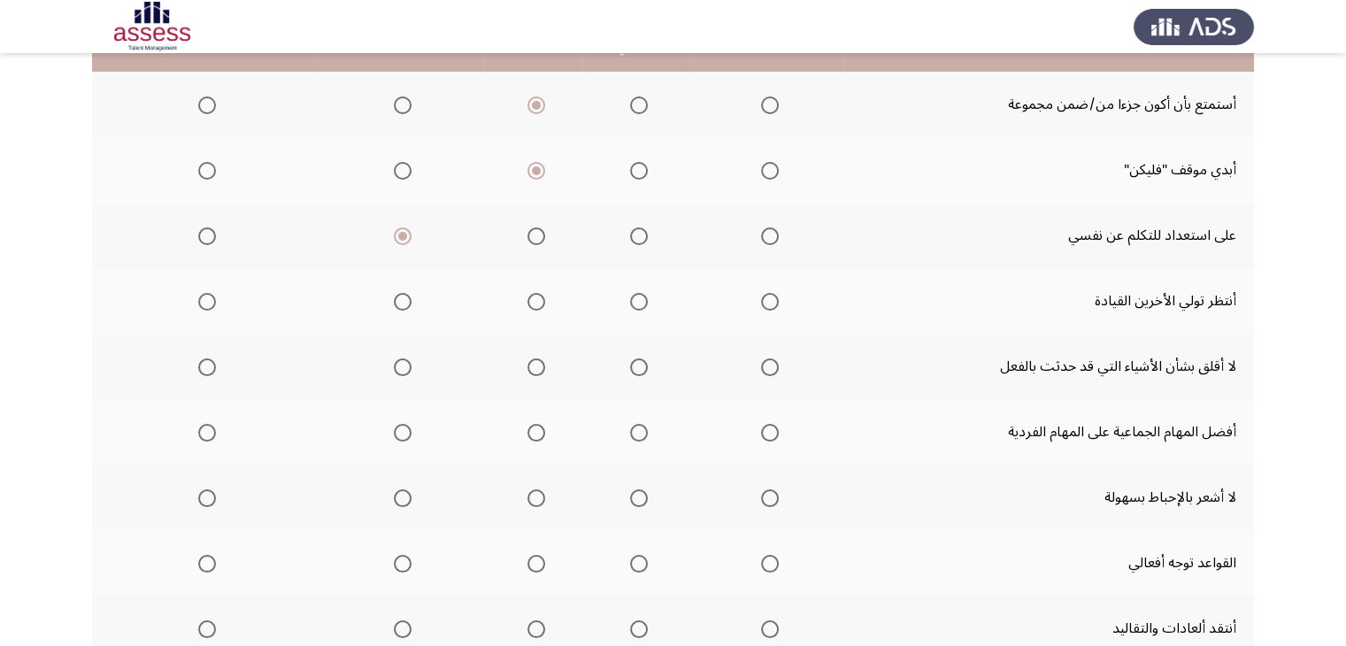
scroll to position [265, 0]
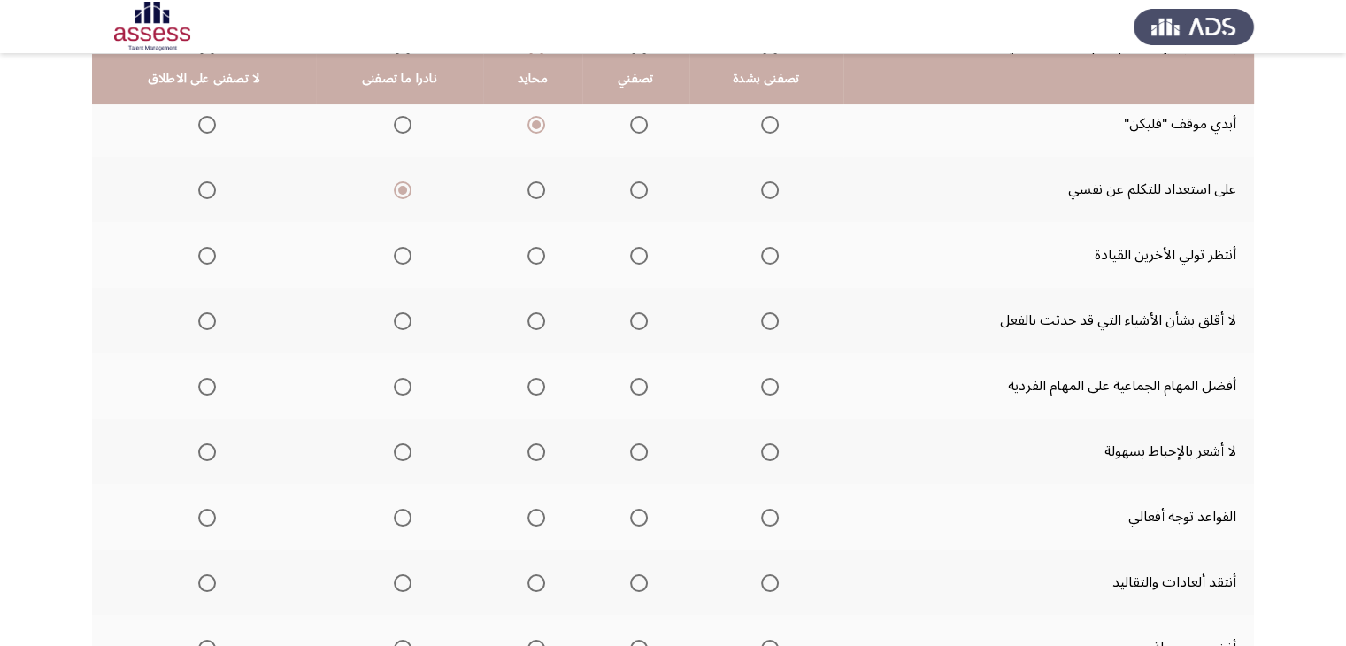
click at [408, 256] on th at bounding box center [399, 254] width 167 height 65
click at [394, 247] on span "Select an option" at bounding box center [403, 256] width 18 height 18
click at [394, 247] on input "Select an option" at bounding box center [403, 256] width 18 height 18
click at [530, 312] on span "Select an option" at bounding box center [536, 321] width 18 height 18
click at [530, 312] on input "Select an option" at bounding box center [536, 321] width 18 height 18
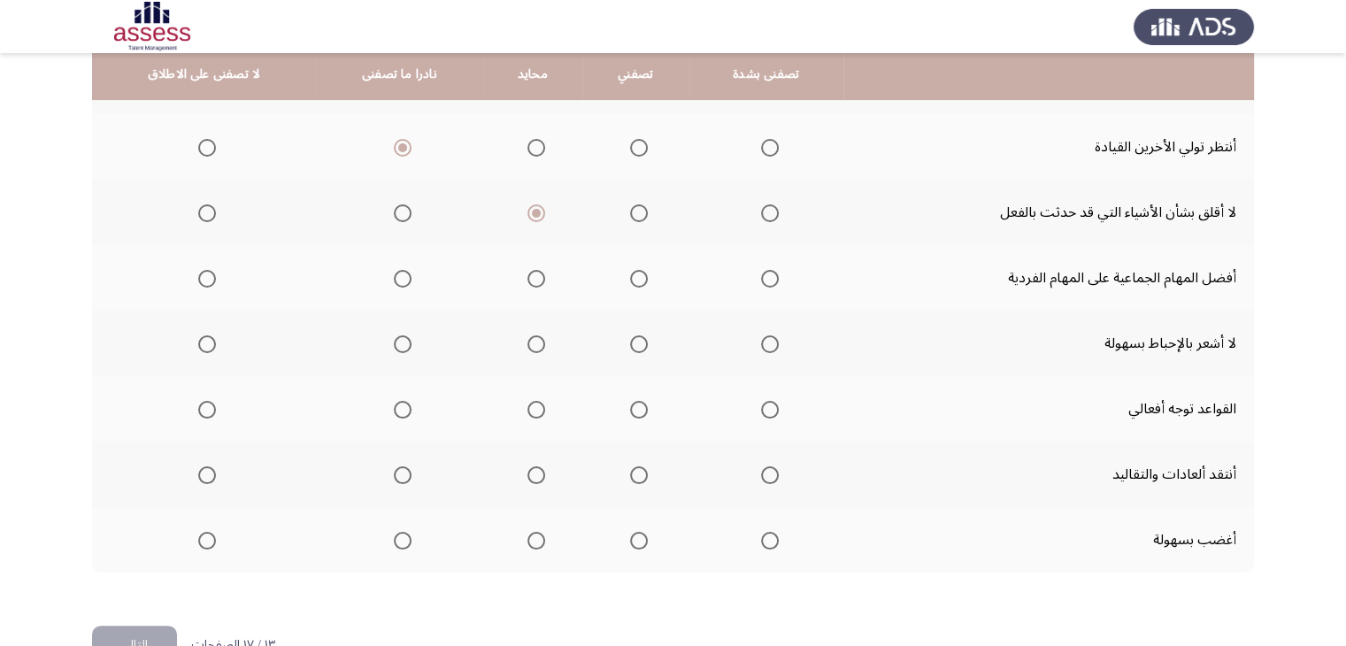
scroll to position [375, 0]
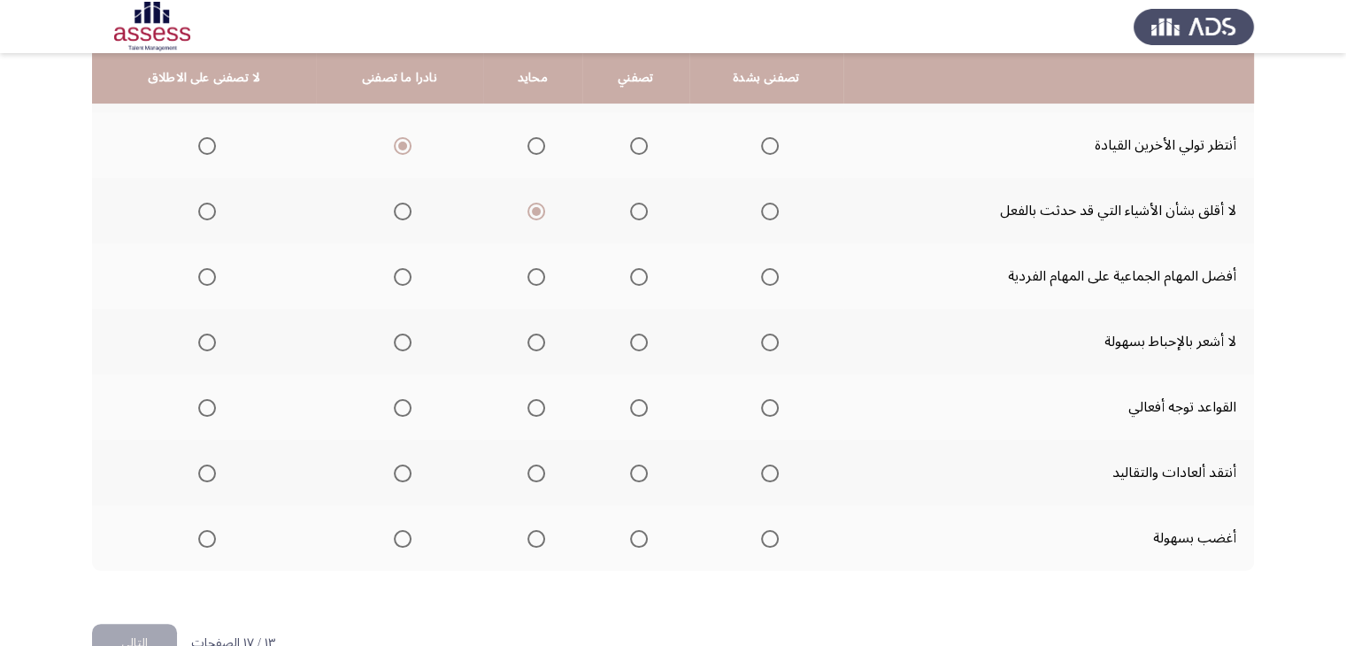
click at [642, 270] on th at bounding box center [635, 275] width 107 height 65
click at [631, 276] on span "Select an option" at bounding box center [639, 277] width 18 height 18
click at [631, 276] on input "Select an option" at bounding box center [639, 277] width 18 height 18
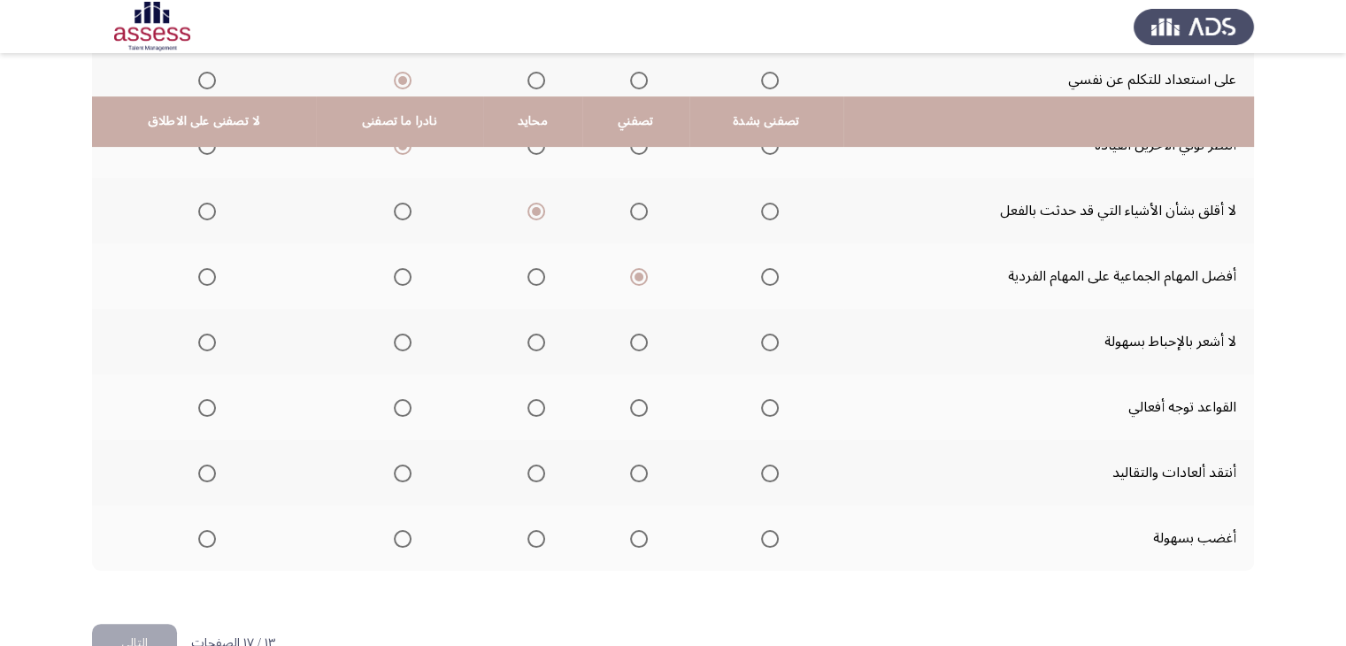
scroll to position [420, 0]
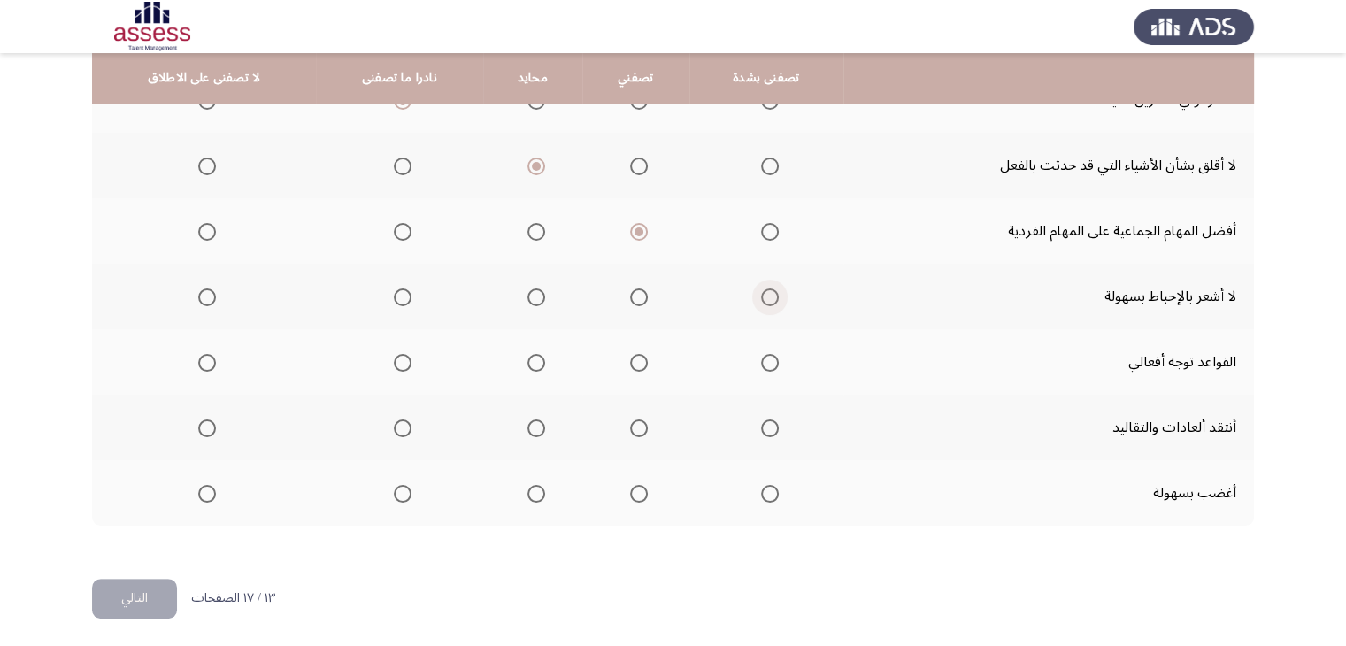
click at [761, 296] on span "Select an option" at bounding box center [770, 297] width 18 height 18
click at [761, 296] on input "Select an option" at bounding box center [770, 297] width 18 height 18
click at [630, 354] on span "Select an option" at bounding box center [639, 363] width 18 height 18
click at [630, 354] on input "Select an option" at bounding box center [639, 363] width 18 height 18
click at [205, 422] on span "Select an option" at bounding box center [207, 428] width 18 height 18
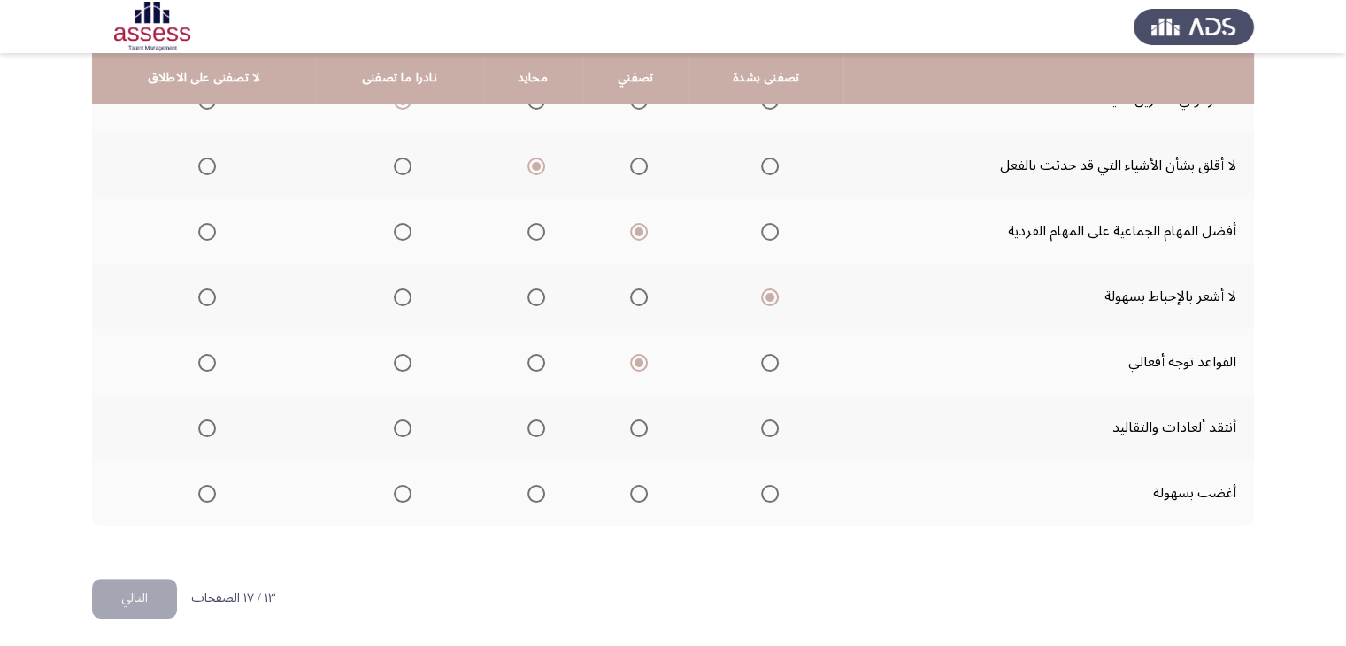
click at [205, 422] on input "Select an option" at bounding box center [207, 428] width 18 height 18
click at [394, 487] on span "Select an option" at bounding box center [403, 494] width 18 height 18
click at [394, 487] on input "Select an option" at bounding box center [403, 494] width 18 height 18
click at [124, 601] on button "التالي" at bounding box center [134, 599] width 85 height 40
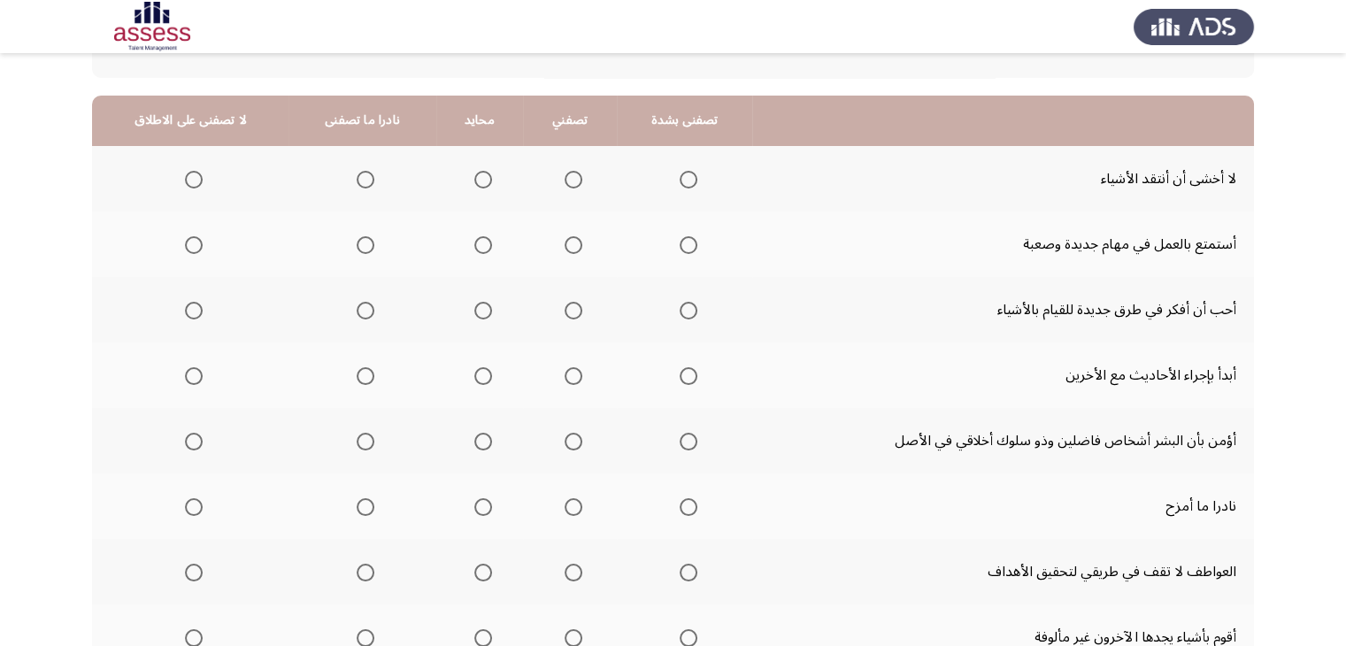
scroll to position [149, 0]
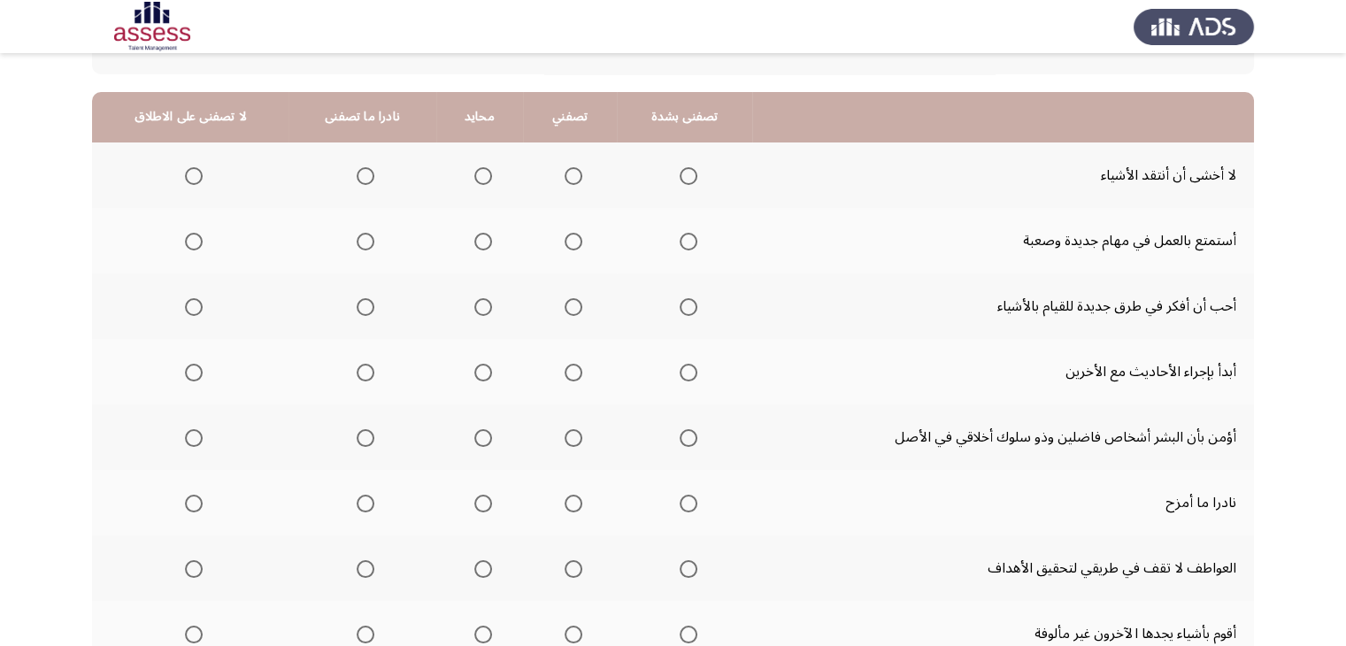
click at [357, 171] on span "Select an option" at bounding box center [366, 176] width 18 height 18
click at [357, 171] on input "Select an option" at bounding box center [366, 176] width 18 height 18
click at [564, 233] on span "Select an option" at bounding box center [573, 242] width 18 height 18
click at [564, 233] on input "Select an option" at bounding box center [573, 242] width 18 height 18
click at [680, 302] on span "Select an option" at bounding box center [689, 307] width 18 height 18
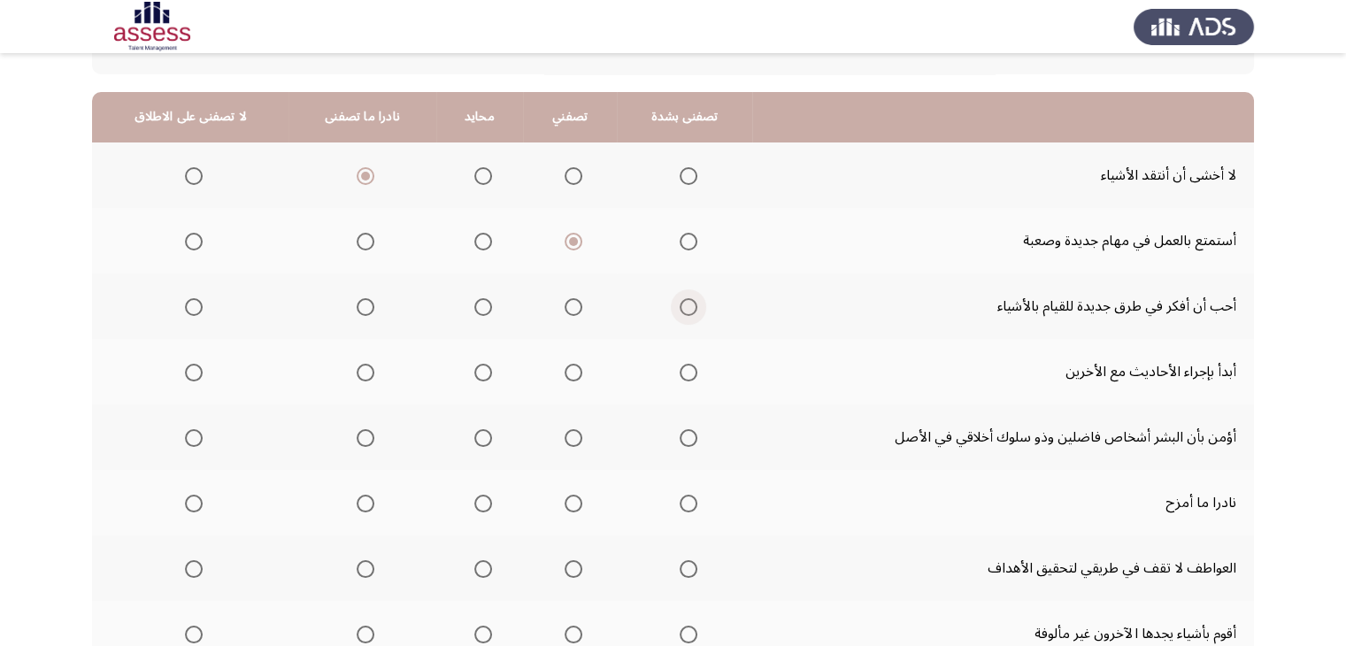
click at [680, 302] on input "Select an option" at bounding box center [689, 307] width 18 height 18
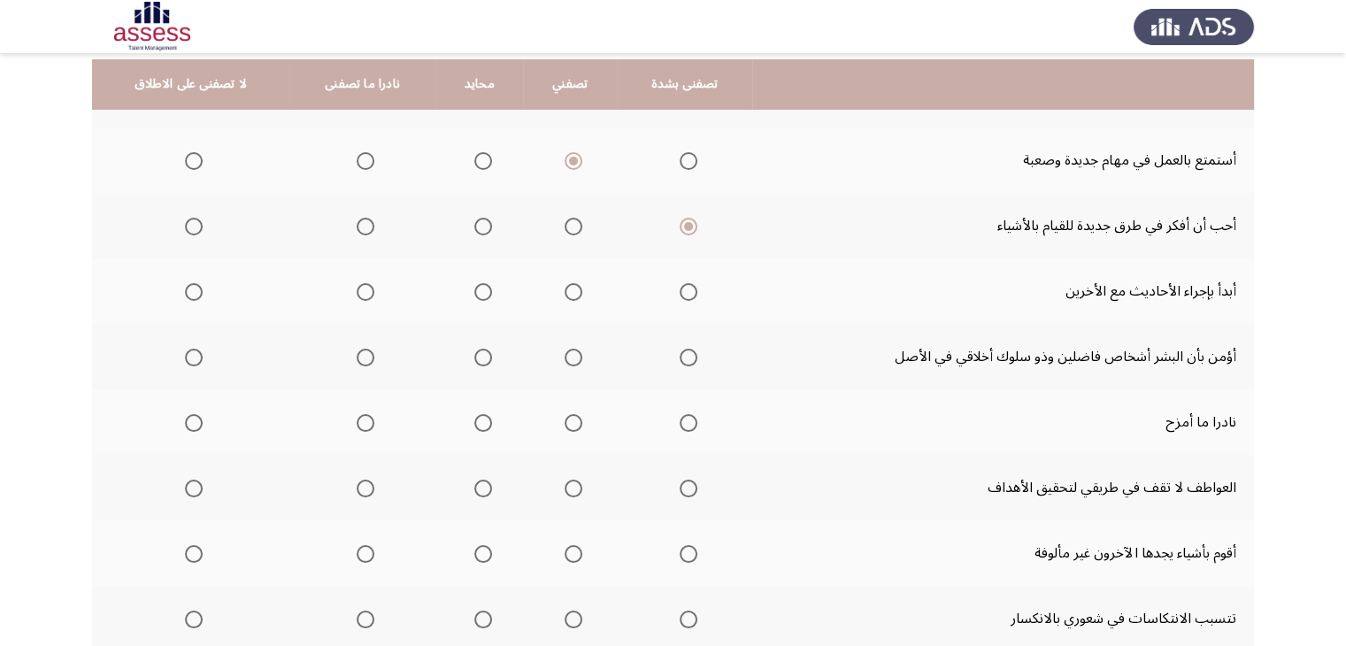
scroll to position [236, 0]
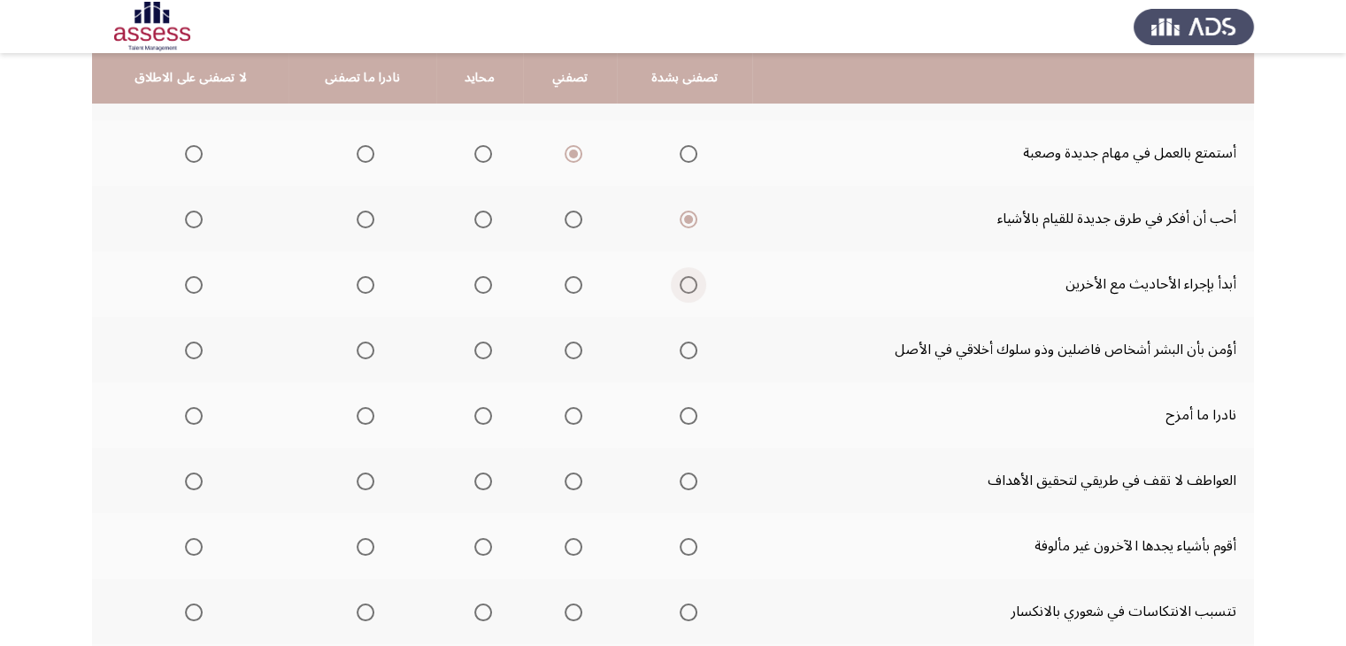
click at [680, 281] on span "Select an option" at bounding box center [689, 285] width 18 height 18
click at [680, 281] on input "Select an option" at bounding box center [689, 285] width 18 height 18
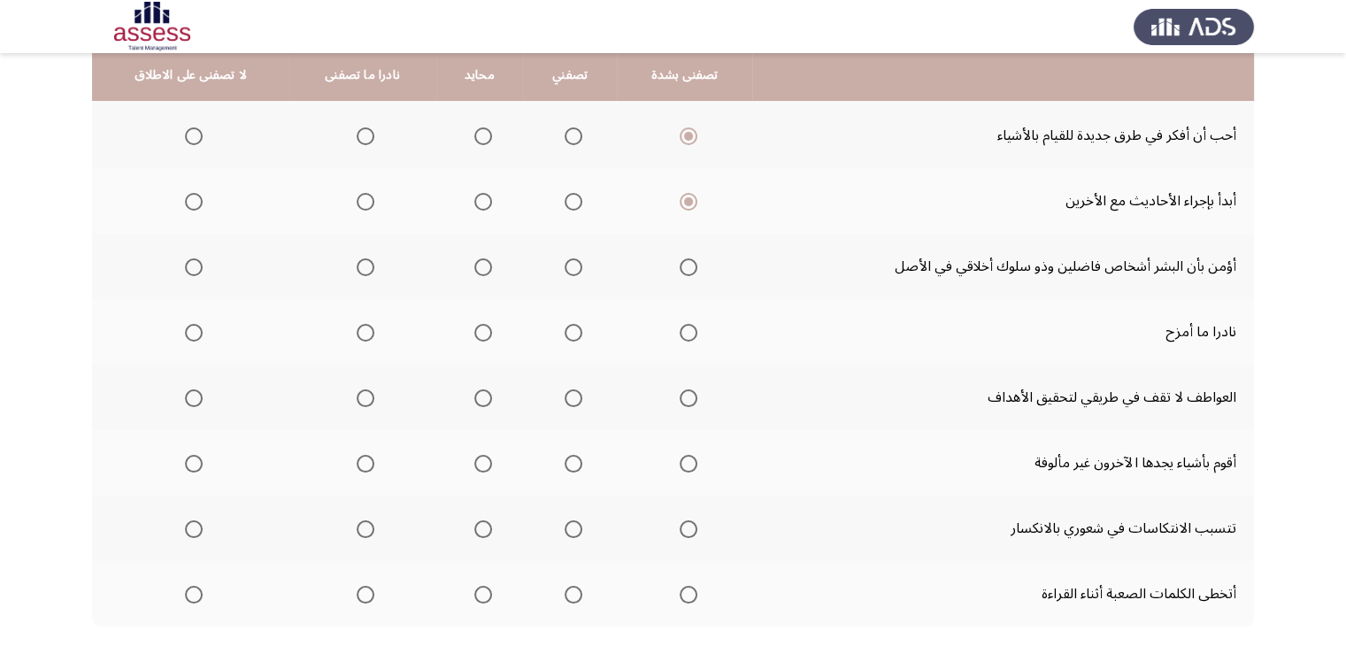
scroll to position [321, 0]
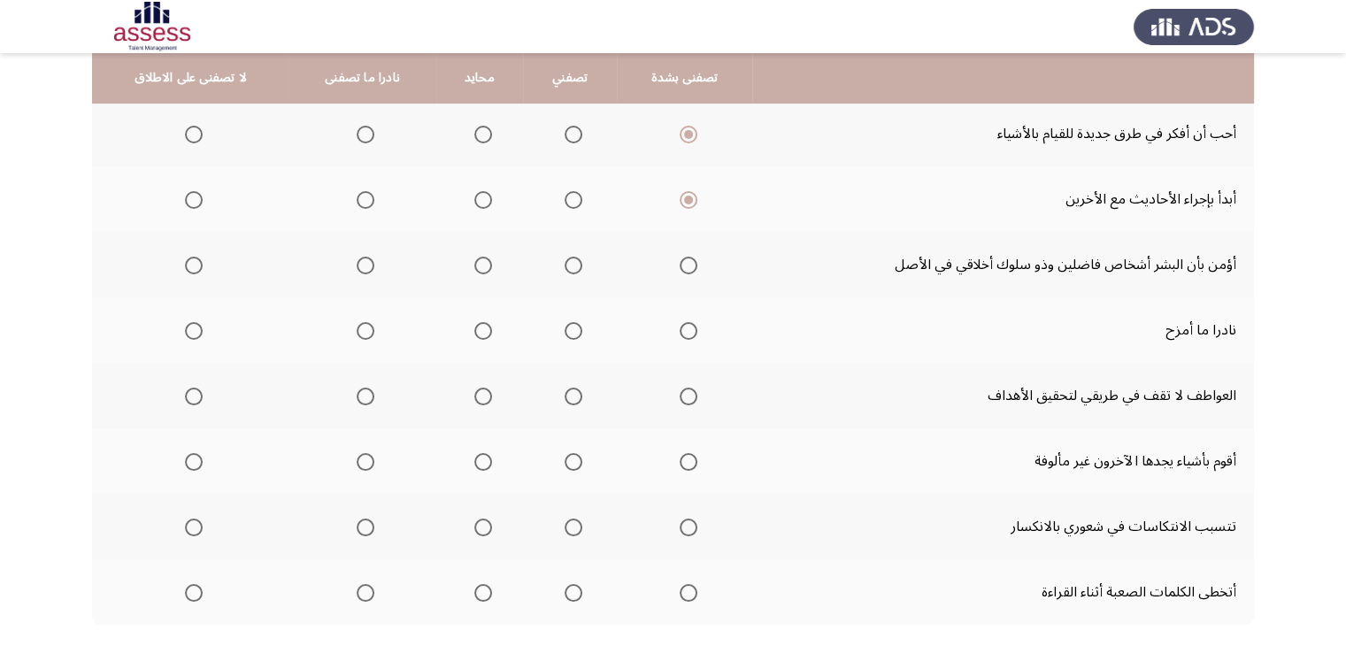
click at [680, 262] on span "Select an option" at bounding box center [689, 266] width 18 height 18
click at [680, 262] on input "Select an option" at bounding box center [689, 266] width 18 height 18
click at [192, 329] on span "Select an option" at bounding box center [194, 331] width 18 height 18
click at [192, 329] on input "Select an option" at bounding box center [194, 331] width 18 height 18
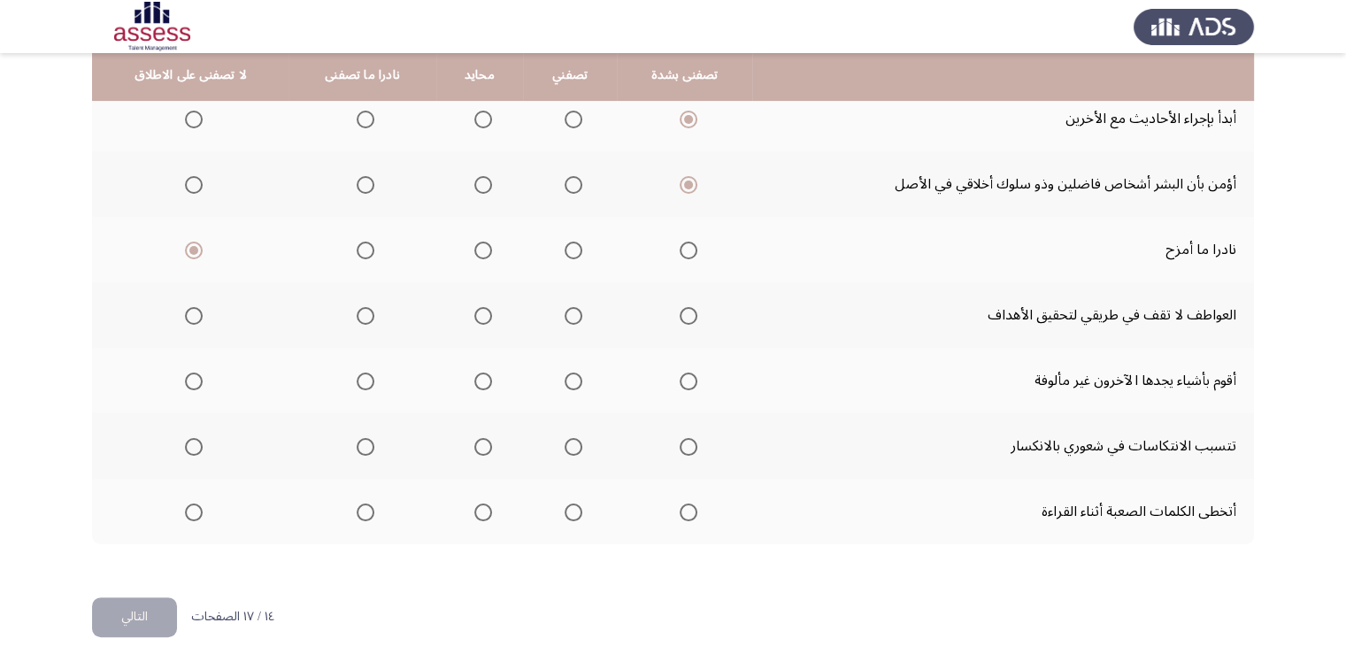
scroll to position [405, 0]
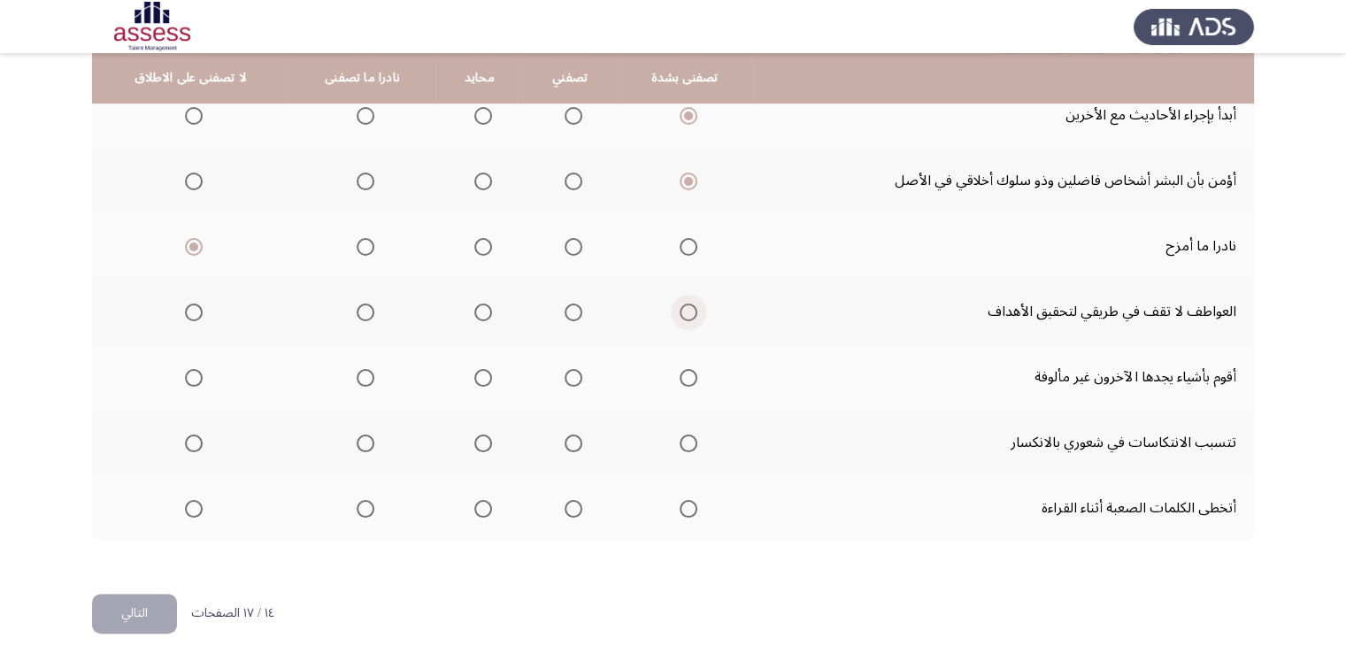
click at [680, 304] on span "Select an option" at bounding box center [689, 312] width 18 height 18
click at [680, 304] on input "Select an option" at bounding box center [689, 312] width 18 height 18
click at [360, 371] on span "Select an option" at bounding box center [366, 378] width 18 height 18
click at [360, 371] on input "Select an option" at bounding box center [366, 378] width 18 height 18
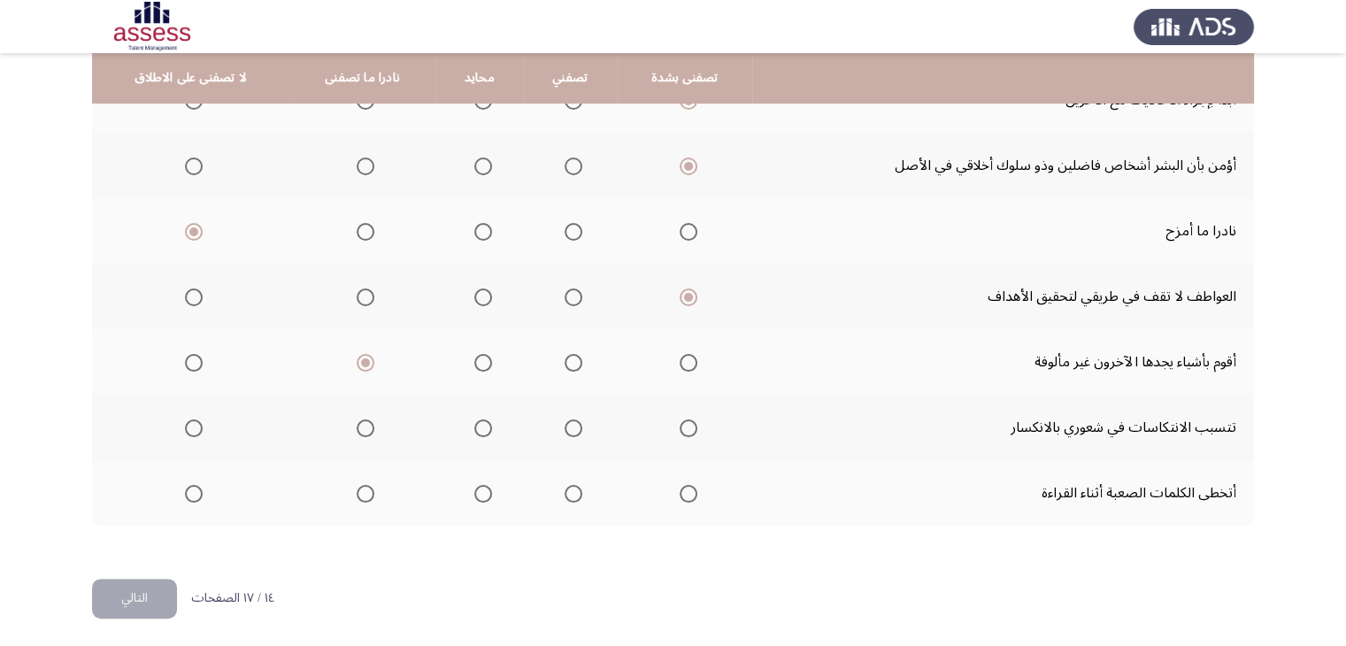
click at [361, 433] on mat-radio-group "Select an option" at bounding box center [361, 427] width 25 height 30
click at [362, 413] on mat-radio-group "Select an option" at bounding box center [361, 427] width 25 height 30
click at [357, 424] on span "Select an option" at bounding box center [366, 428] width 18 height 18
click at [357, 424] on input "Select an option" at bounding box center [366, 428] width 18 height 18
click at [349, 490] on label "Select an option" at bounding box center [361, 494] width 25 height 18
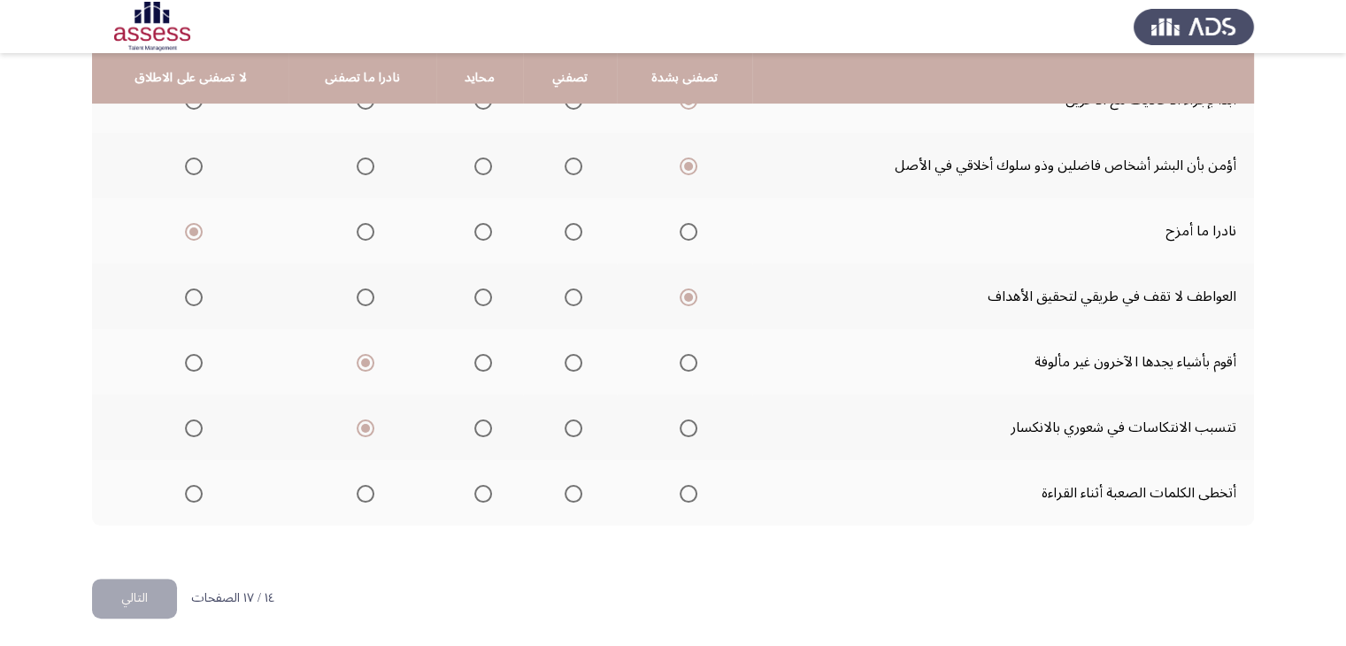
click at [357, 490] on input "Select an option" at bounding box center [366, 494] width 18 height 18
click at [185, 491] on span "Select an option" at bounding box center [194, 494] width 18 height 18
click at [185, 491] on input "Select an option" at bounding box center [194, 494] width 18 height 18
click at [138, 585] on button "التالي" at bounding box center [134, 599] width 85 height 40
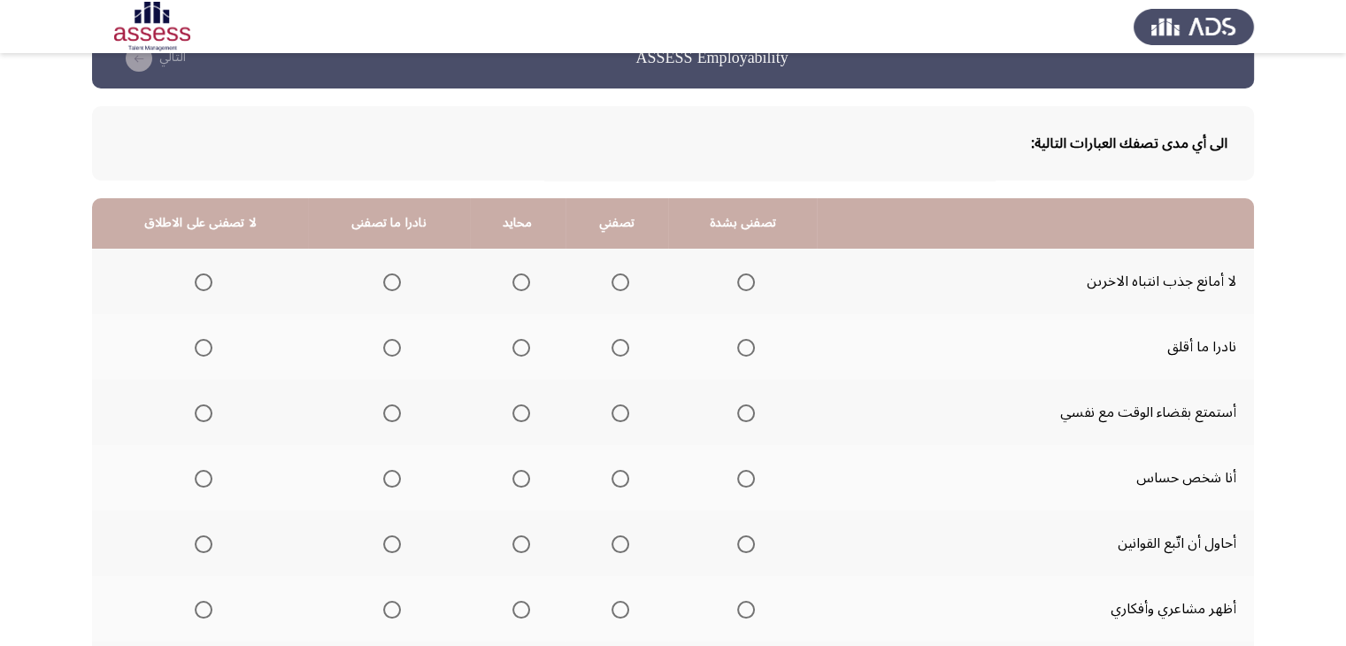
scroll to position [65, 0]
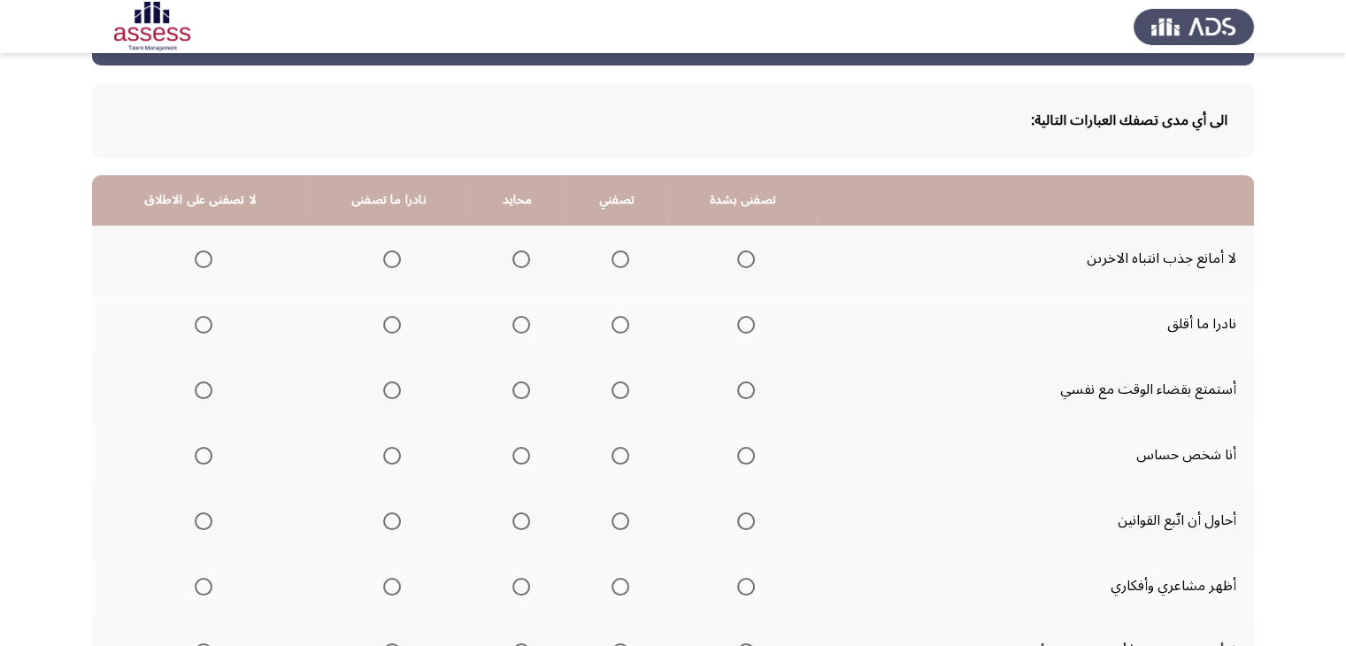
click at [386, 316] on span "Select an option" at bounding box center [392, 325] width 18 height 18
click at [386, 316] on input "Select an option" at bounding box center [392, 325] width 18 height 18
click at [512, 391] on span "Select an option" at bounding box center [521, 390] width 18 height 18
click at [512, 391] on input "Select an option" at bounding box center [521, 390] width 18 height 18
click at [513, 459] on span "Select an option" at bounding box center [521, 456] width 18 height 18
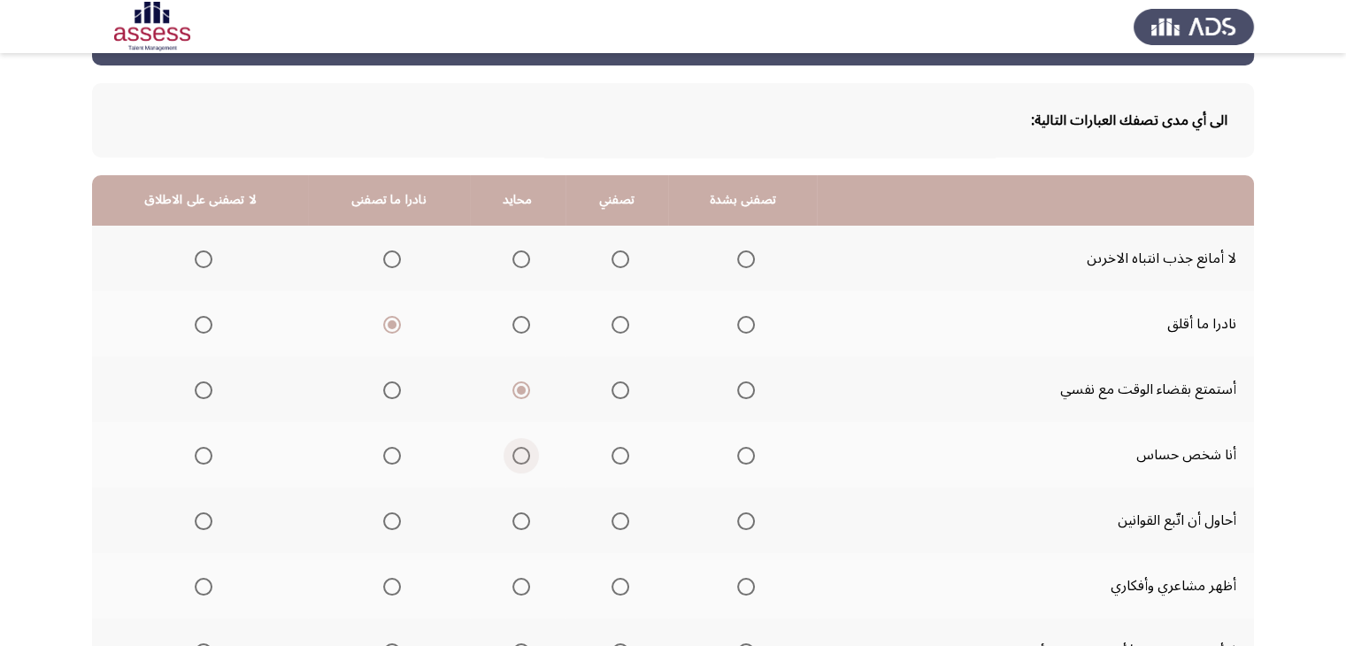
click at [513, 459] on input "Select an option" at bounding box center [521, 456] width 18 height 18
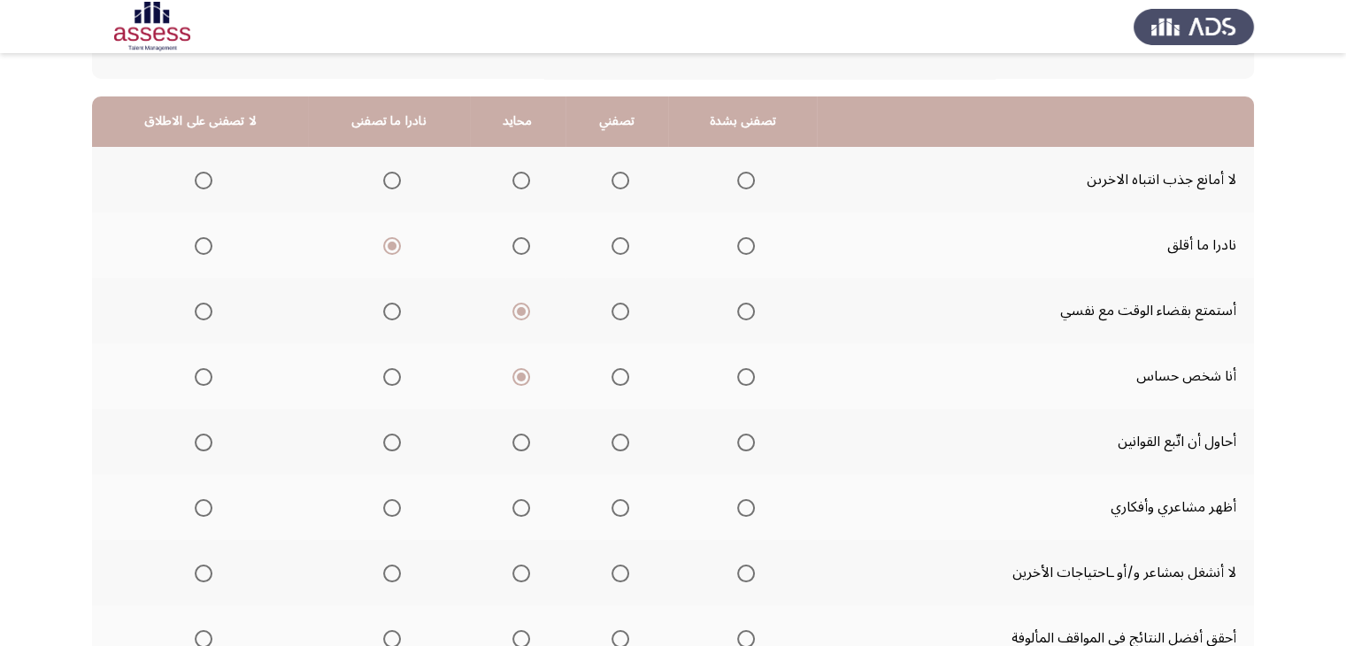
scroll to position [152, 0]
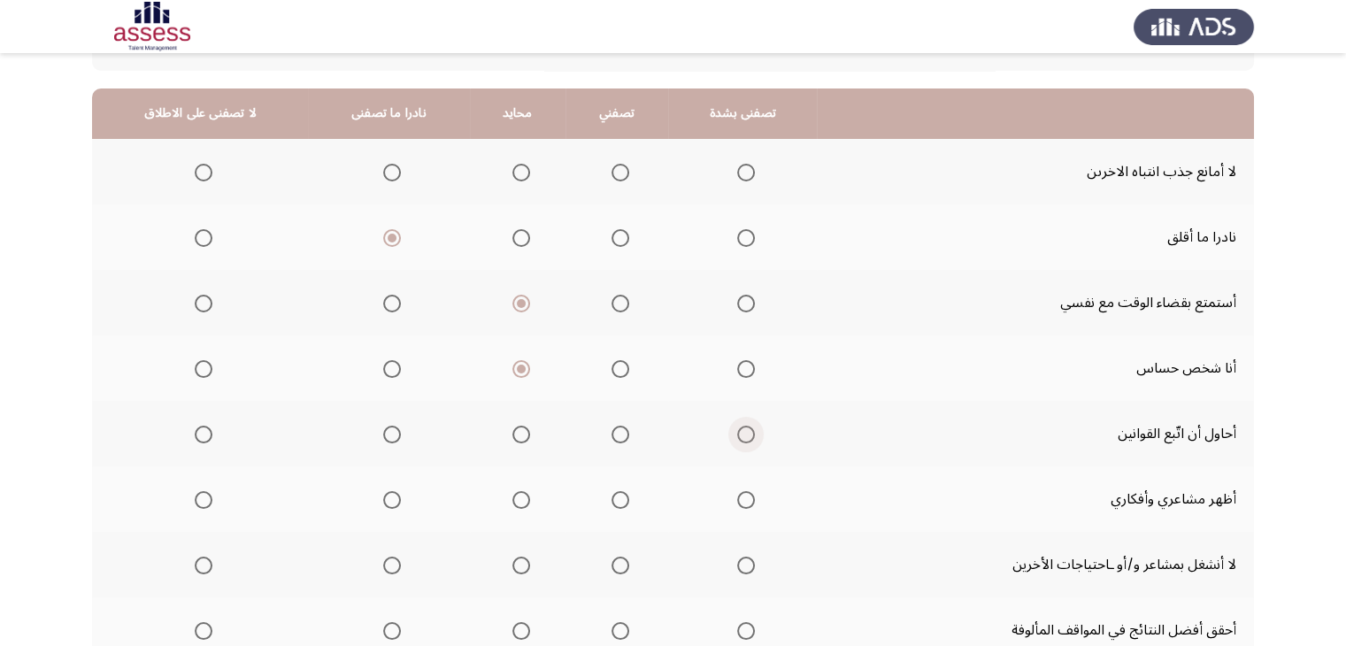
click at [741, 426] on span "Select an option" at bounding box center [746, 435] width 18 height 18
click at [741, 426] on input "Select an option" at bounding box center [746, 435] width 18 height 18
click at [208, 566] on span "Select an option" at bounding box center [204, 566] width 18 height 18
click at [208, 566] on input "Select an option" at bounding box center [204, 566] width 18 height 18
click at [383, 172] on span "Select an option" at bounding box center [392, 173] width 18 height 18
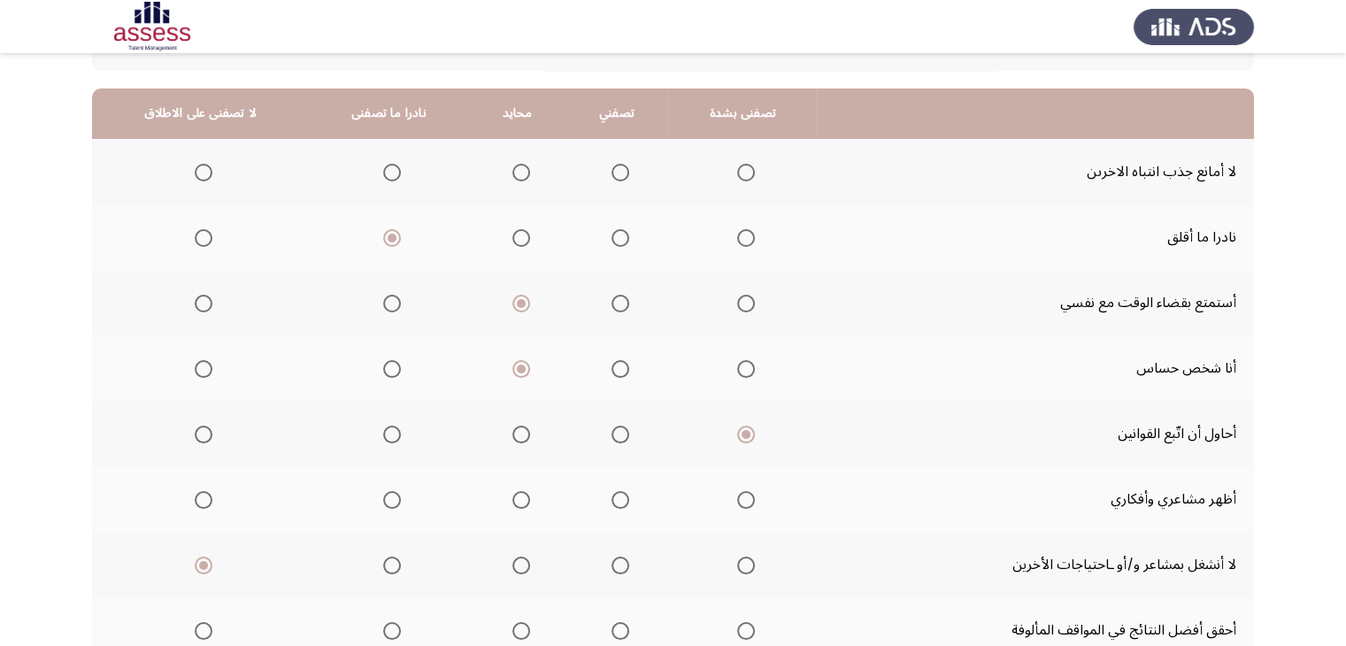
click at [383, 172] on input "Select an option" at bounding box center [392, 173] width 18 height 18
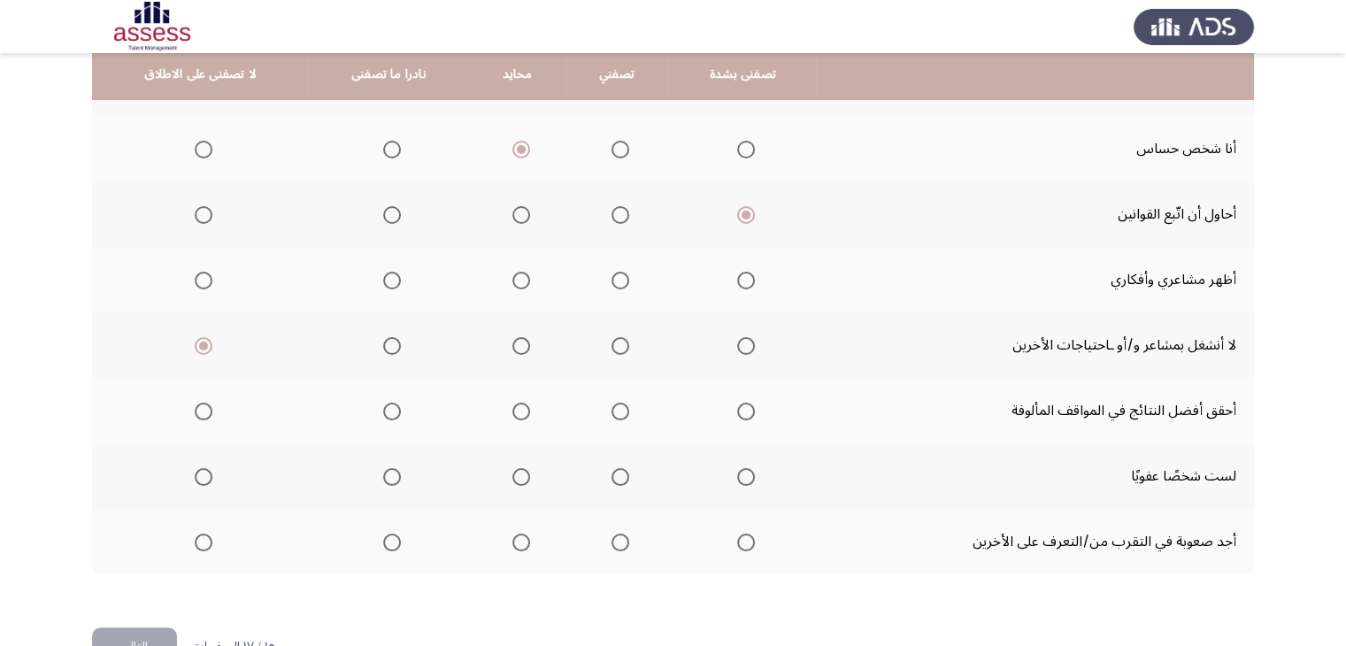
scroll to position [379, 0]
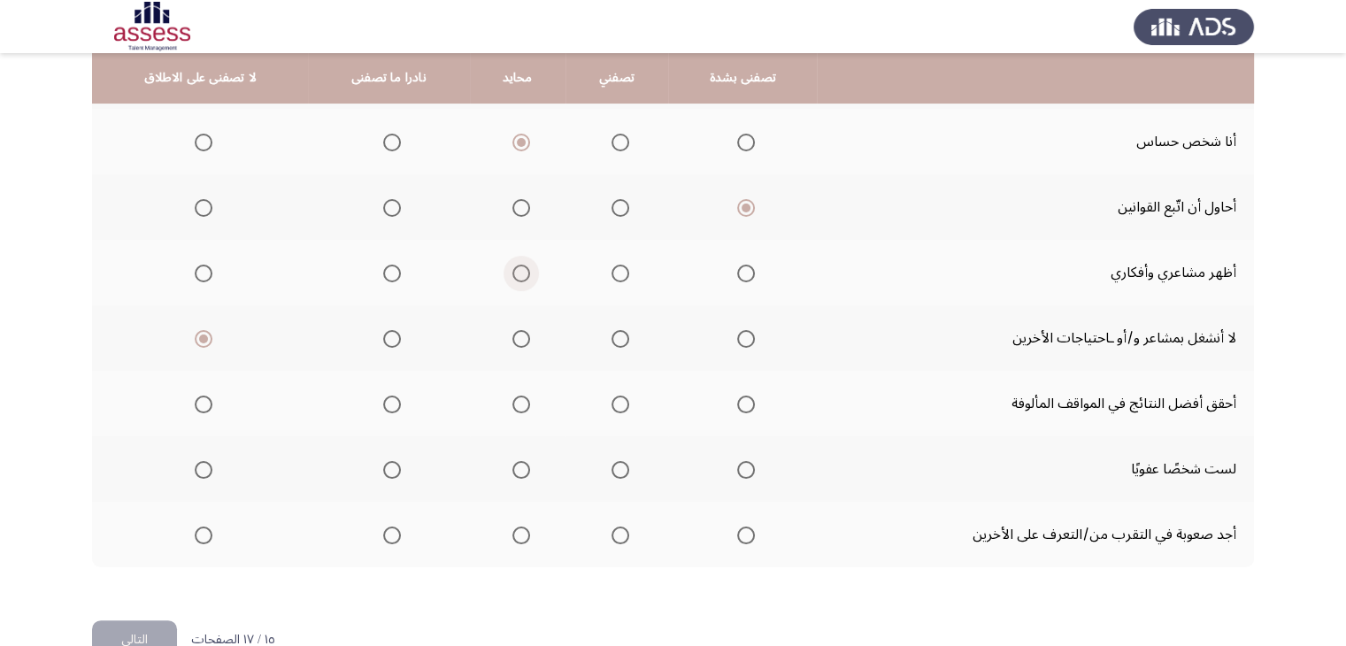
click at [512, 266] on span "Select an option" at bounding box center [521, 274] width 18 height 18
click at [512, 266] on input "Select an option" at bounding box center [521, 274] width 18 height 18
click at [397, 268] on th at bounding box center [388, 272] width 161 height 65
click at [389, 275] on span "Select an option" at bounding box center [392, 274] width 18 height 18
click at [389, 275] on input "Select an option" at bounding box center [392, 274] width 18 height 18
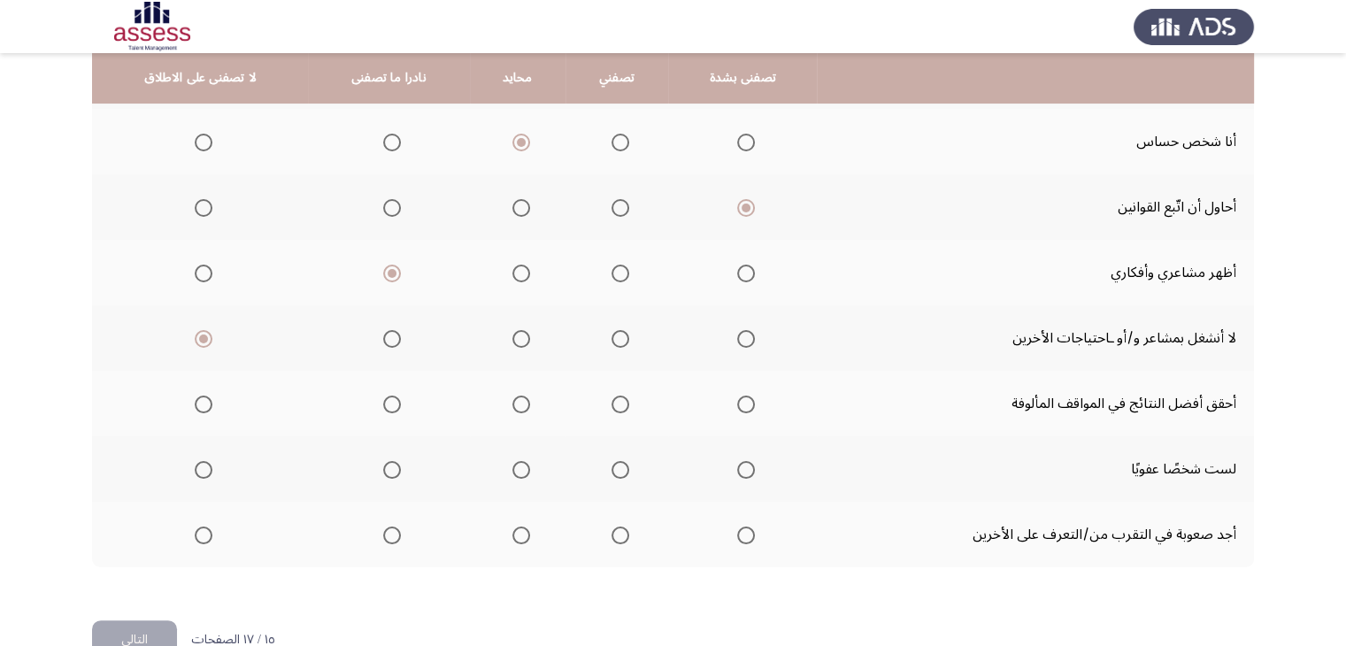
click at [754, 399] on th at bounding box center [742, 403] width 149 height 65
click at [722, 410] on th at bounding box center [742, 403] width 149 height 65
click at [740, 399] on span "Select an option" at bounding box center [746, 404] width 18 height 18
click at [740, 399] on input "Select an option" at bounding box center [746, 404] width 18 height 18
click at [196, 533] on span "Select an option" at bounding box center [204, 535] width 18 height 18
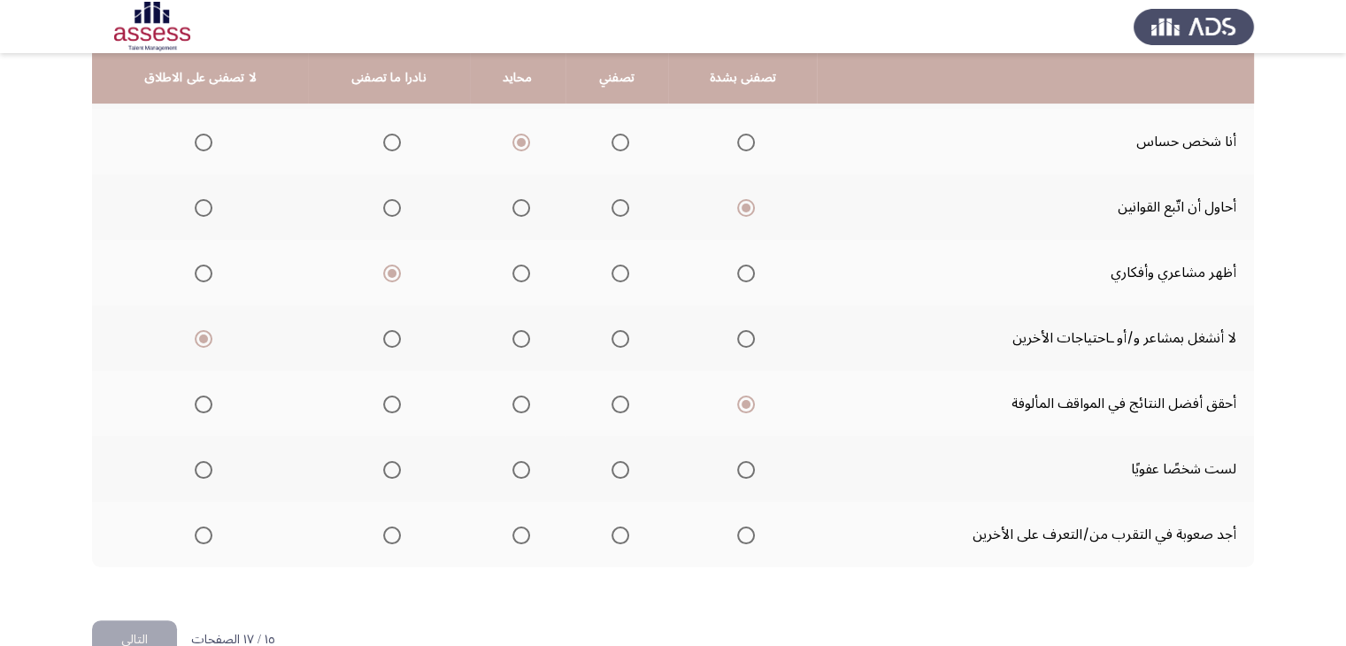
click at [196, 533] on input "Select an option" at bounding box center [204, 535] width 18 height 18
click at [383, 461] on span "Select an option" at bounding box center [392, 470] width 18 height 18
click at [383, 461] on input "Select an option" at bounding box center [392, 470] width 18 height 18
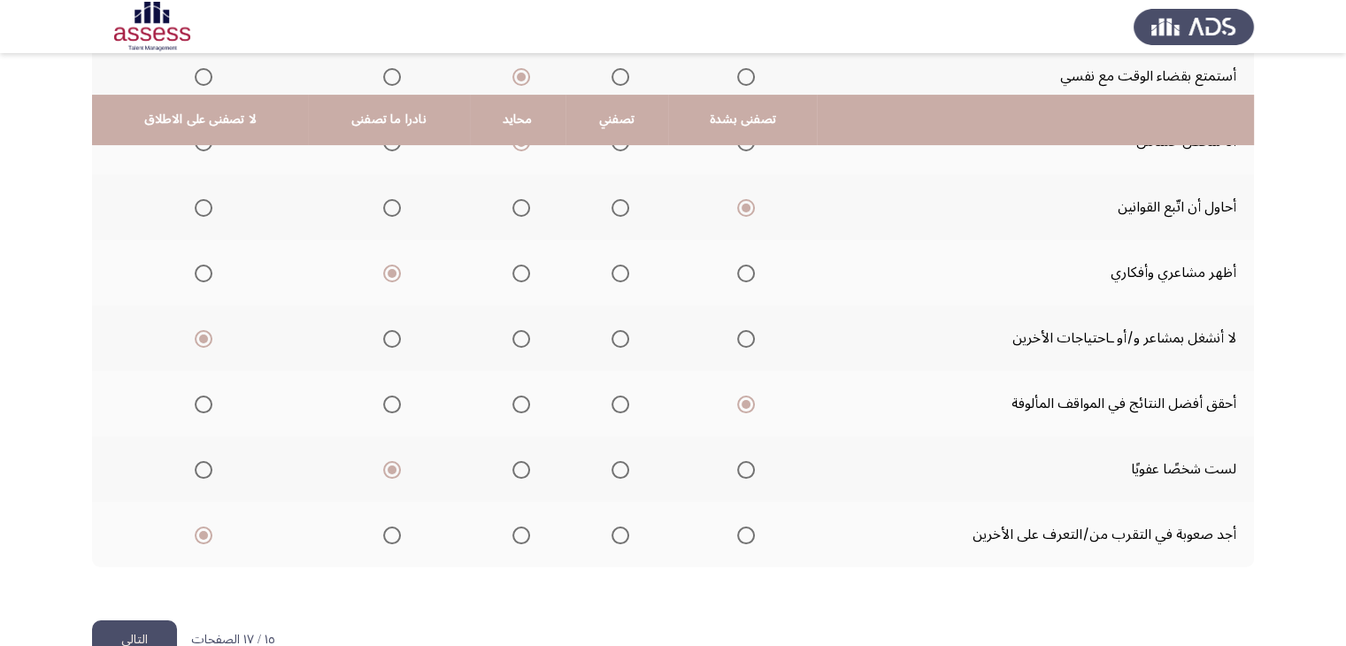
scroll to position [420, 0]
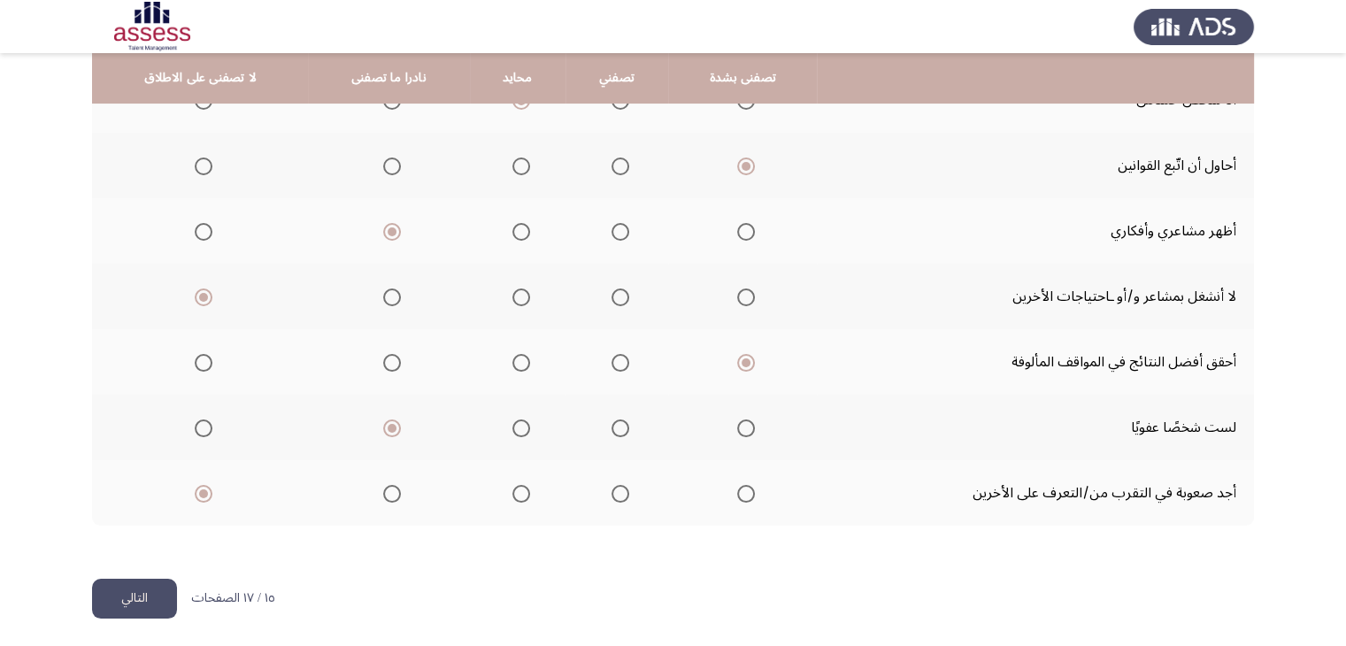
click at [127, 603] on button "التالي" at bounding box center [134, 599] width 85 height 40
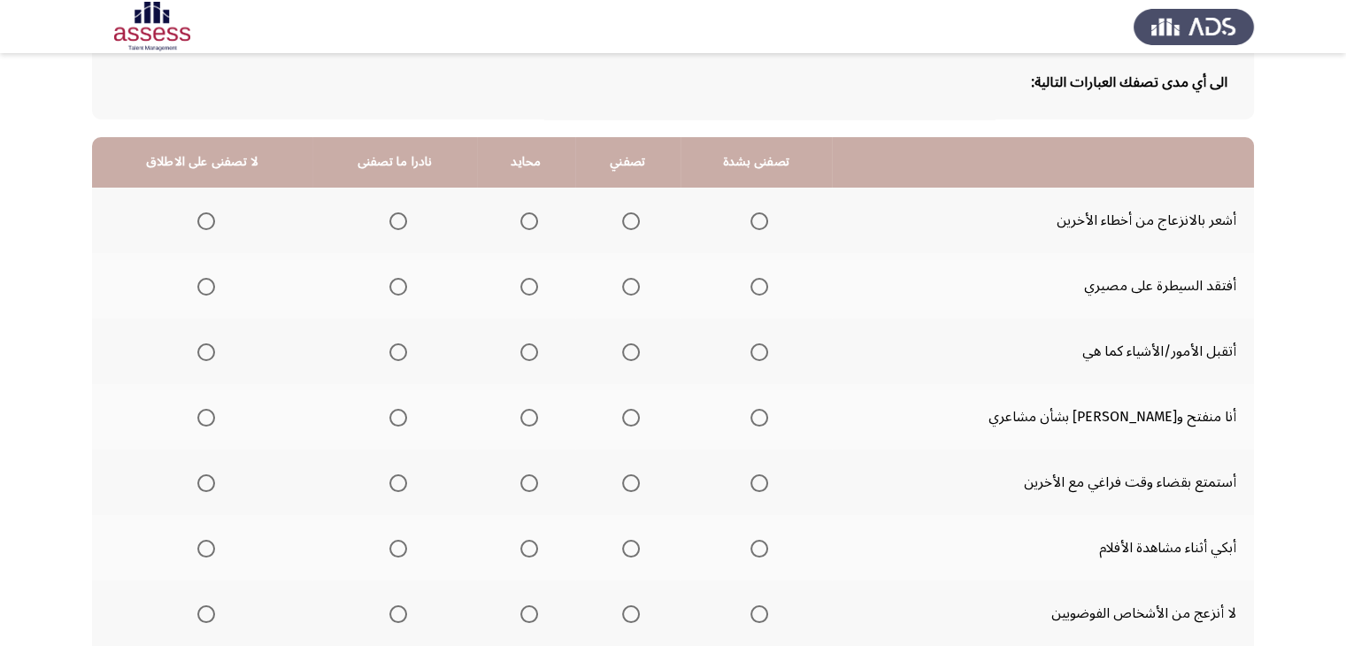
scroll to position [106, 0]
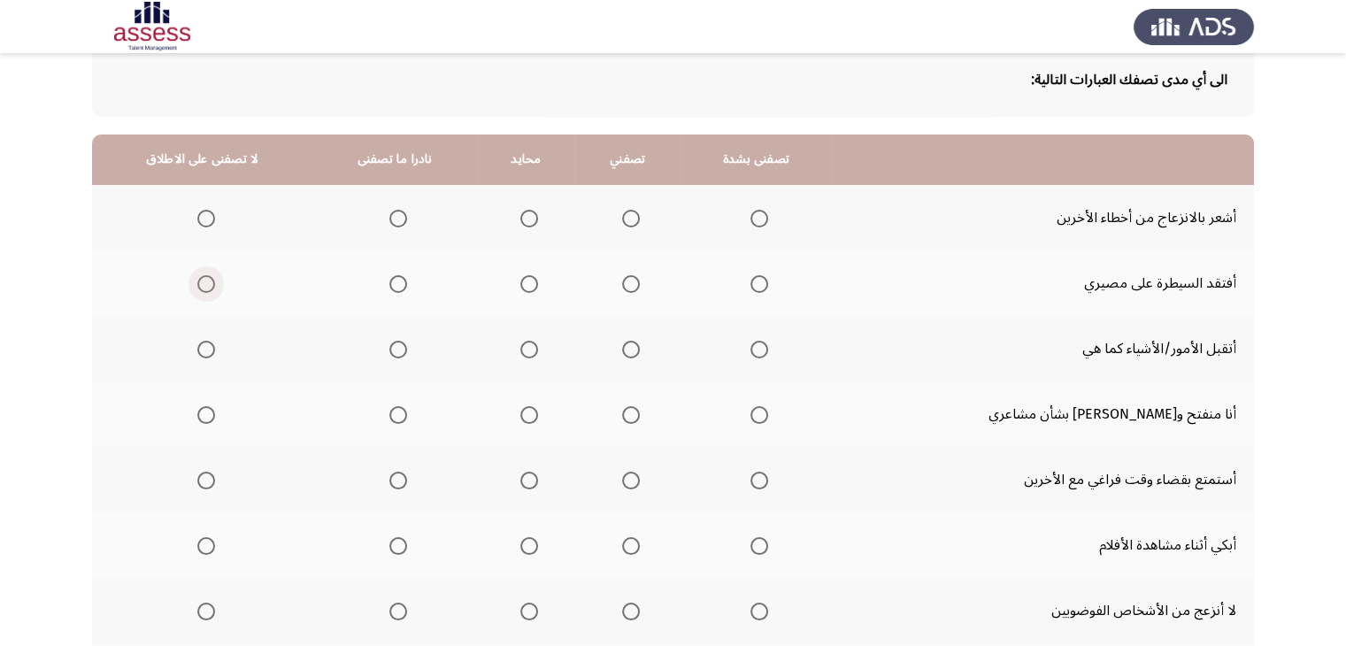
click at [203, 282] on span "Select an option" at bounding box center [206, 284] width 18 height 18
click at [203, 282] on input "Select an option" at bounding box center [206, 284] width 18 height 18
click at [407, 213] on span "Select an option" at bounding box center [398, 219] width 18 height 18
click at [407, 213] on input "Select an option" at bounding box center [398, 219] width 18 height 18
click at [536, 349] on span "Select an option" at bounding box center [529, 350] width 18 height 18
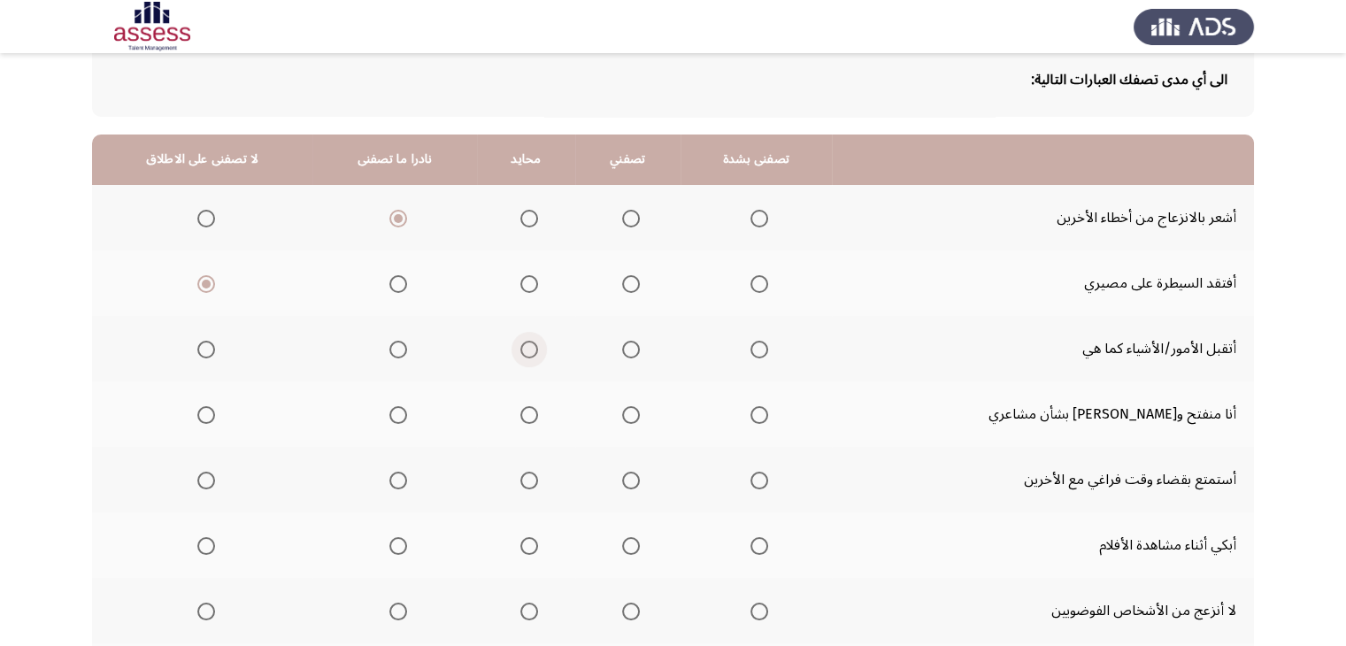
click at [536, 349] on input "Select an option" at bounding box center [529, 350] width 18 height 18
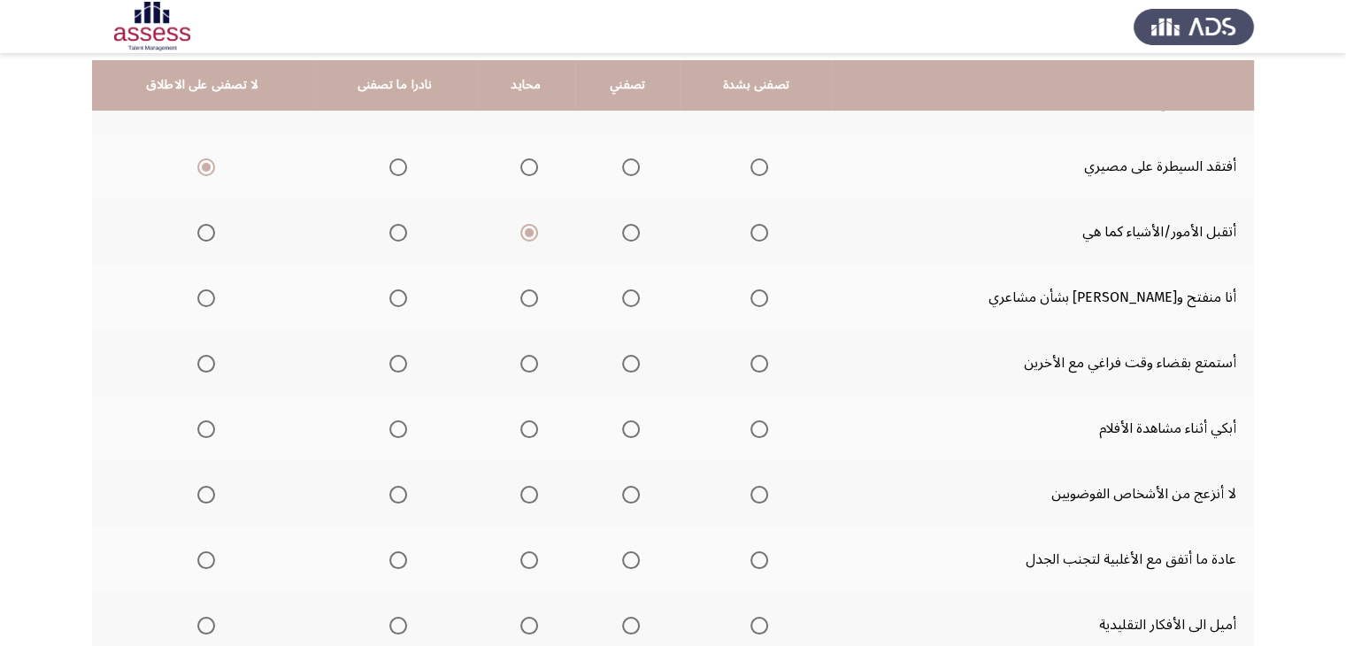
scroll to position [230, 0]
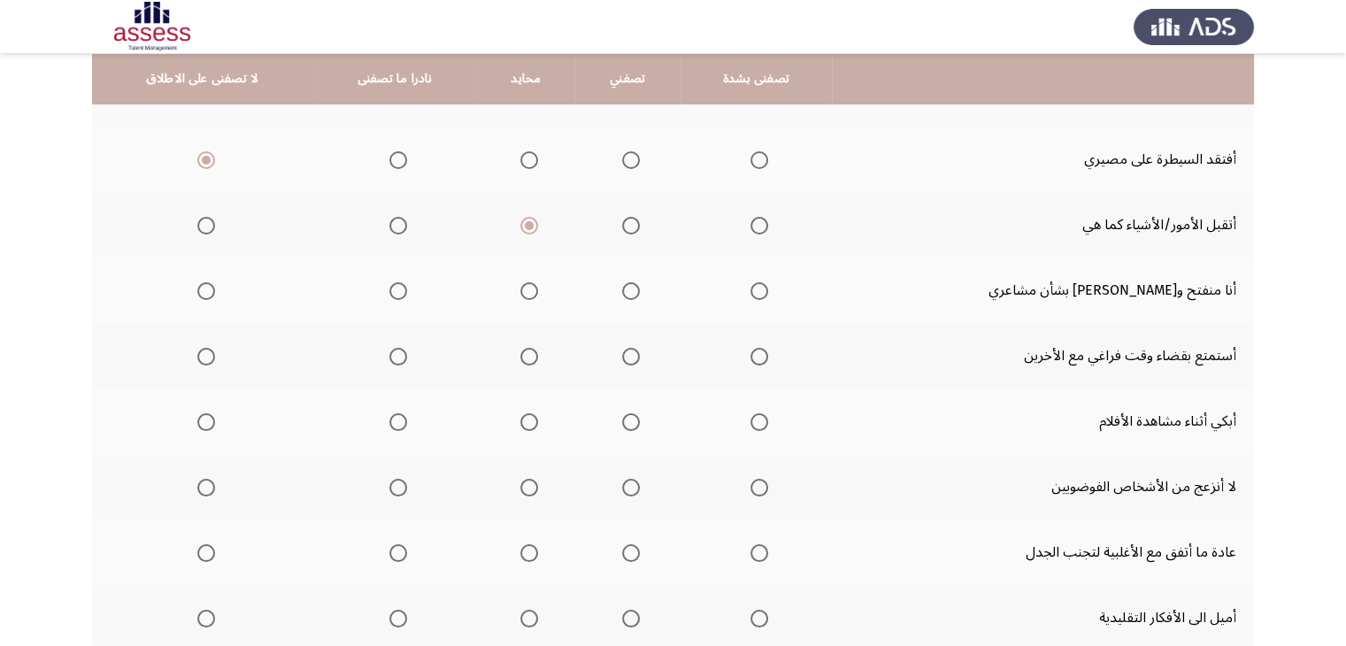
click at [407, 282] on span "Select an option" at bounding box center [398, 291] width 18 height 18
click at [407, 282] on input "Select an option" at bounding box center [398, 291] width 18 height 18
click at [534, 354] on span "Select an option" at bounding box center [529, 357] width 18 height 18
click at [534, 354] on input "Select an option" at bounding box center [529, 357] width 18 height 18
click at [195, 419] on label "Select an option" at bounding box center [202, 422] width 25 height 18
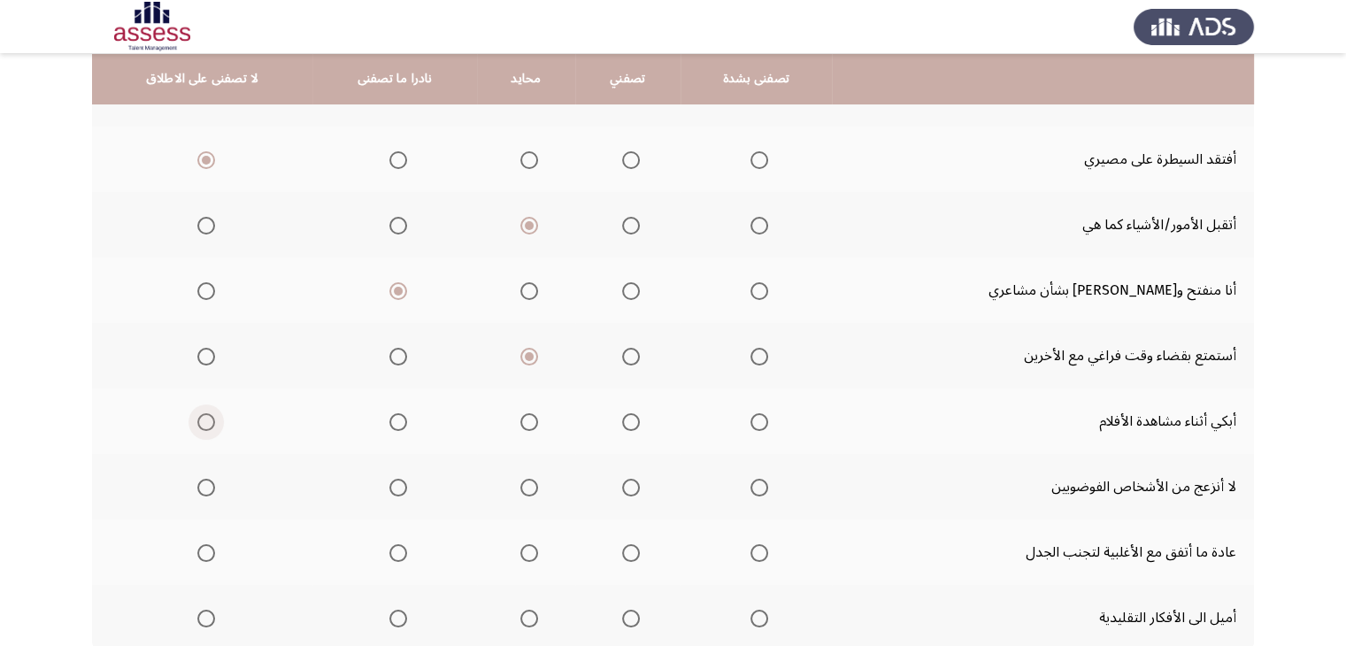
click at [197, 419] on input "Select an option" at bounding box center [206, 422] width 18 height 18
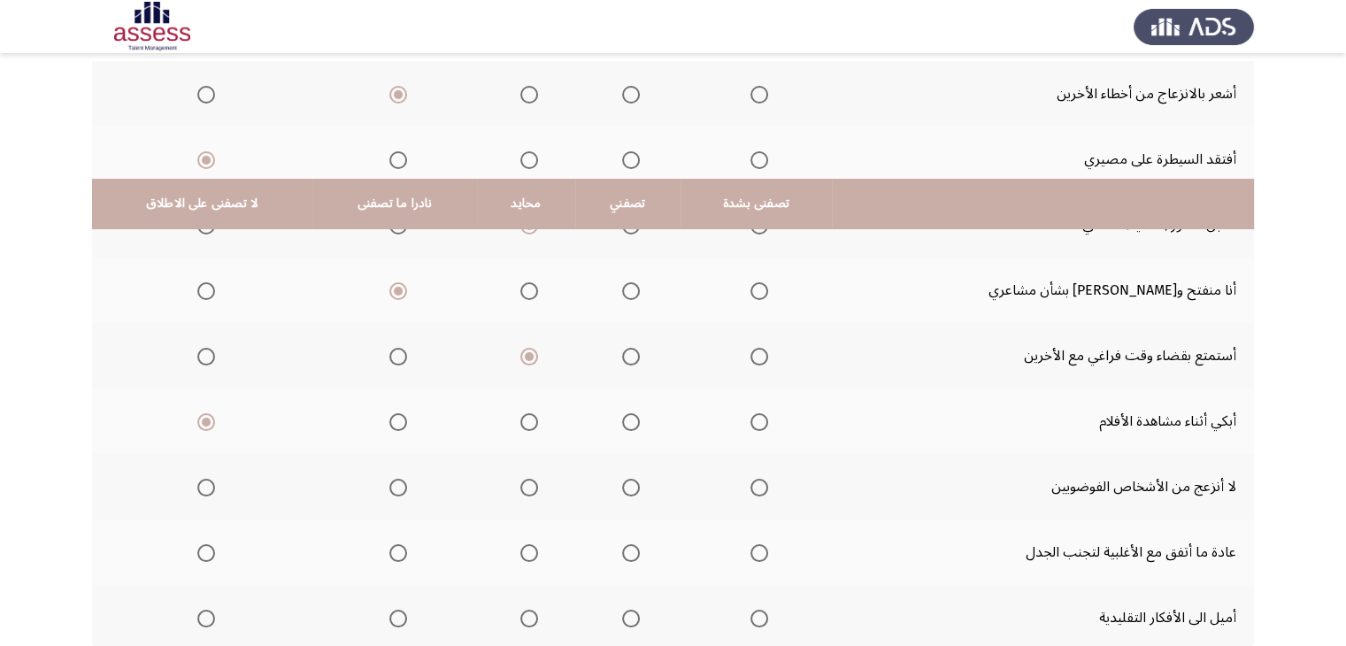
scroll to position [355, 0]
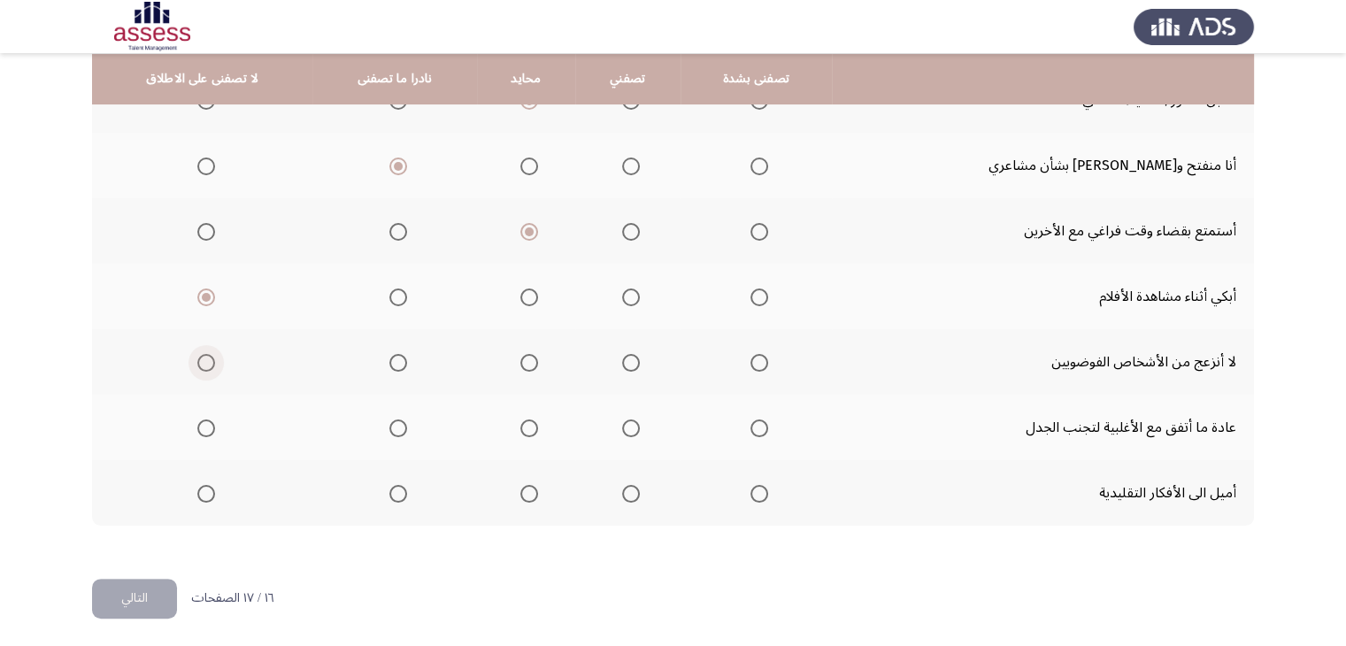
click at [207, 362] on span "Select an option" at bounding box center [206, 363] width 18 height 18
click at [207, 362] on input "Select an option" at bounding box center [206, 363] width 18 height 18
click at [204, 423] on span "Select an option" at bounding box center [206, 428] width 18 height 18
click at [204, 423] on input "Select an option" at bounding box center [206, 428] width 18 height 18
click at [405, 426] on span "Select an option" at bounding box center [398, 428] width 18 height 18
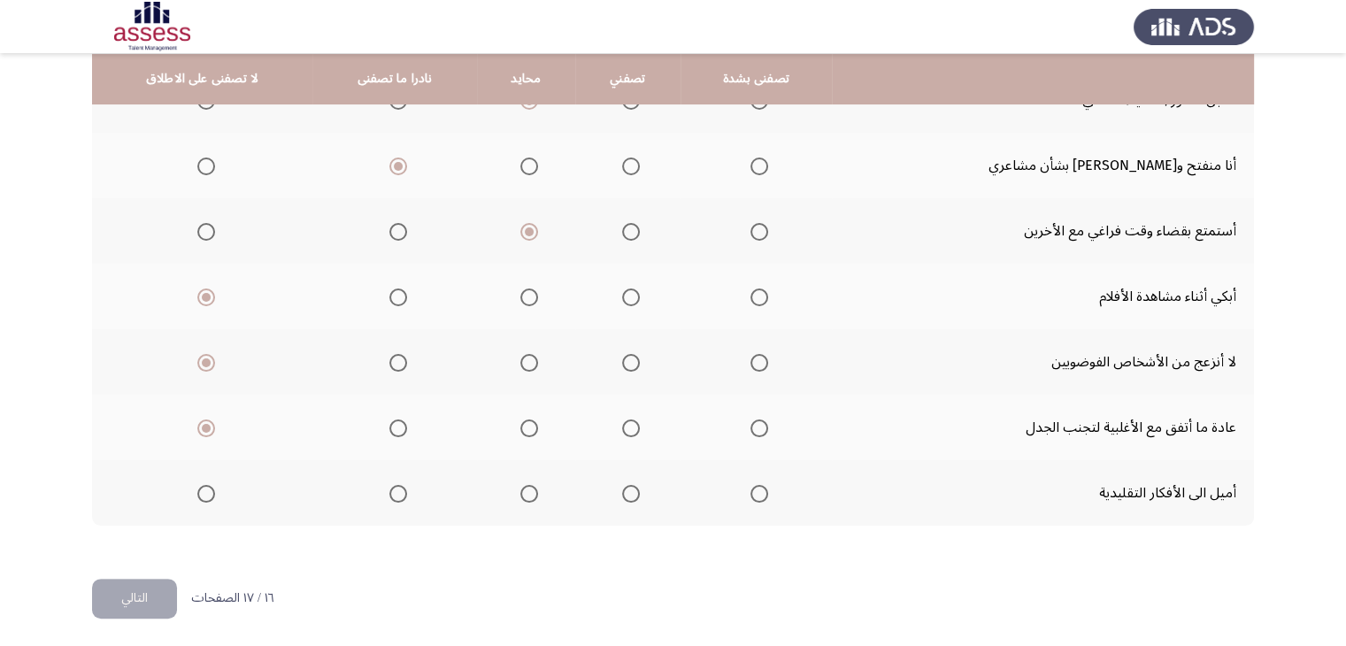
click at [405, 426] on input "Select an option" at bounding box center [398, 428] width 18 height 18
click at [538, 490] on span "Select an option" at bounding box center [529, 494] width 18 height 18
click at [538, 490] on input "Select an option" at bounding box center [529, 494] width 18 height 18
click at [150, 595] on button "التالي" at bounding box center [134, 599] width 85 height 40
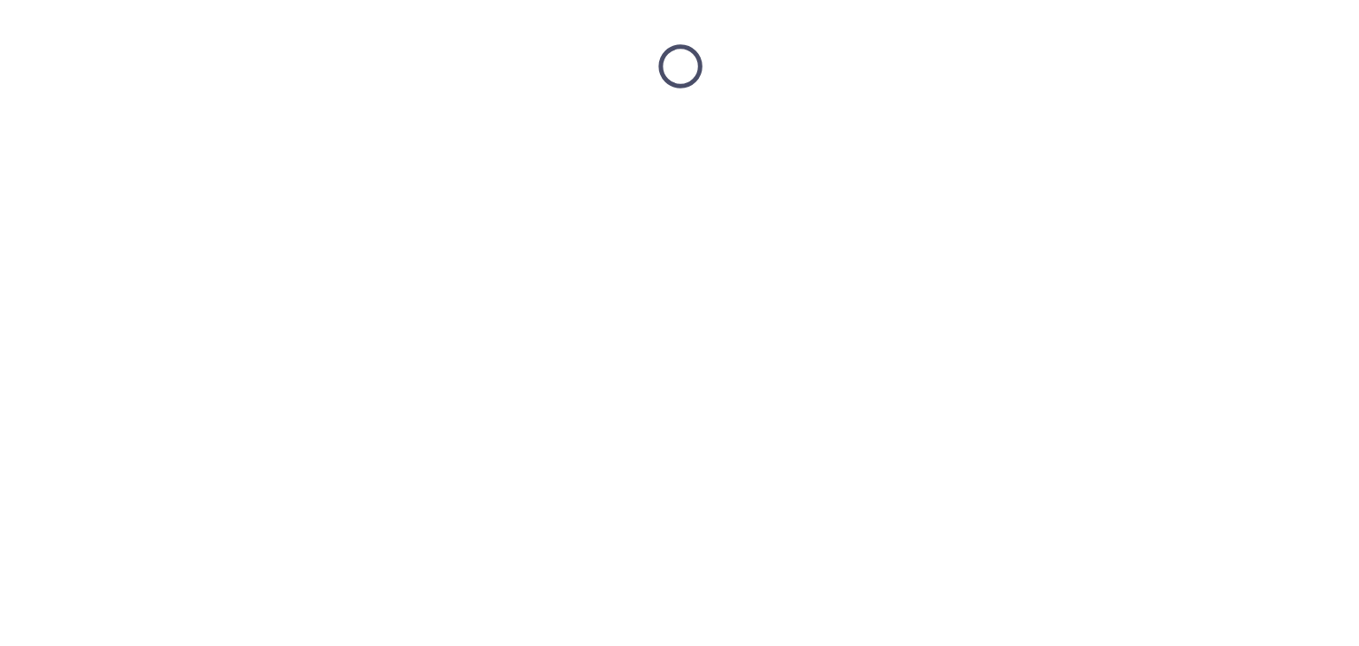
scroll to position [0, 0]
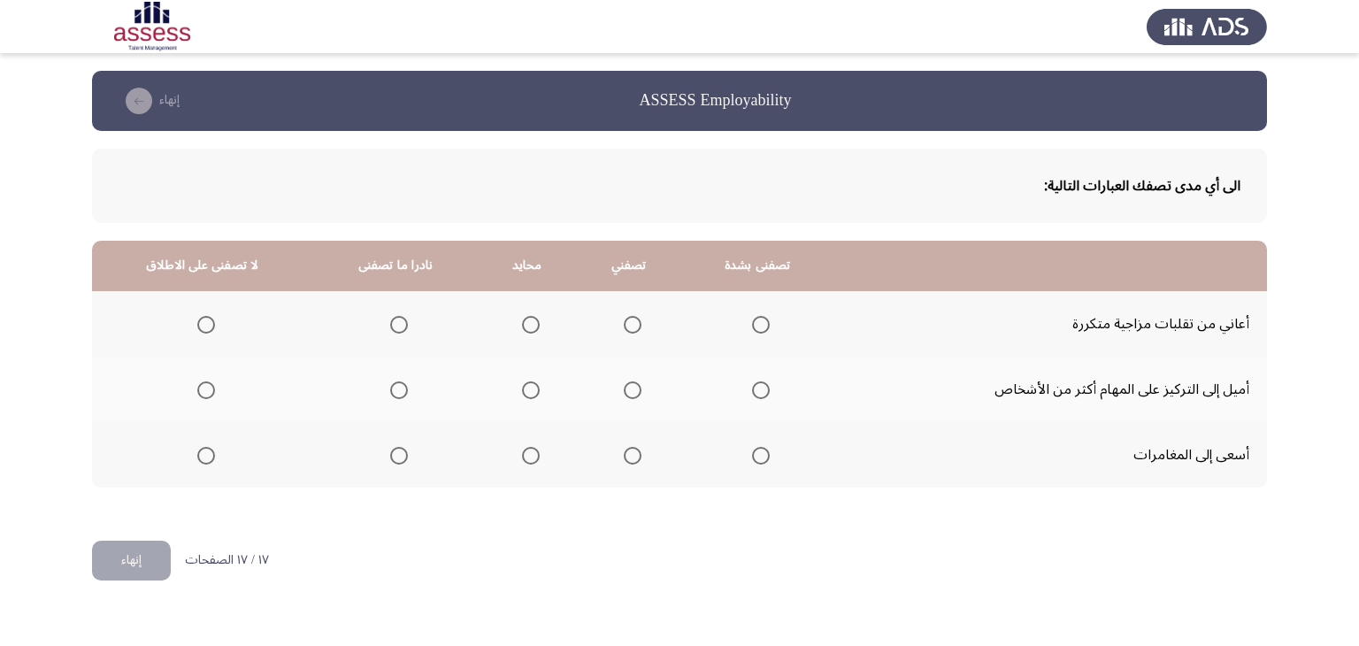
click at [1323, 315] on app-assessment-container "ASSESS Employability إنهاء الى أي مدى تصفك العبارات التالية: تصفنى بشدة تصفني م…" at bounding box center [679, 306] width 1359 height 470
click at [395, 319] on span "Select an option" at bounding box center [399, 325] width 18 height 18
click at [395, 319] on input "Select an option" at bounding box center [399, 325] width 18 height 18
click at [624, 390] on span "Select an option" at bounding box center [633, 390] width 18 height 18
click at [624, 390] on input "Select an option" at bounding box center [633, 390] width 18 height 18
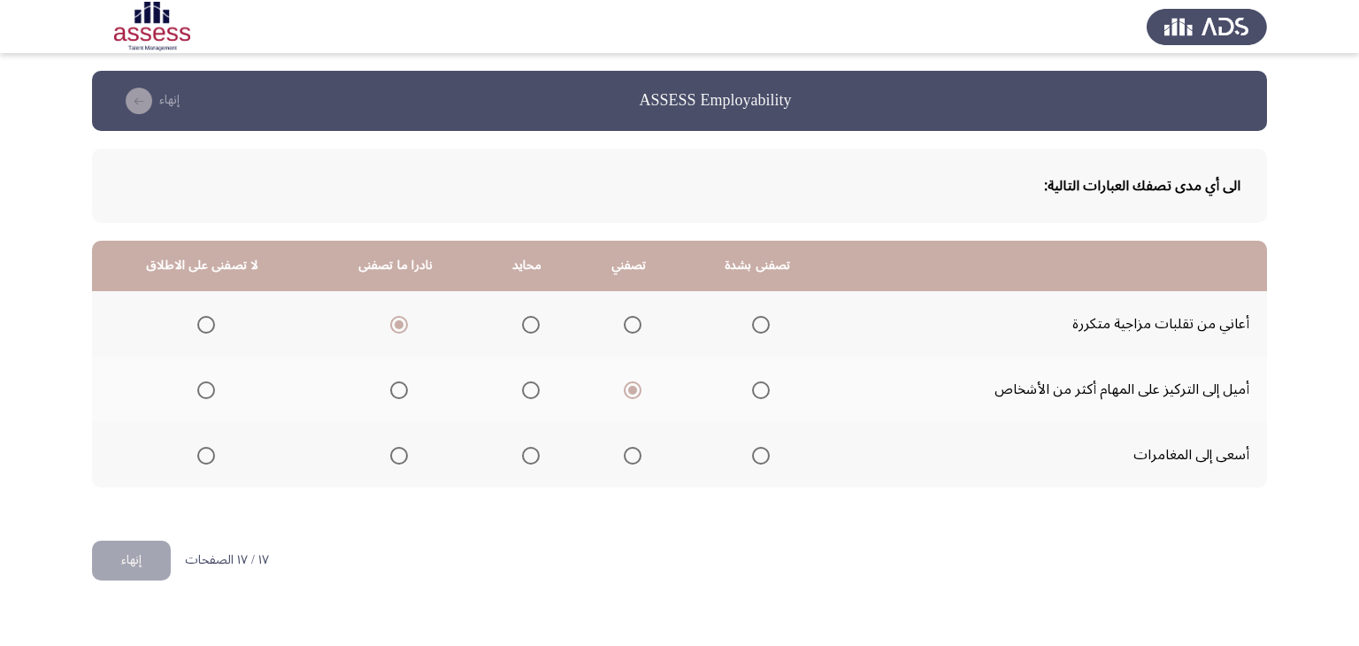
click at [634, 460] on span "Select an option" at bounding box center [633, 456] width 18 height 18
click at [634, 460] on input "Select an option" at bounding box center [633, 456] width 18 height 18
click at [668, 611] on html "ASSESS Employability إنهاء الى أي مدى تصفك العبارات التالية: تصفنى بشدة تصفني م…" at bounding box center [679, 305] width 1359 height 611
click at [136, 566] on button "إنهاء" at bounding box center [131, 561] width 79 height 40
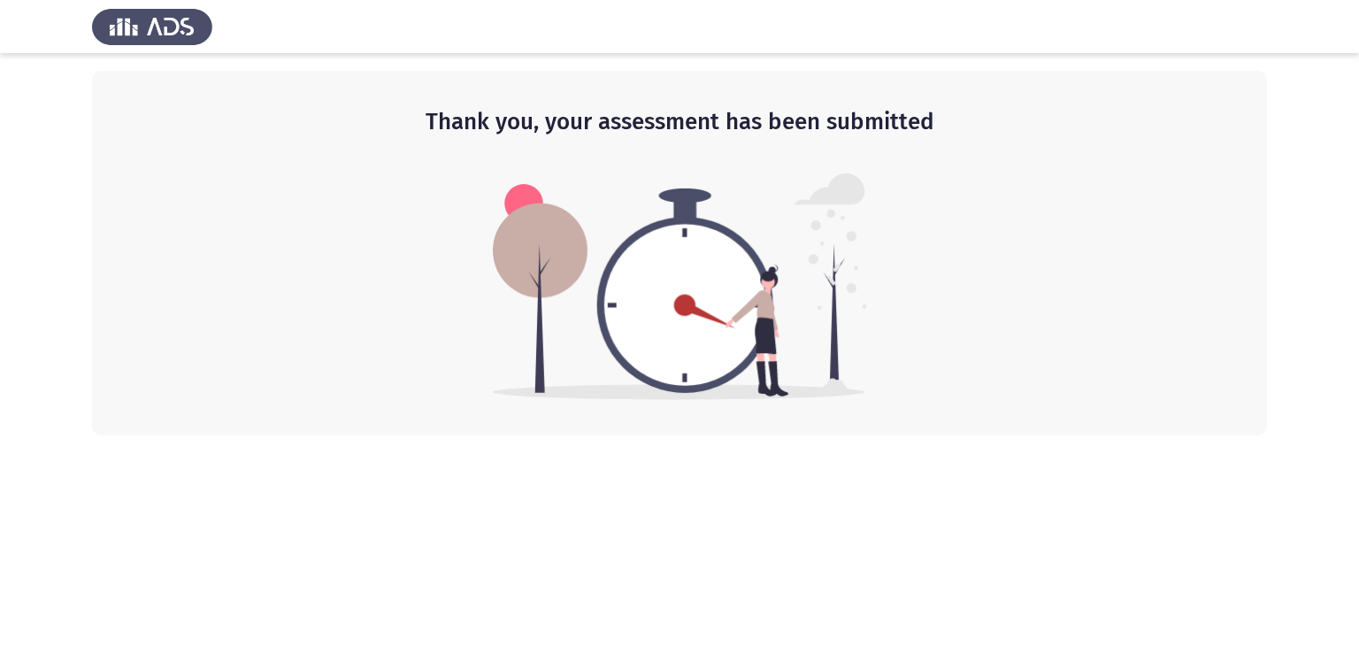
click at [940, 300] on div "Thank you, your assessment has been submitted" at bounding box center [679, 253] width 1175 height 365
click at [448, 211] on div "Thank you, your assessment has been submitted" at bounding box center [679, 253] width 1175 height 365
